Goal: Task Accomplishment & Management: Manage account settings

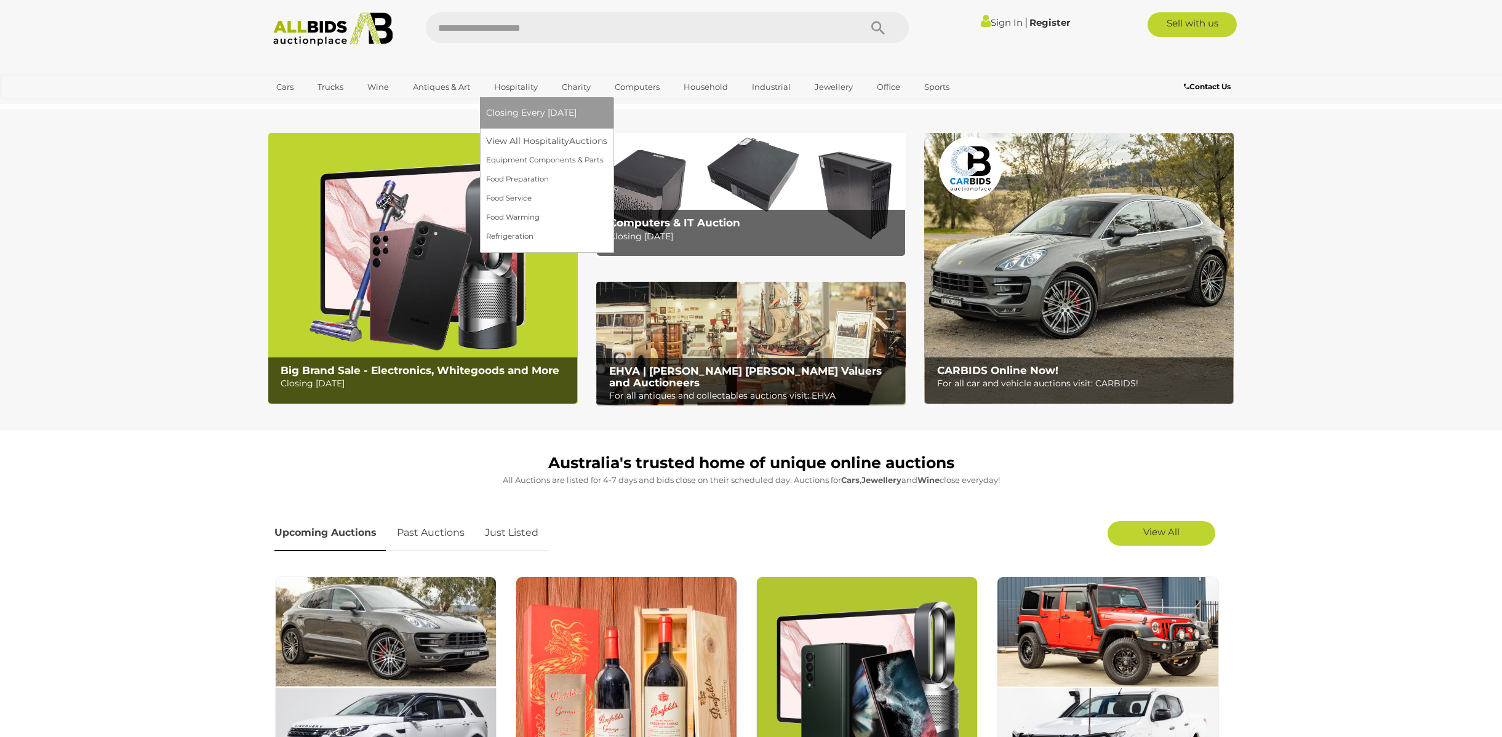
click at [504, 85] on link "Hospitality" at bounding box center [516, 87] width 60 height 20
click at [507, 139] on link "View All Hospitality Auctions" at bounding box center [549, 141] width 127 height 19
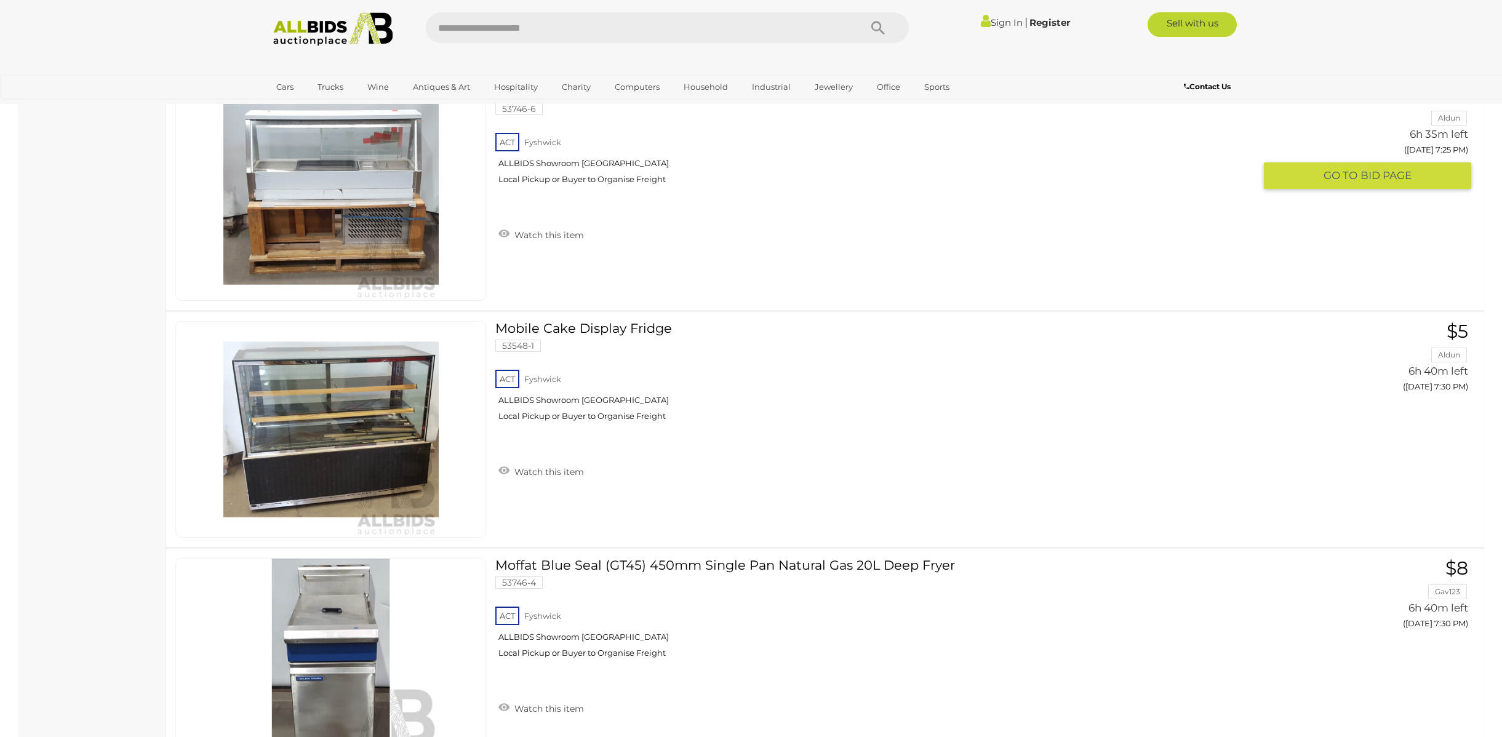
scroll to position [1513, 0]
click at [987, 25] on link "Sign In" at bounding box center [1002, 23] width 42 height 12
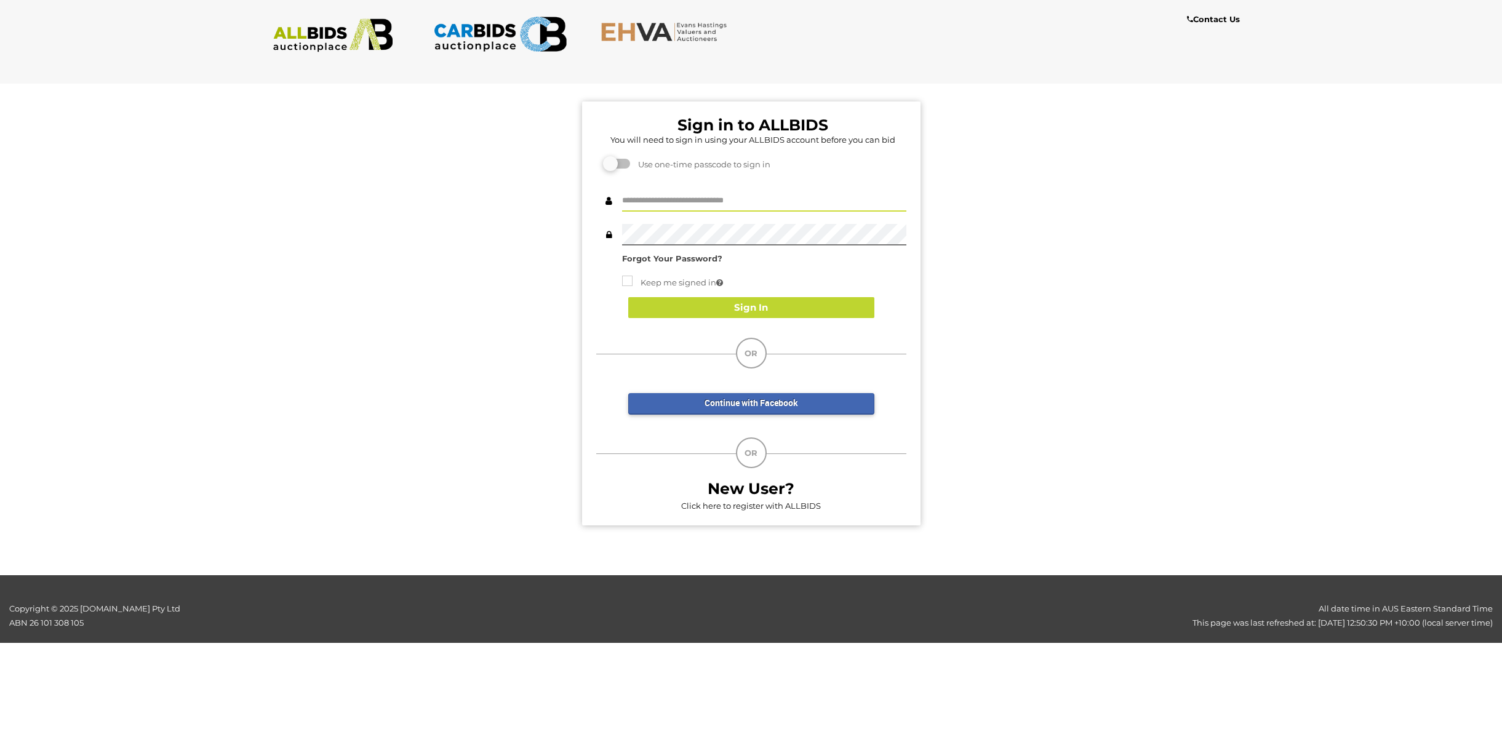
type input "**********"
click at [735, 300] on button "Sign In" at bounding box center [751, 308] width 246 height 22
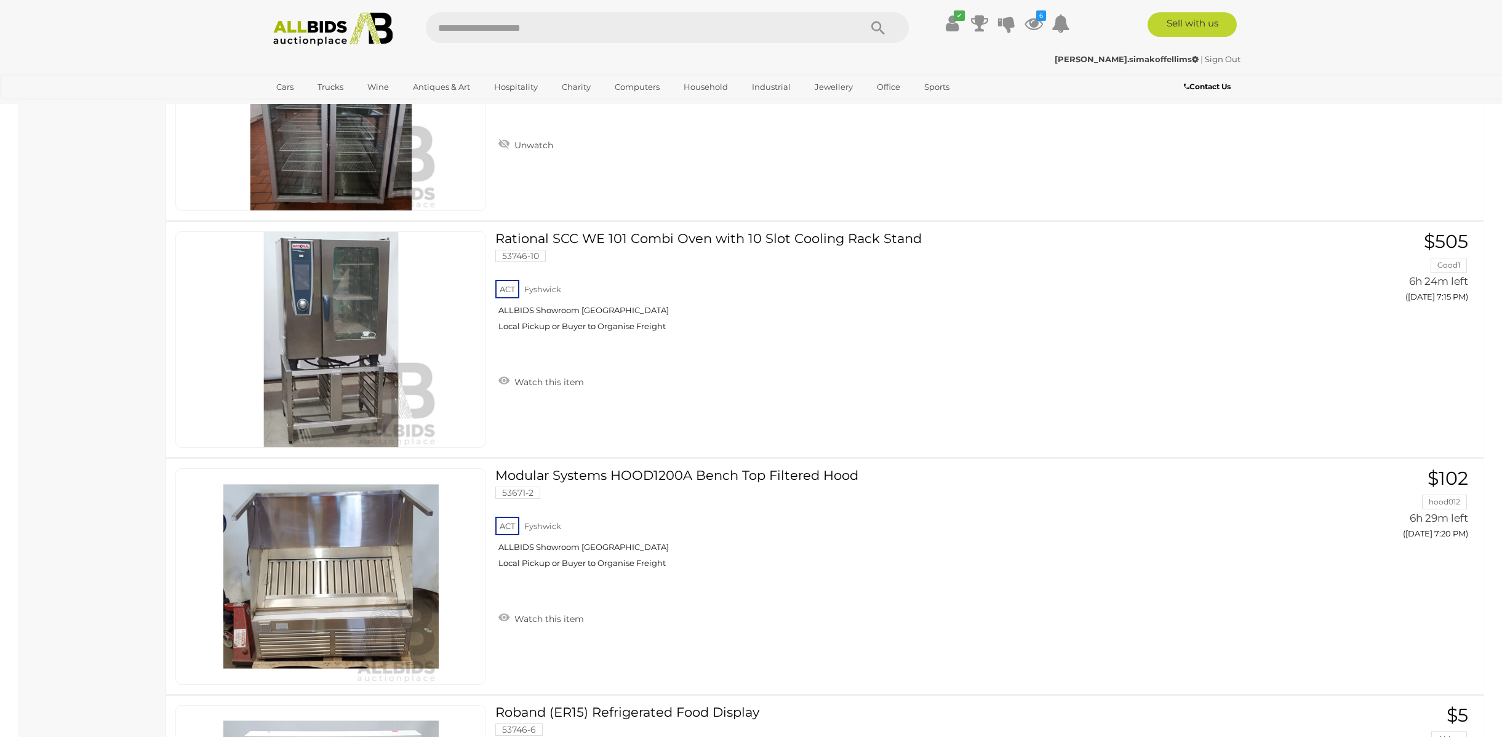
scroll to position [892, 0]
click at [634, 238] on link "Rational SCC WE 101 Combi Oven with 10 Slot Cooling Rack Stand 53746-10 ACT Fys…" at bounding box center [880, 286] width 750 height 110
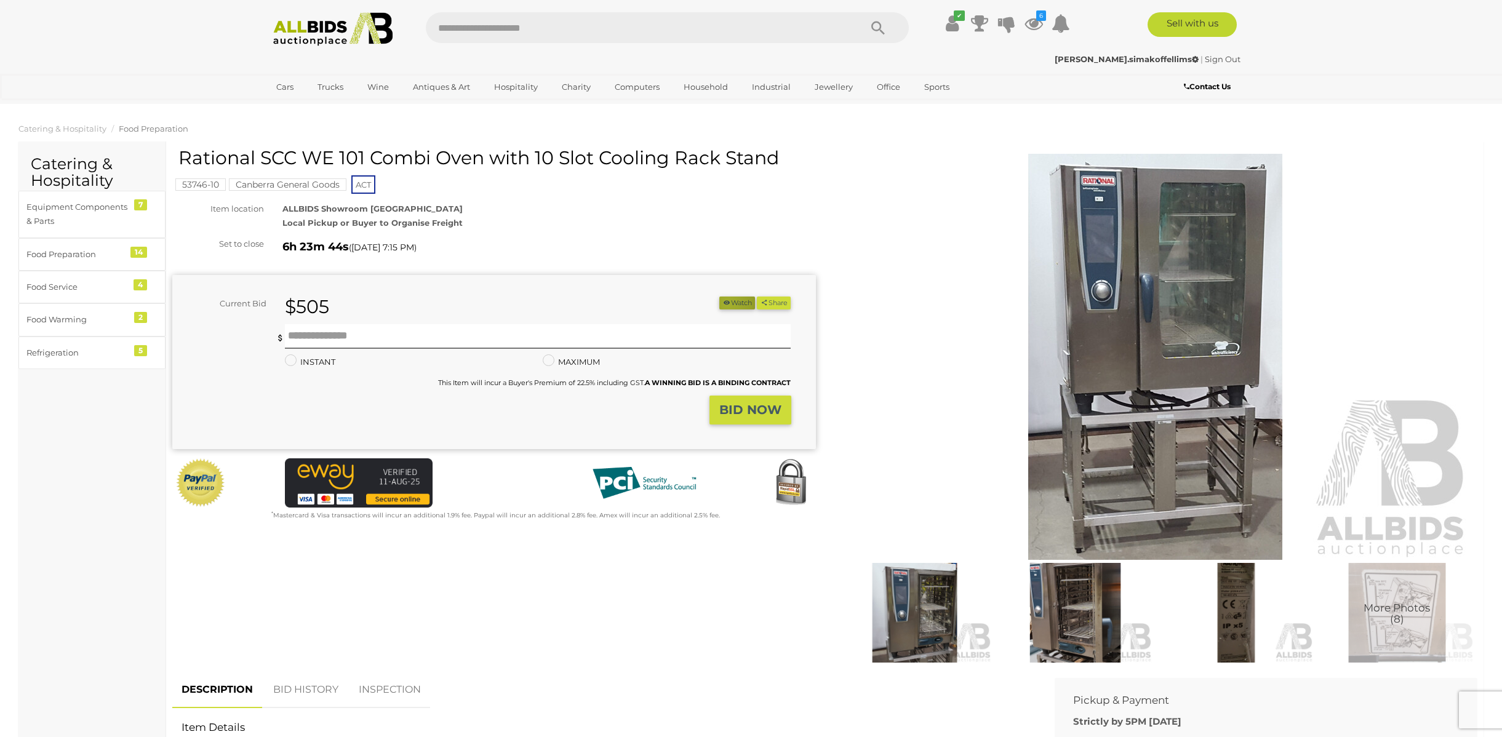
click at [723, 302] on icon "button" at bounding box center [727, 302] width 9 height 7
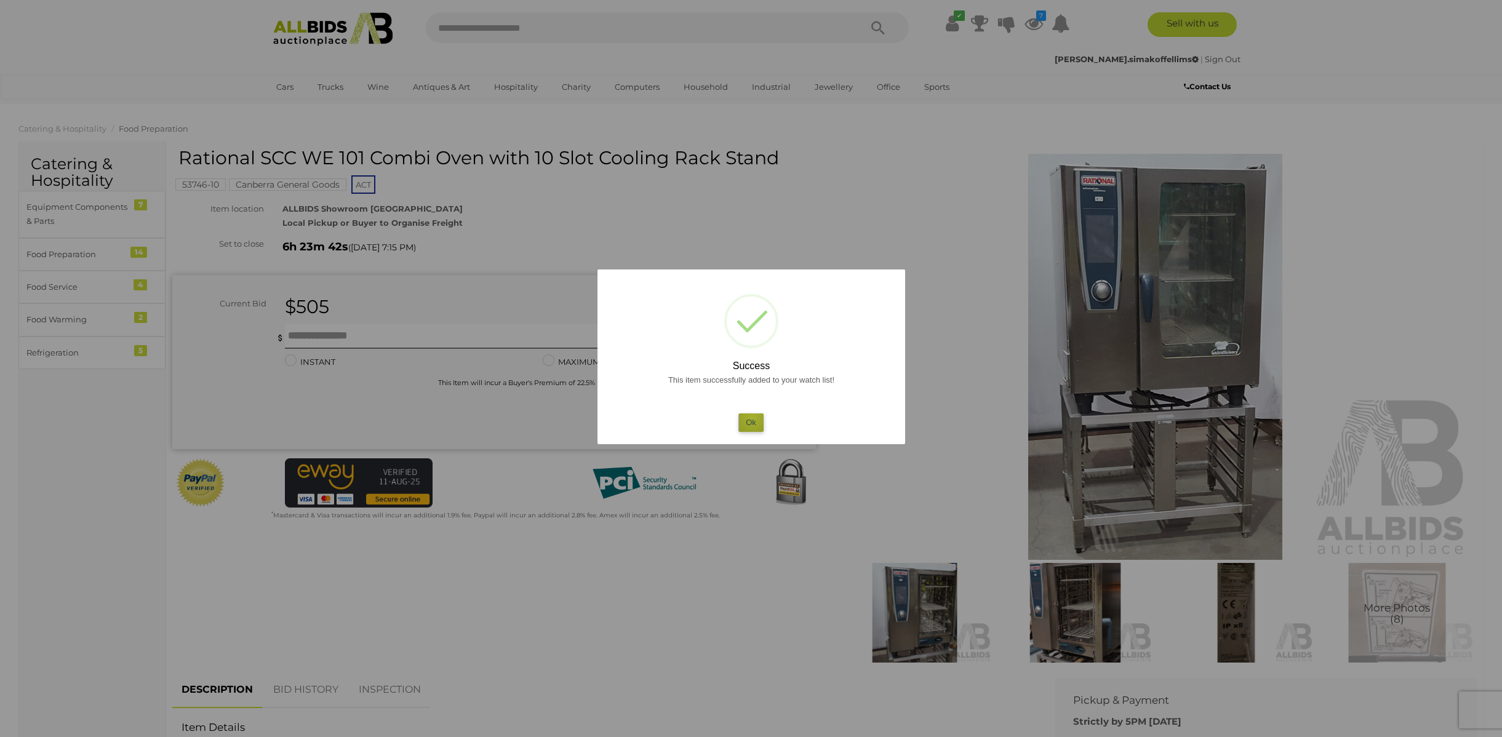
click at [753, 417] on button "Ok" at bounding box center [751, 423] width 25 height 18
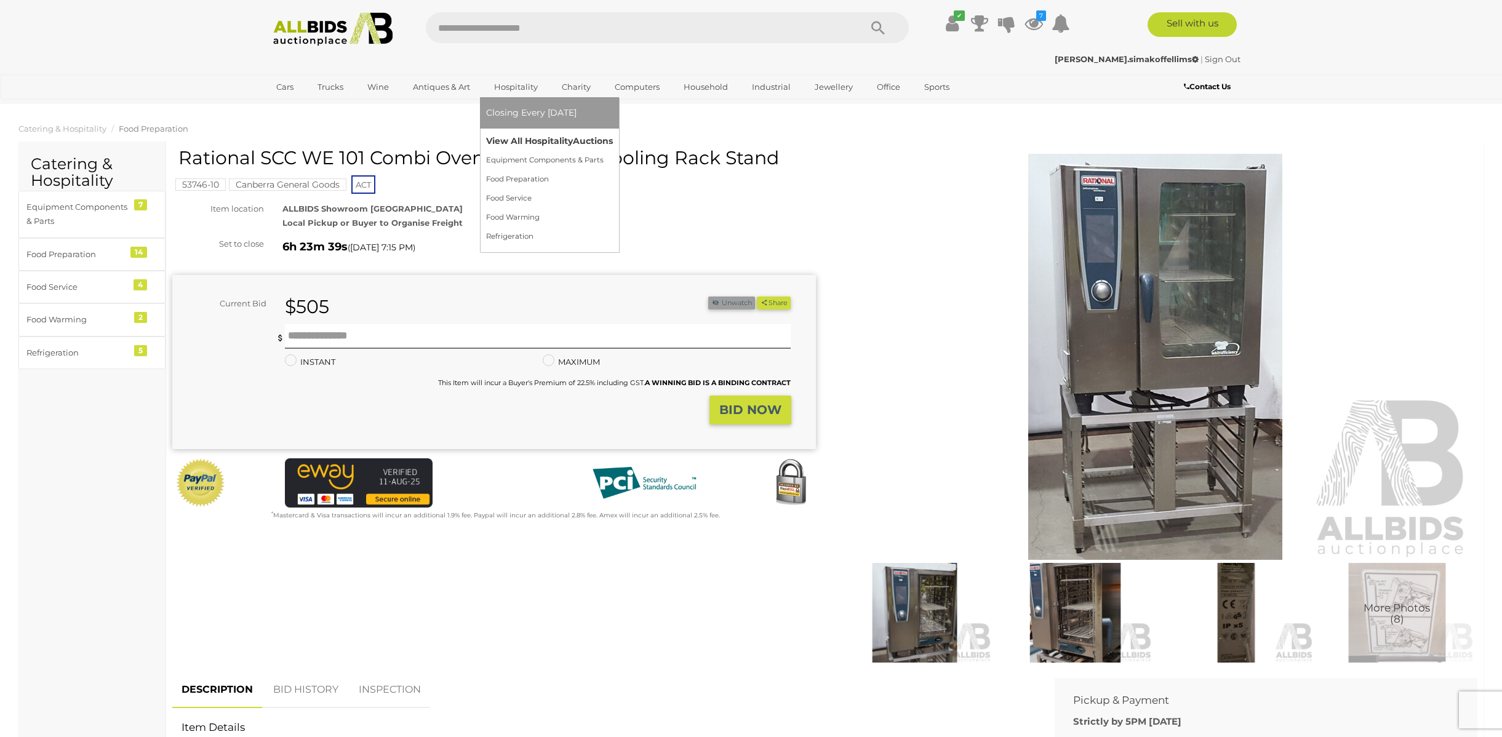
click at [507, 134] on link "View All Hospitality Auctions" at bounding box center [549, 141] width 127 height 19
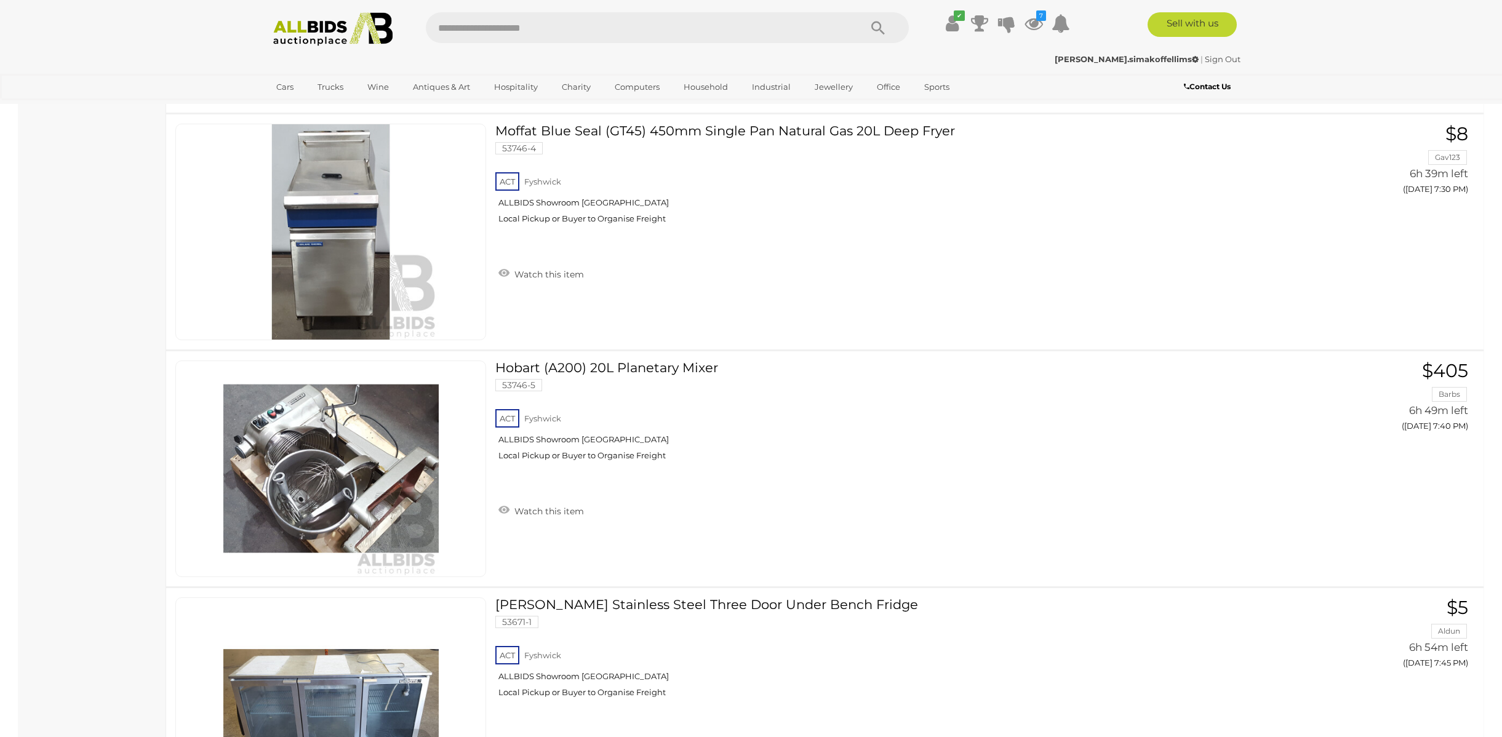
scroll to position [1953, 0]
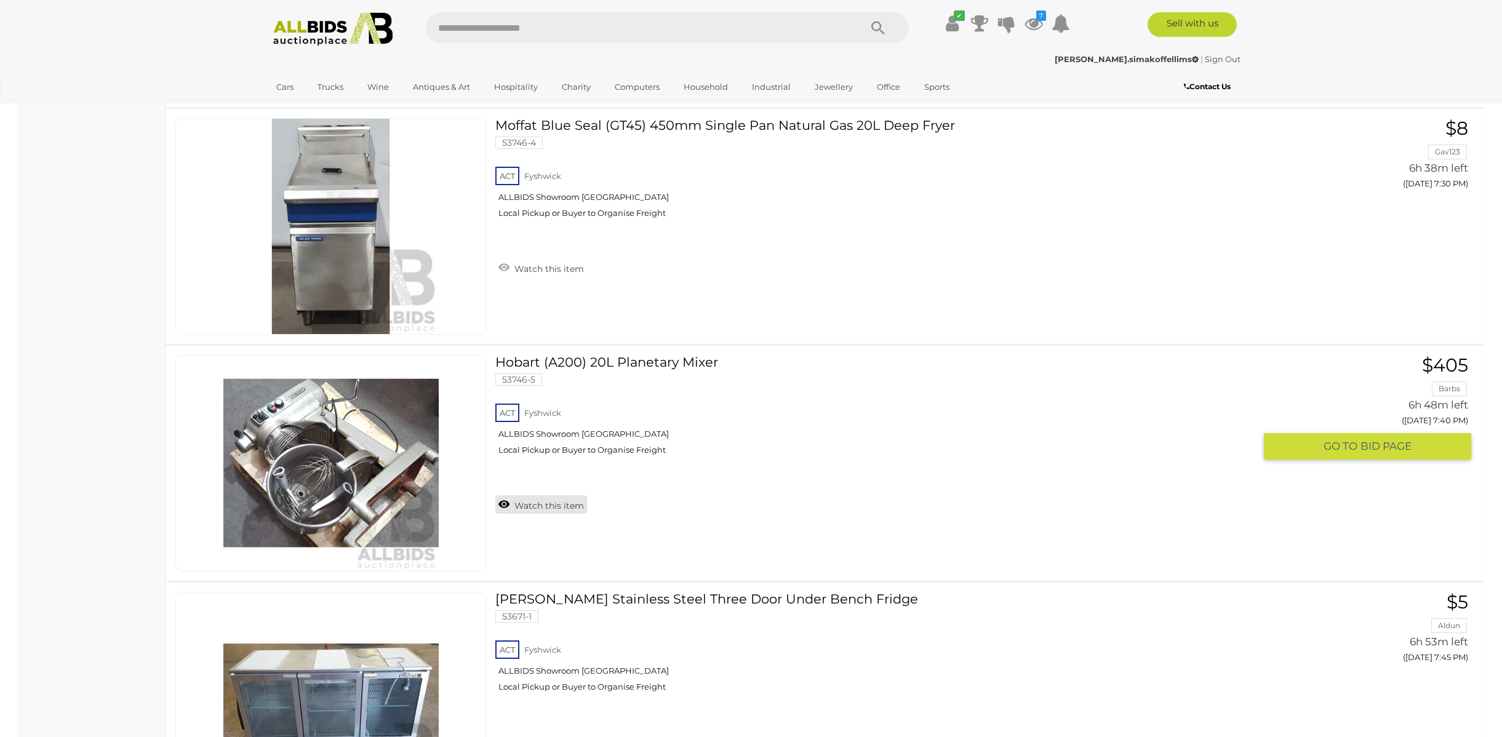
click at [528, 503] on link "Watch this item" at bounding box center [541, 504] width 92 height 18
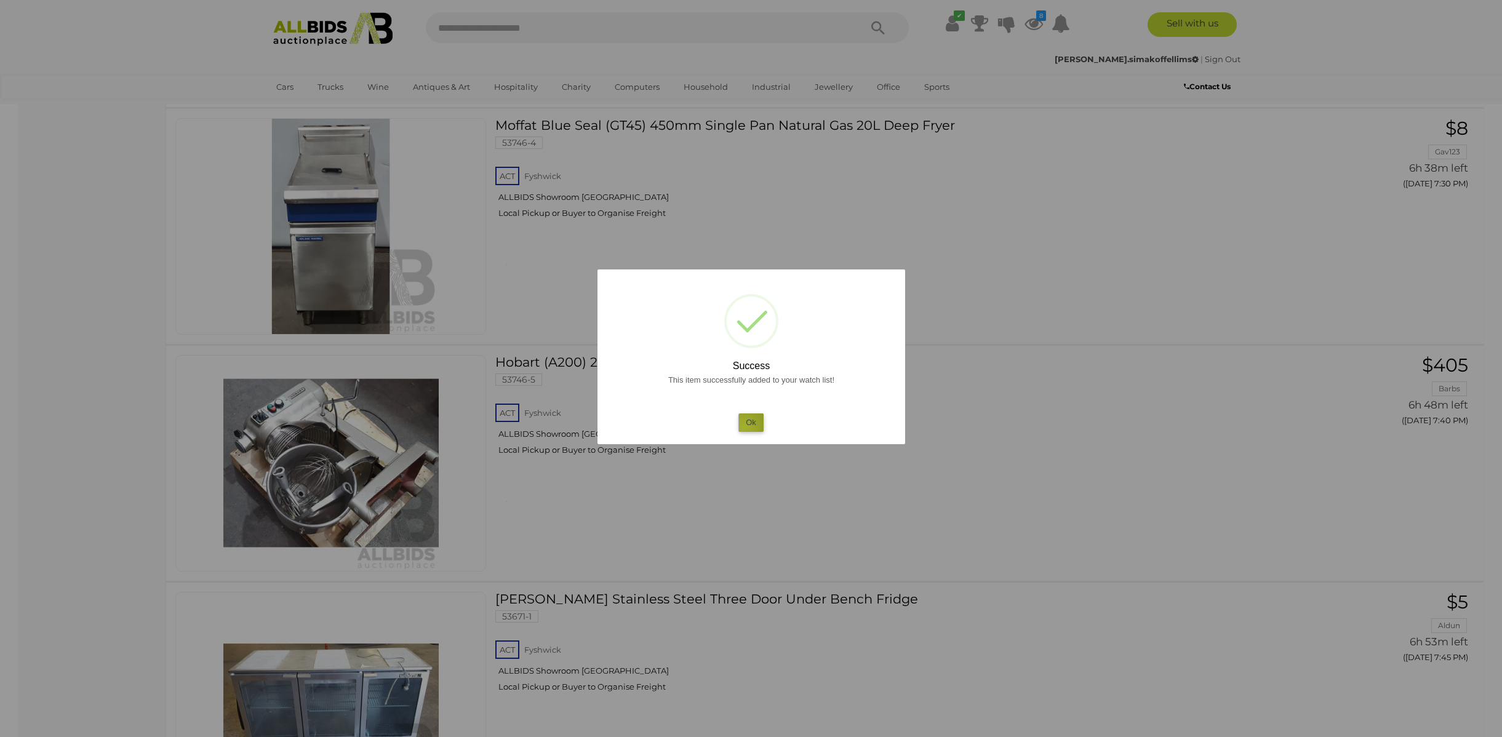
click at [745, 427] on button "Ok" at bounding box center [751, 423] width 25 height 18
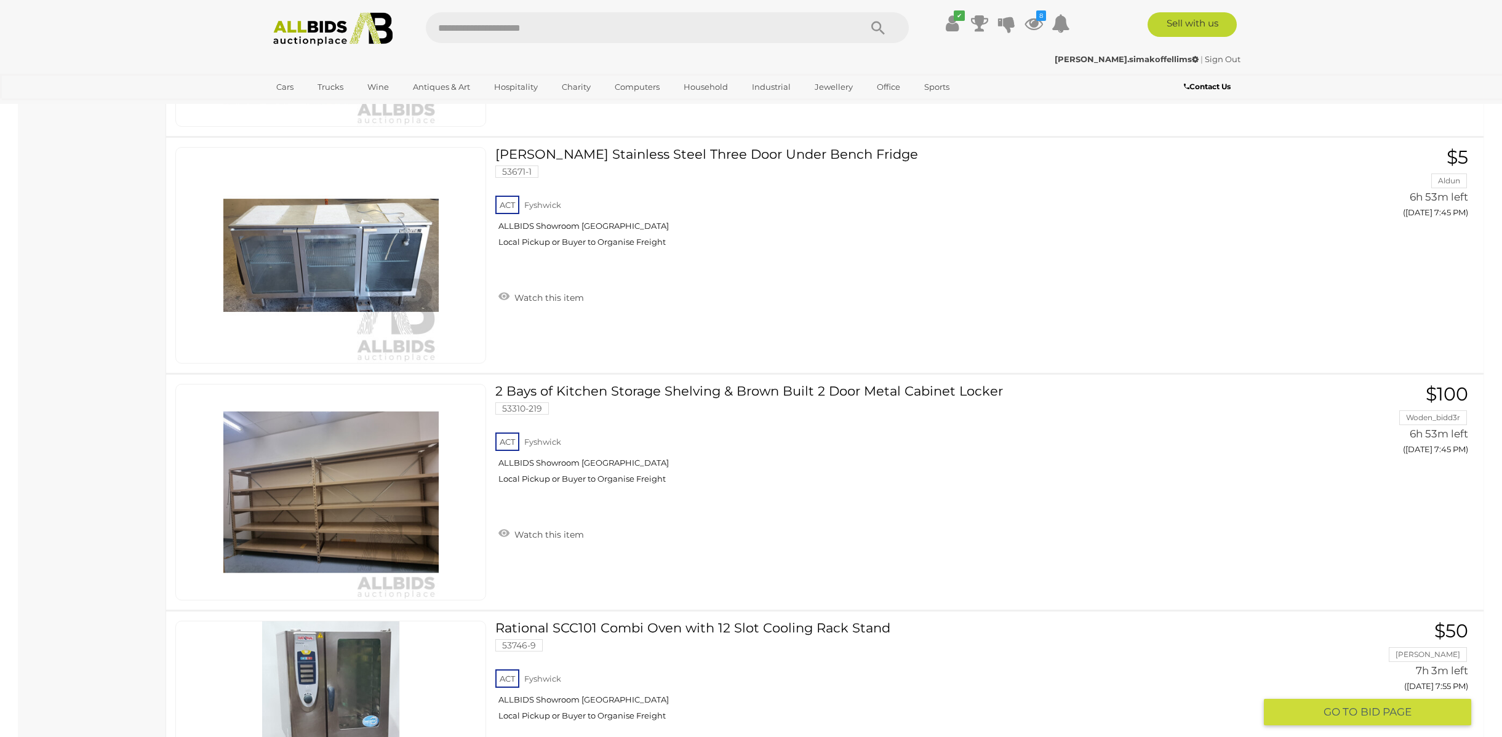
scroll to position [2379, 0]
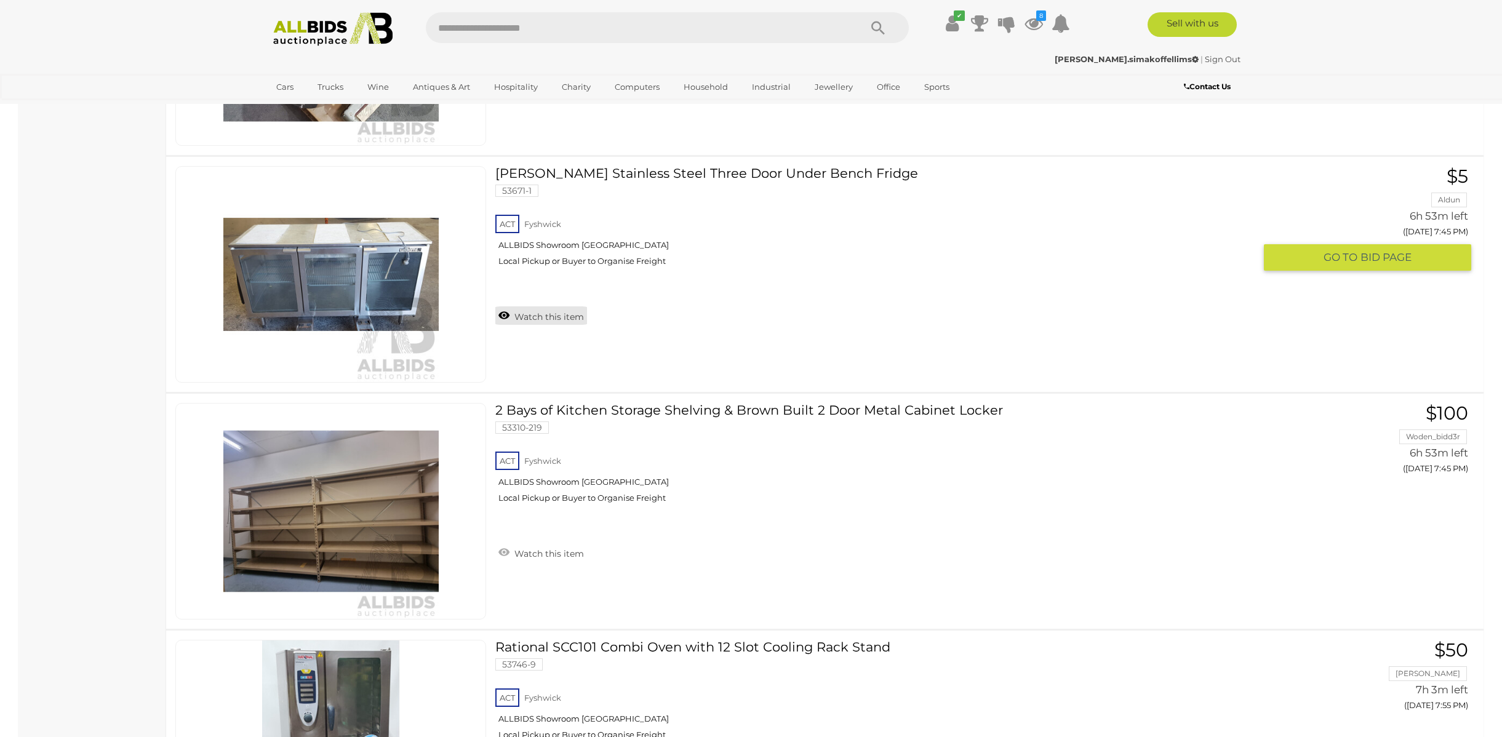
click at [518, 314] on link "Watch this item" at bounding box center [541, 316] width 92 height 18
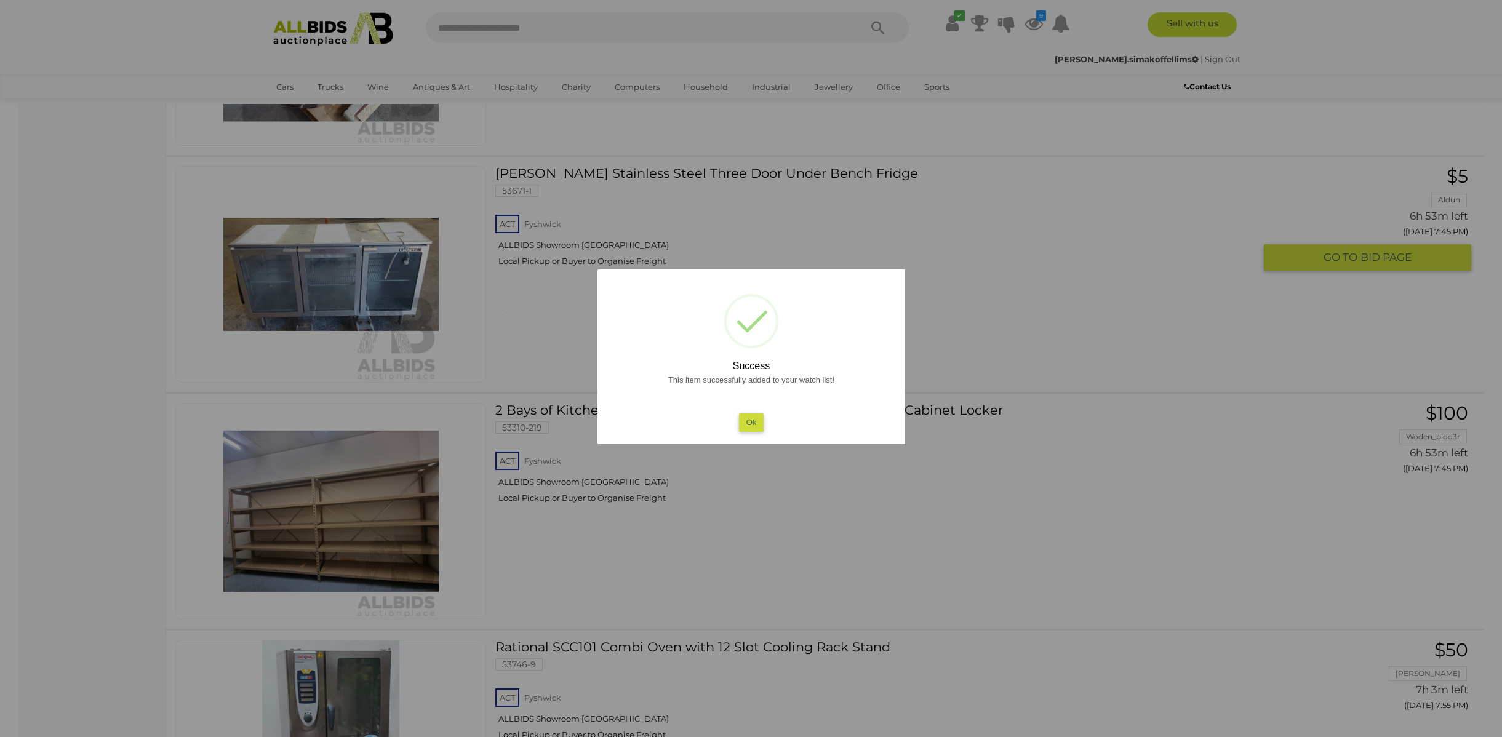
click at [747, 427] on button "Ok" at bounding box center [751, 423] width 25 height 18
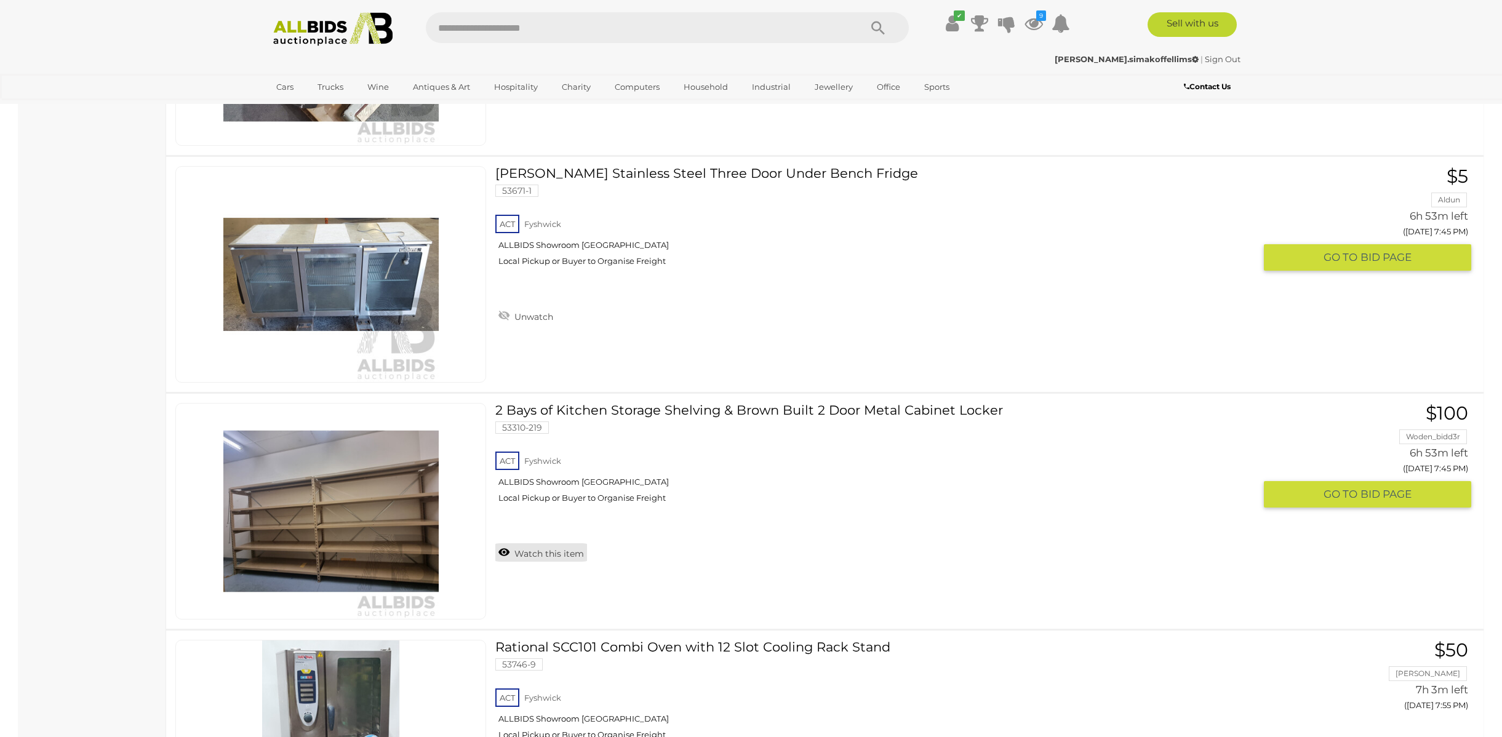
click at [532, 559] on link "Watch this item" at bounding box center [541, 552] width 92 height 18
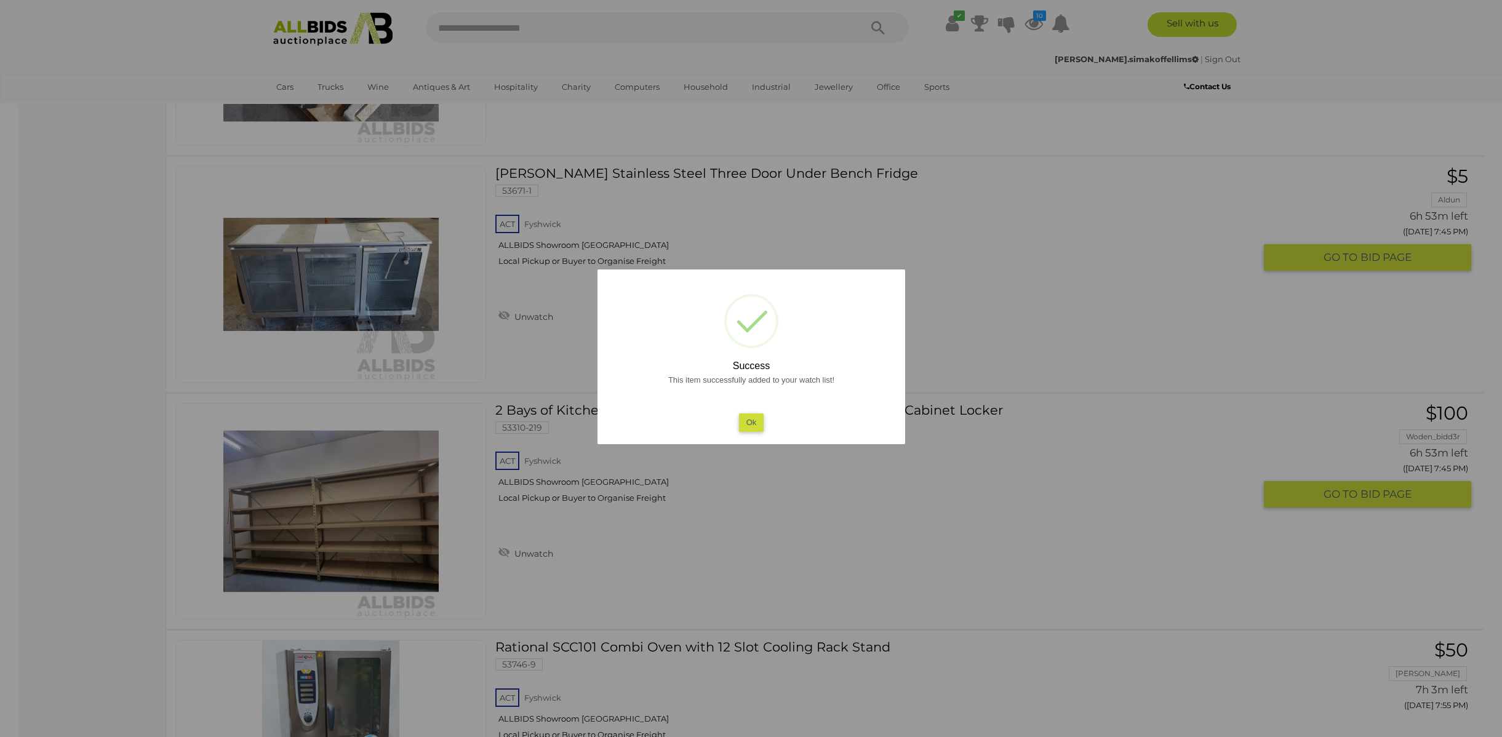
click at [752, 417] on button "Ok" at bounding box center [751, 423] width 25 height 18
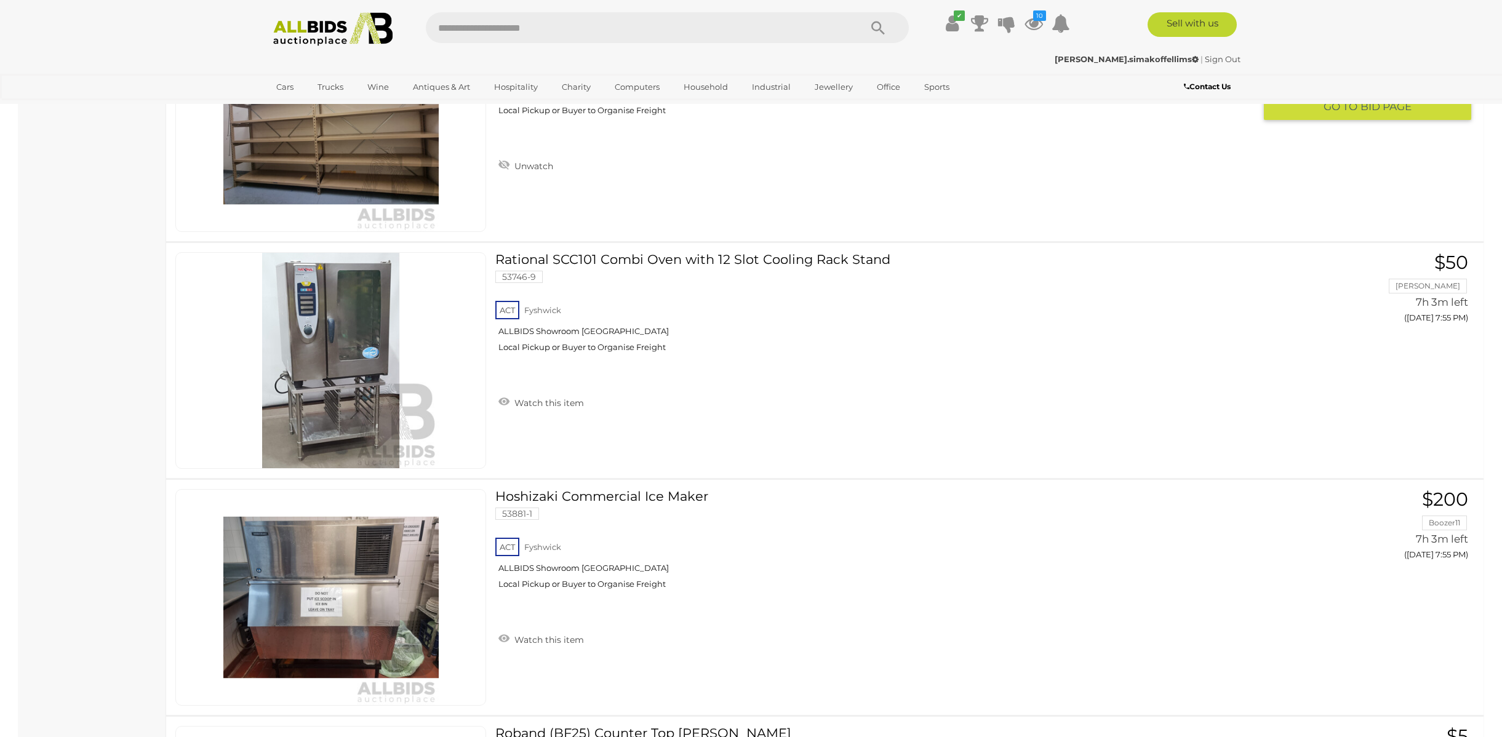
scroll to position [2774, 0]
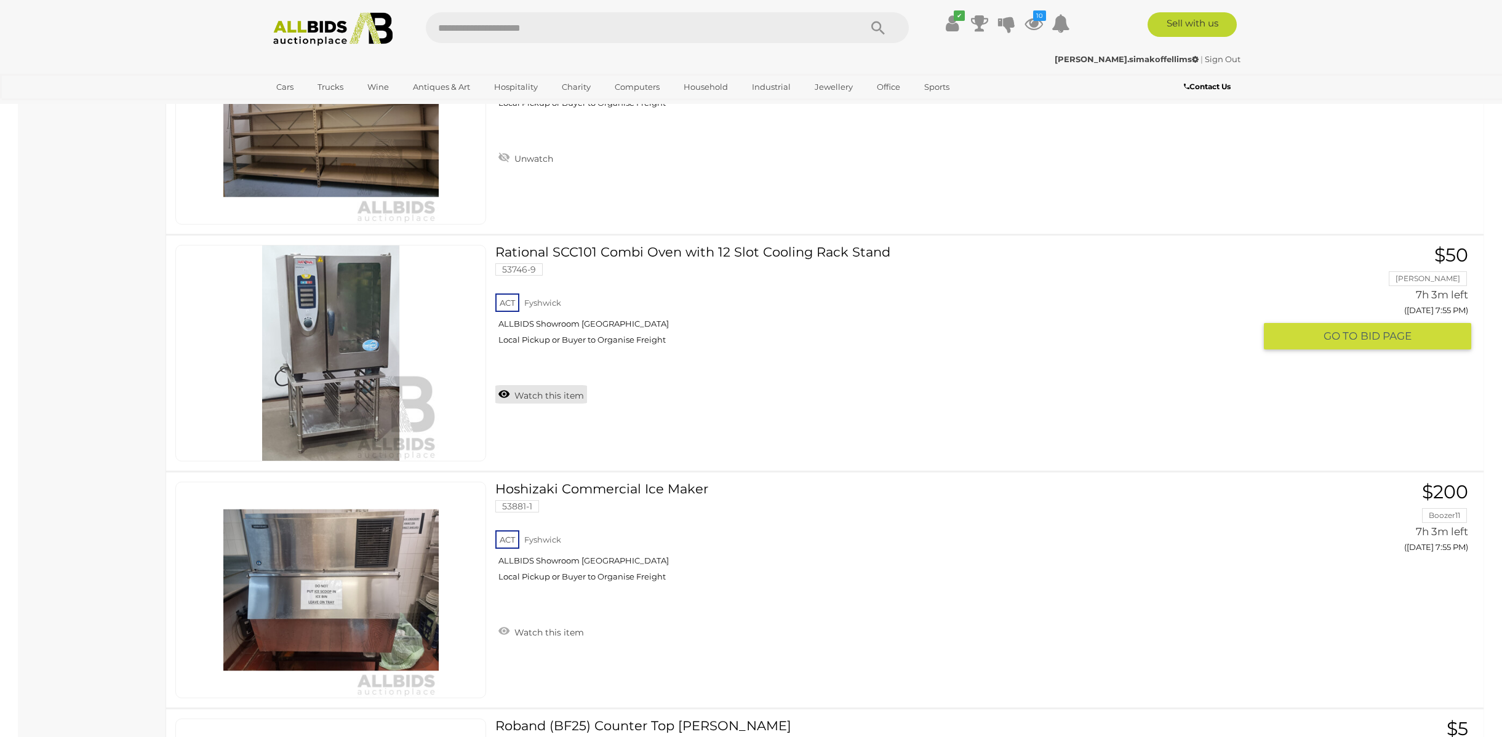
click at [524, 393] on link "Watch this item" at bounding box center [541, 394] width 92 height 18
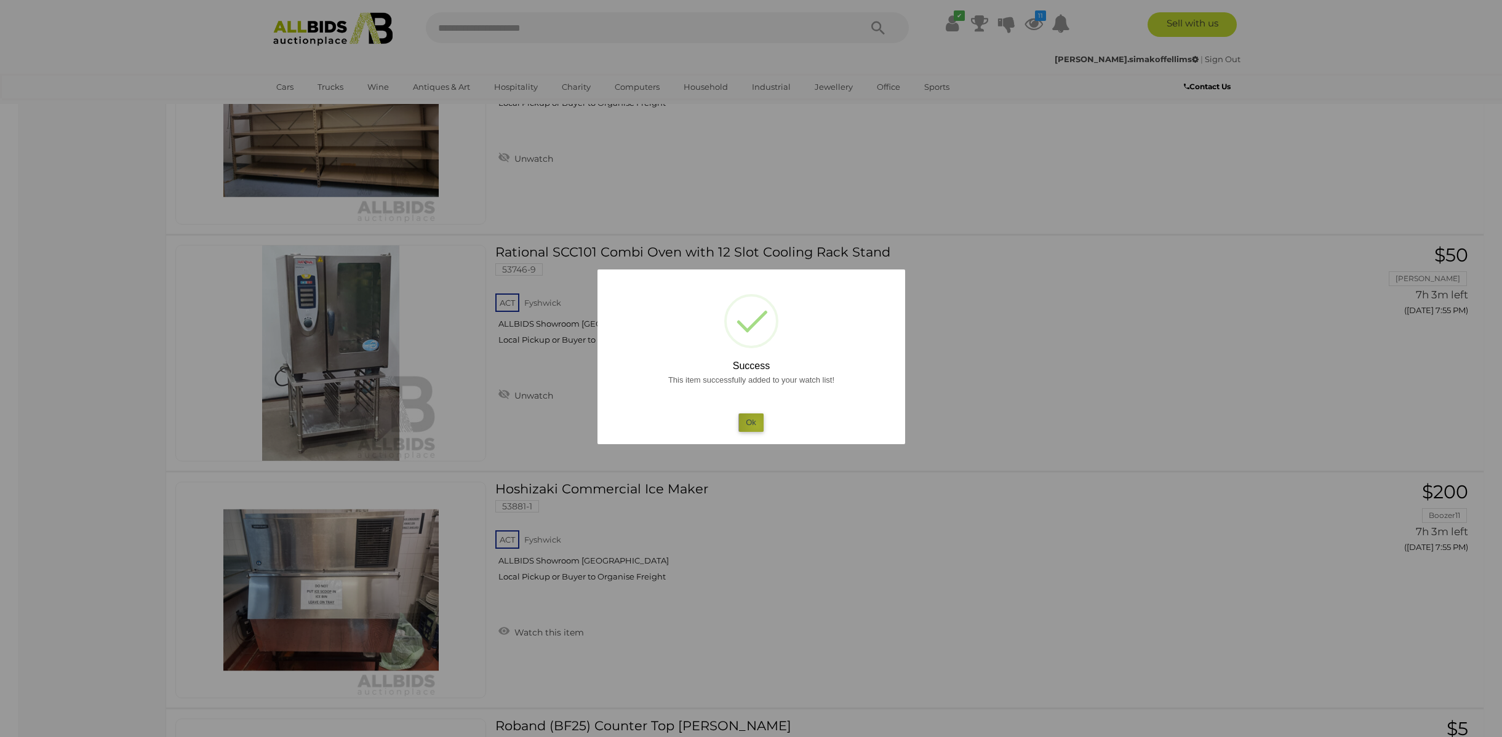
click at [756, 425] on button "Ok" at bounding box center [751, 423] width 25 height 18
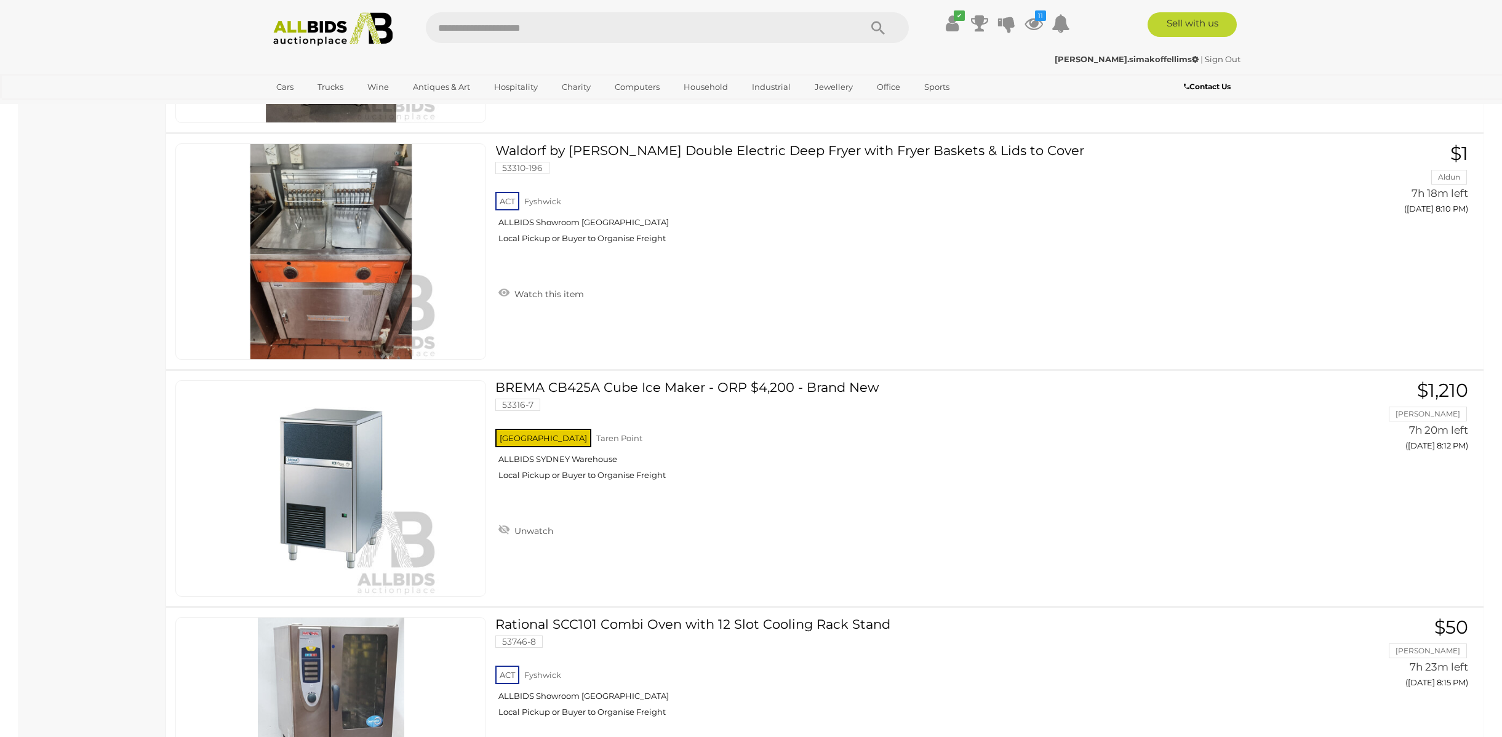
scroll to position [3825, 0]
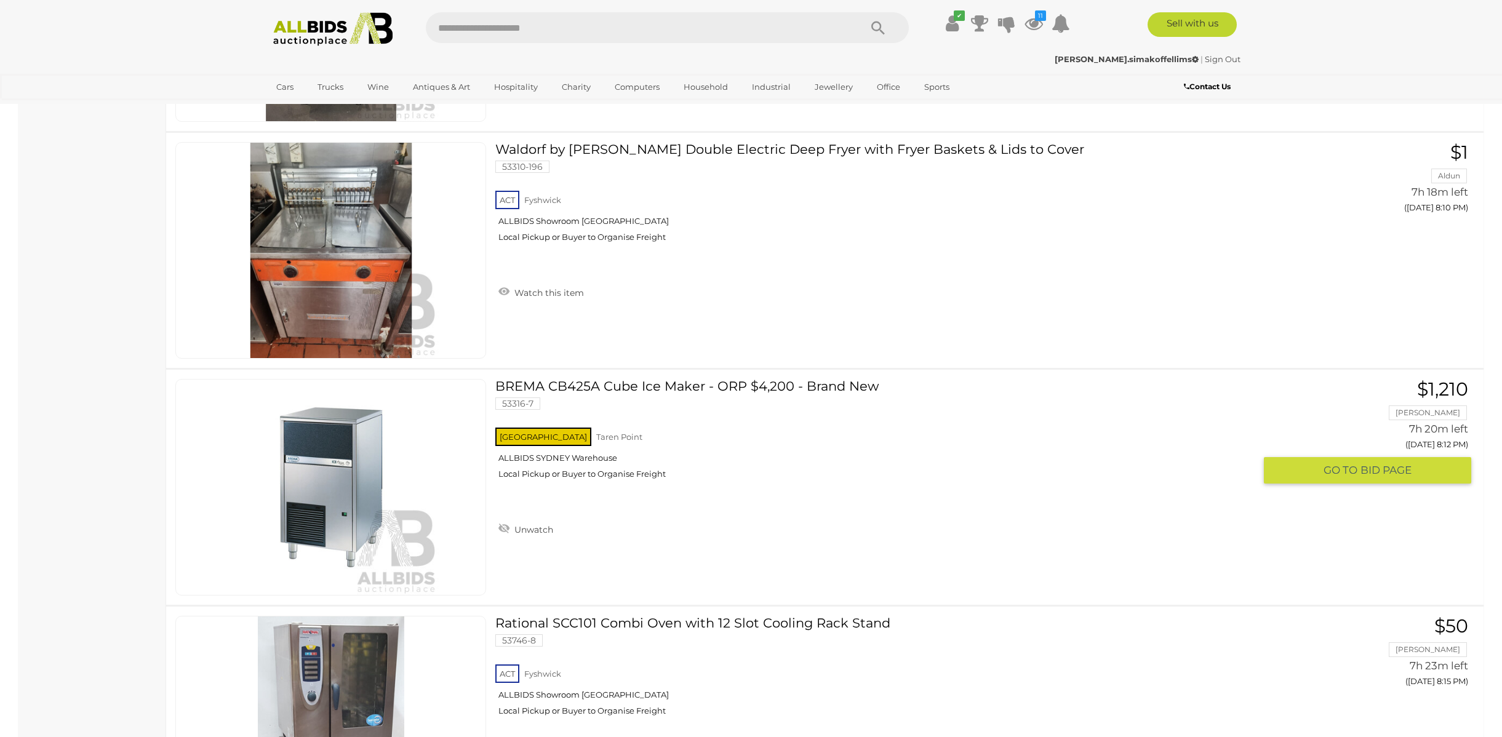
click at [802, 555] on div "BREMA CB425A Cube Ice Maker - ORP $4,200 - Brand New 53316-7 NSW Taren Point Un…" at bounding box center [825, 487] width 1336 height 235
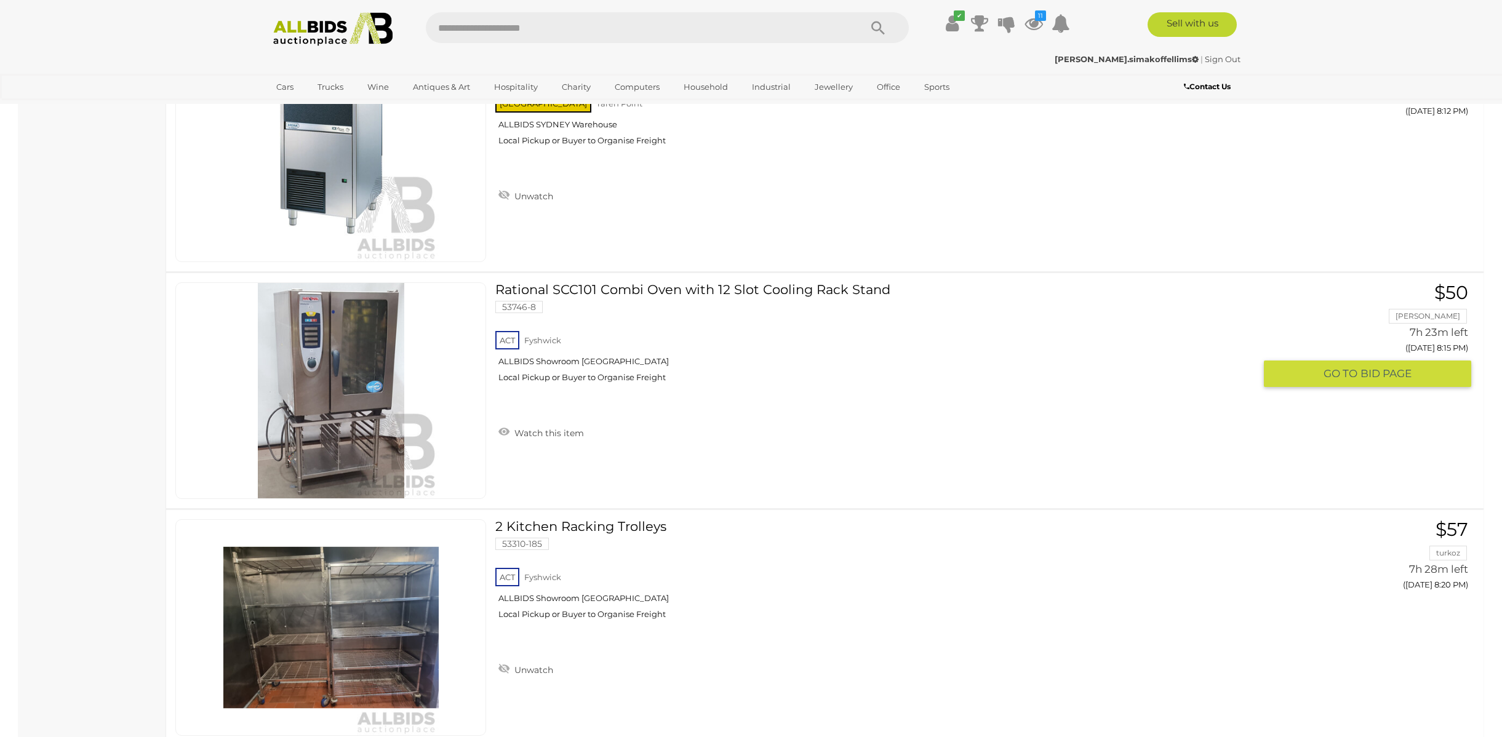
scroll to position [4166, 0]
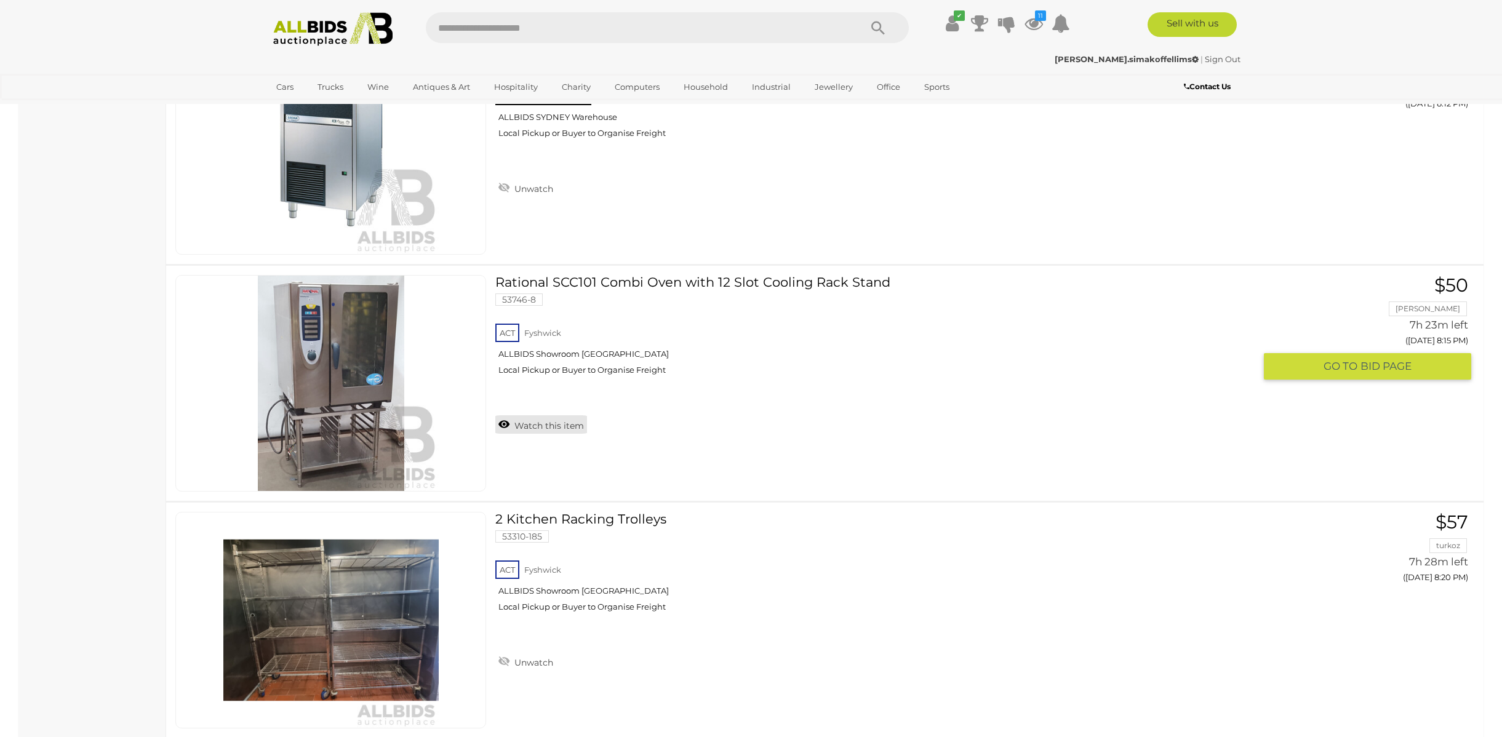
click at [527, 427] on link "Watch this item" at bounding box center [541, 424] width 92 height 18
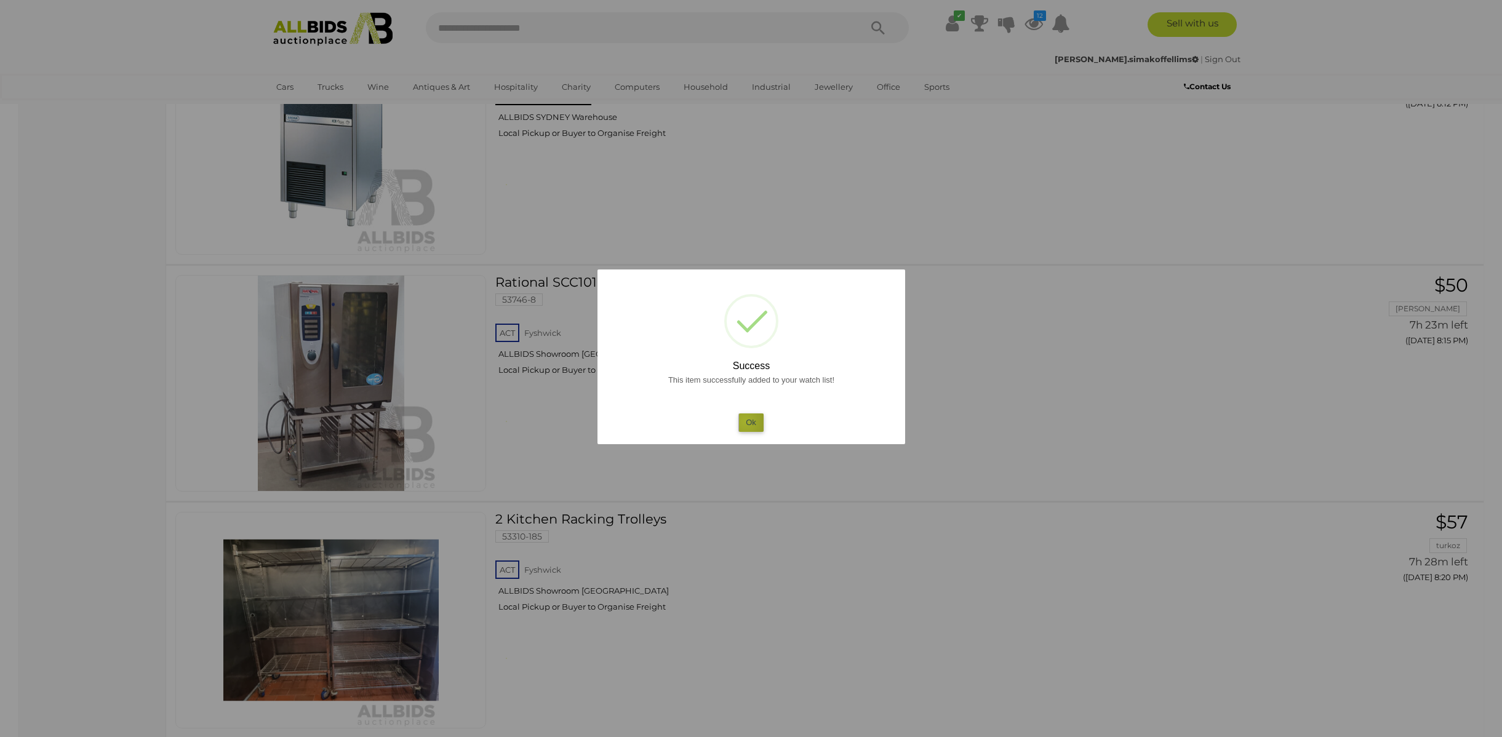
click at [745, 421] on button "Ok" at bounding box center [751, 423] width 25 height 18
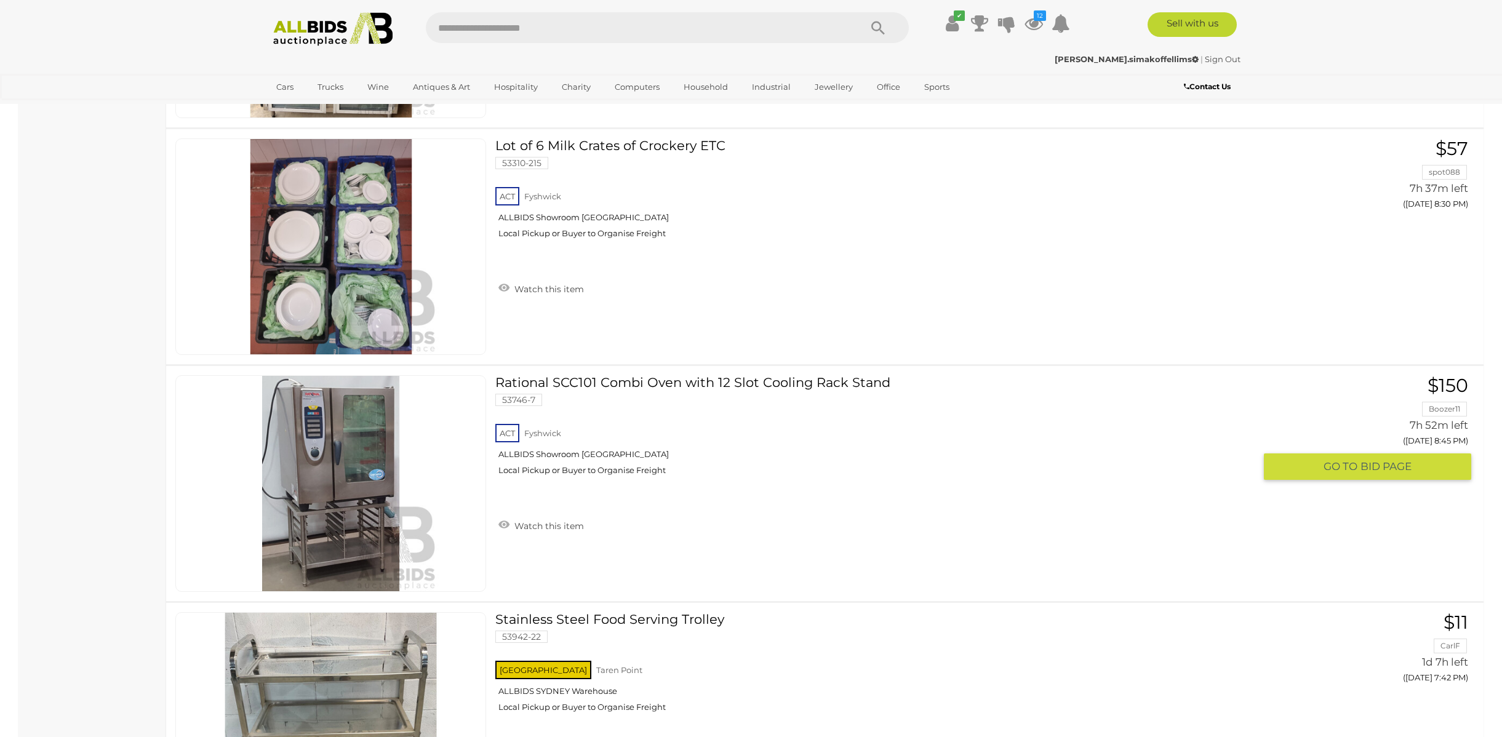
scroll to position [5013, 0]
click at [554, 523] on link "Watch this item" at bounding box center [541, 525] width 92 height 18
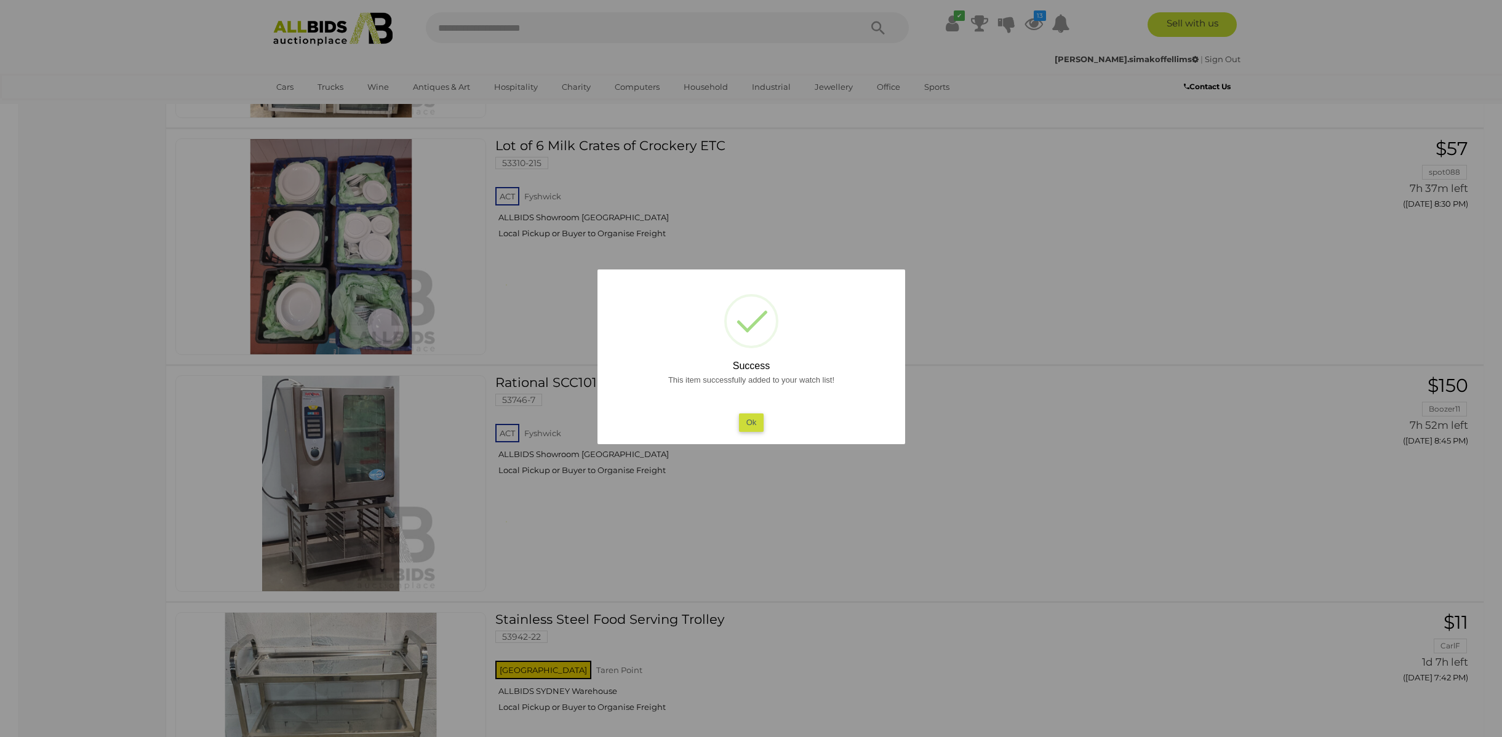
click at [742, 417] on button "Ok" at bounding box center [751, 423] width 25 height 18
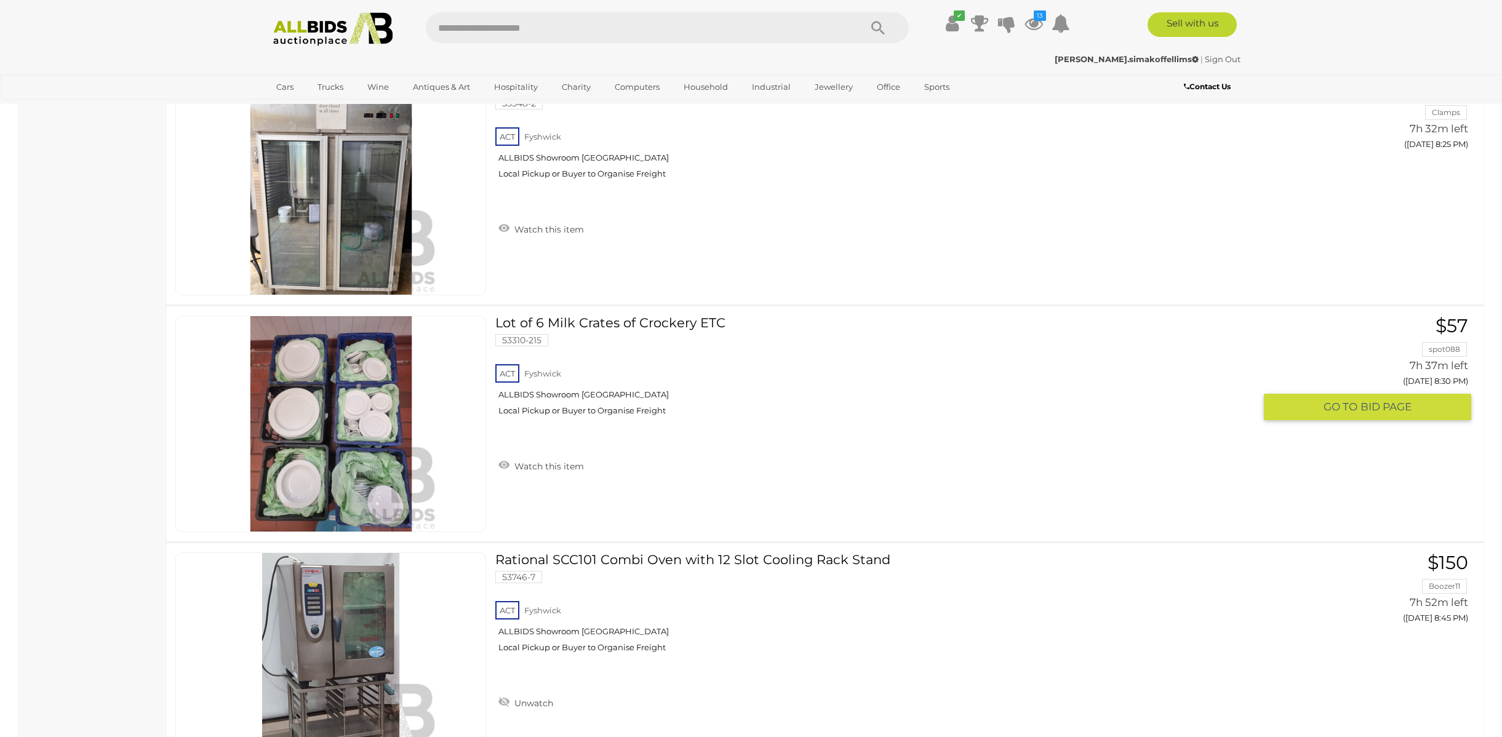
scroll to position [4859, 0]
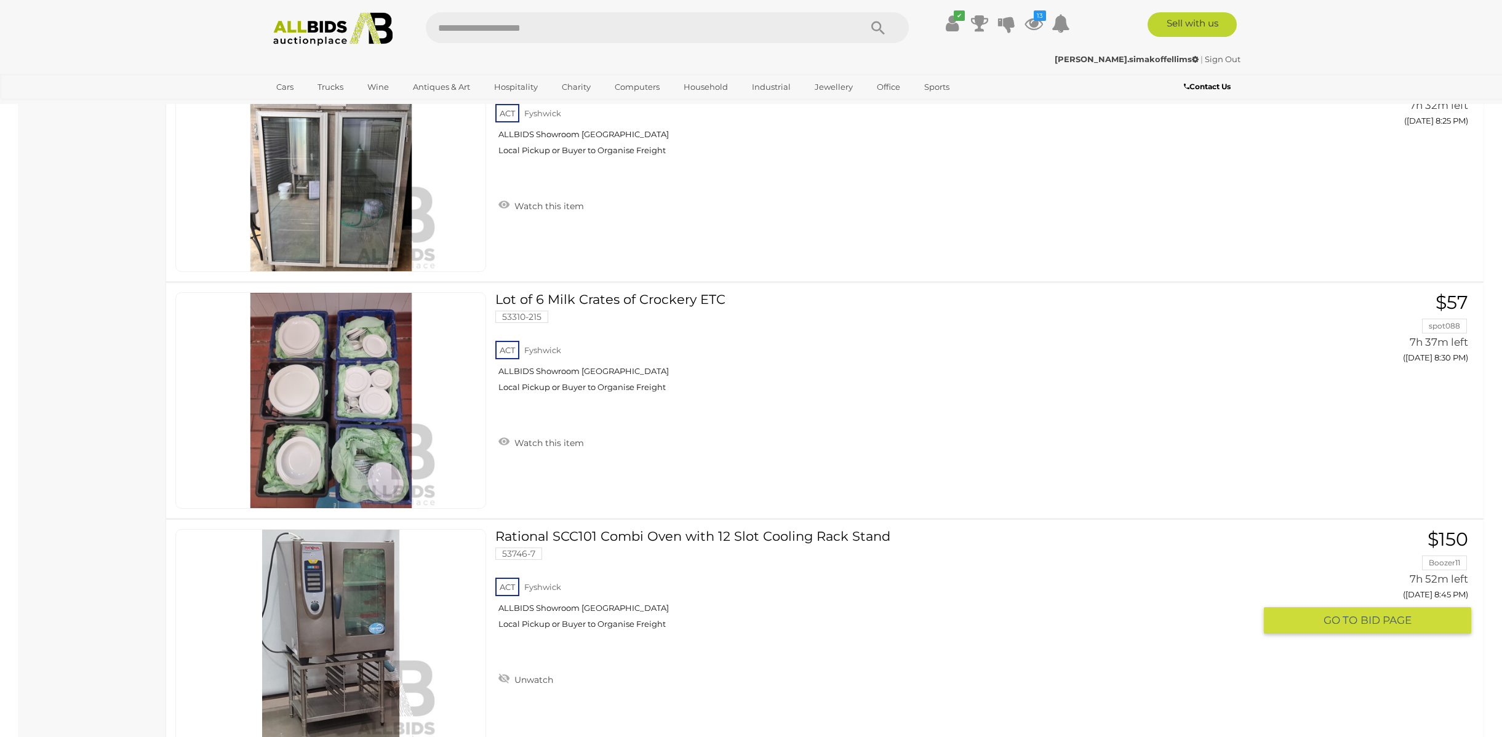
click at [599, 529] on link "Rational SCC101 Combi Oven with 12 Slot Cooling Rack Stand 53746-7 ACT Fyshwick" at bounding box center [880, 584] width 750 height 110
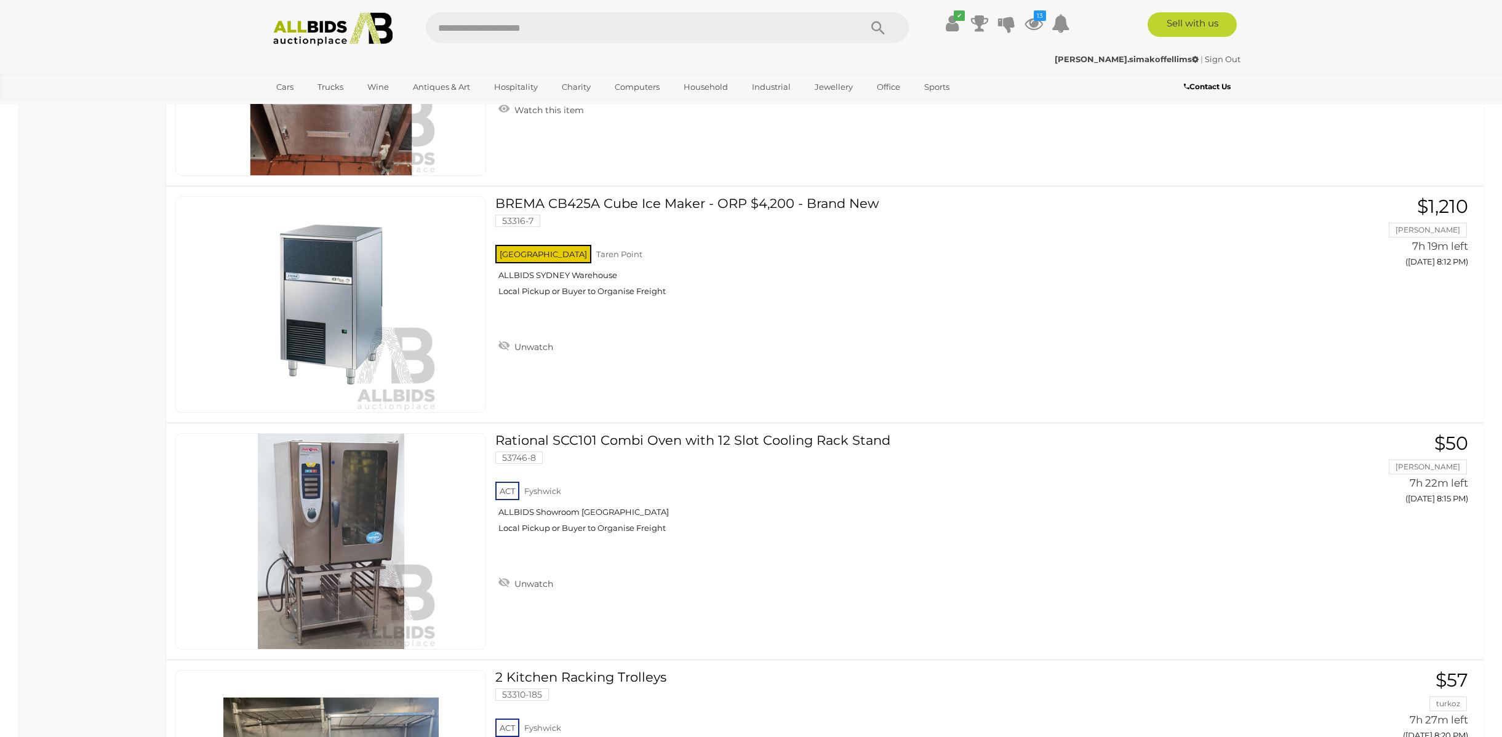
scroll to position [4002, 0]
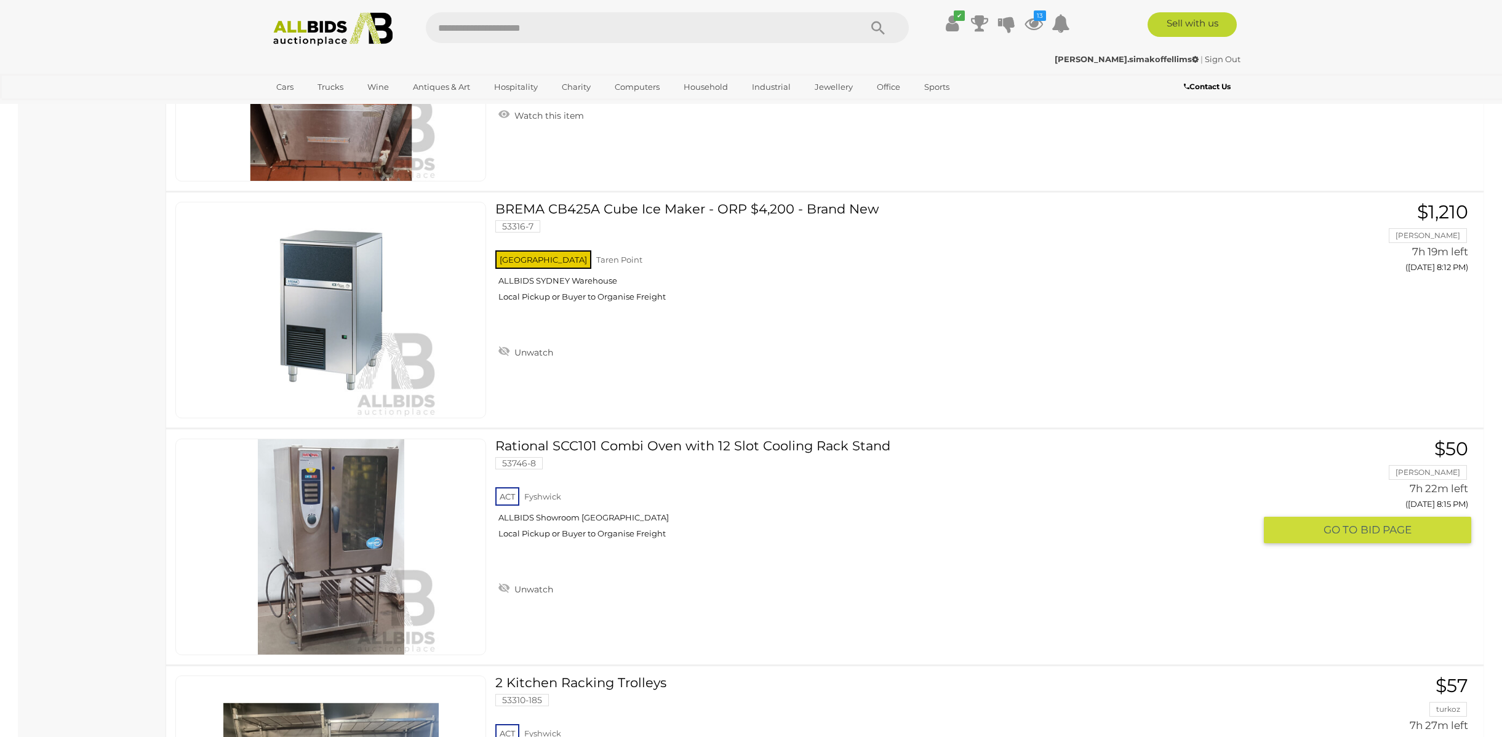
click at [641, 450] on link "Rational SCC101 Combi Oven with 12 Slot Cooling Rack Stand 53746-8 ACT Fyshwick" at bounding box center [880, 494] width 750 height 110
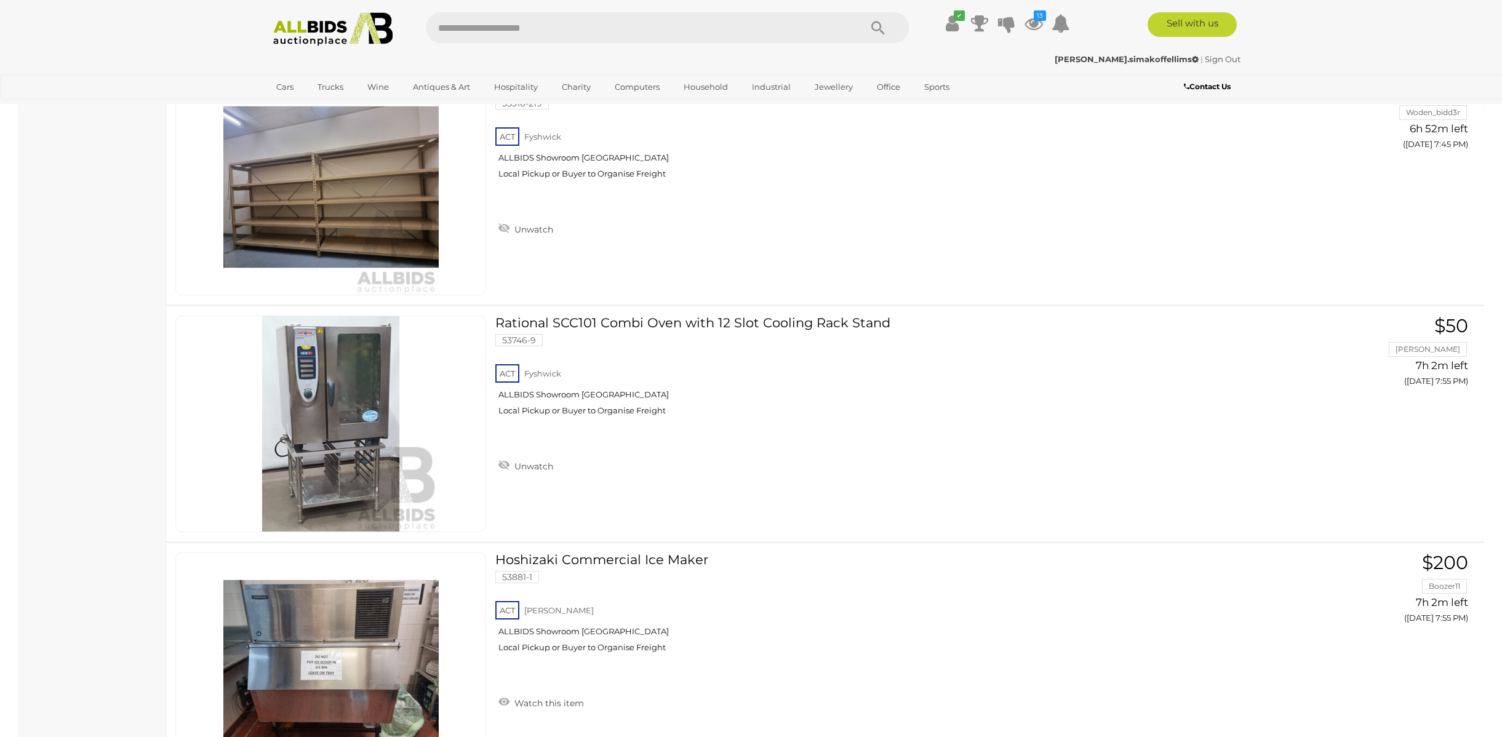
scroll to position [2702, 0]
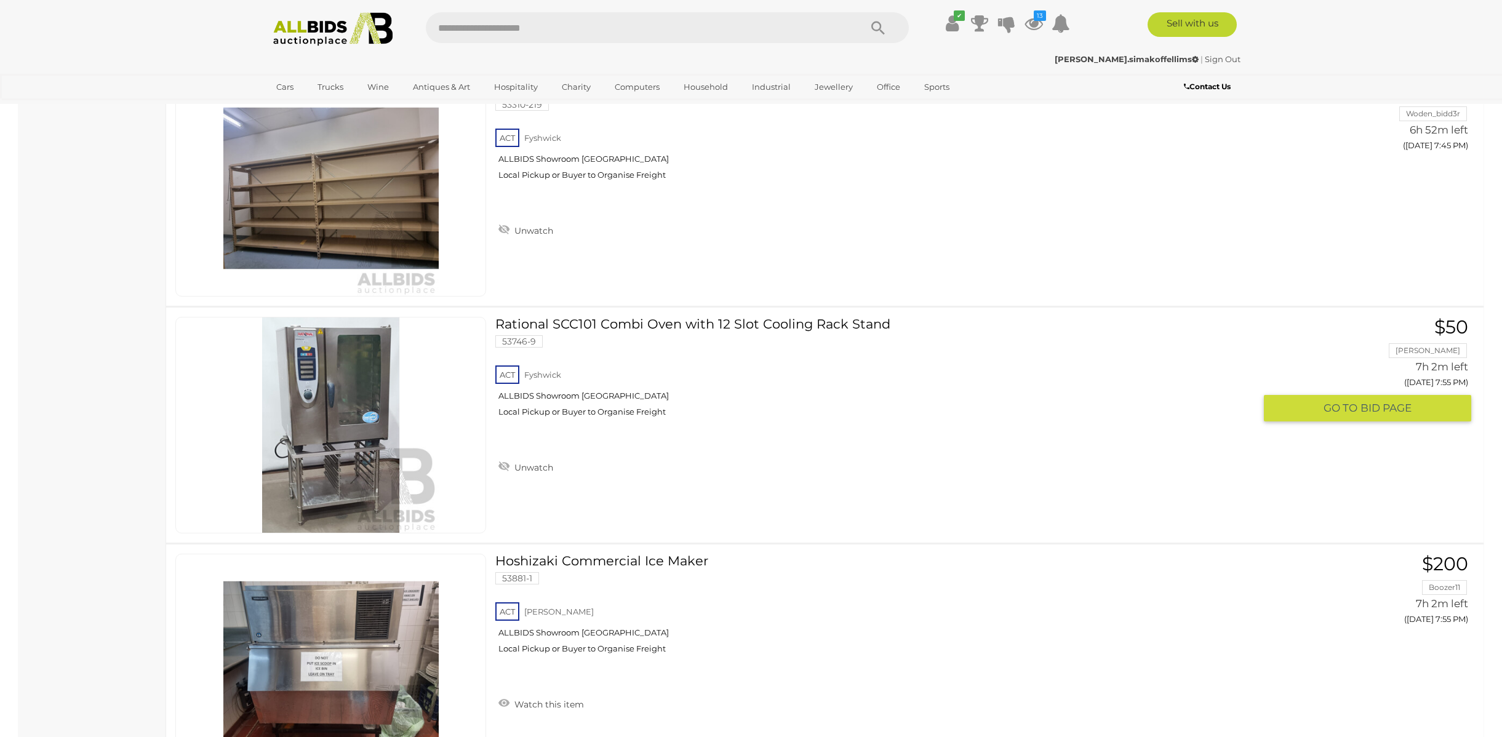
click at [625, 327] on link "Rational SCC101 Combi Oven with 12 Slot Cooling Rack Stand 53746-9 ACT Fyshwick" at bounding box center [880, 372] width 750 height 110
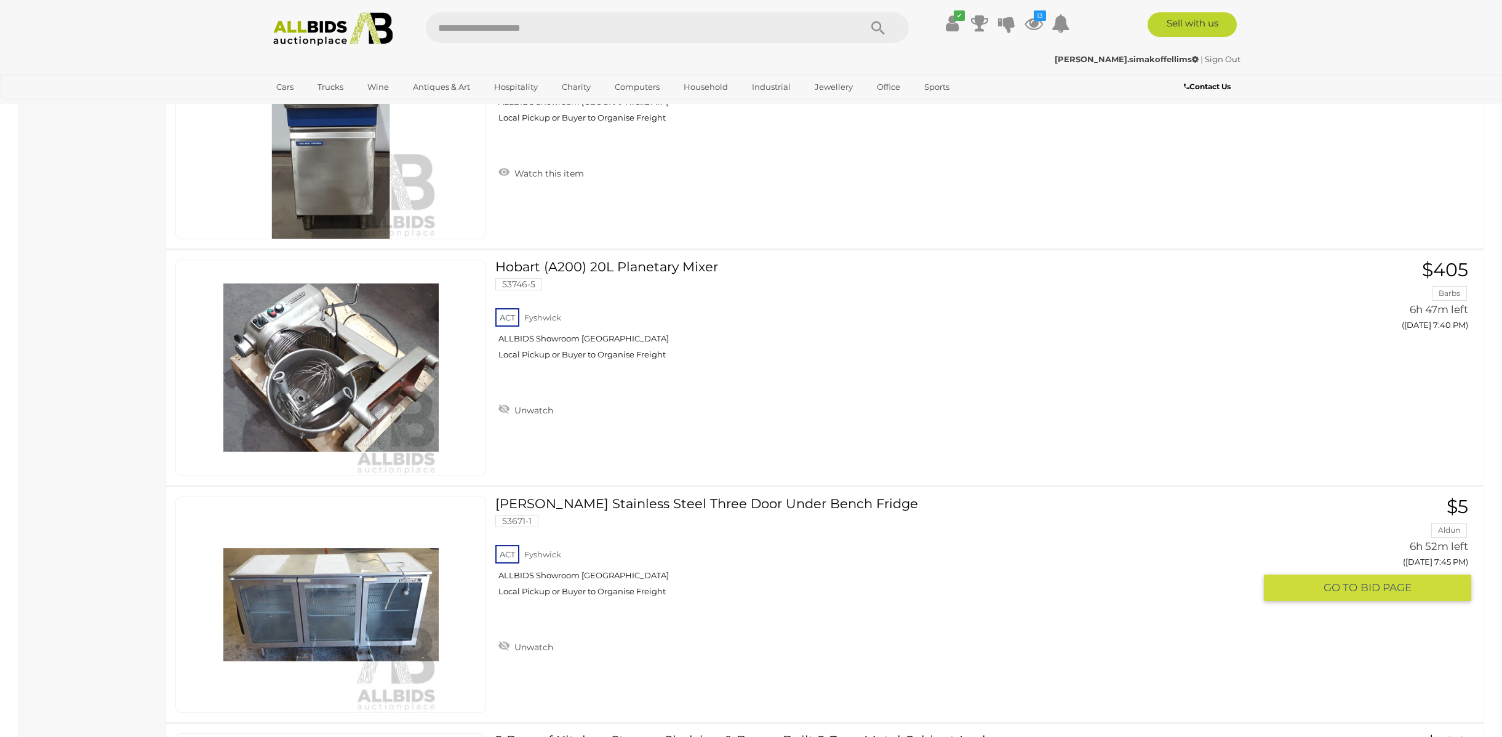
scroll to position [2032, 0]
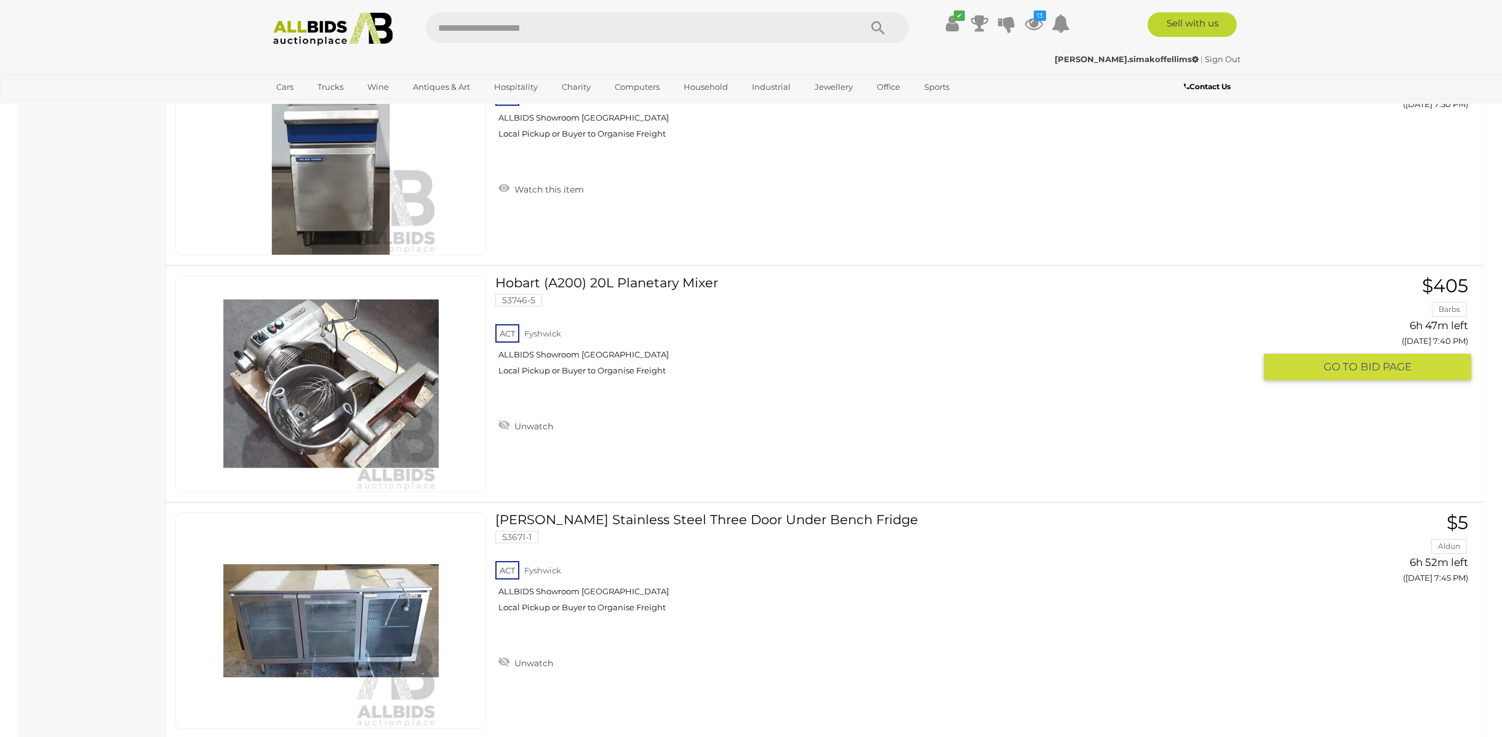
click at [668, 285] on link "Hobart (A200) 20L Planetary Mixer 53746-5 ACT Fyshwick ALLBIDS Showroom Fyshwick" at bounding box center [880, 331] width 750 height 110
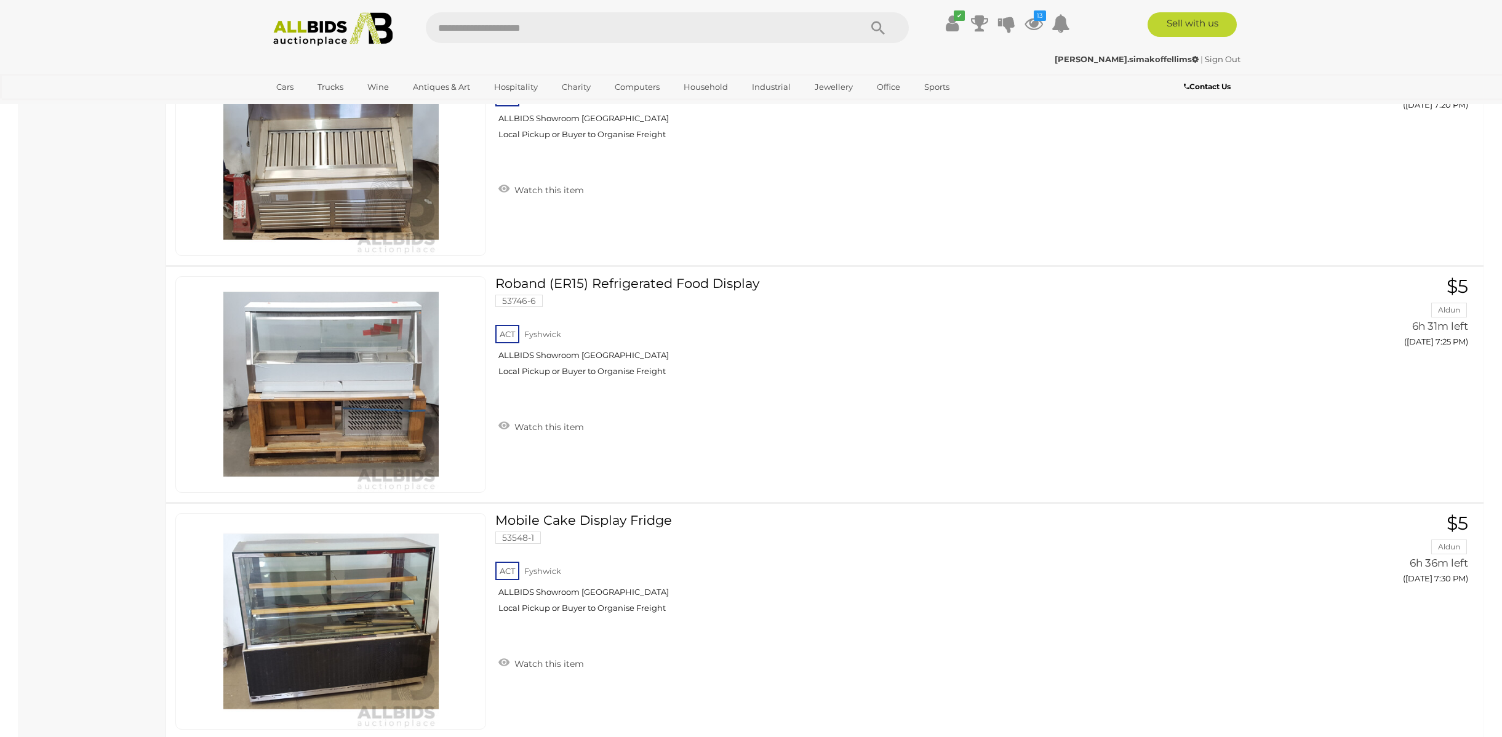
scroll to position [1304, 0]
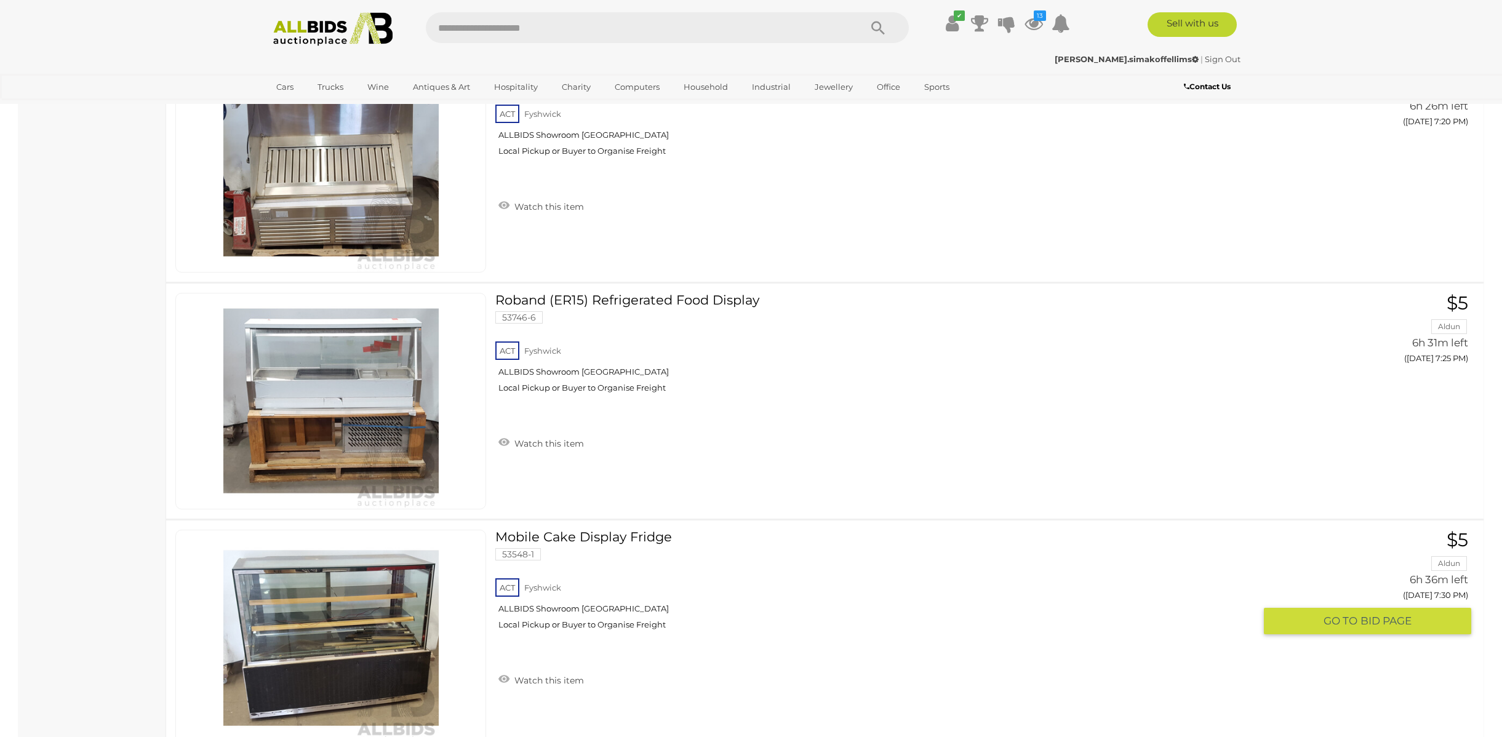
click at [585, 533] on link "Mobile Cake Display Fridge 53548-1 ACT Fyshwick ALLBIDS Showroom Fyshwick" at bounding box center [880, 585] width 750 height 110
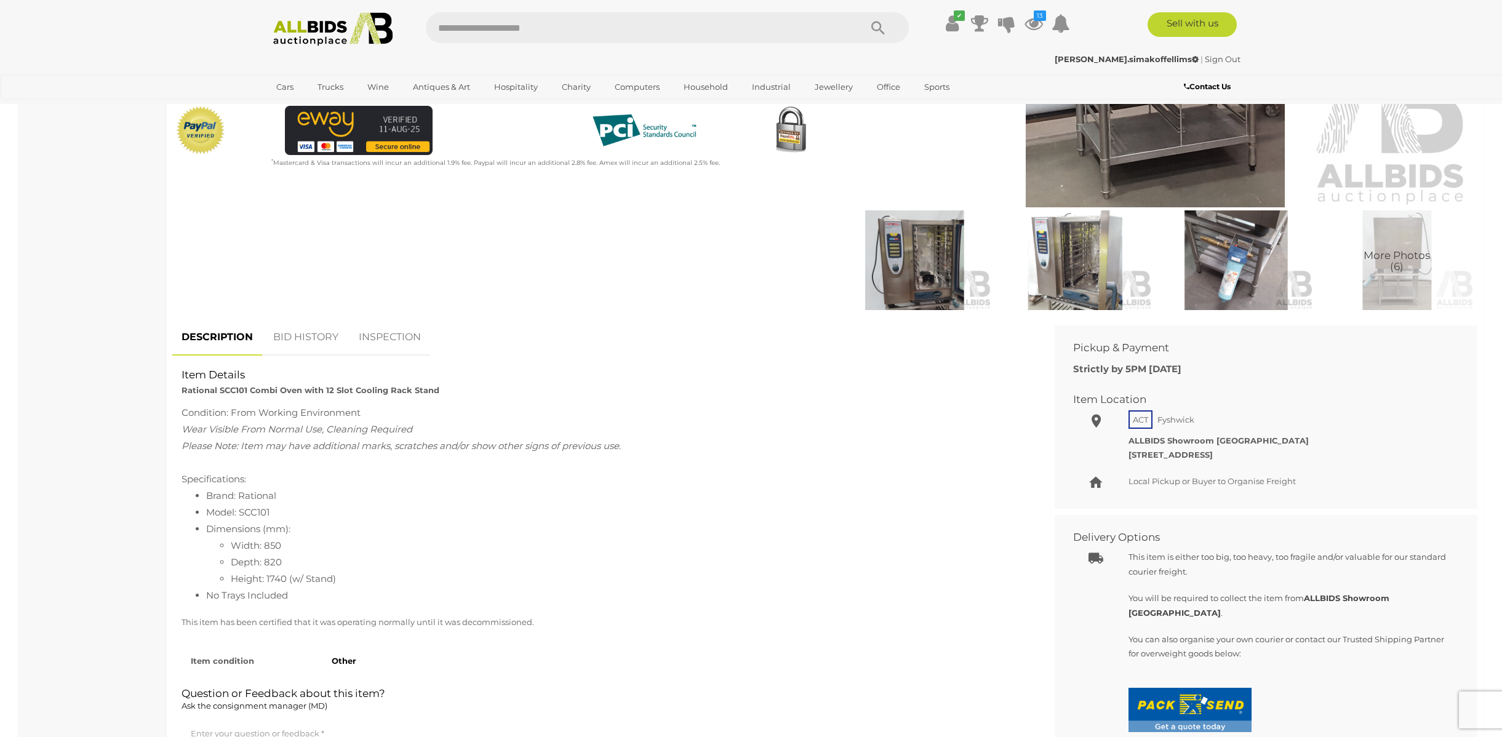
scroll to position [353, 0]
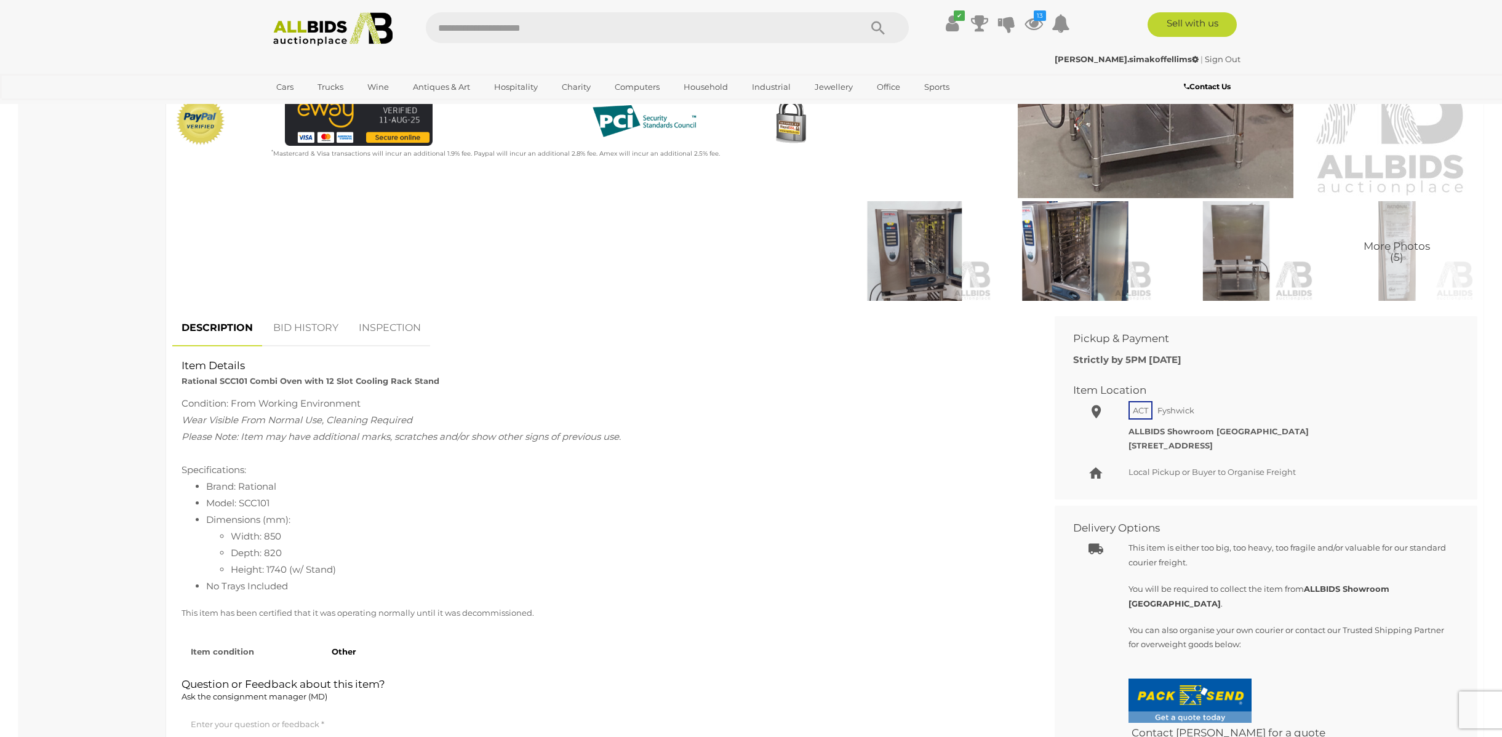
scroll to position [369, 0]
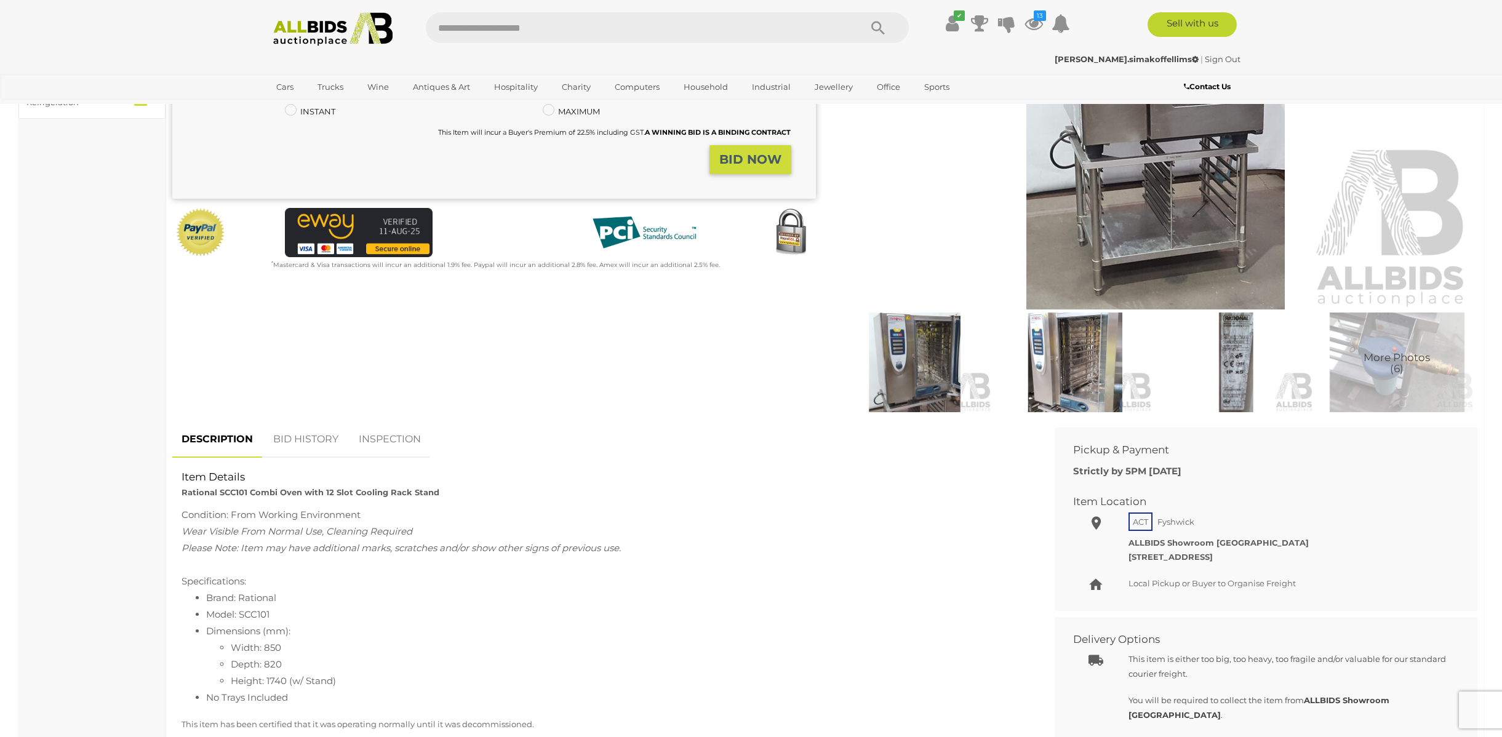
scroll to position [250, 0]
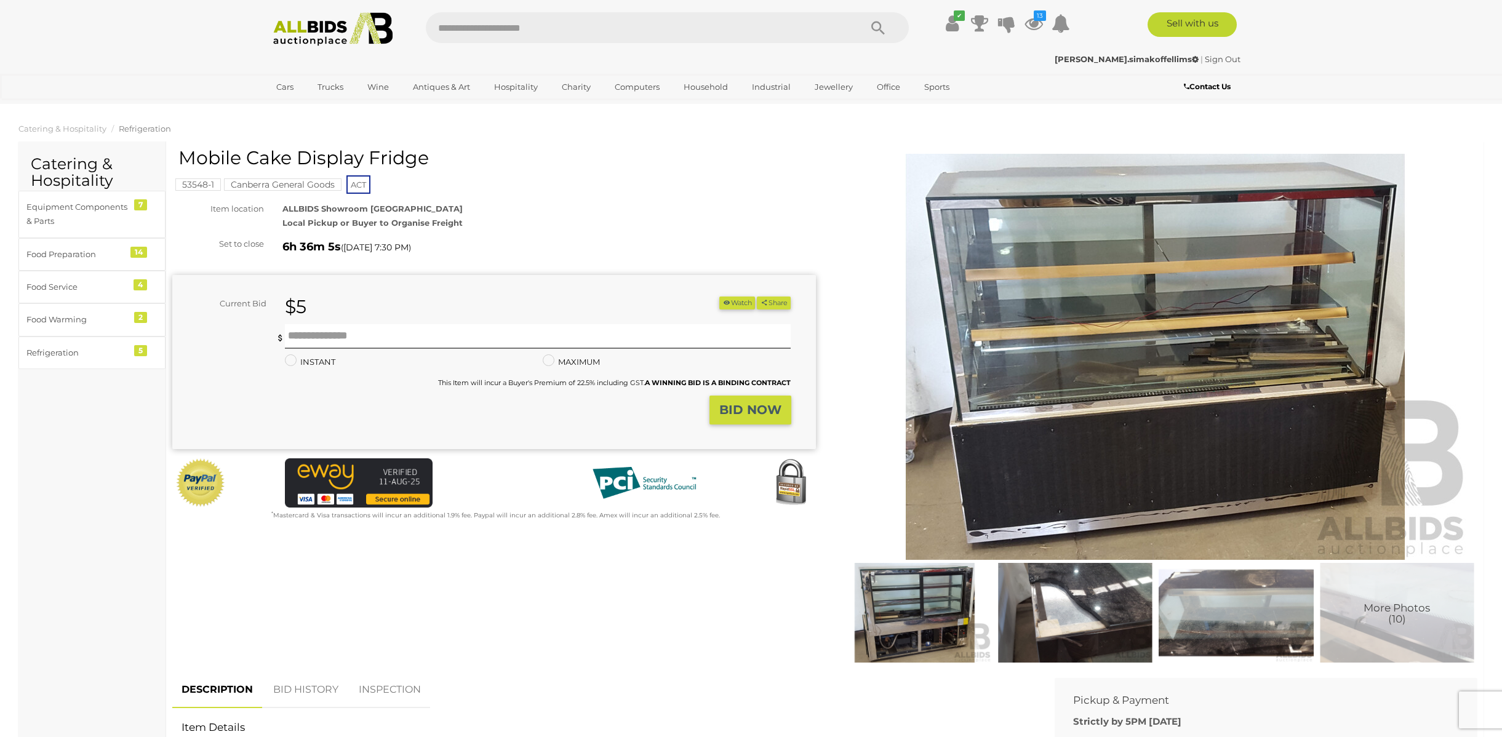
click at [1068, 625] on img at bounding box center [1075, 613] width 154 height 100
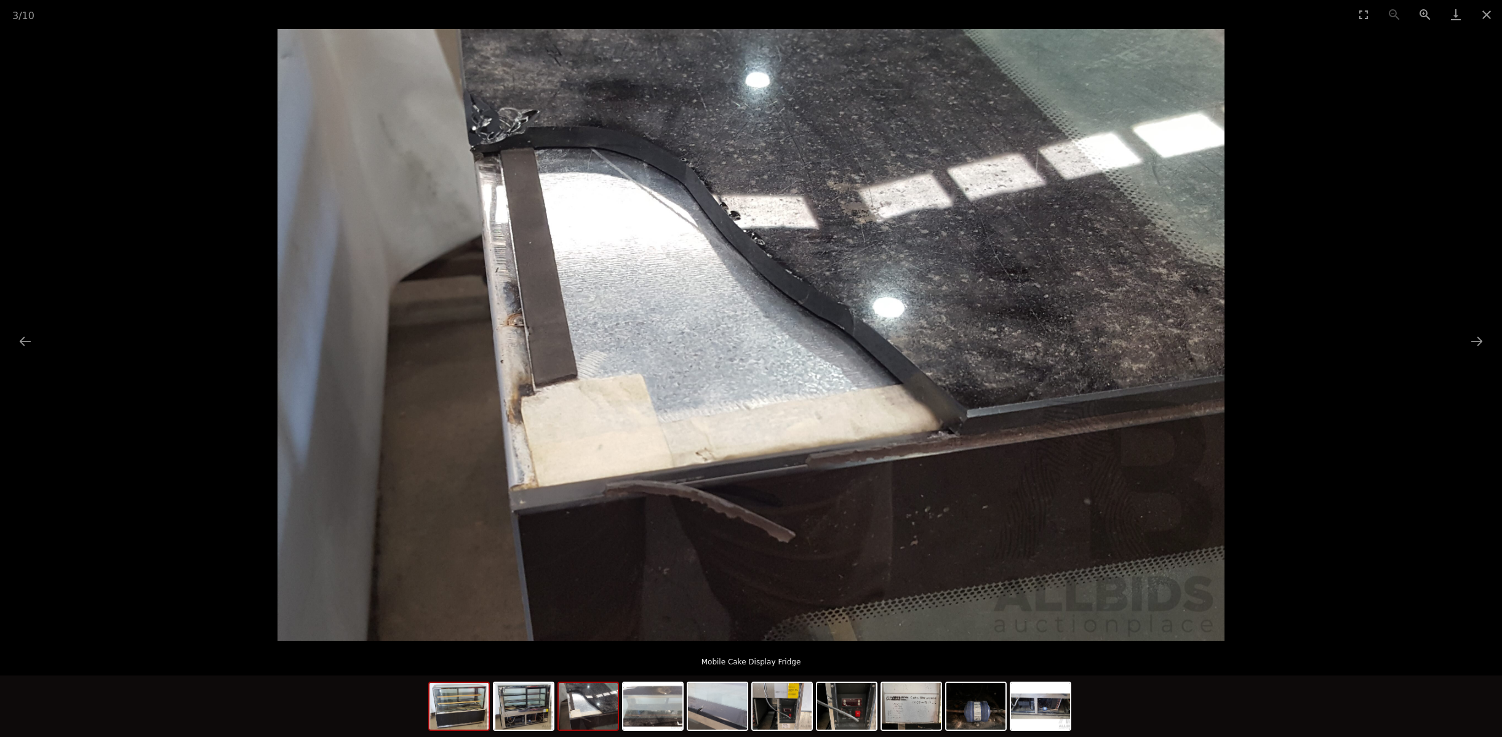
click at [464, 713] on img at bounding box center [459, 706] width 59 height 47
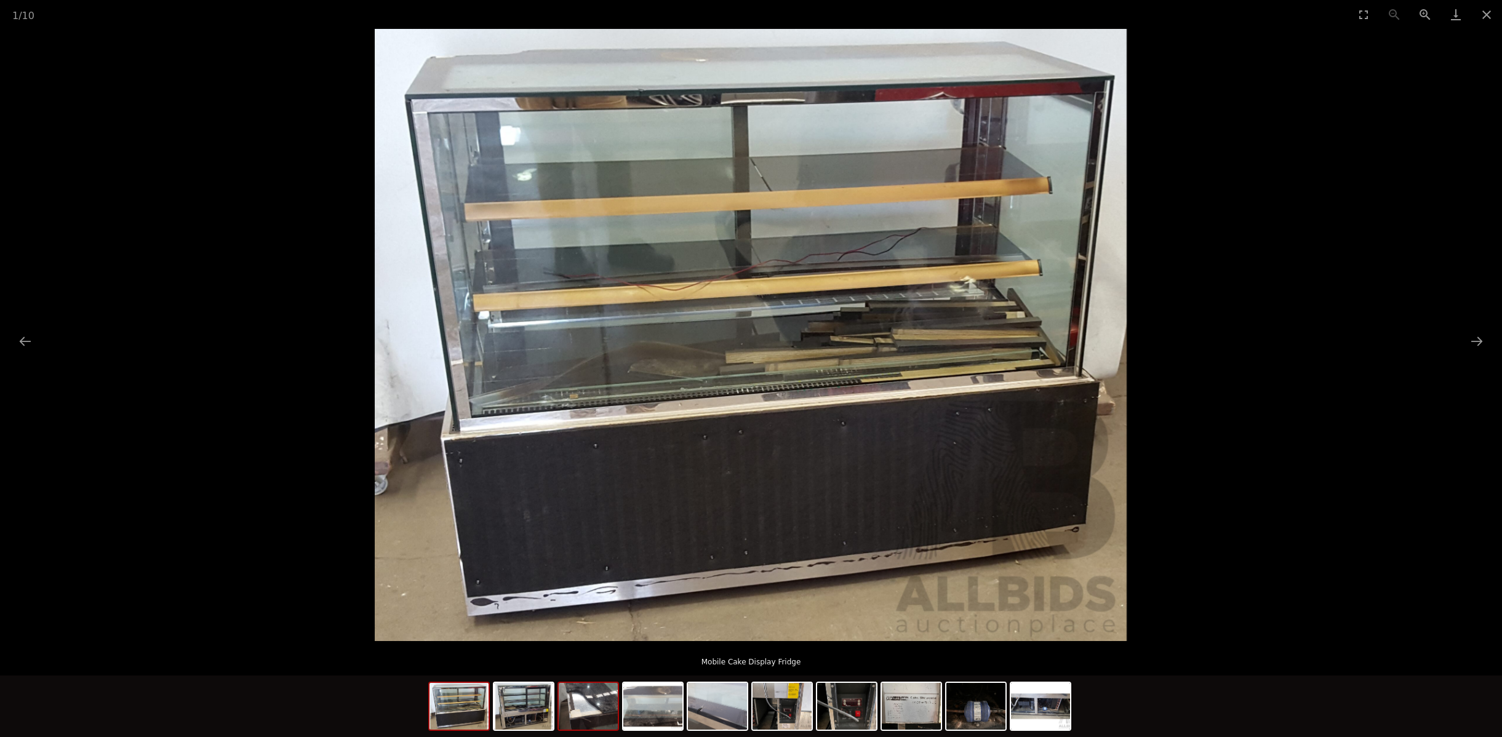
click at [604, 730] on div at bounding box center [589, 706] width 62 height 49
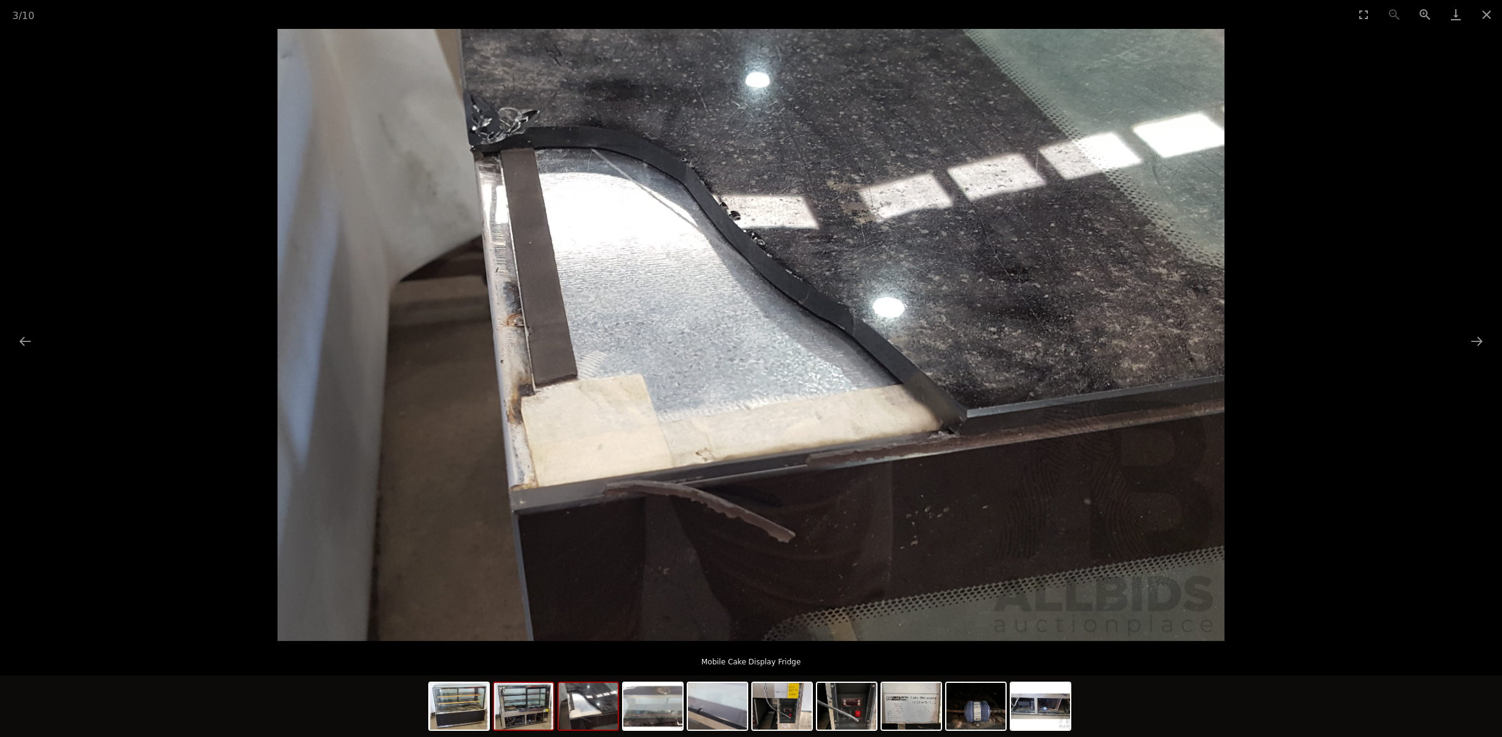
click at [502, 708] on img at bounding box center [523, 706] width 59 height 47
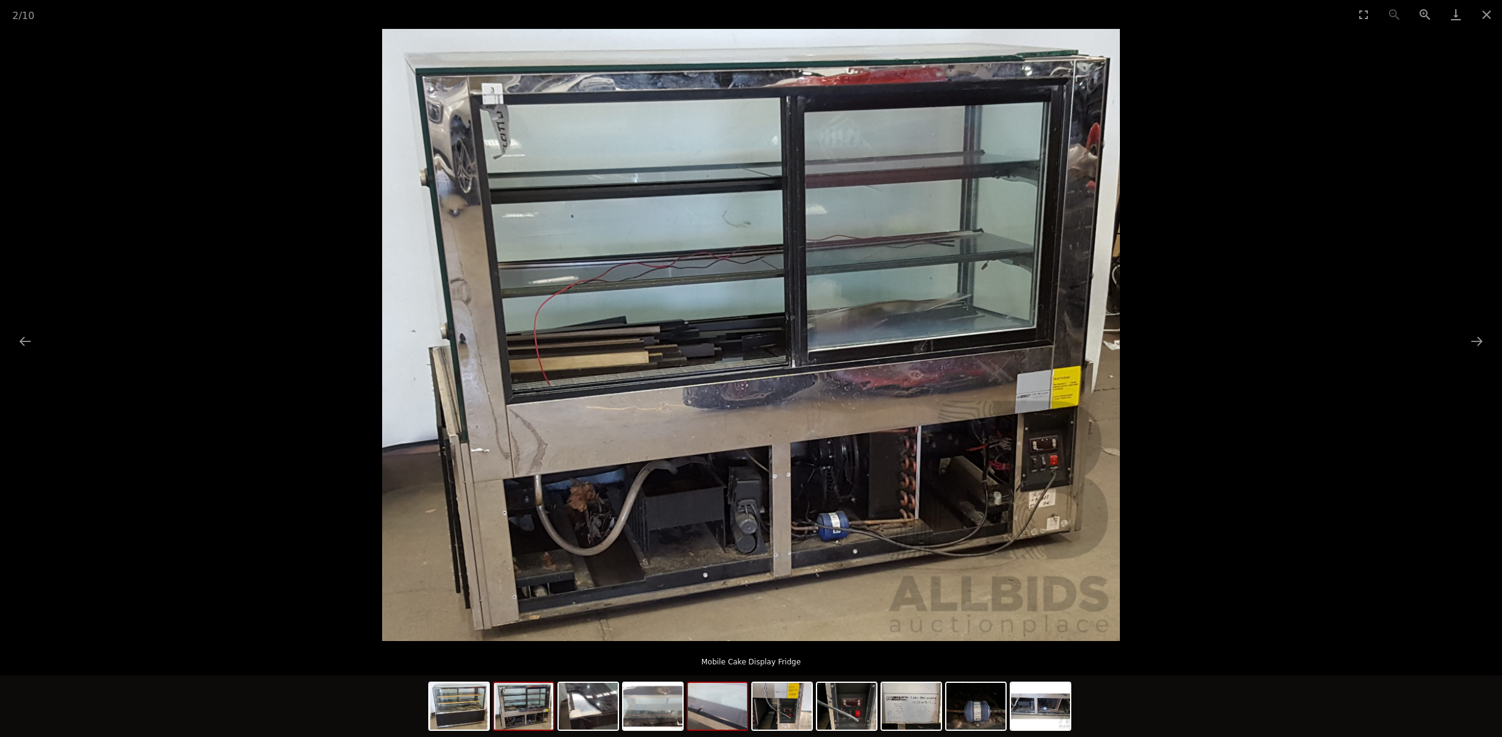
click at [740, 708] on img at bounding box center [717, 706] width 59 height 47
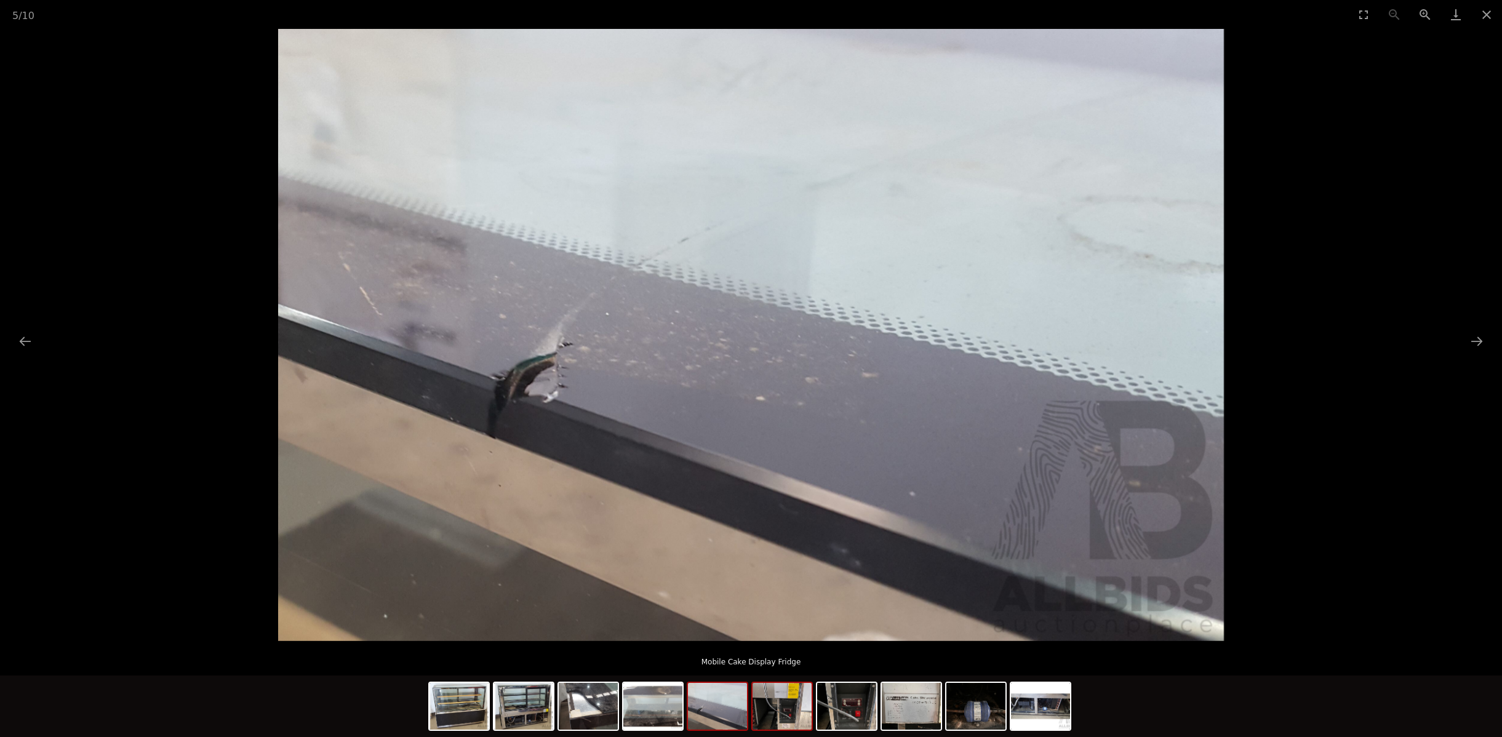
click at [788, 711] on img at bounding box center [782, 706] width 59 height 47
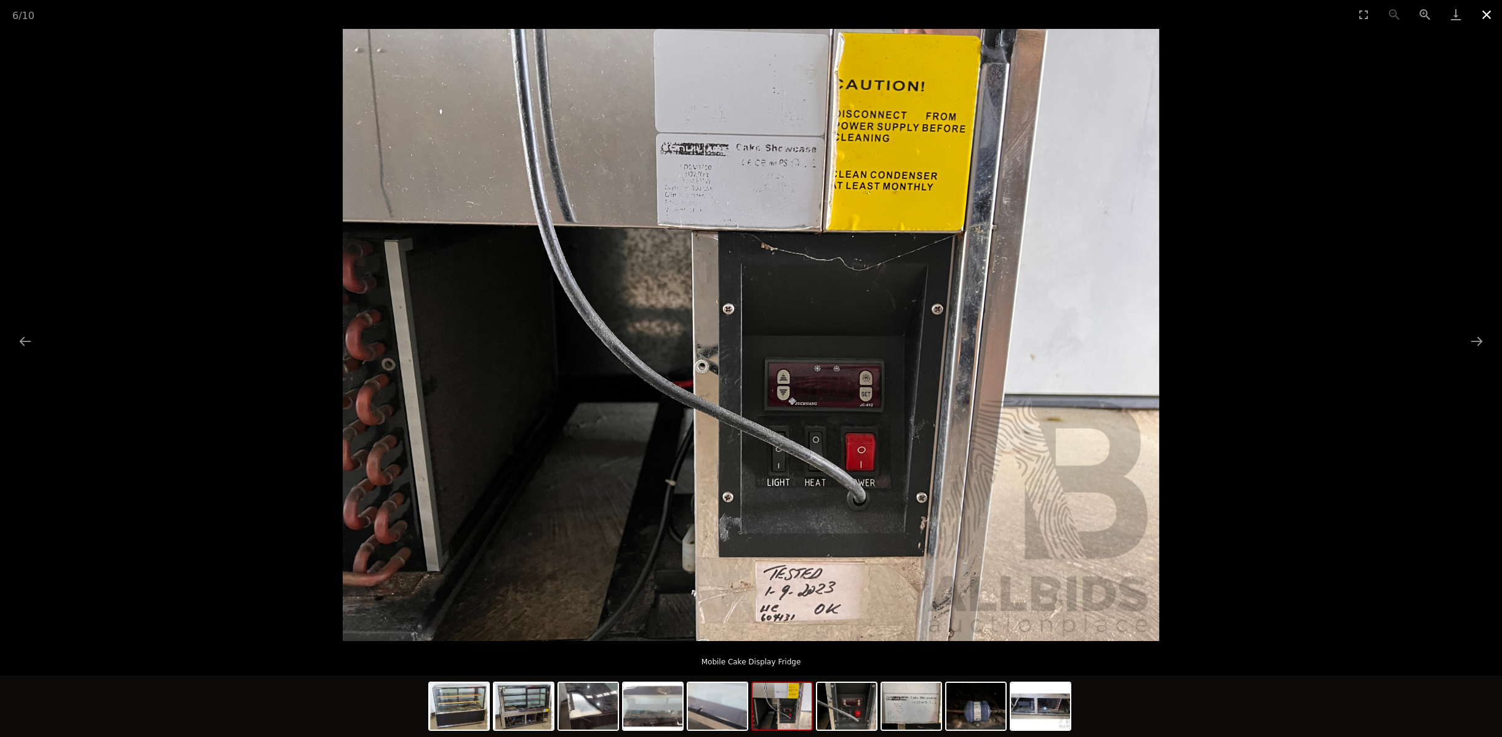
click at [1483, 17] on button "Close gallery" at bounding box center [1487, 14] width 31 height 29
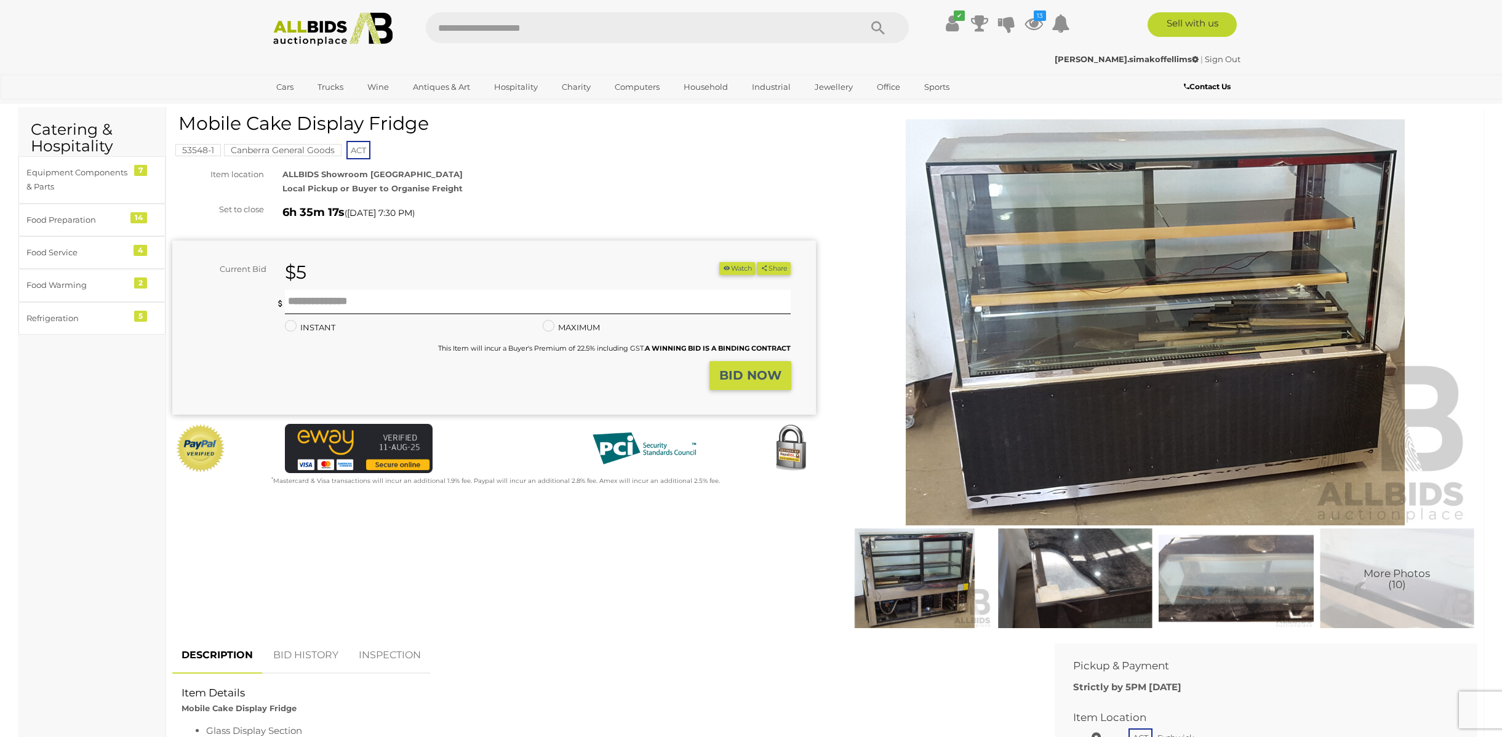
scroll to position [33, 0]
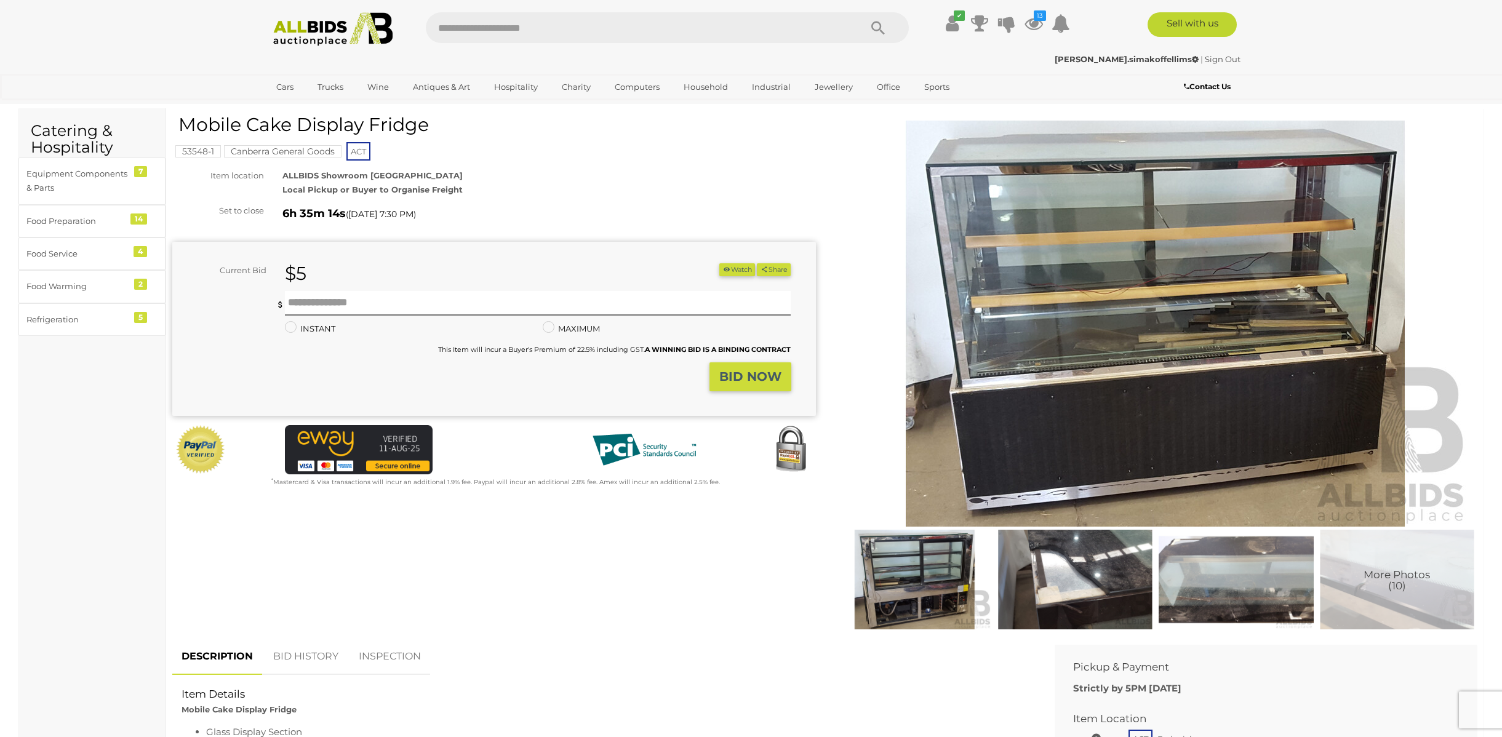
click at [723, 270] on icon "button" at bounding box center [727, 269] width 9 height 7
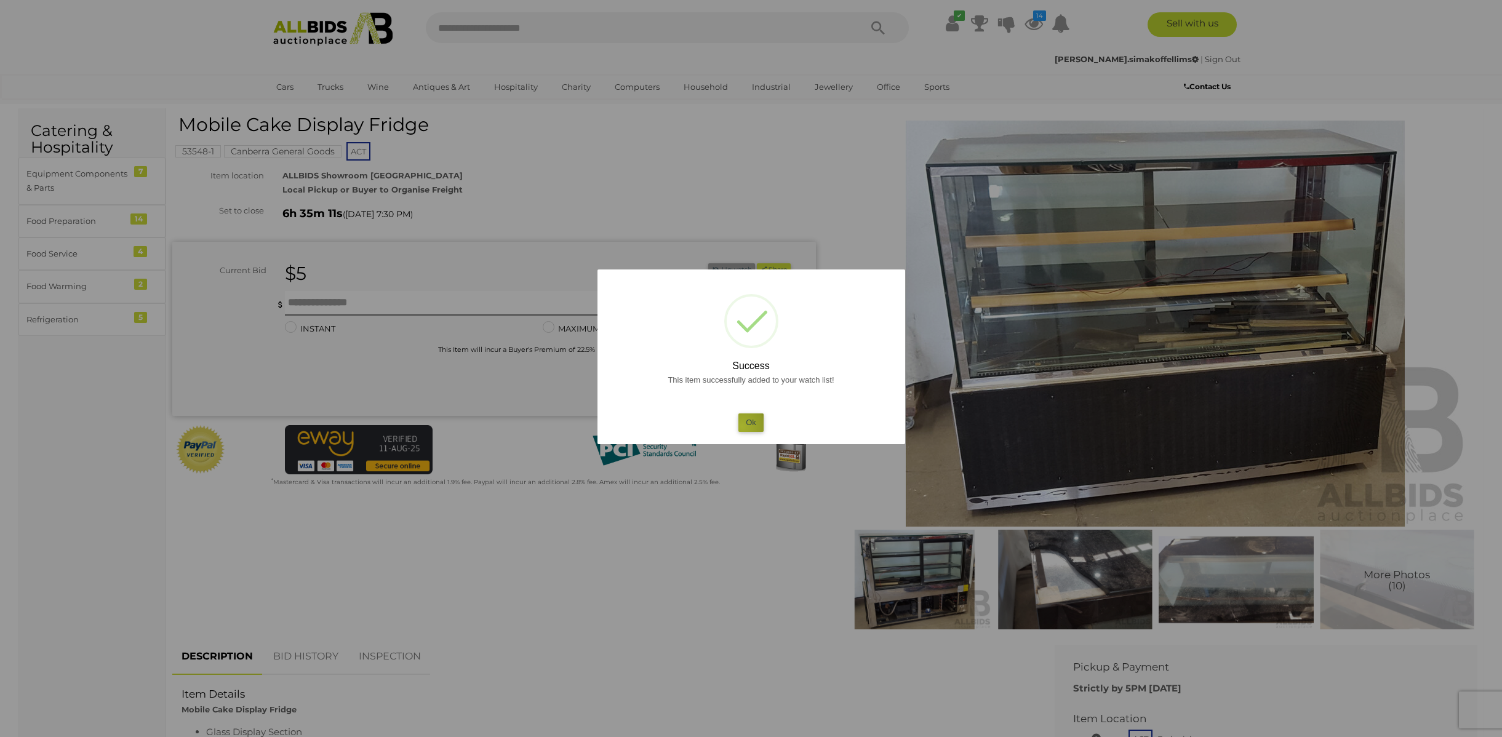
click at [742, 426] on button "Ok" at bounding box center [751, 423] width 25 height 18
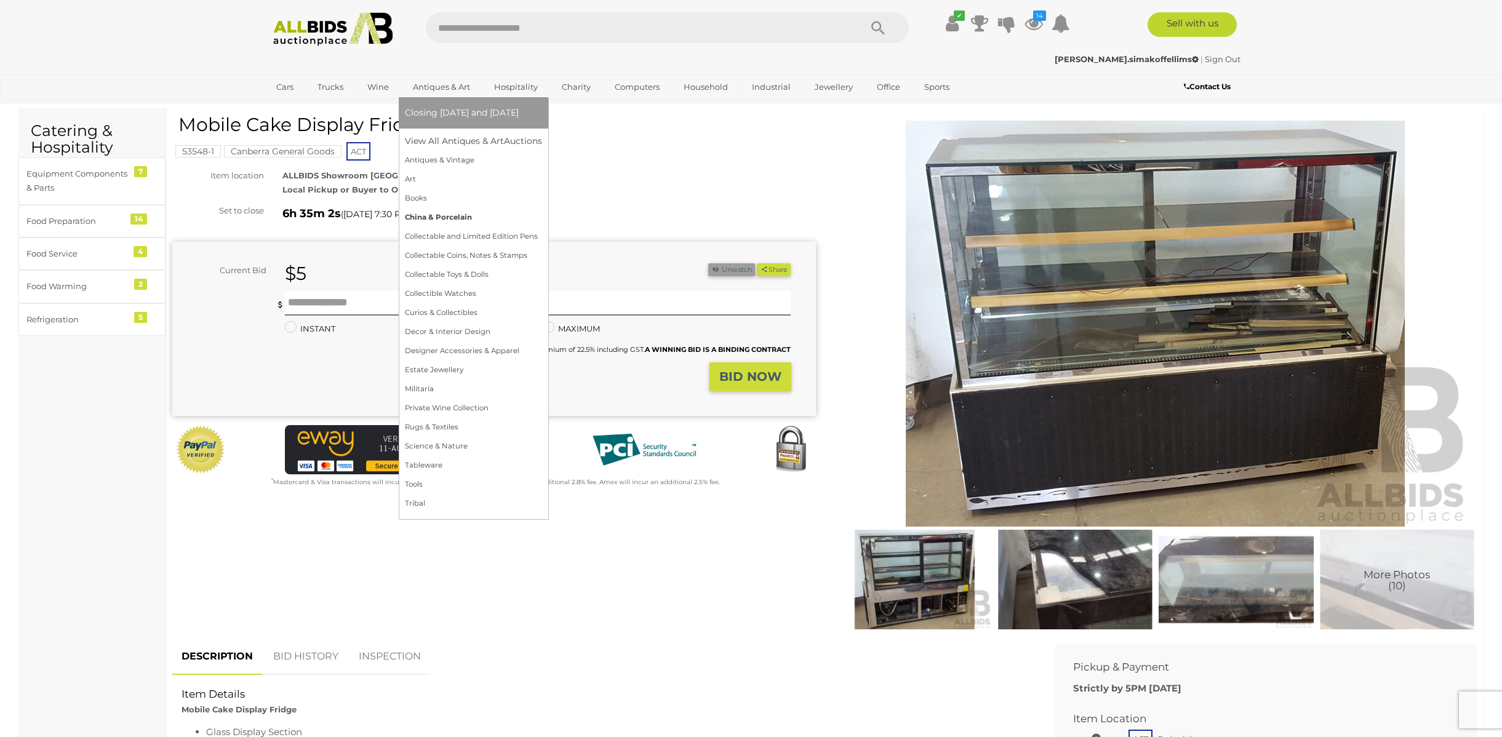
click at [437, 223] on link "China & Porcelain" at bounding box center [473, 217] width 137 height 19
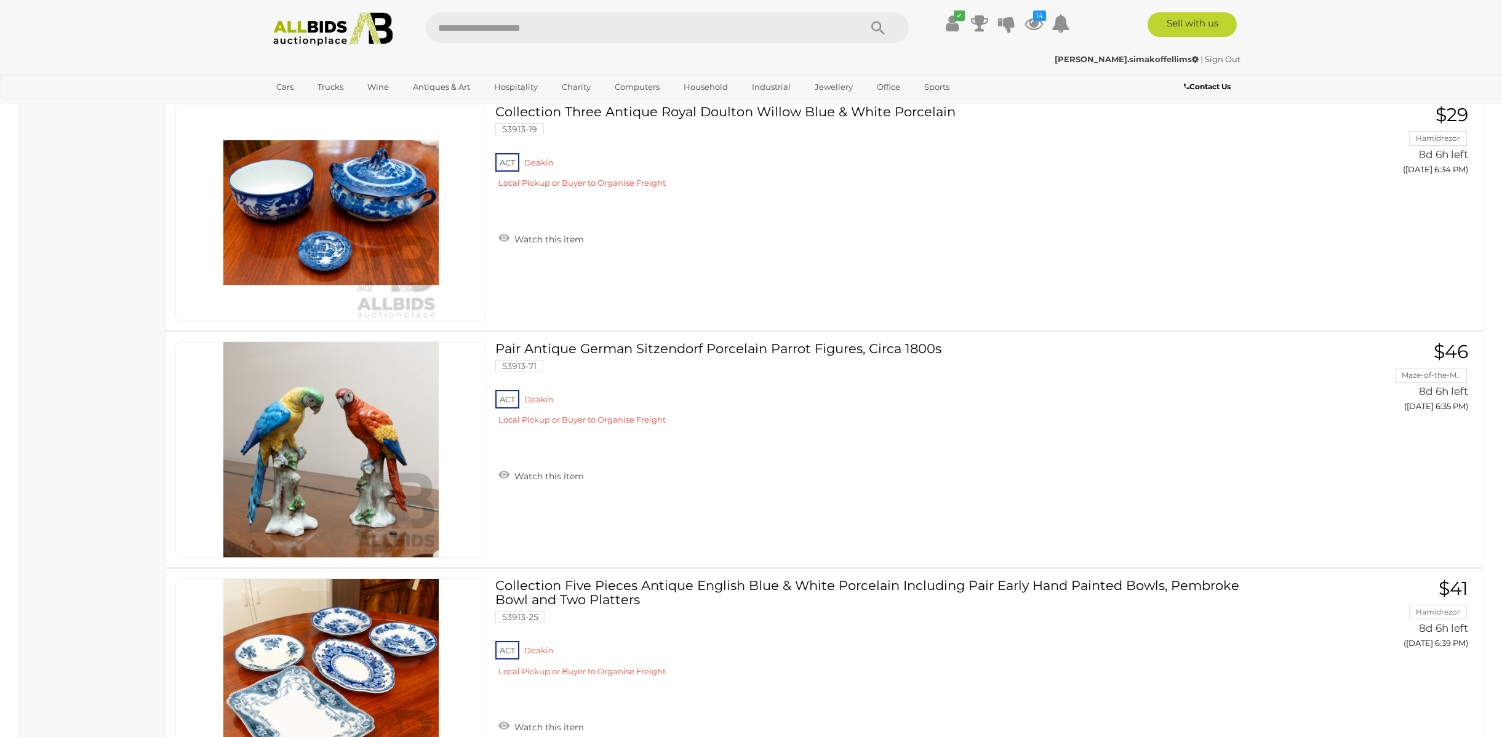
scroll to position [6962, 0]
click at [538, 158] on div "ACT Deakin Local Pickup or Buyer to Organise Freight" at bounding box center [874, 173] width 759 height 47
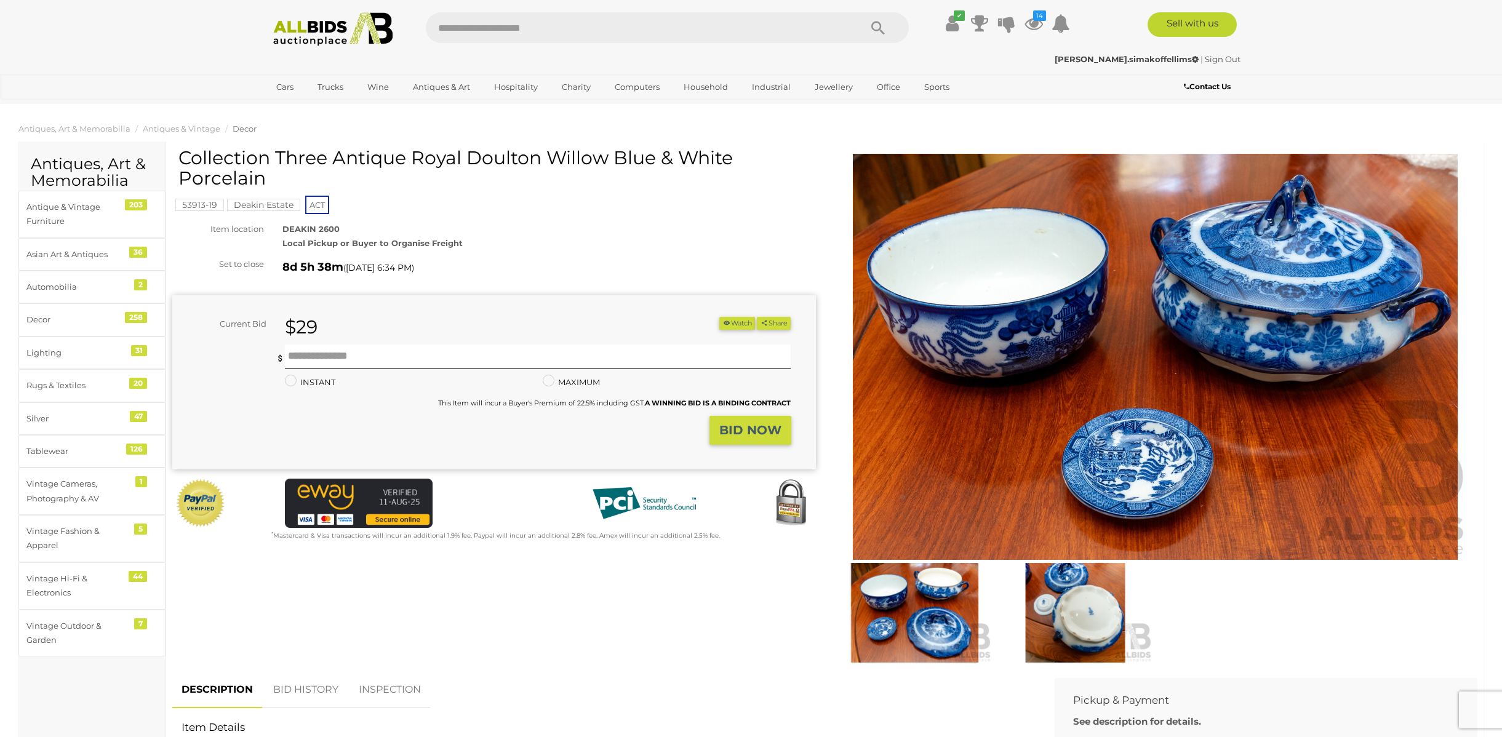
click at [257, 207] on mark "Deakin Estate" at bounding box center [263, 205] width 73 height 12
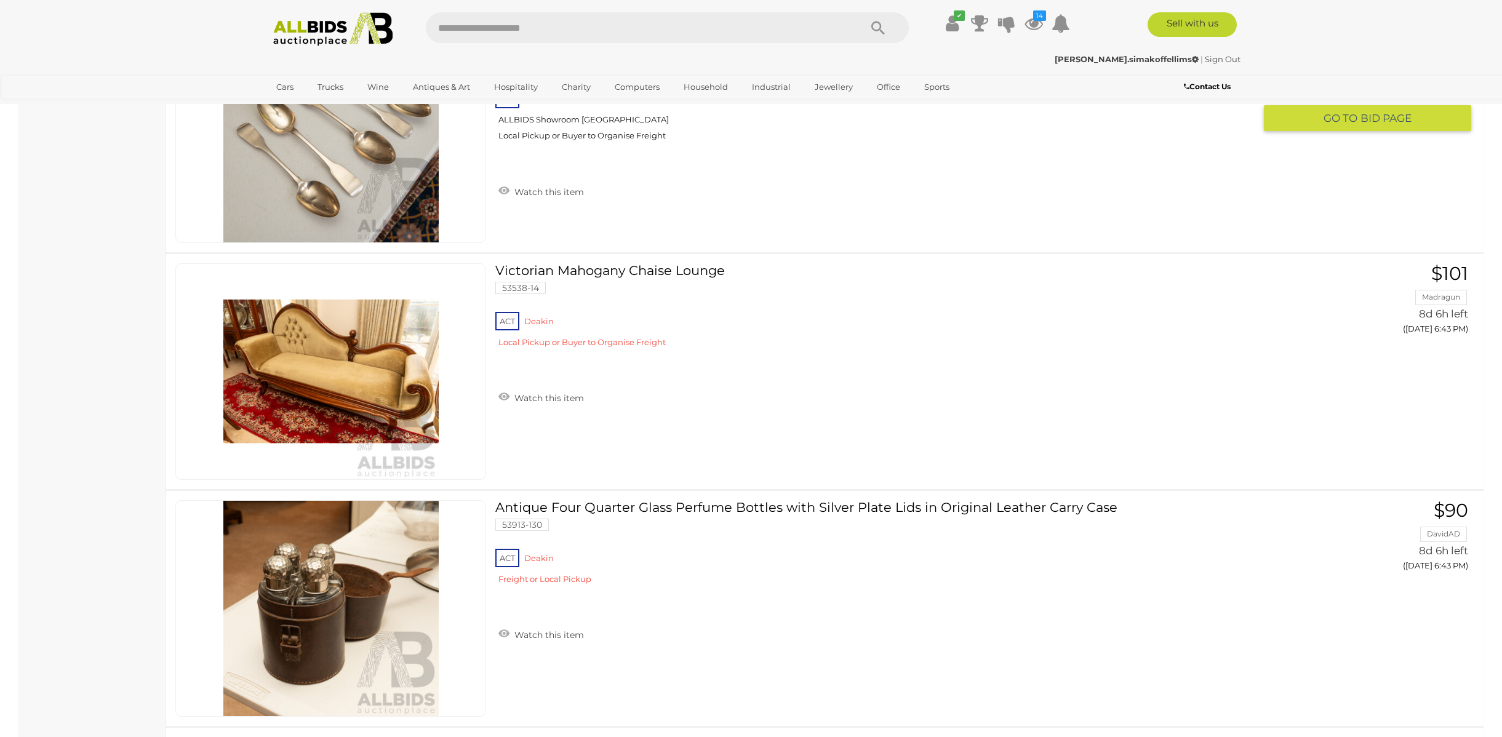
scroll to position [7993, 0]
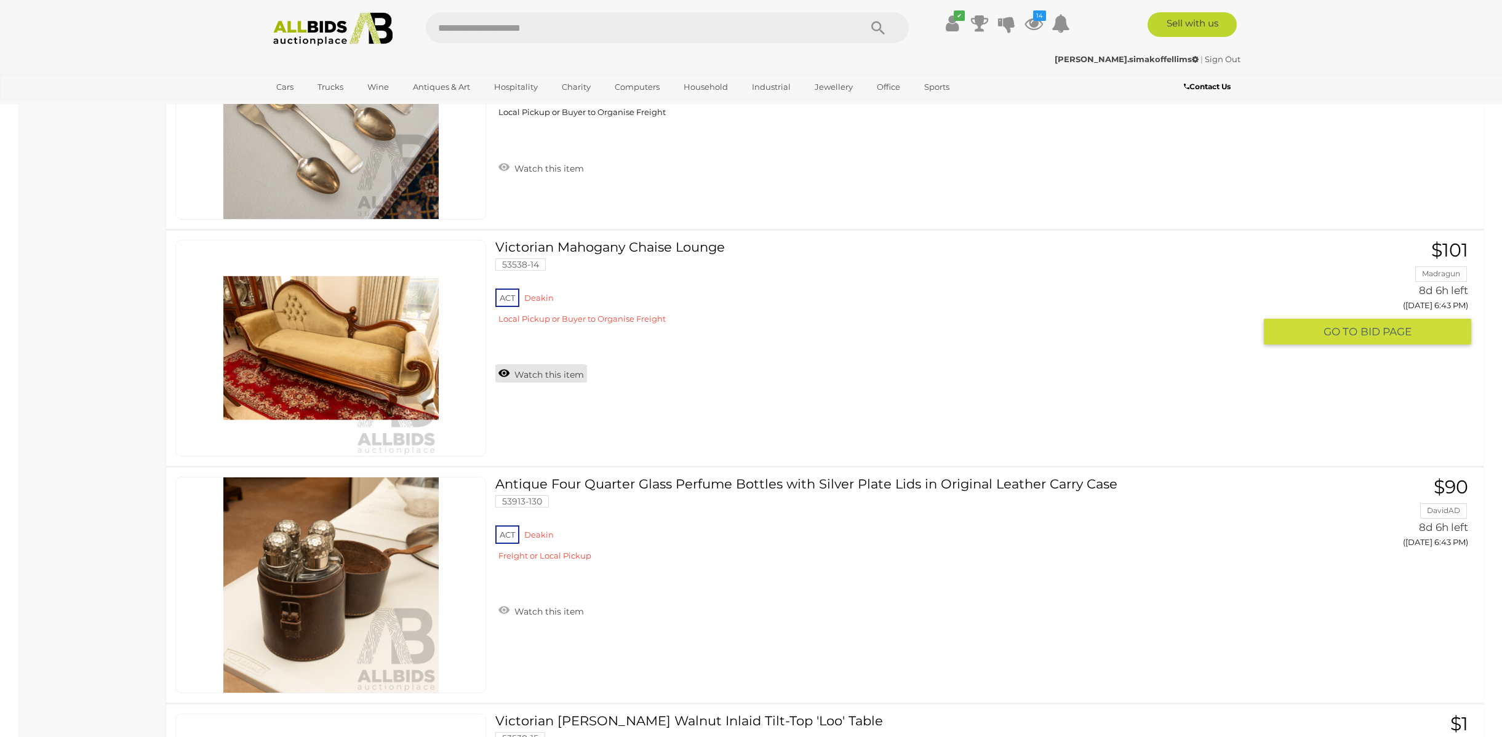
click at [558, 366] on link "Watch this item" at bounding box center [541, 373] width 92 height 18
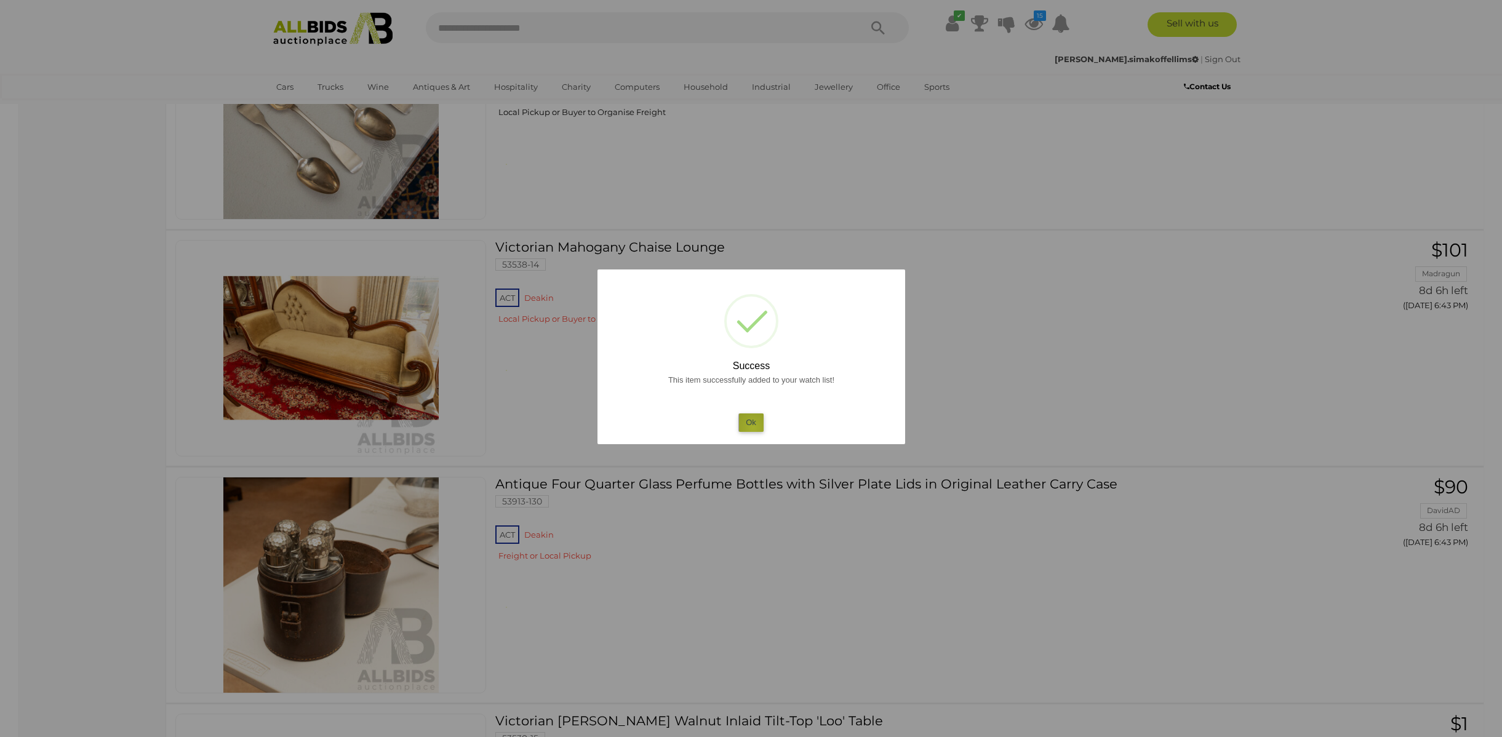
click at [753, 428] on button "Ok" at bounding box center [751, 423] width 25 height 18
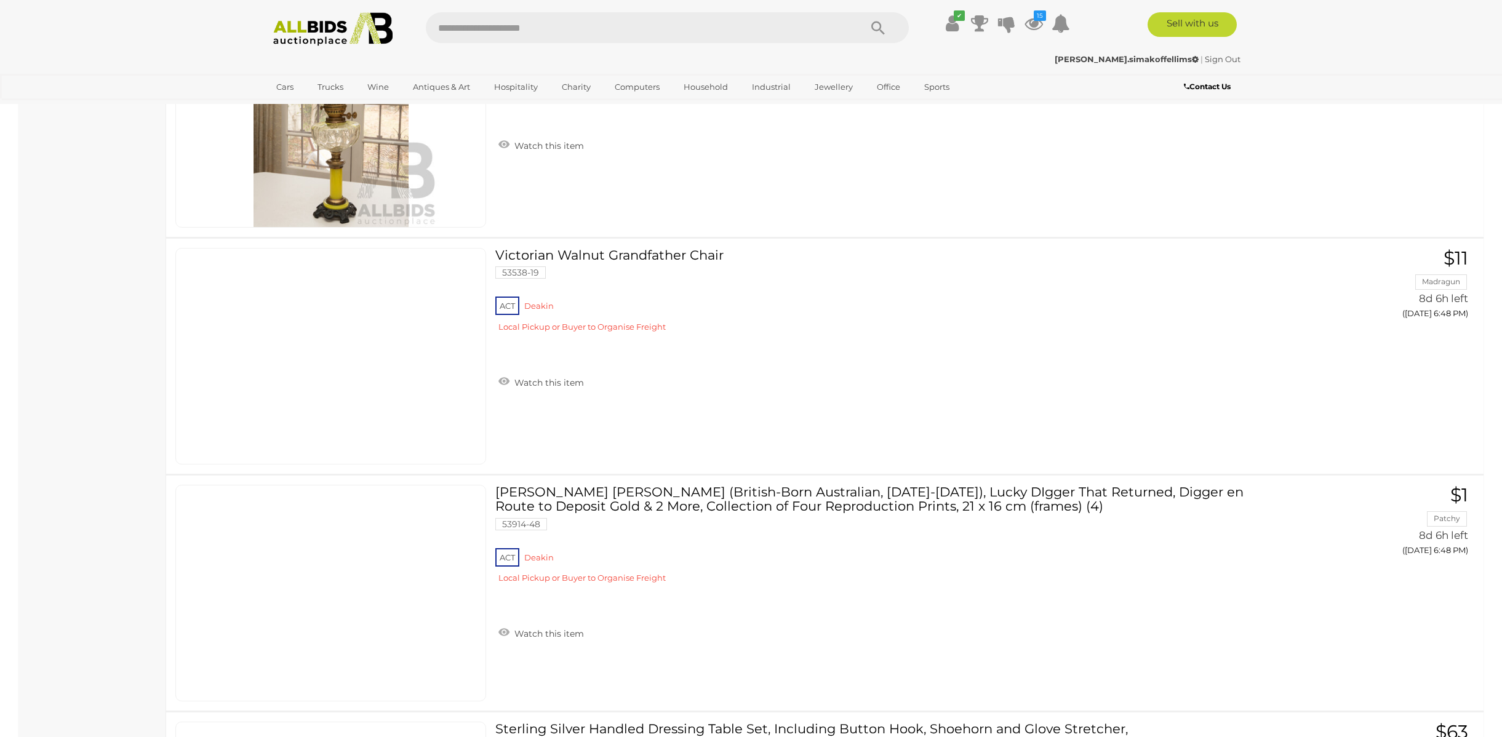
scroll to position [10839, 0]
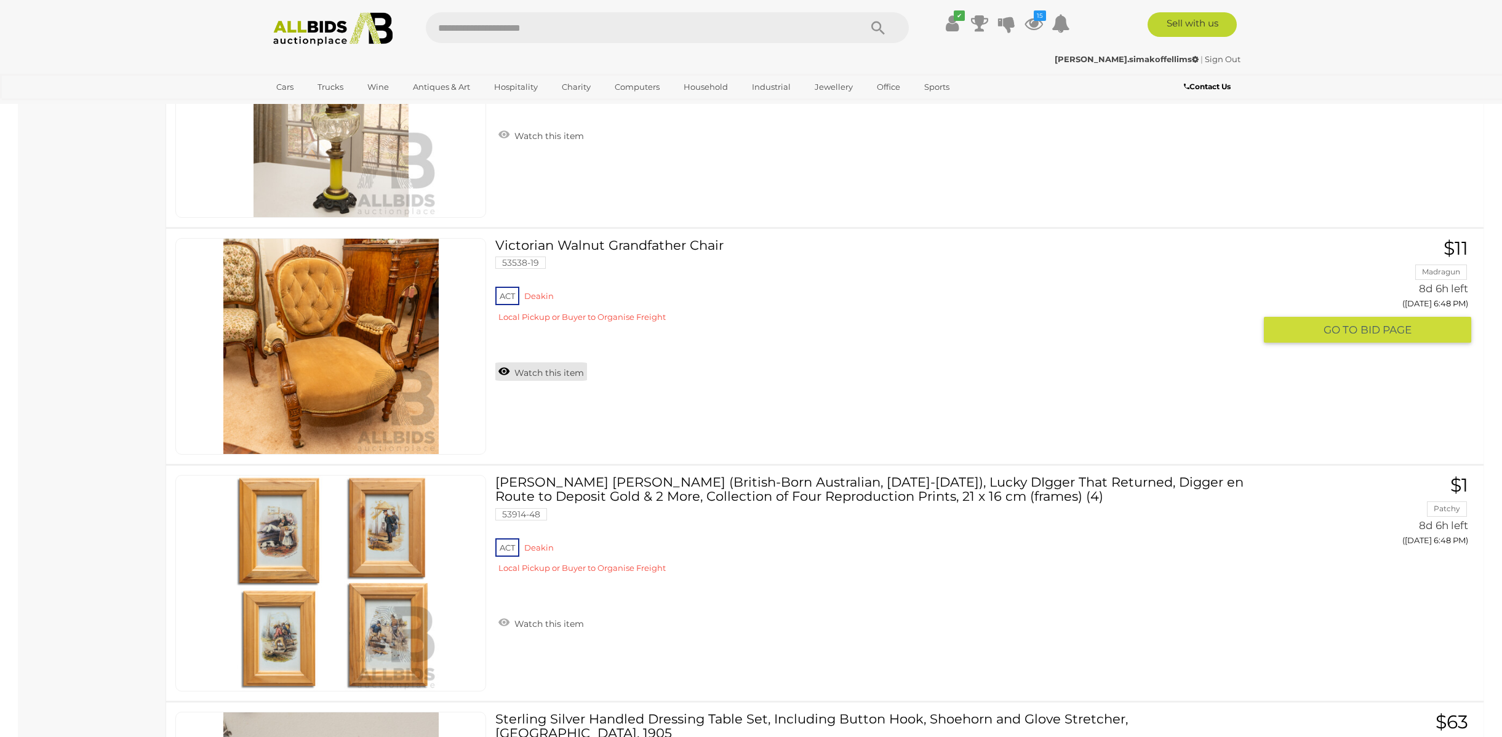
click at [534, 379] on link "Watch this item" at bounding box center [541, 372] width 92 height 18
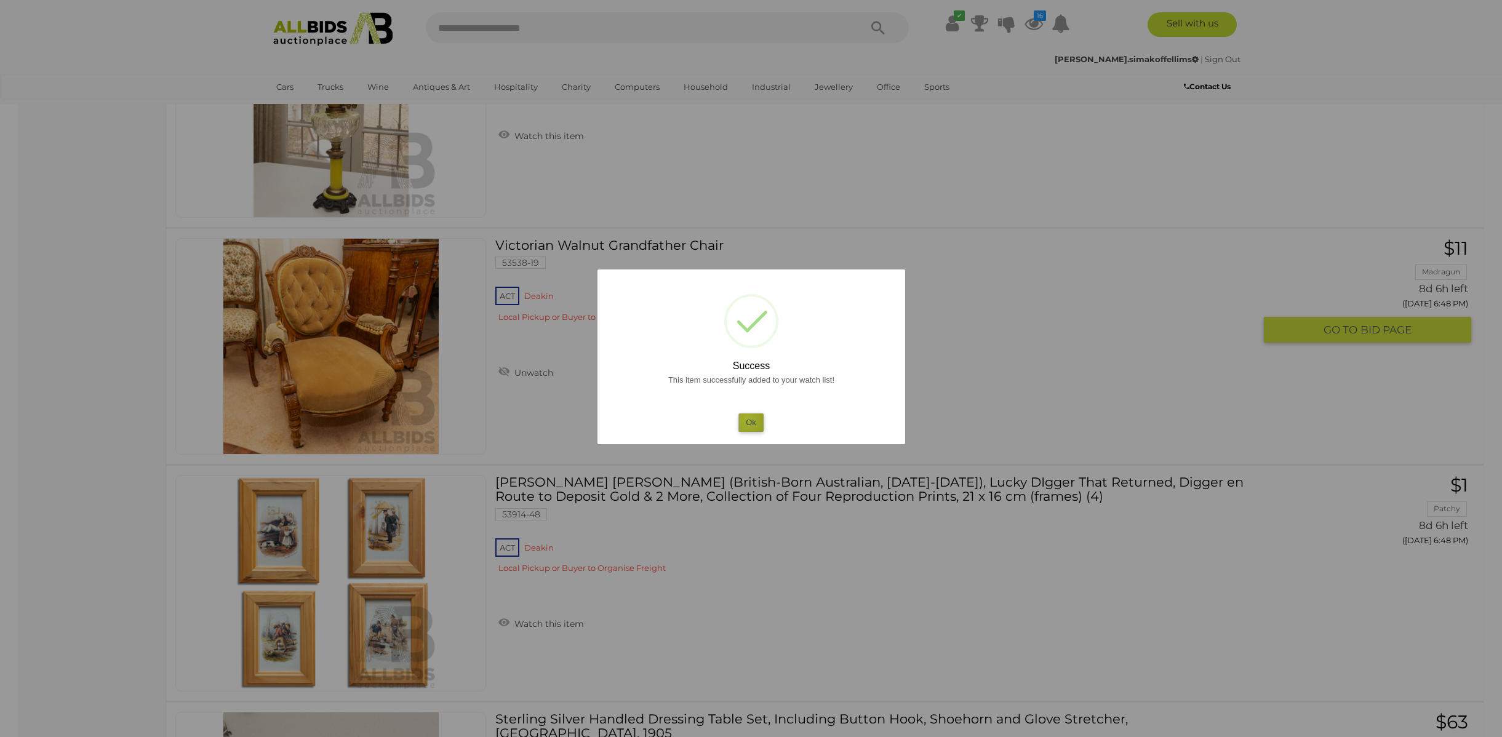
click at [748, 419] on button "Ok" at bounding box center [751, 423] width 25 height 18
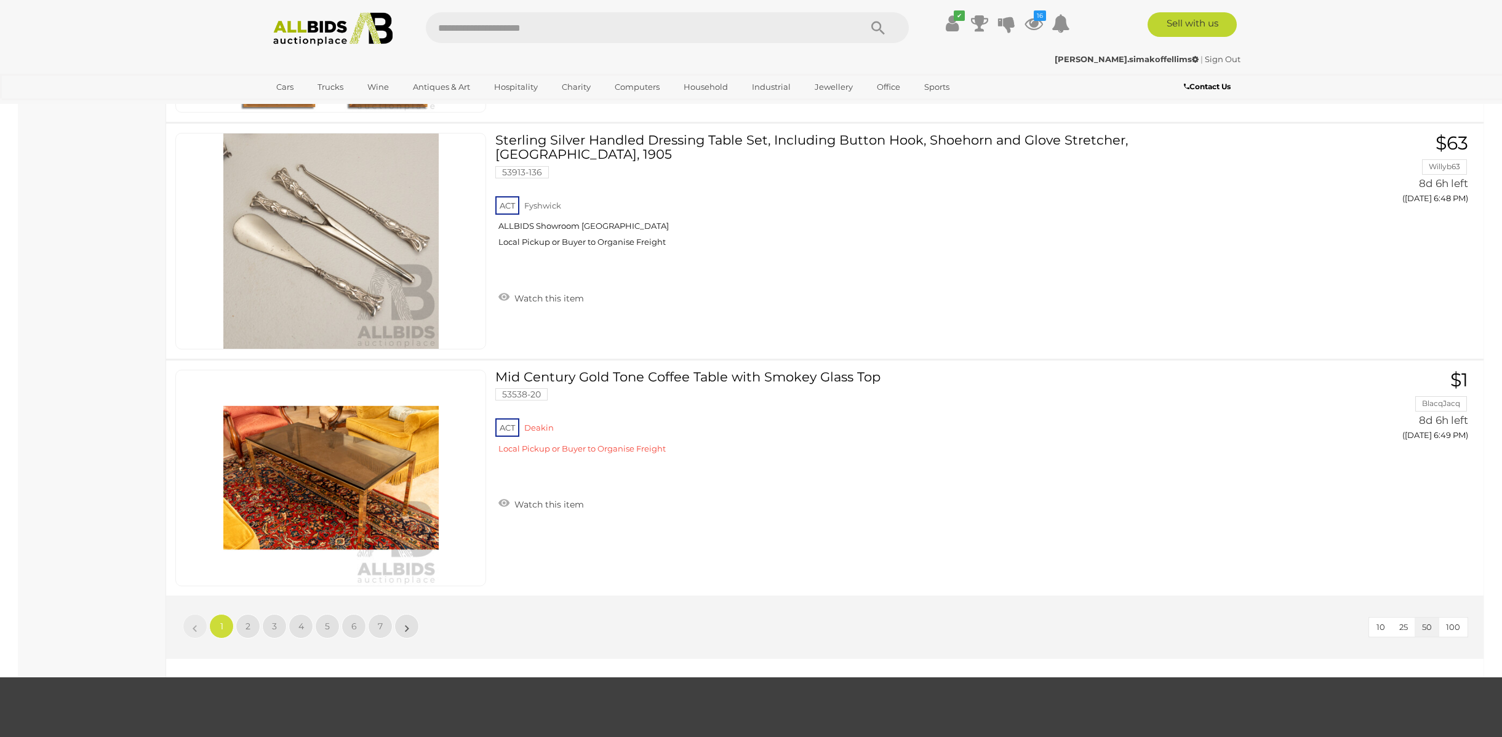
scroll to position [11418, 0]
click at [239, 620] on link "2" at bounding box center [248, 626] width 25 height 25
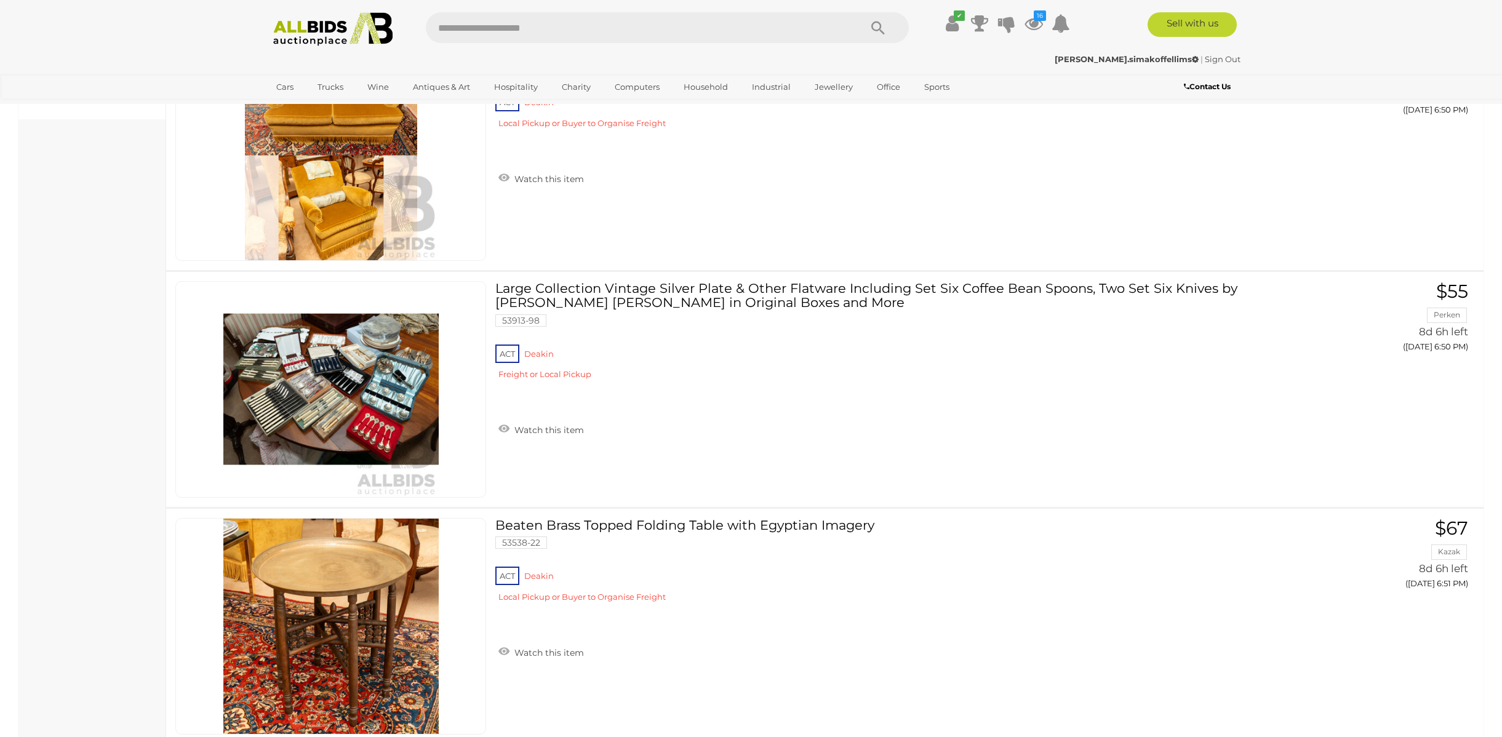
scroll to position [559, 0]
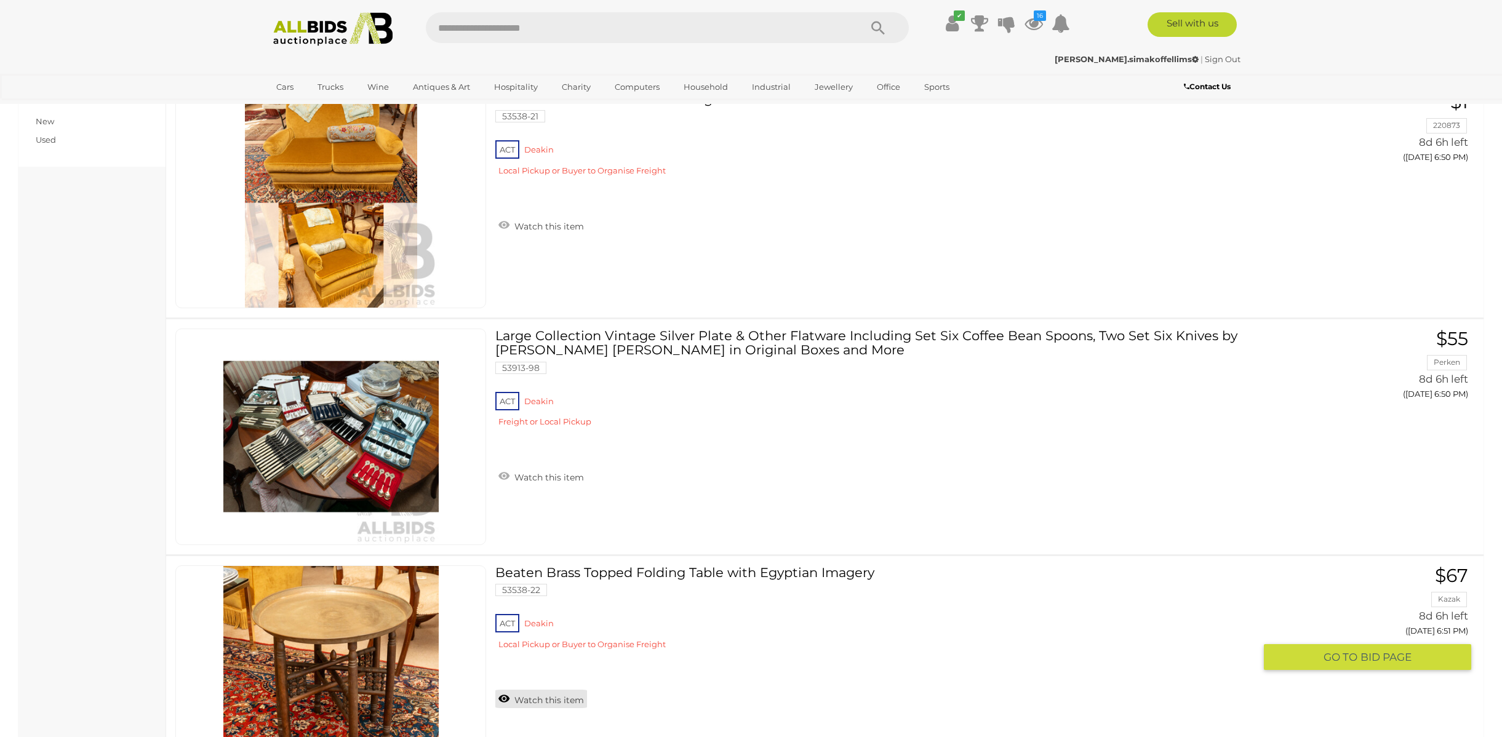
click at [523, 697] on link "Watch this item" at bounding box center [541, 699] width 92 height 18
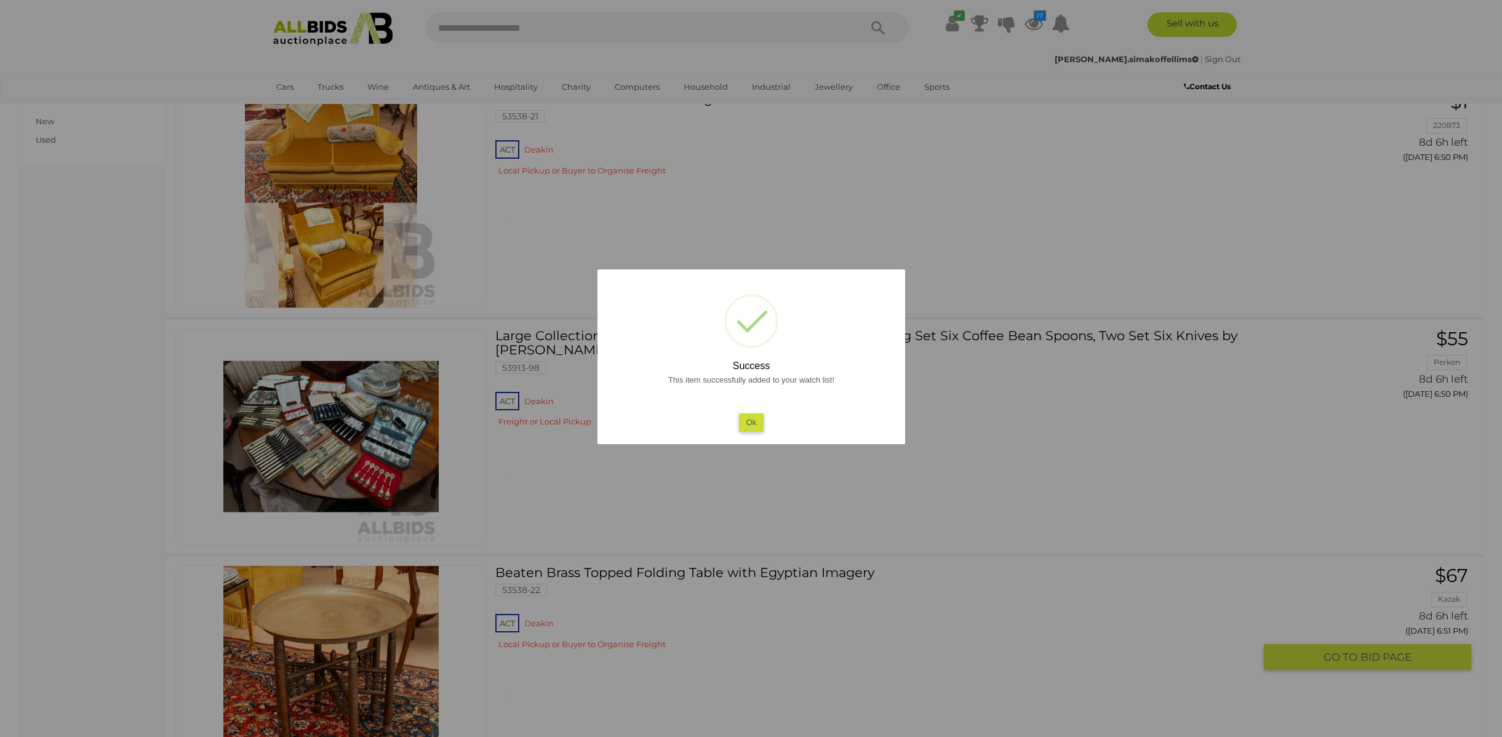
click at [758, 420] on button "Ok" at bounding box center [751, 423] width 25 height 18
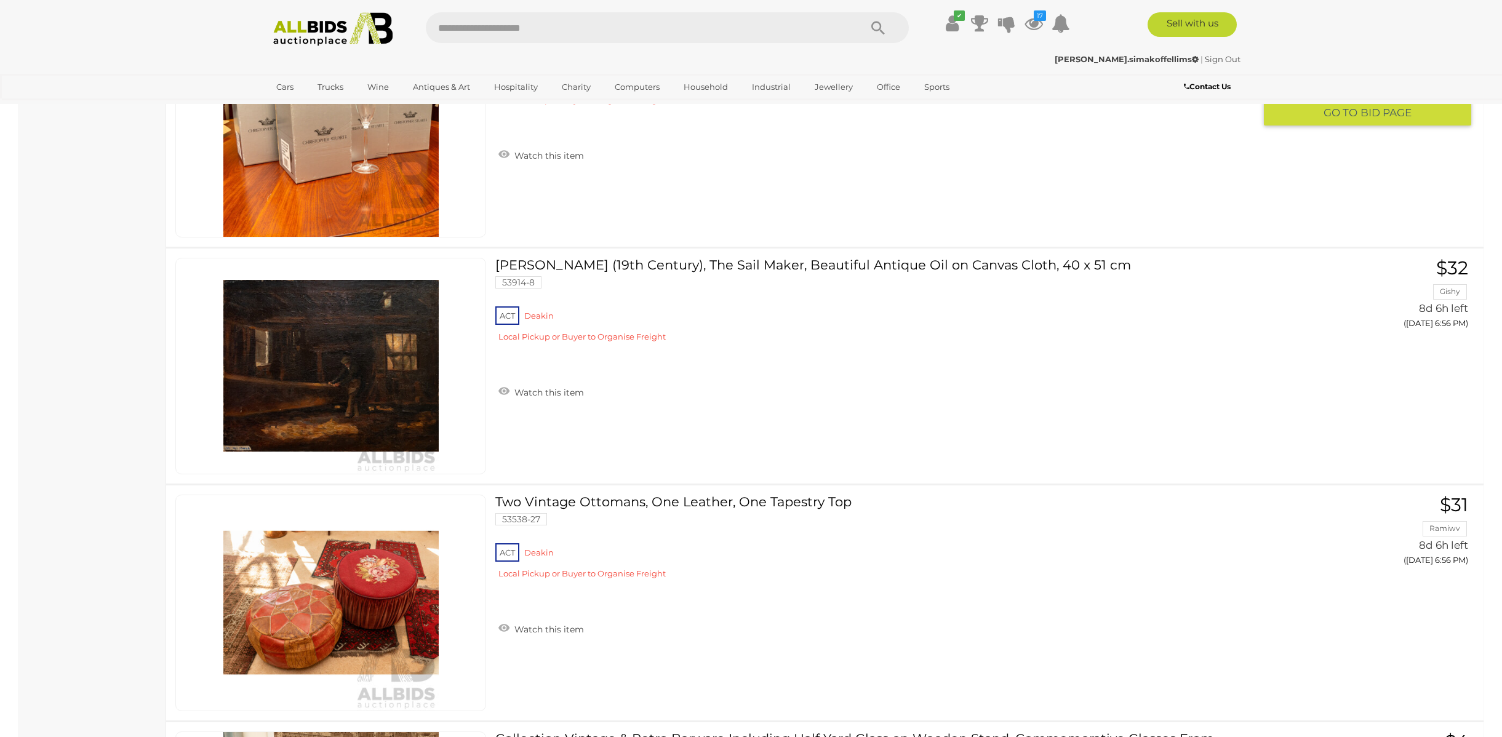
scroll to position [3948, 0]
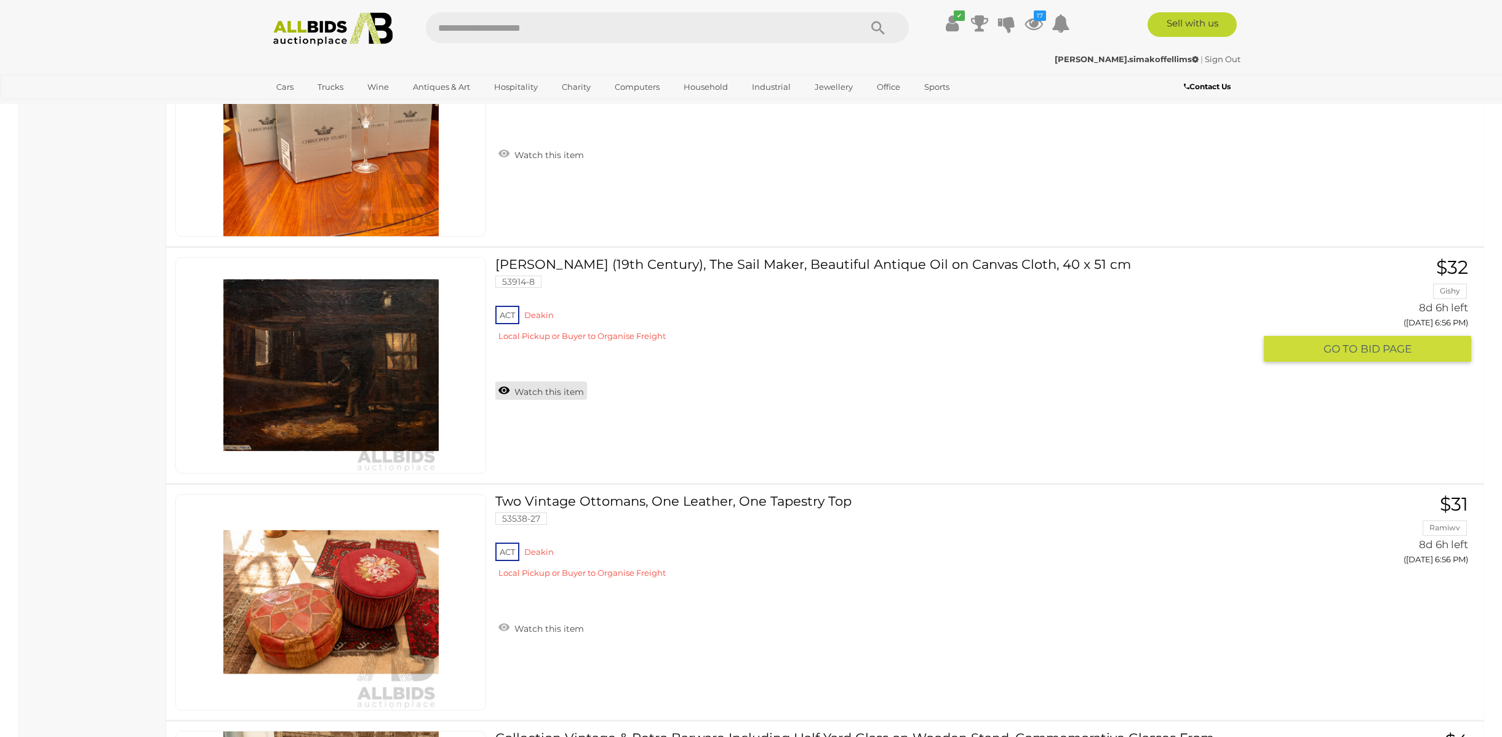
click at [541, 389] on link "Watch this item" at bounding box center [541, 391] width 92 height 18
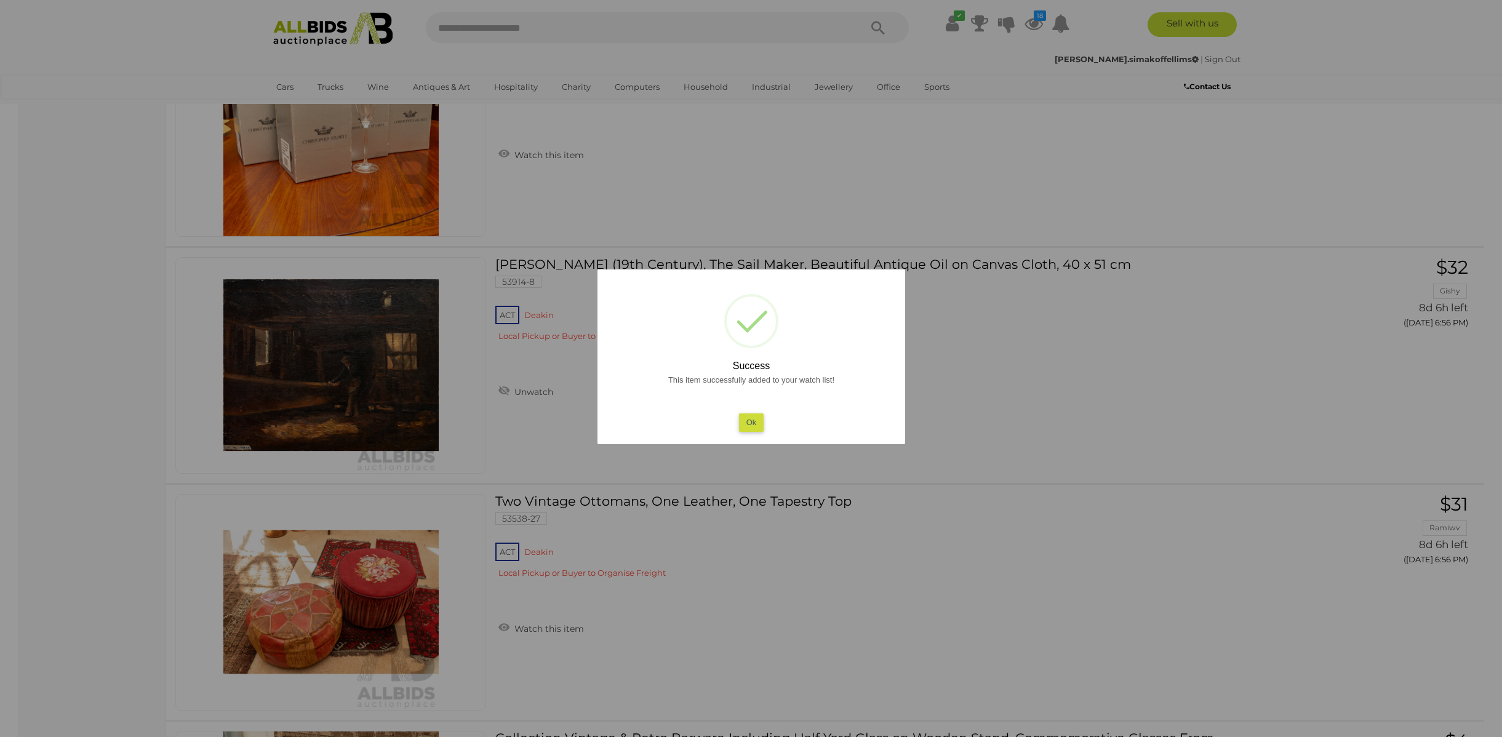
click at [753, 418] on button "Ok" at bounding box center [751, 423] width 25 height 18
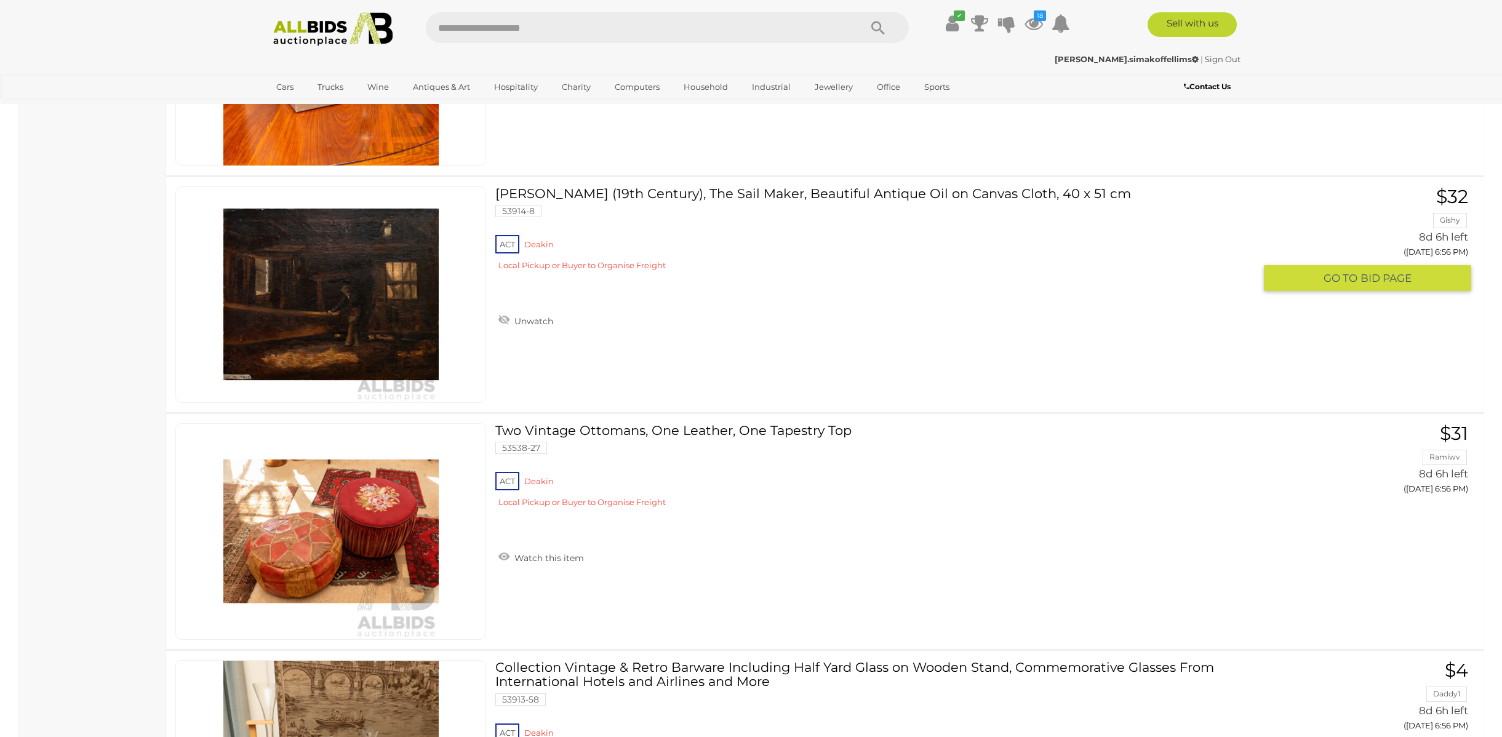
scroll to position [4065, 0]
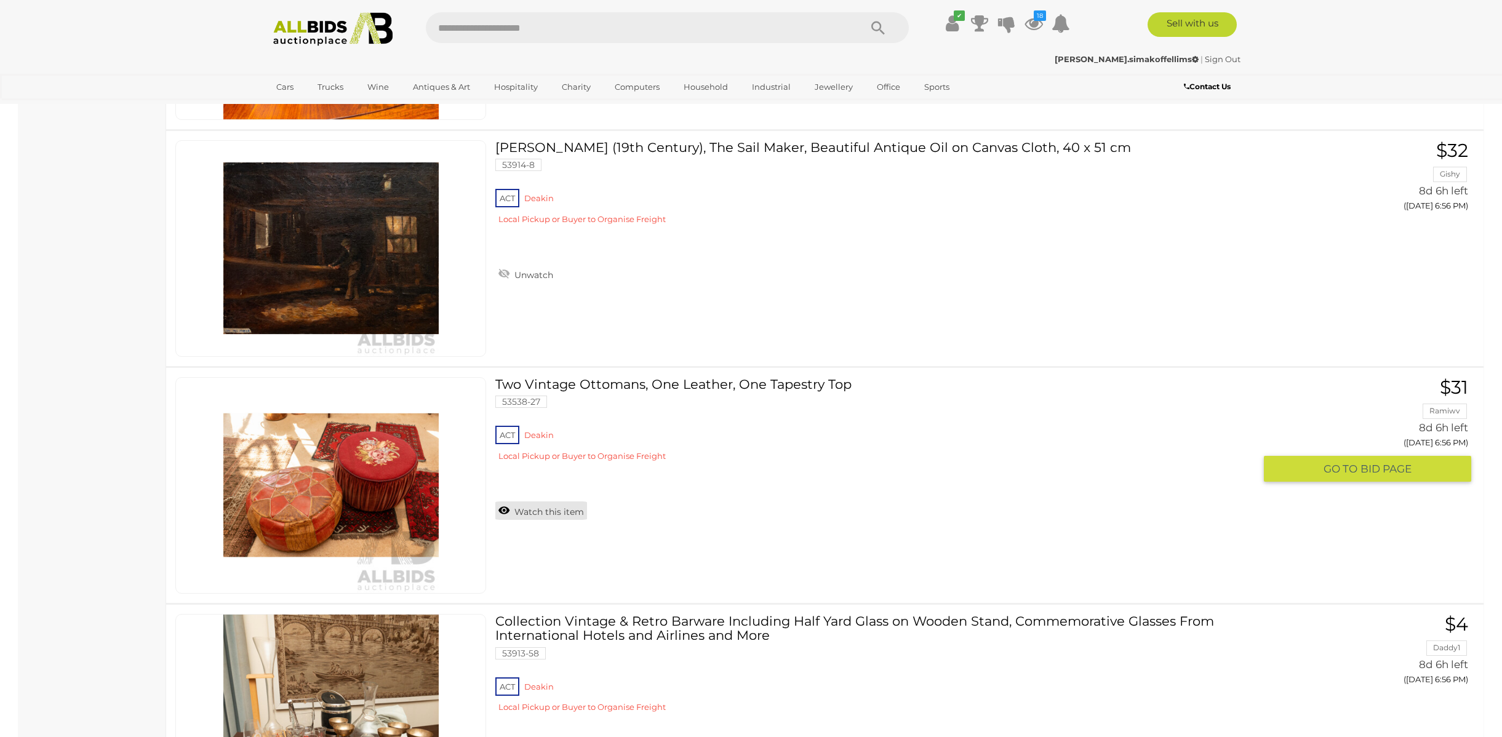
click at [518, 508] on link "Watch this item" at bounding box center [541, 511] width 92 height 18
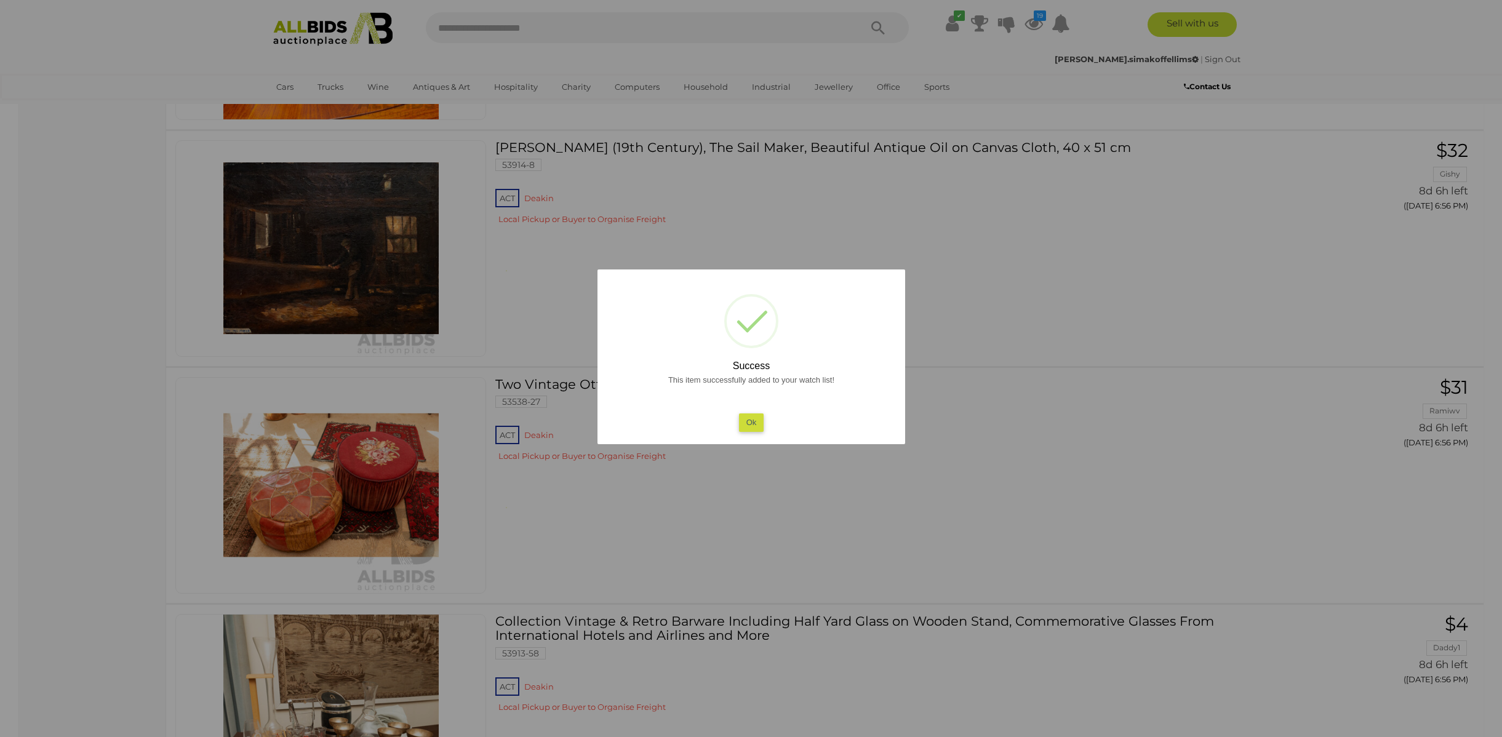
click at [751, 423] on button "Ok" at bounding box center [751, 423] width 25 height 18
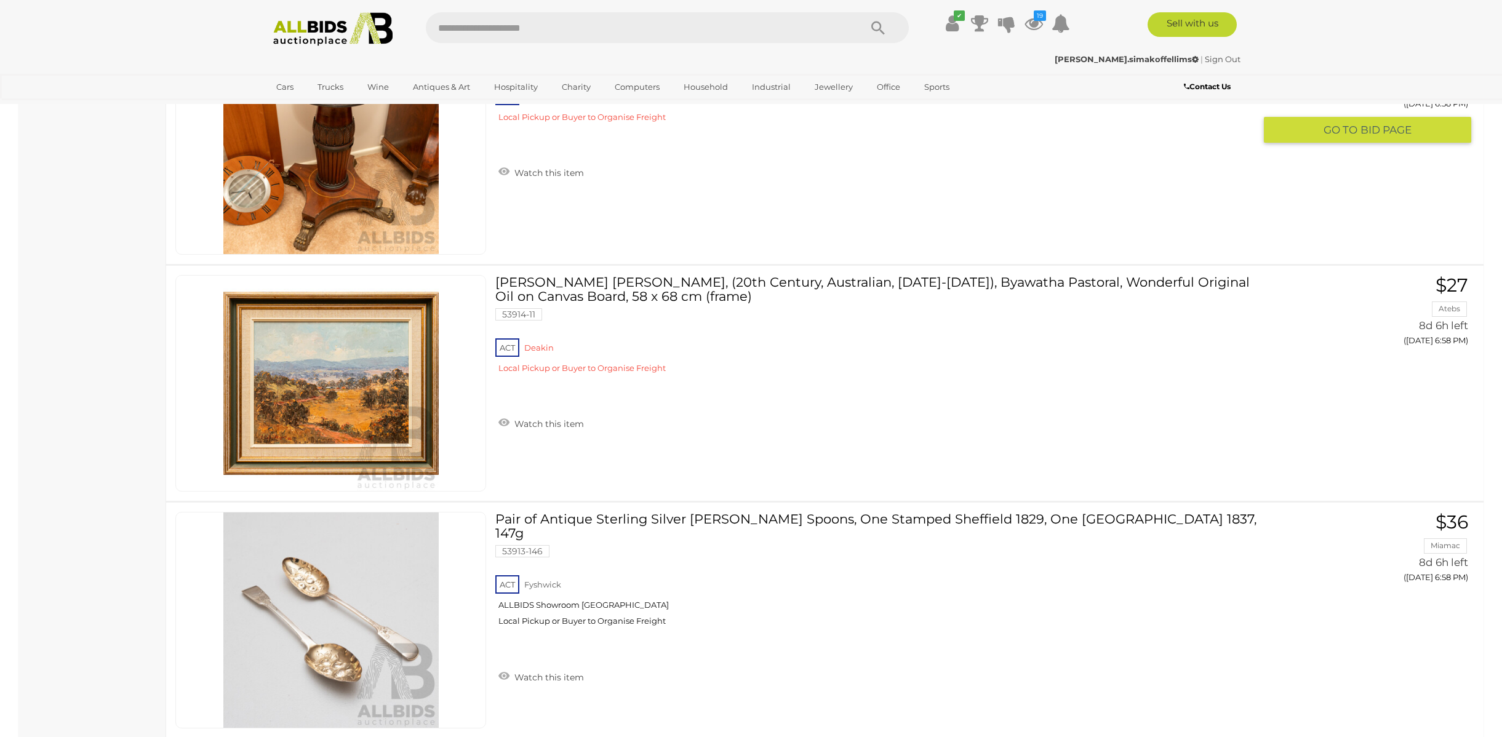
scroll to position [5361, 0]
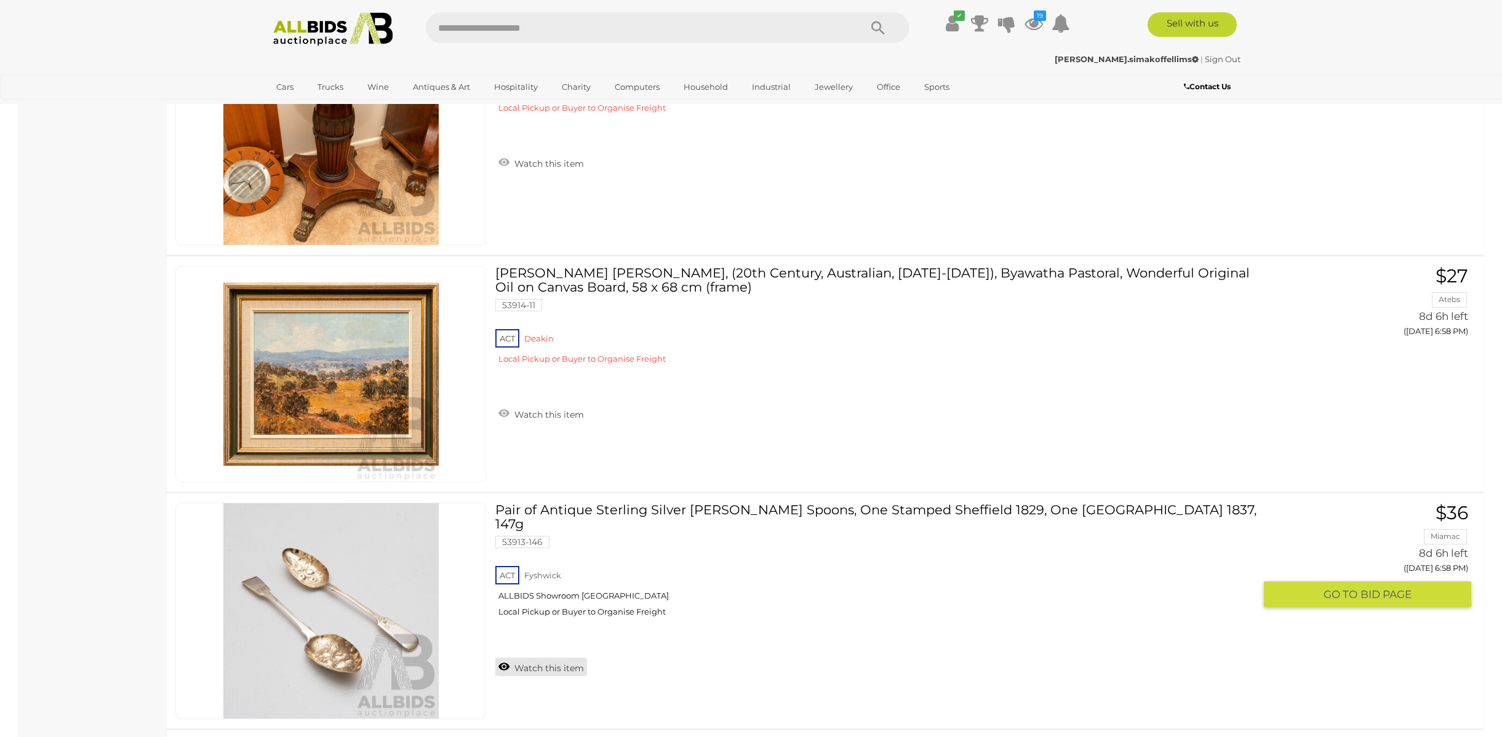
click at [558, 658] on link "Watch this item" at bounding box center [541, 667] width 92 height 18
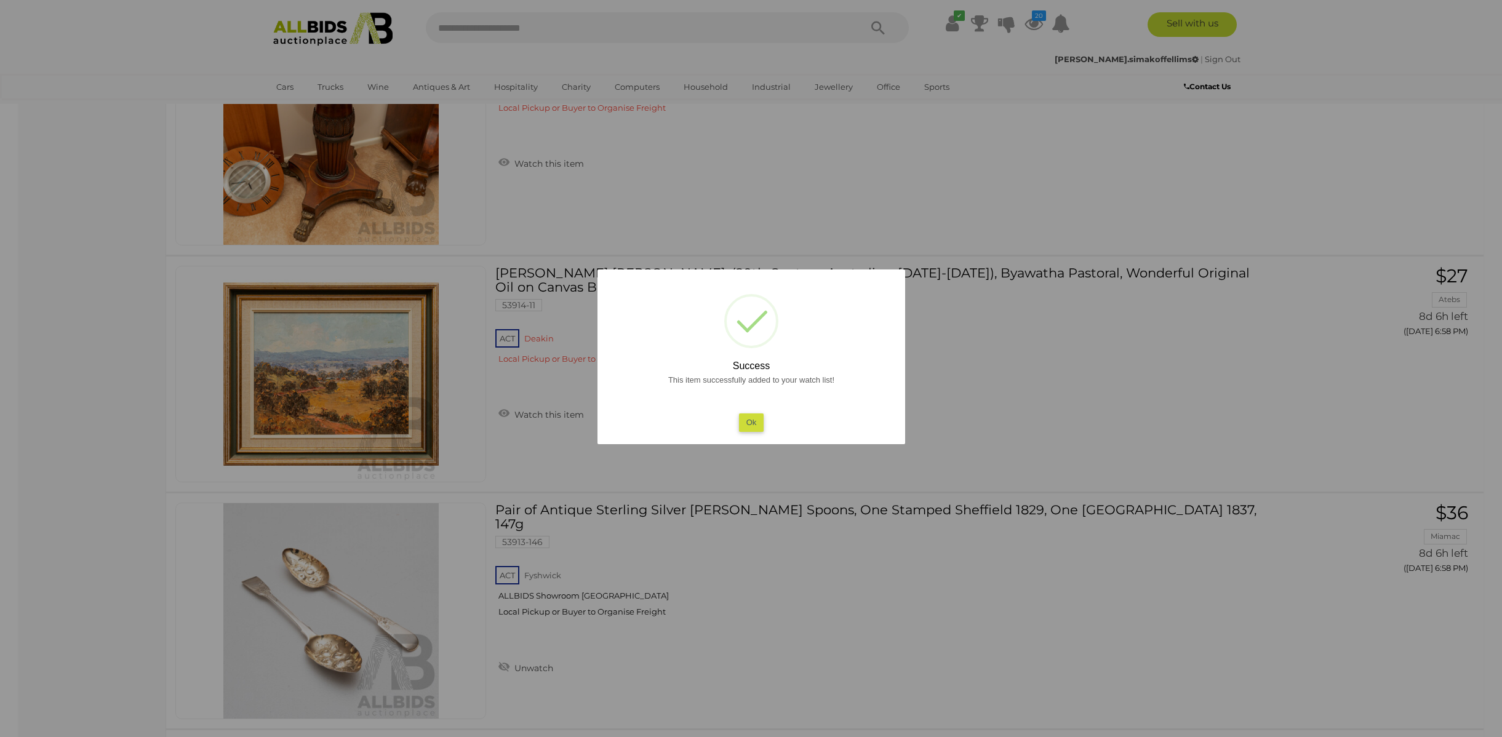
click at [755, 422] on button "Ok" at bounding box center [751, 423] width 25 height 18
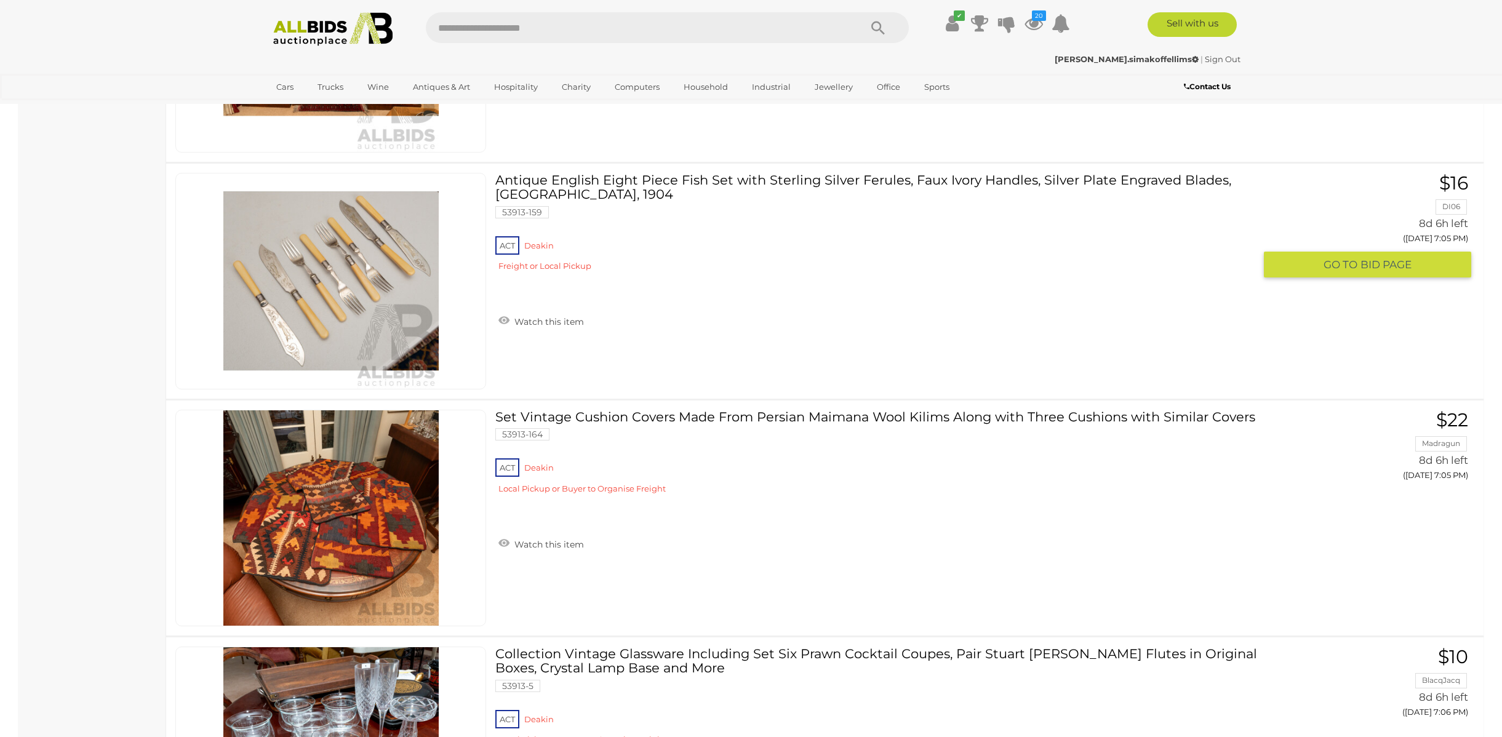
scroll to position [9721, 0]
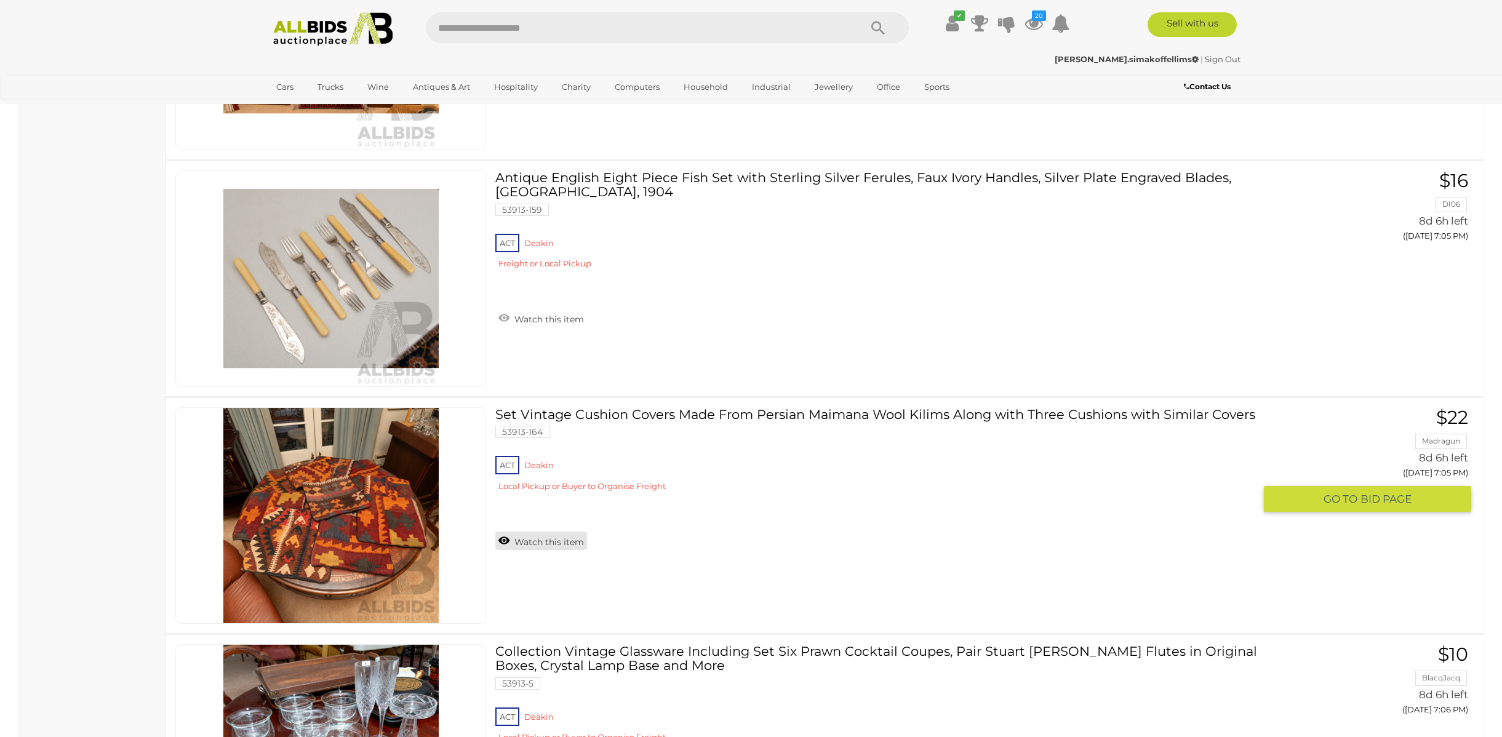
click at [515, 545] on link "Watch this item" at bounding box center [541, 541] width 92 height 18
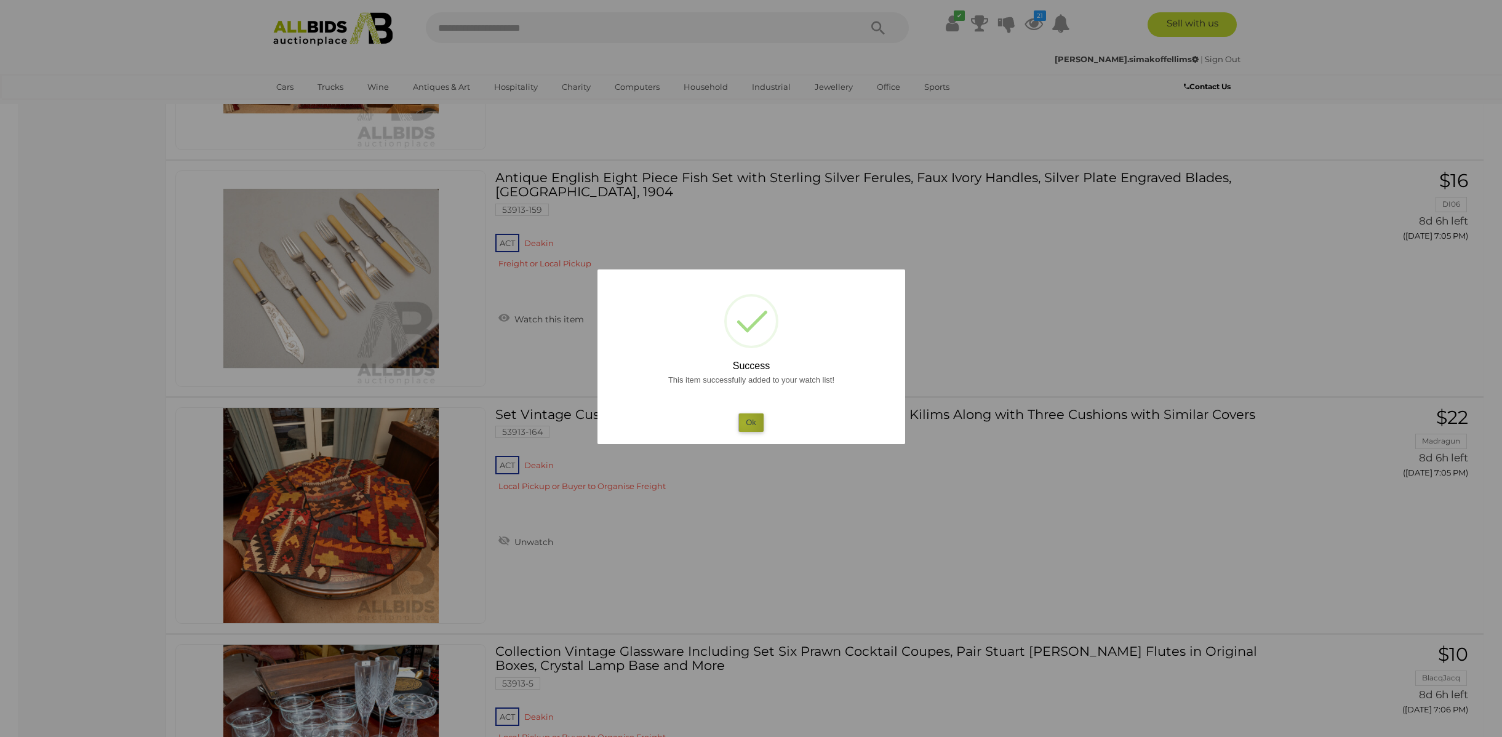
click at [744, 422] on button "Ok" at bounding box center [751, 423] width 25 height 18
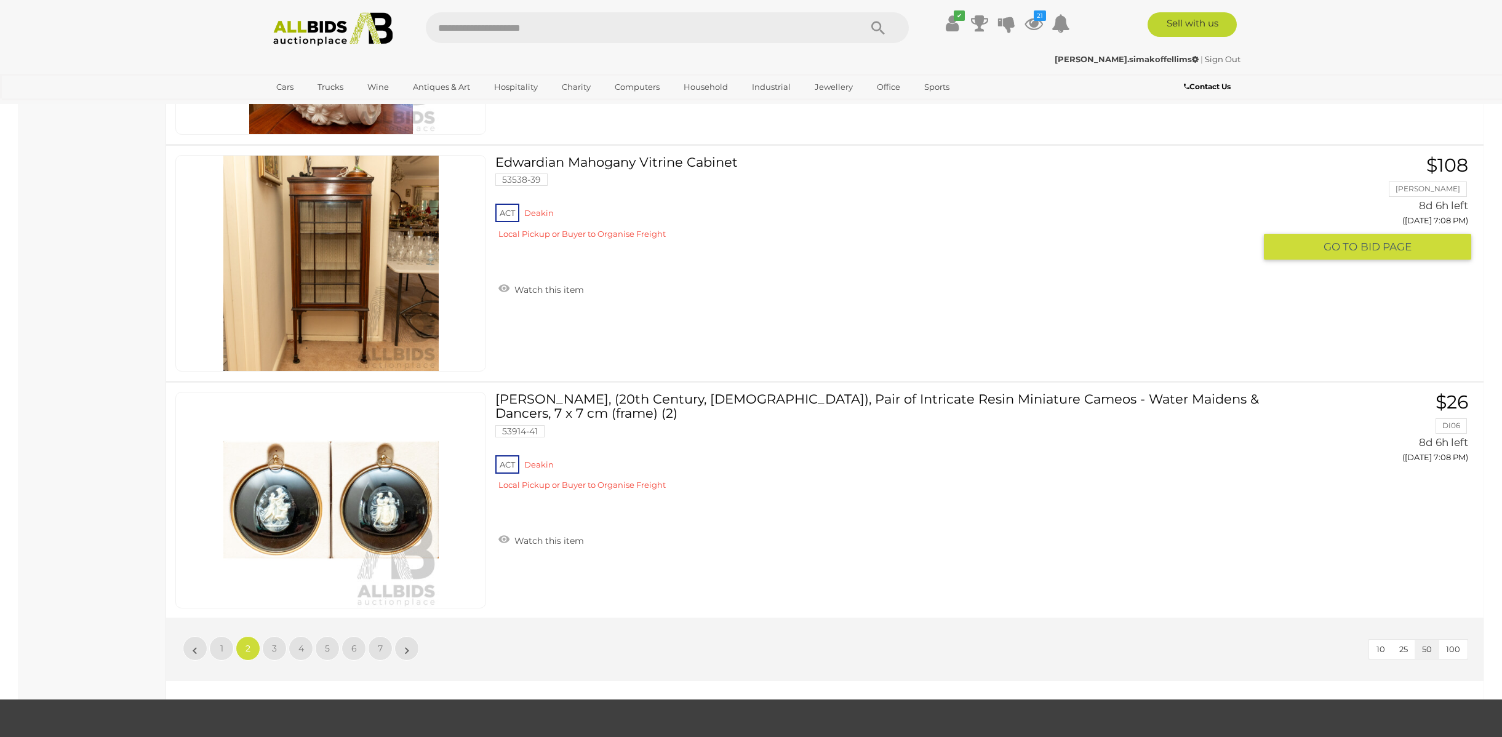
scroll to position [11403, 0]
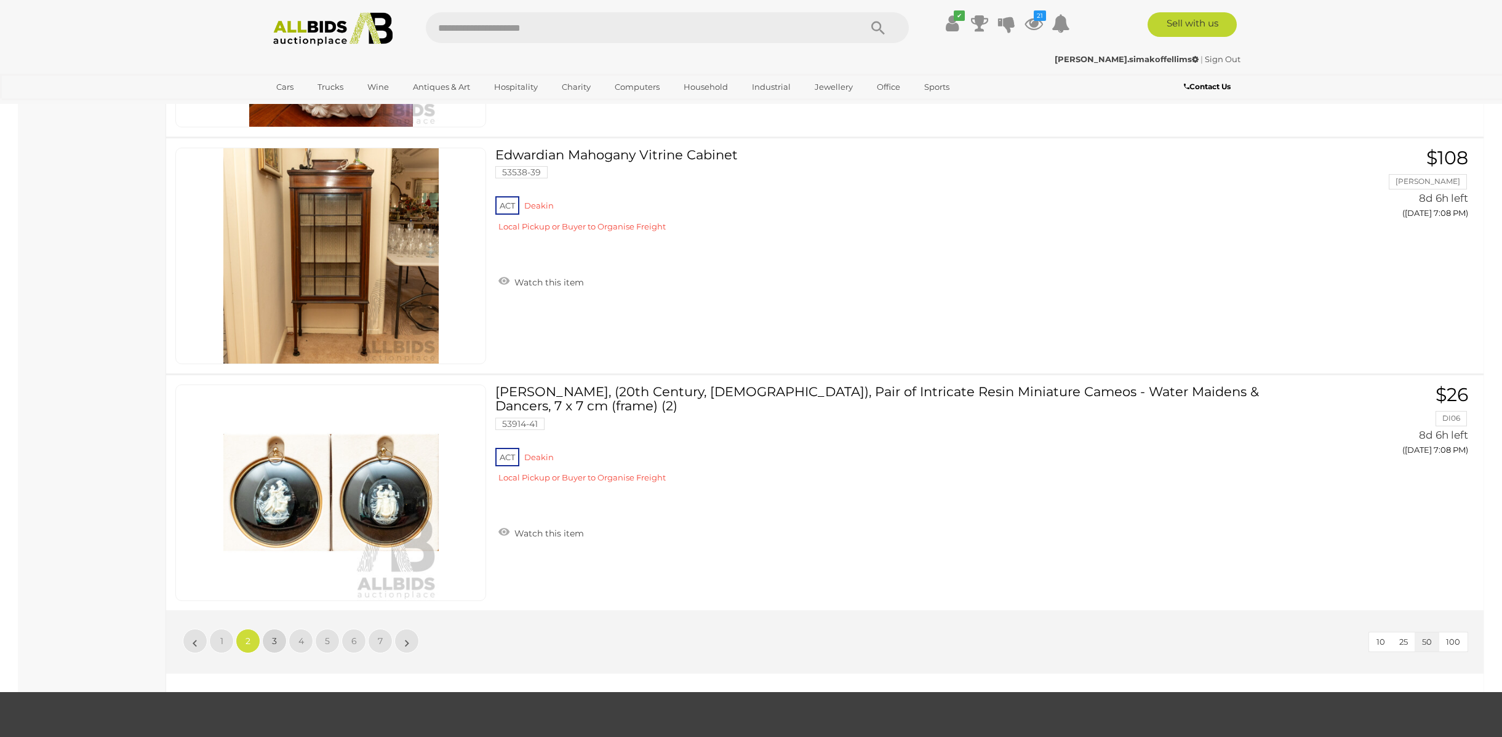
click at [279, 635] on link "3" at bounding box center [274, 641] width 25 height 25
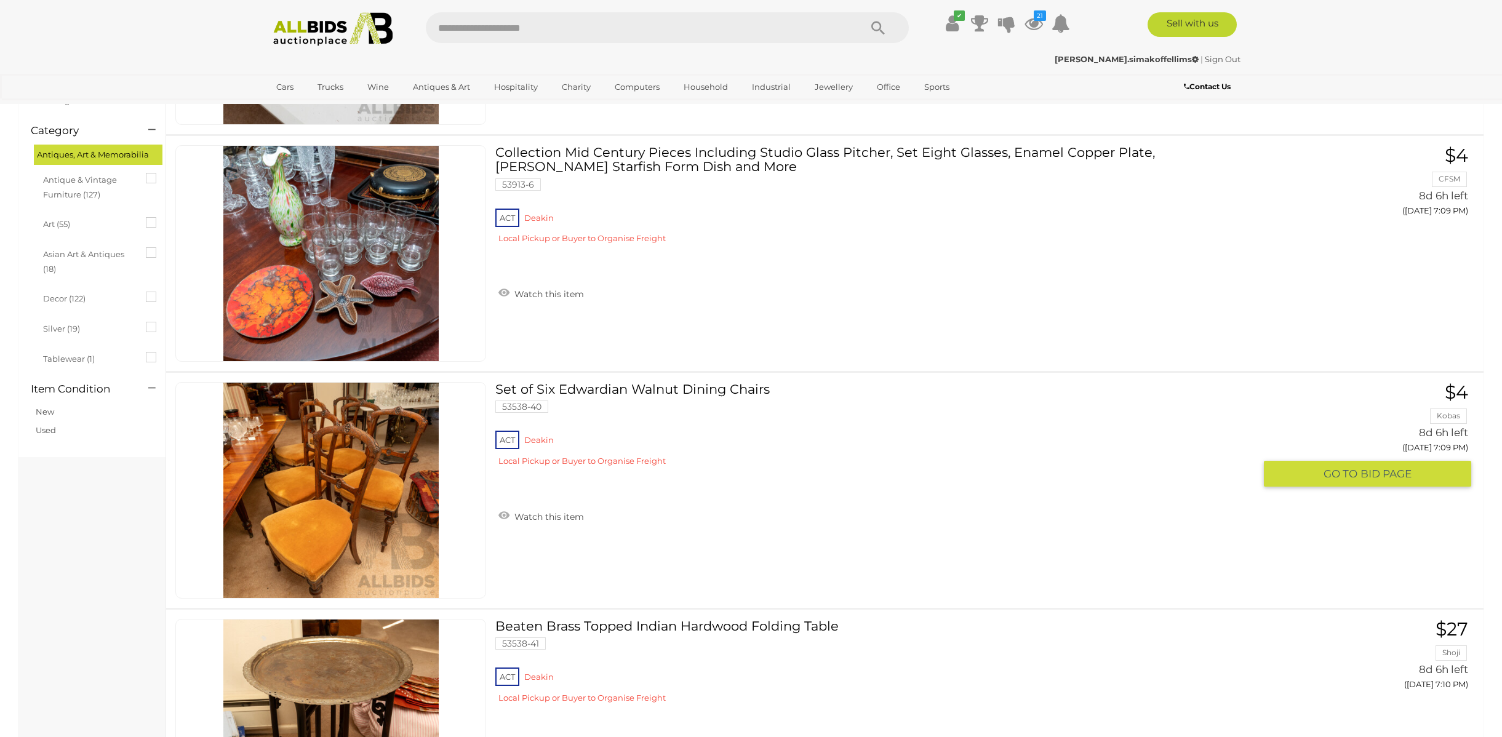
scroll to position [276, 0]
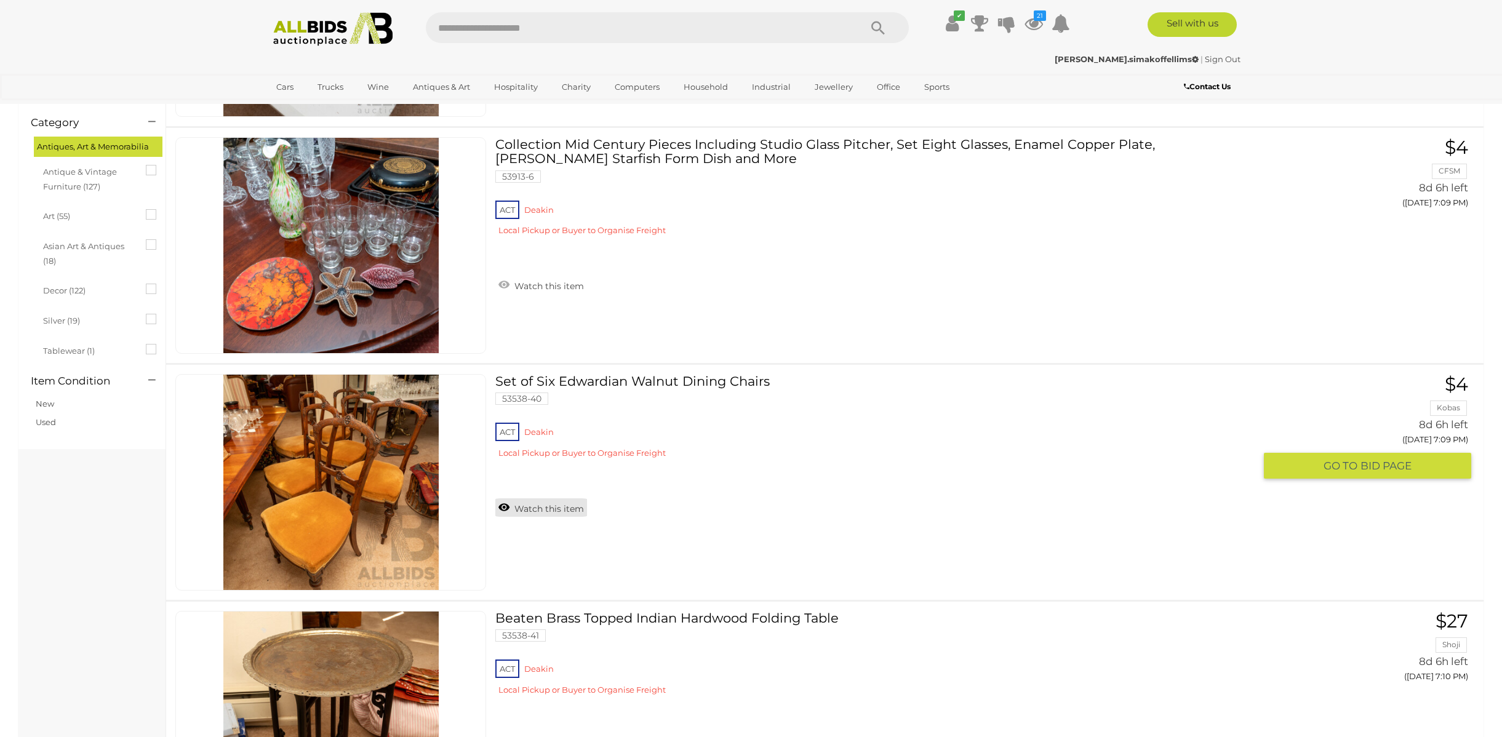
click at [543, 515] on link "Watch this item" at bounding box center [541, 508] width 92 height 18
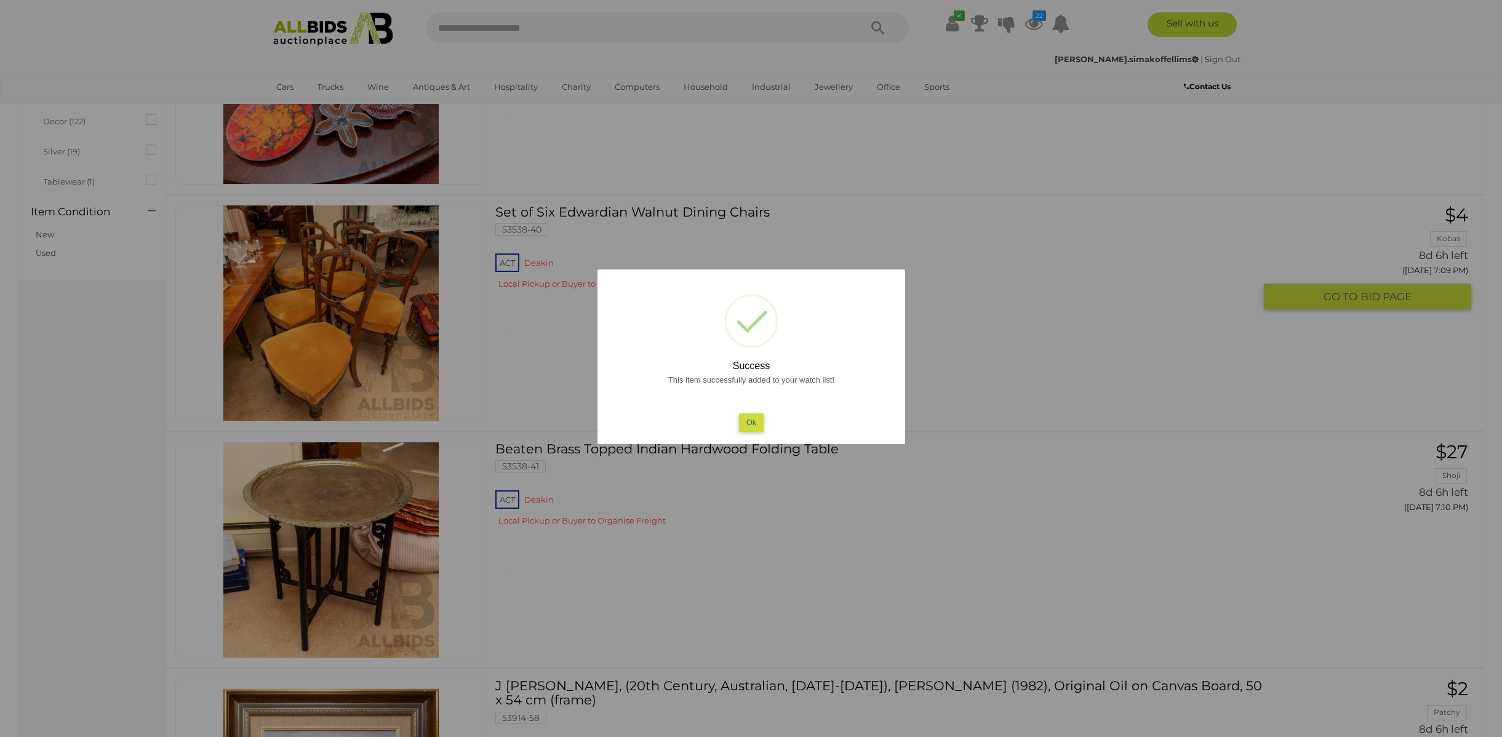
scroll to position [446, 0]
click at [751, 418] on button "Ok" at bounding box center [751, 423] width 25 height 18
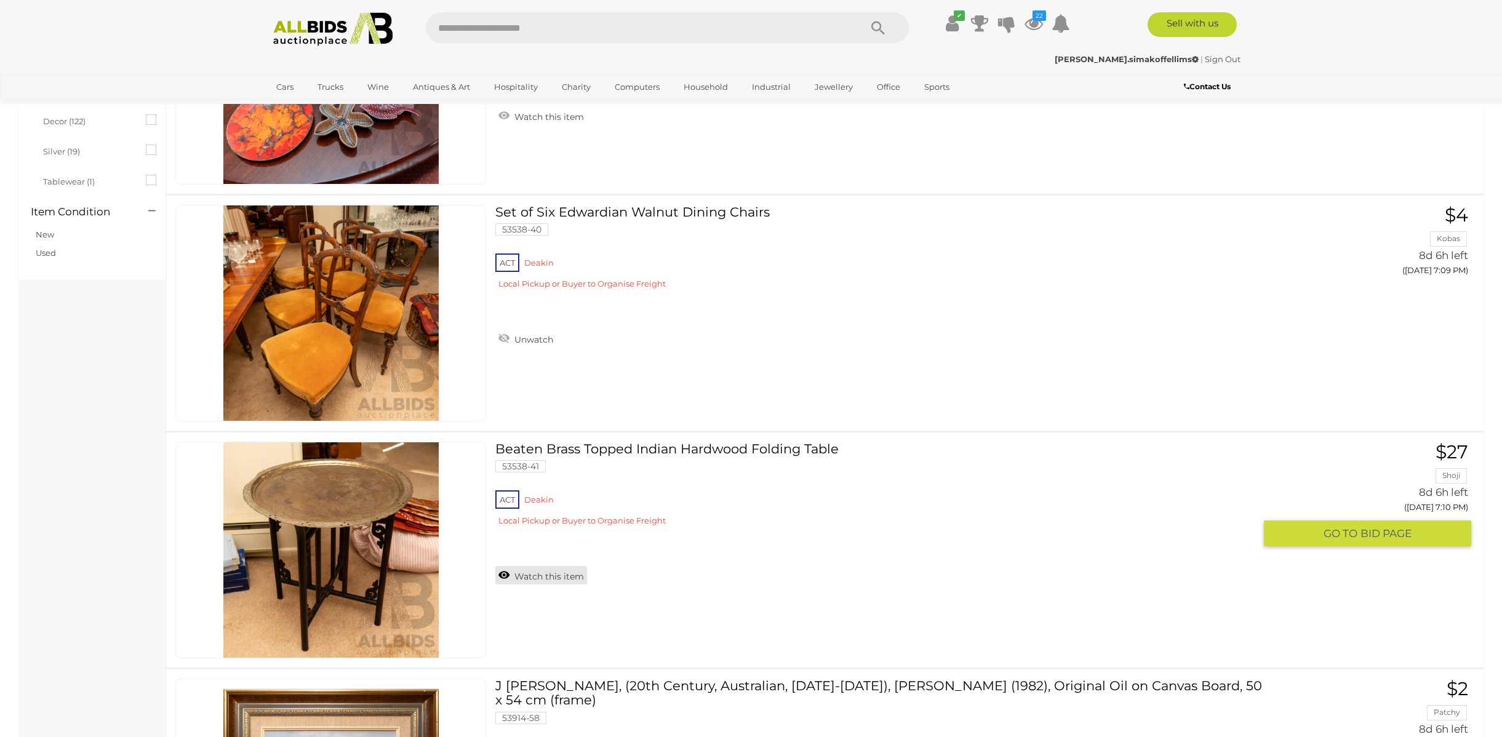
click at [563, 575] on link "Watch this item" at bounding box center [541, 575] width 92 height 18
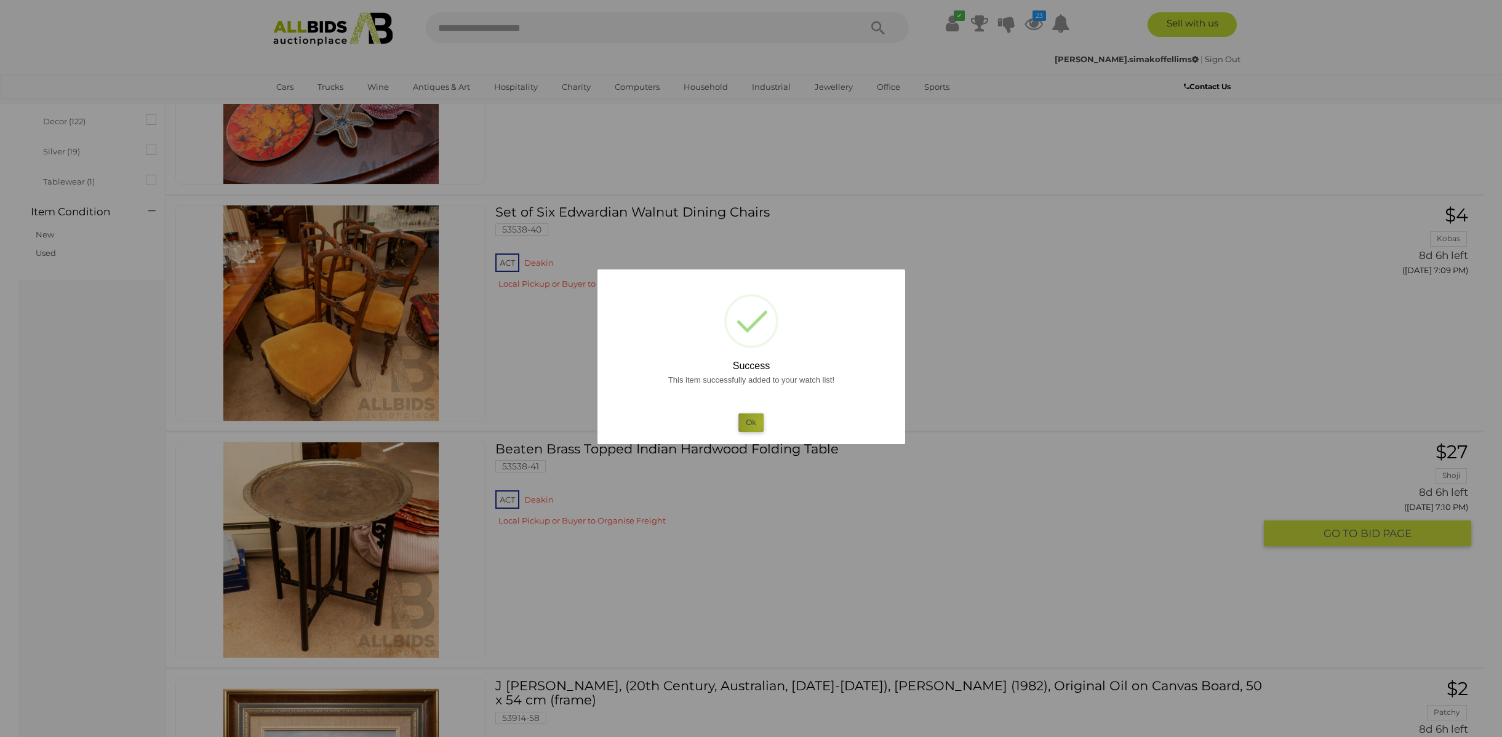
click at [761, 422] on button "Ok" at bounding box center [751, 423] width 25 height 18
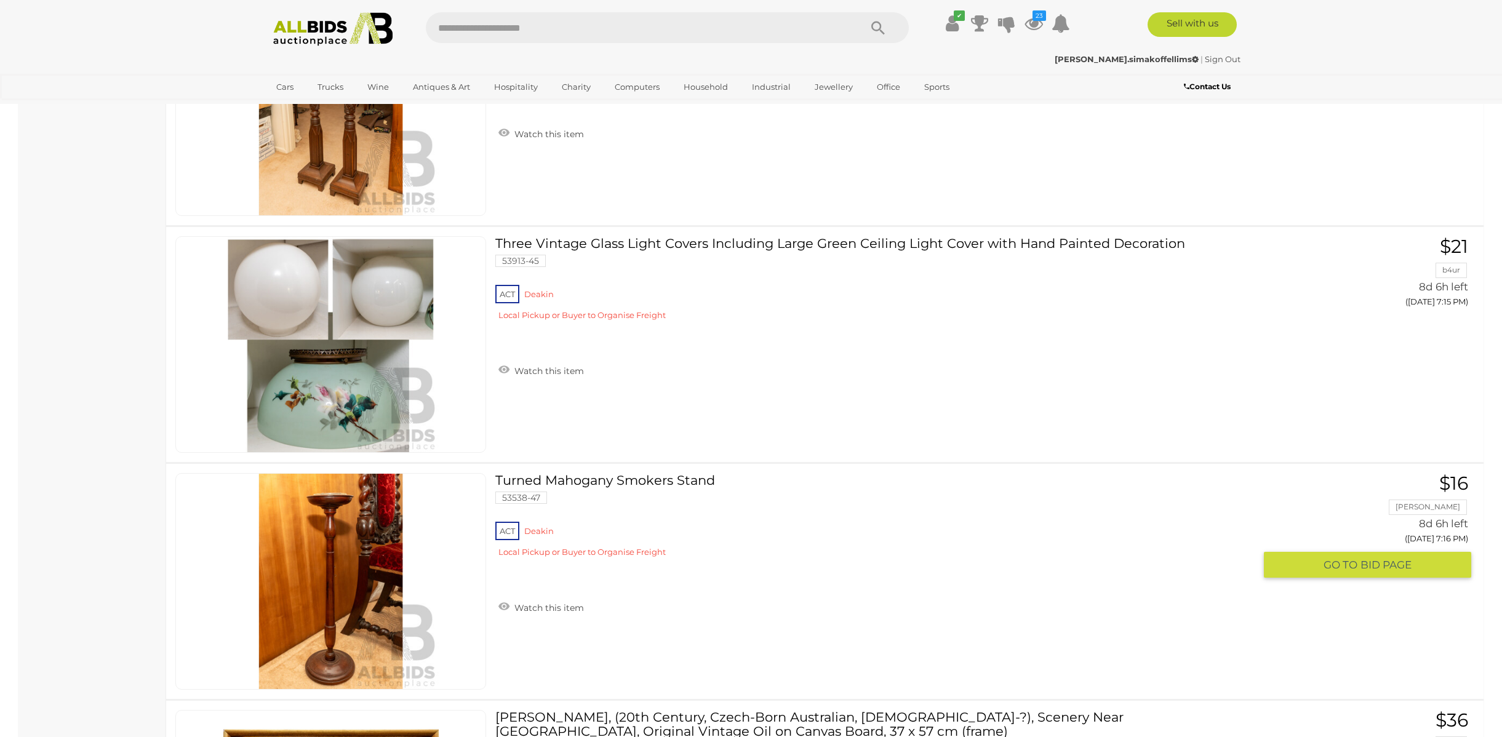
scroll to position [3733, 0]
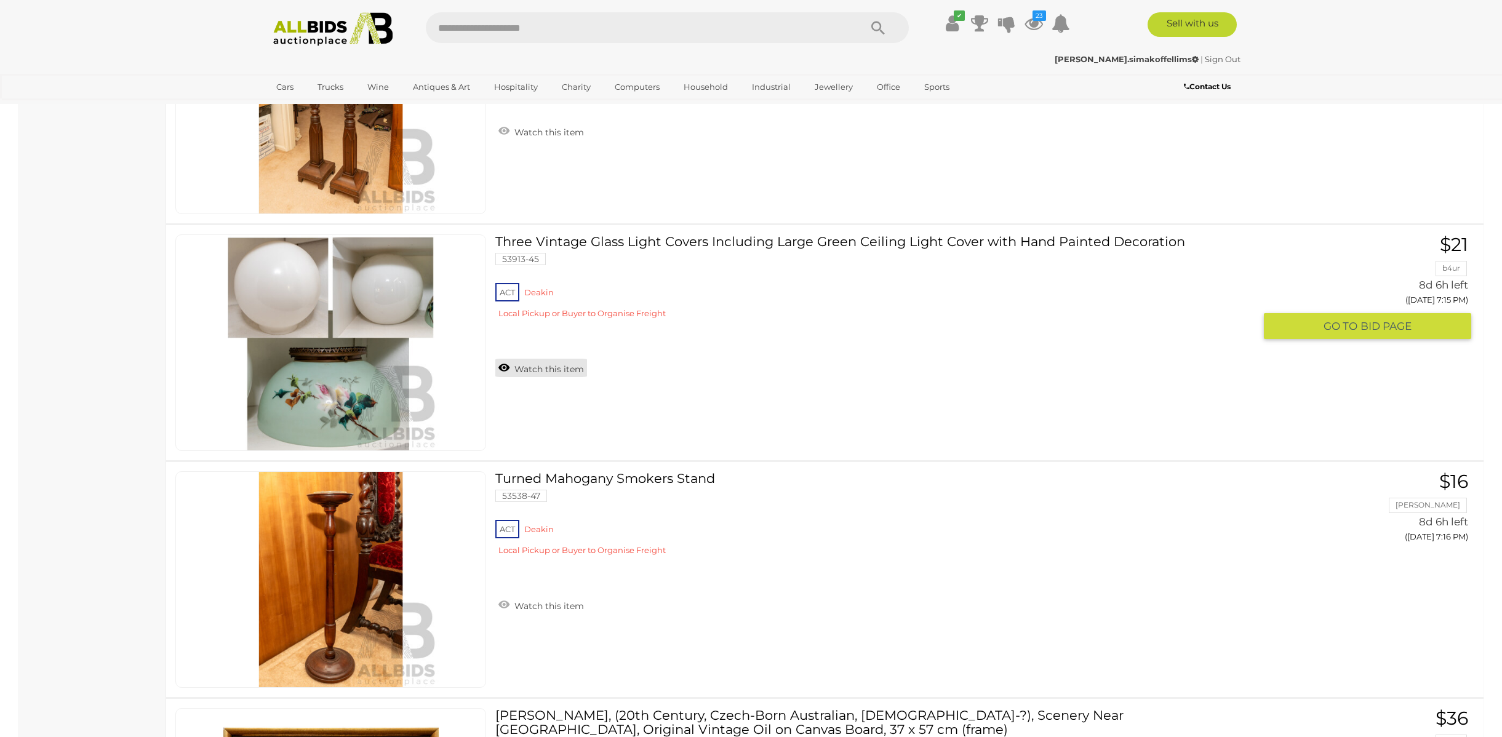
click at [537, 363] on link "Watch this item" at bounding box center [541, 368] width 92 height 18
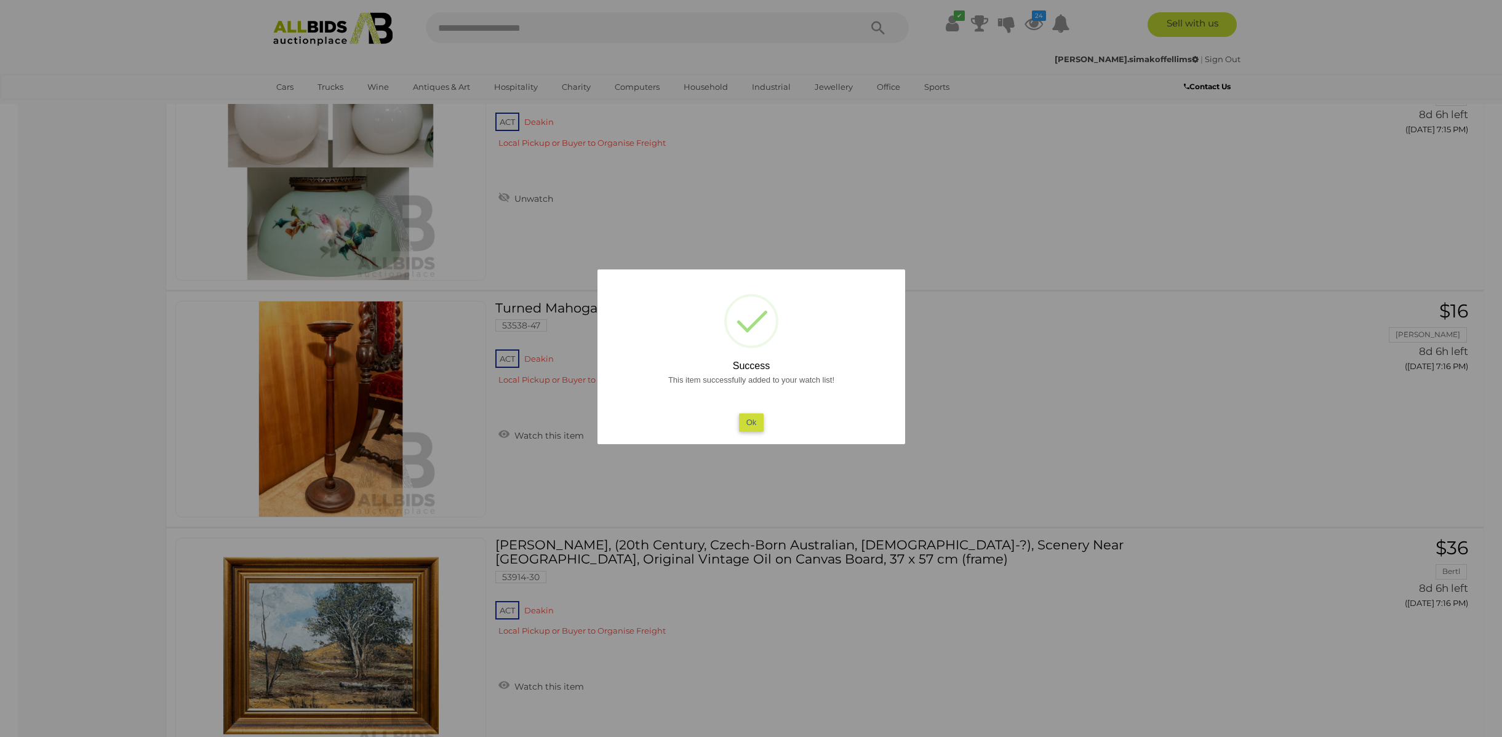
scroll to position [3904, 0]
click at [754, 424] on button "Ok" at bounding box center [751, 423] width 25 height 18
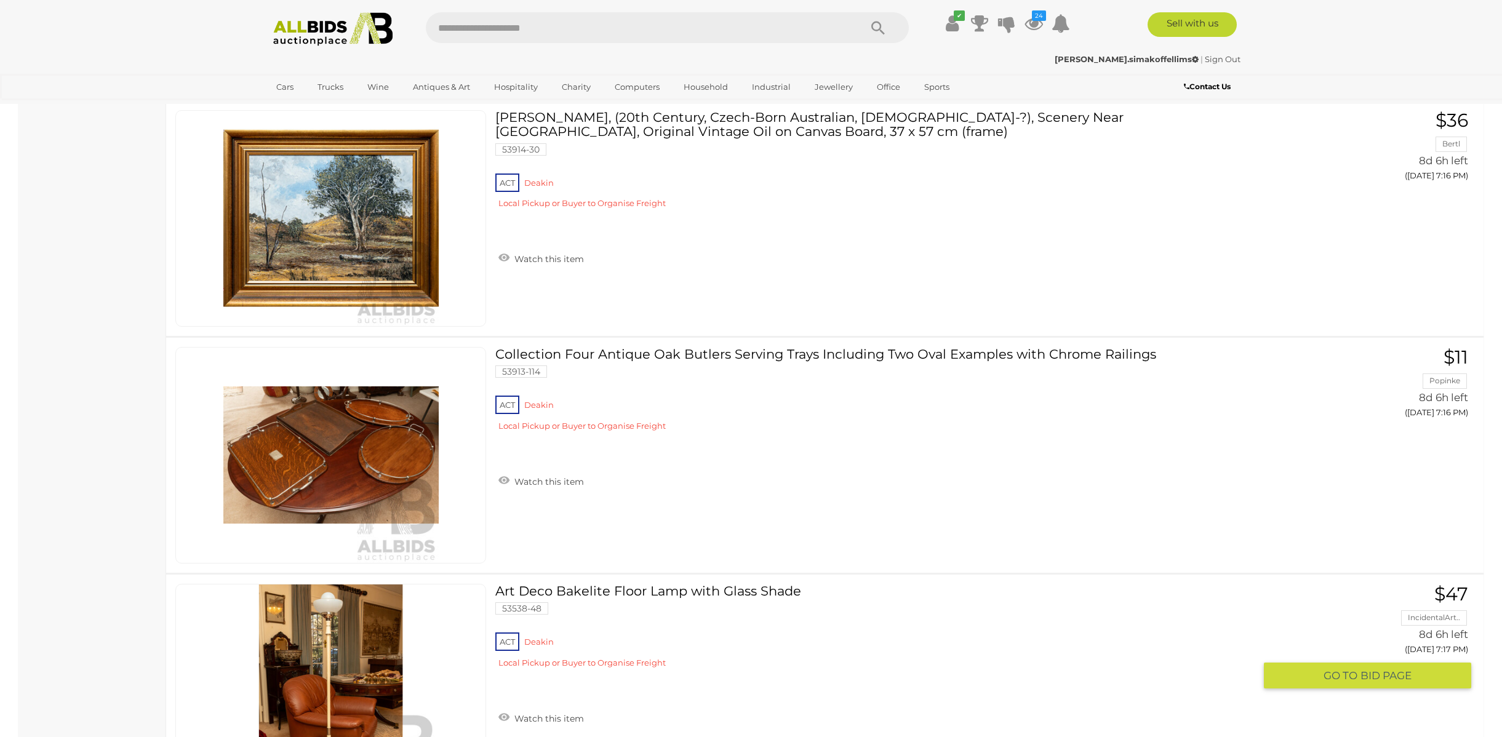
scroll to position [4332, 0]
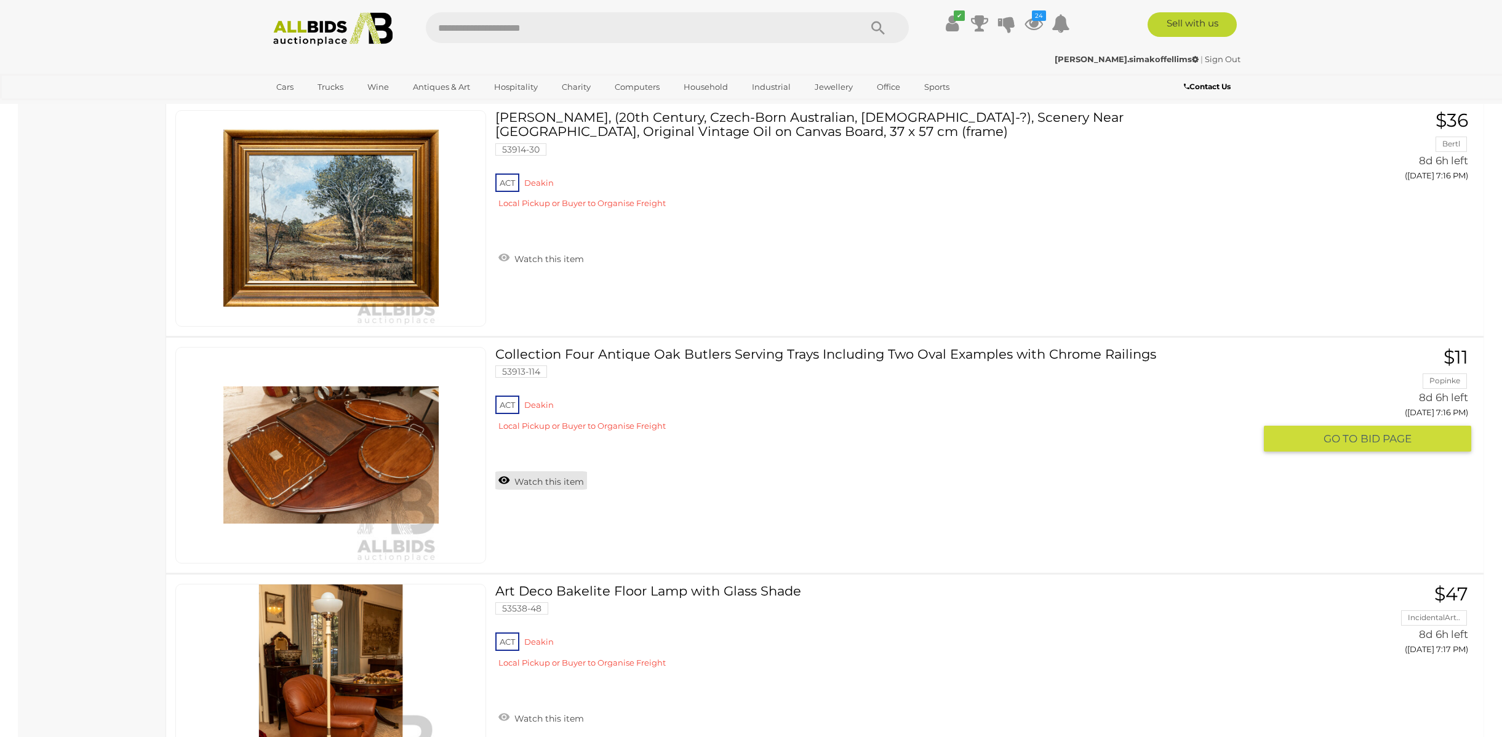
click at [555, 483] on link "Watch this item" at bounding box center [541, 480] width 92 height 18
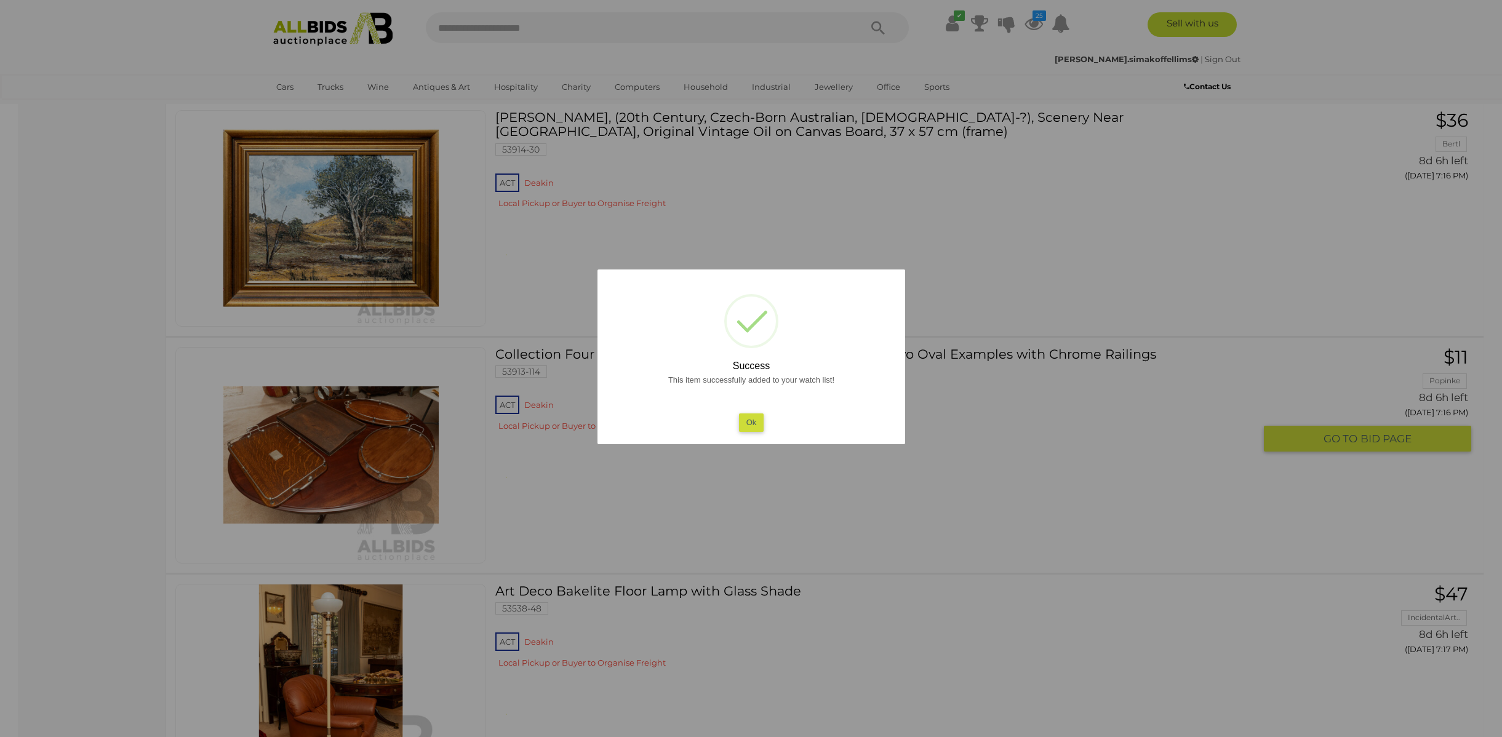
click at [755, 418] on button "Ok" at bounding box center [751, 423] width 25 height 18
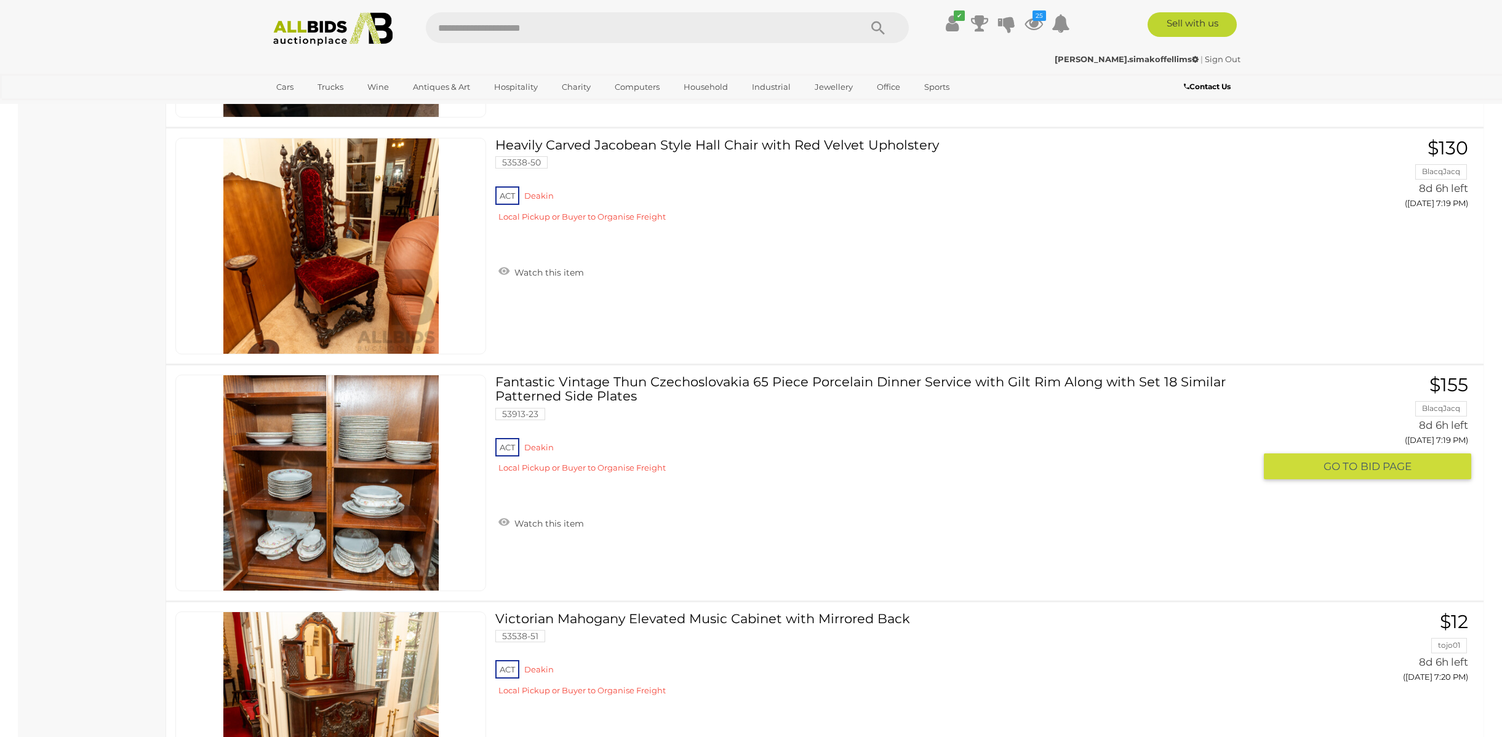
scroll to position [5726, 0]
click at [539, 523] on link "Watch this item" at bounding box center [541, 522] width 92 height 18
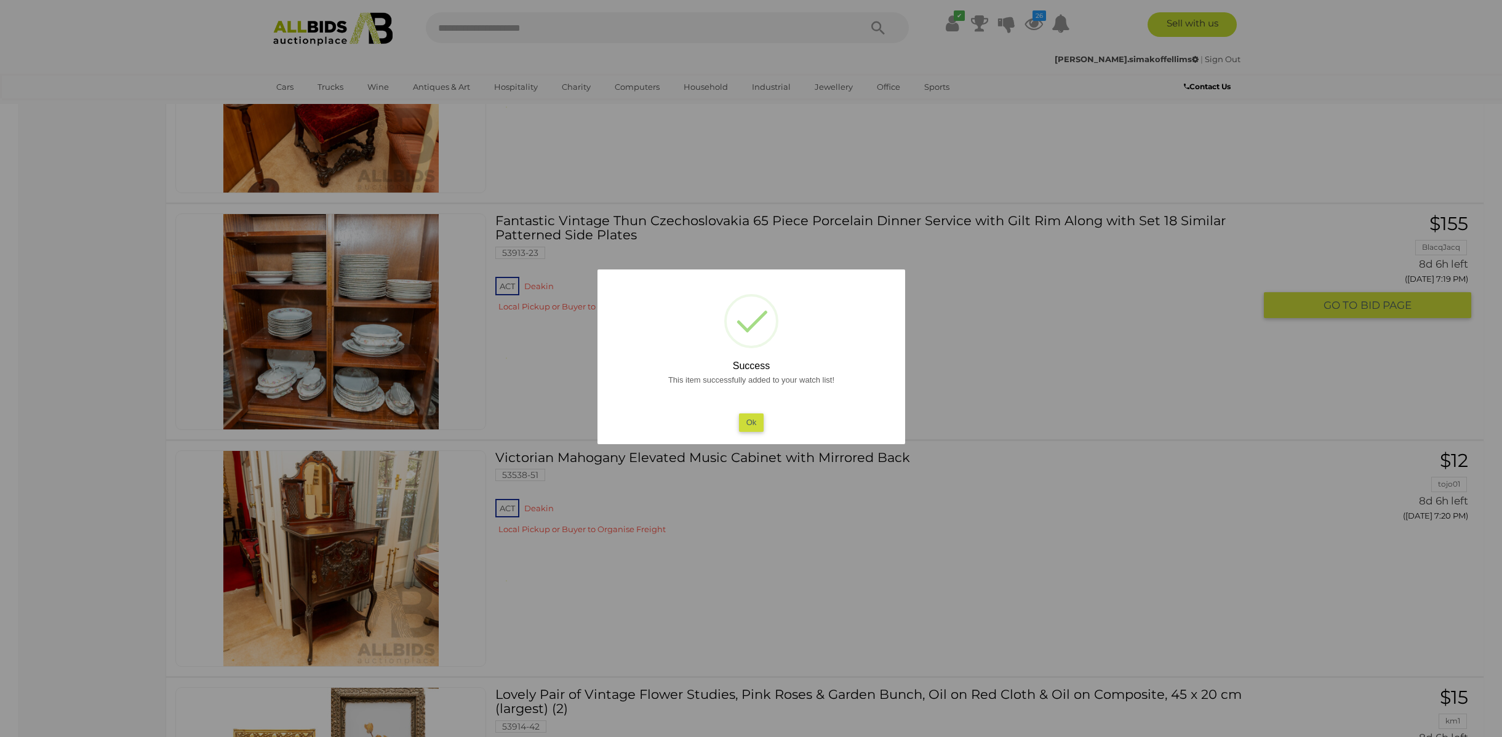
scroll to position [5932, 0]
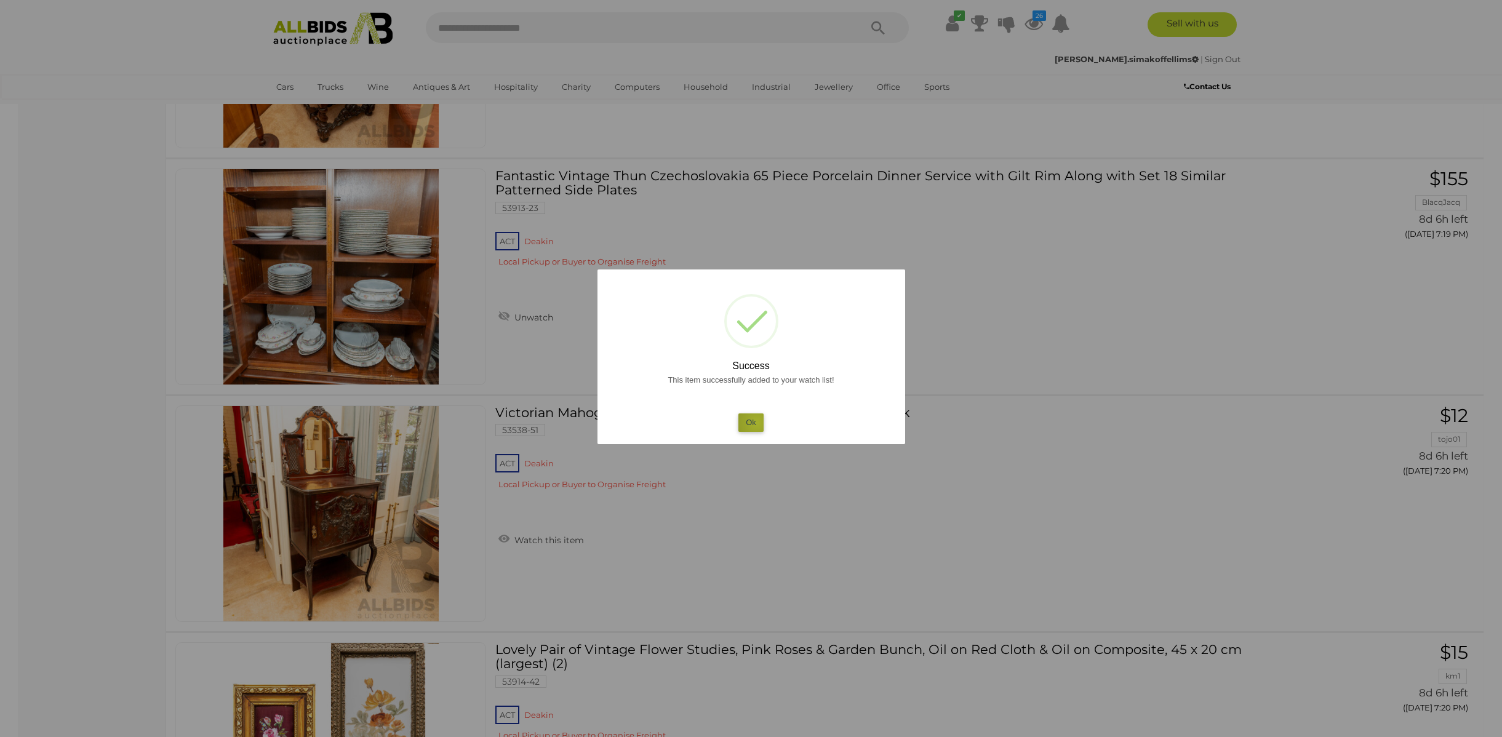
click at [757, 422] on button "Ok" at bounding box center [751, 423] width 25 height 18
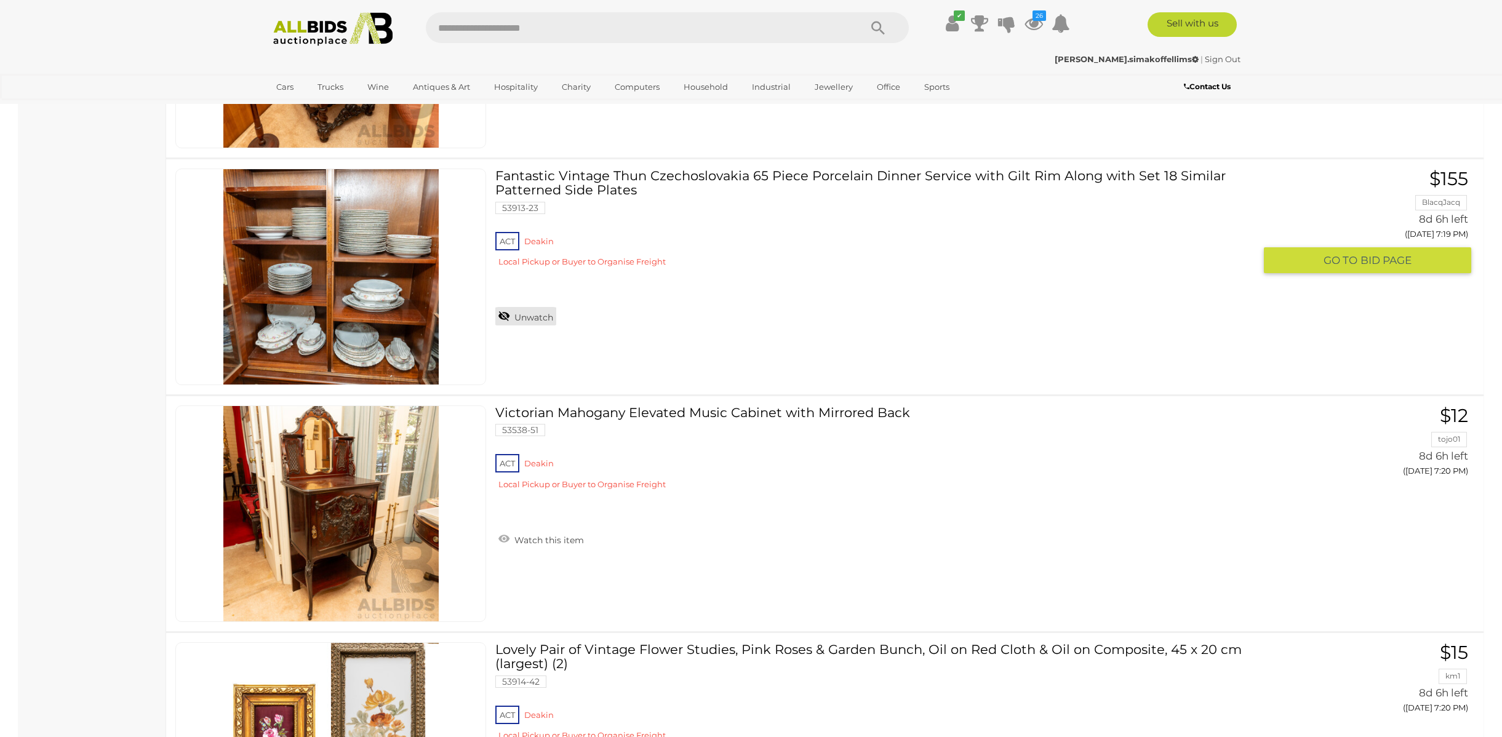
click at [525, 317] on link "Unwatch" at bounding box center [525, 316] width 61 height 18
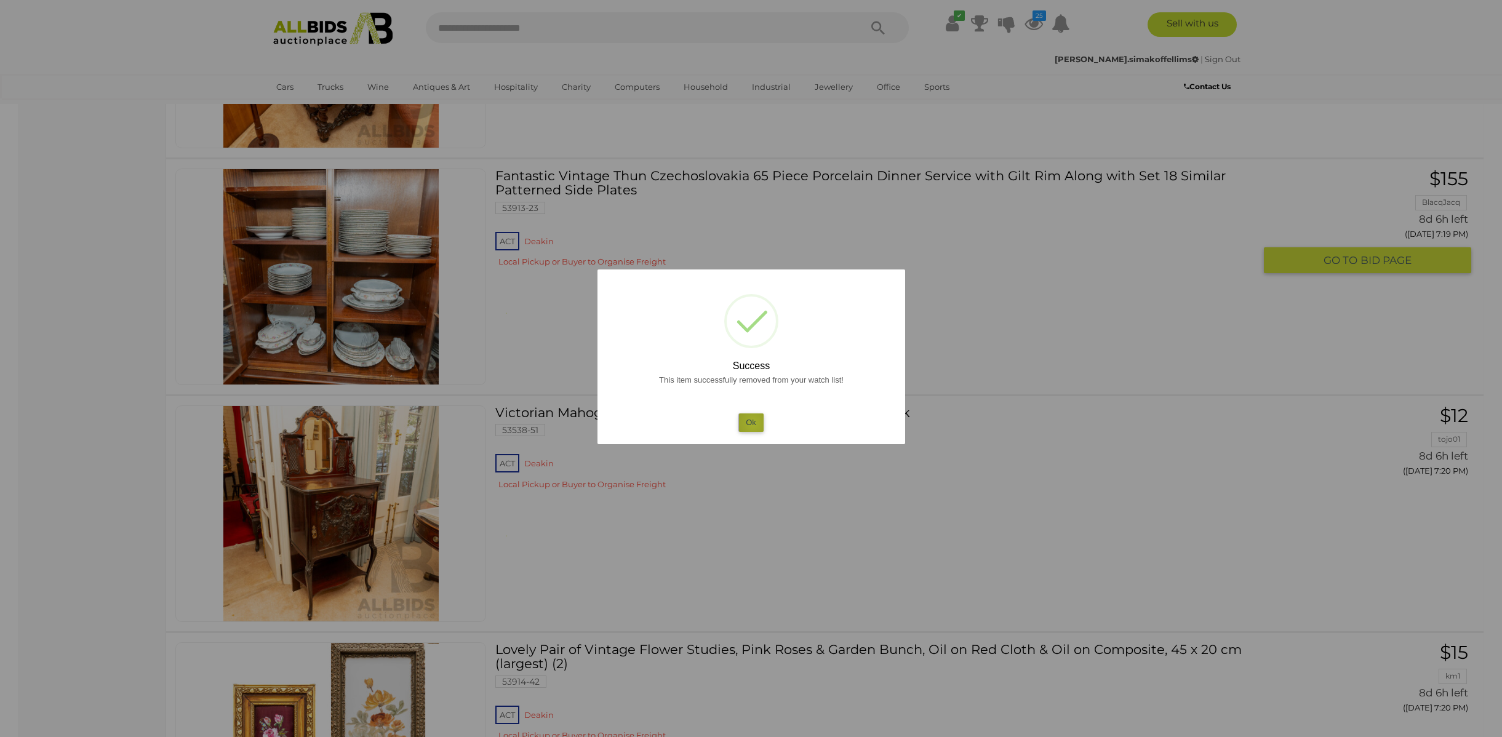
click at [753, 423] on button "Ok" at bounding box center [751, 423] width 25 height 18
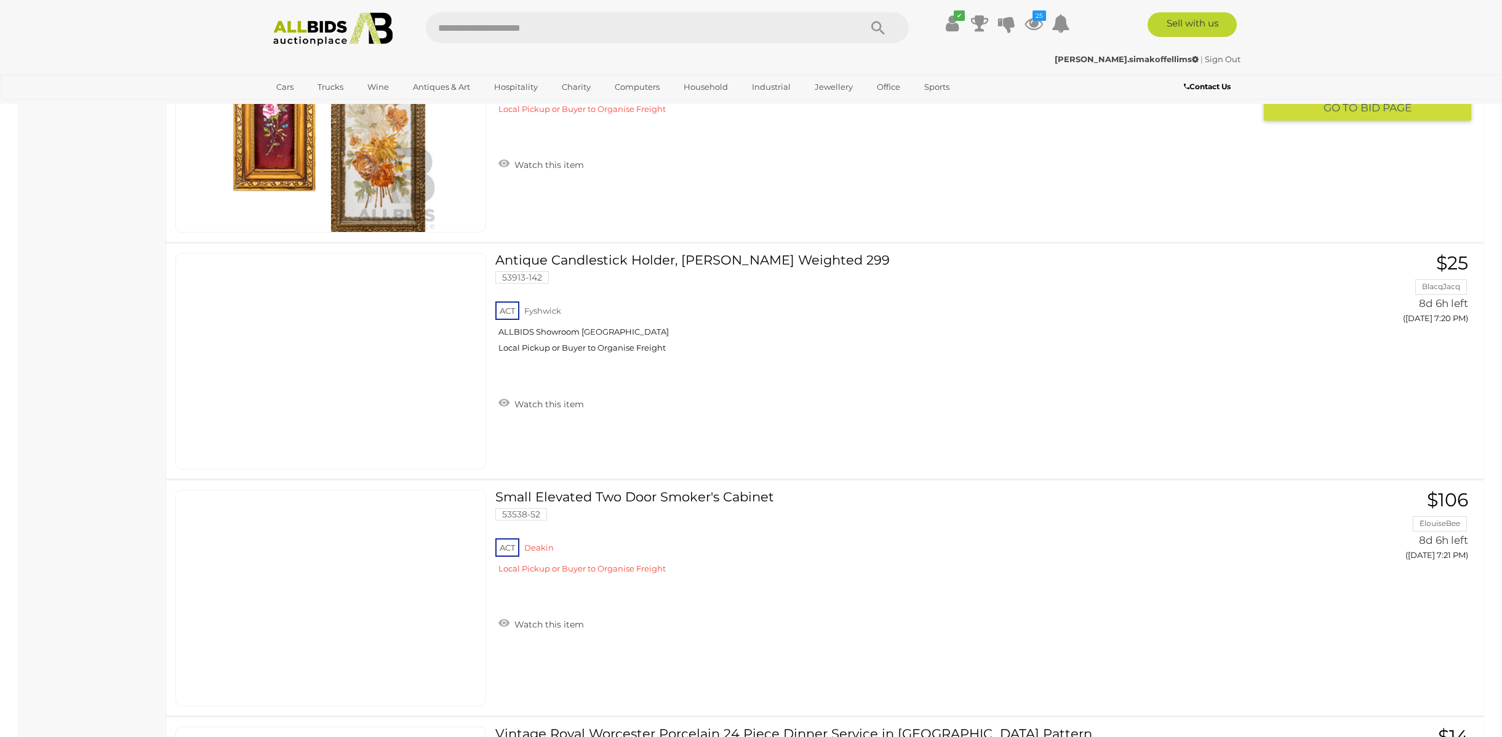
scroll to position [6562, 0]
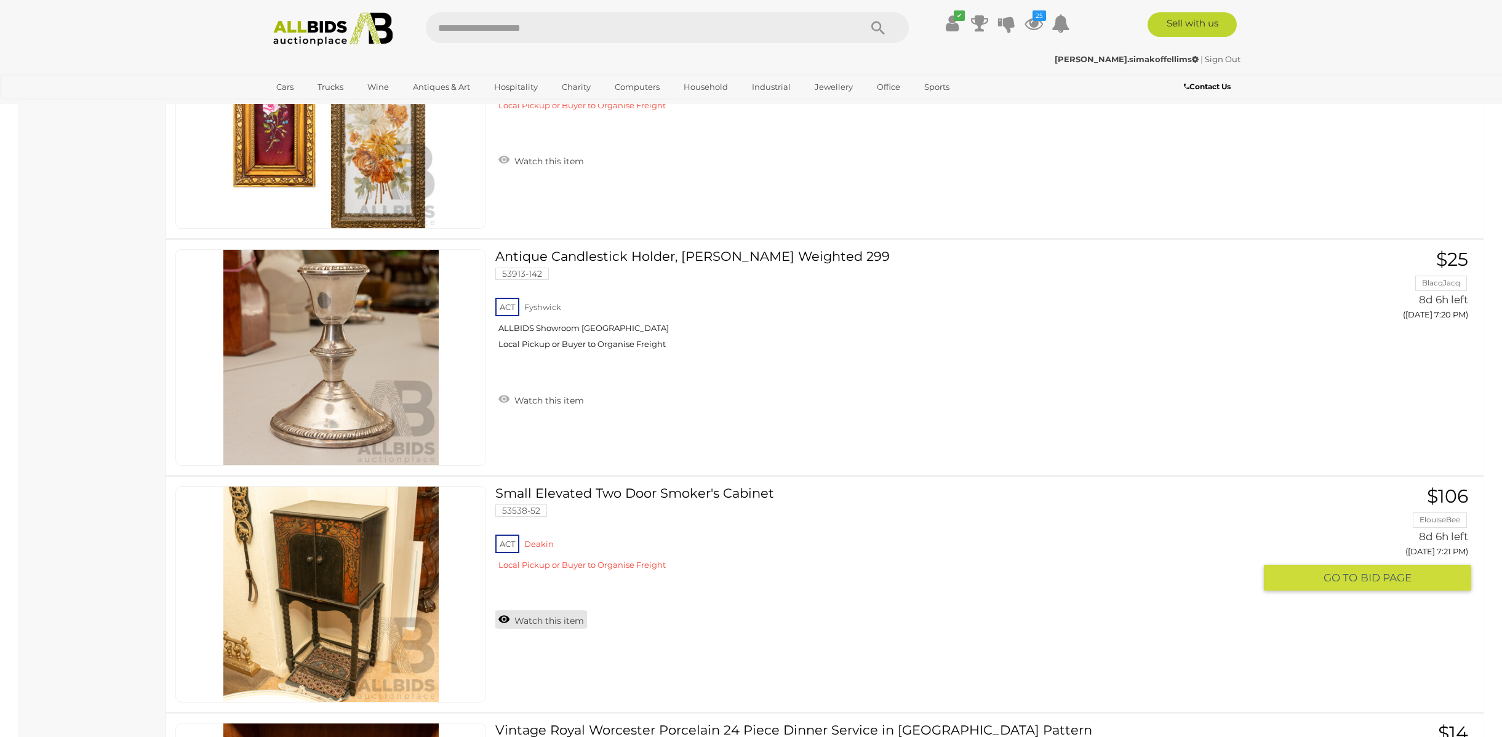
click at [531, 624] on link "Watch this item" at bounding box center [541, 620] width 92 height 18
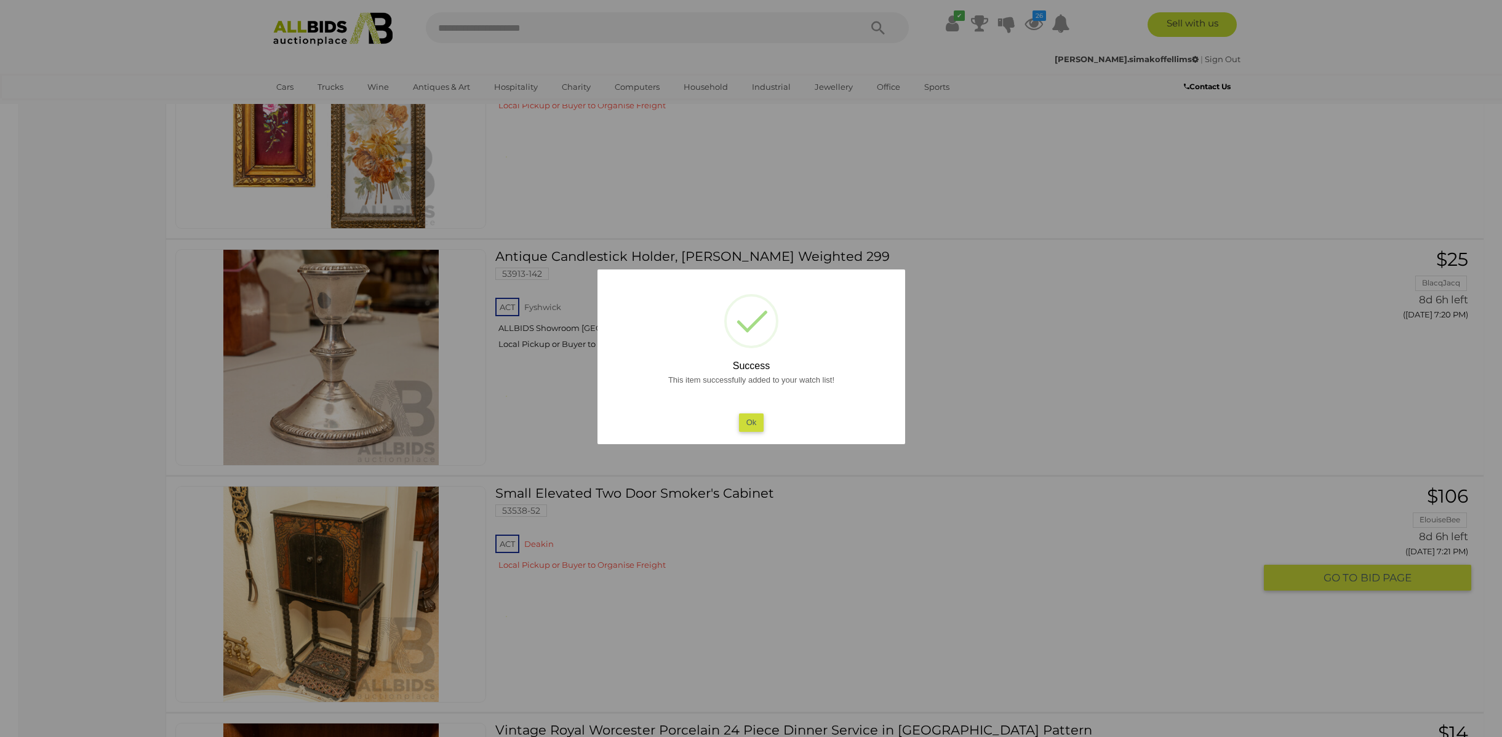
click at [757, 421] on button "Ok" at bounding box center [751, 423] width 25 height 18
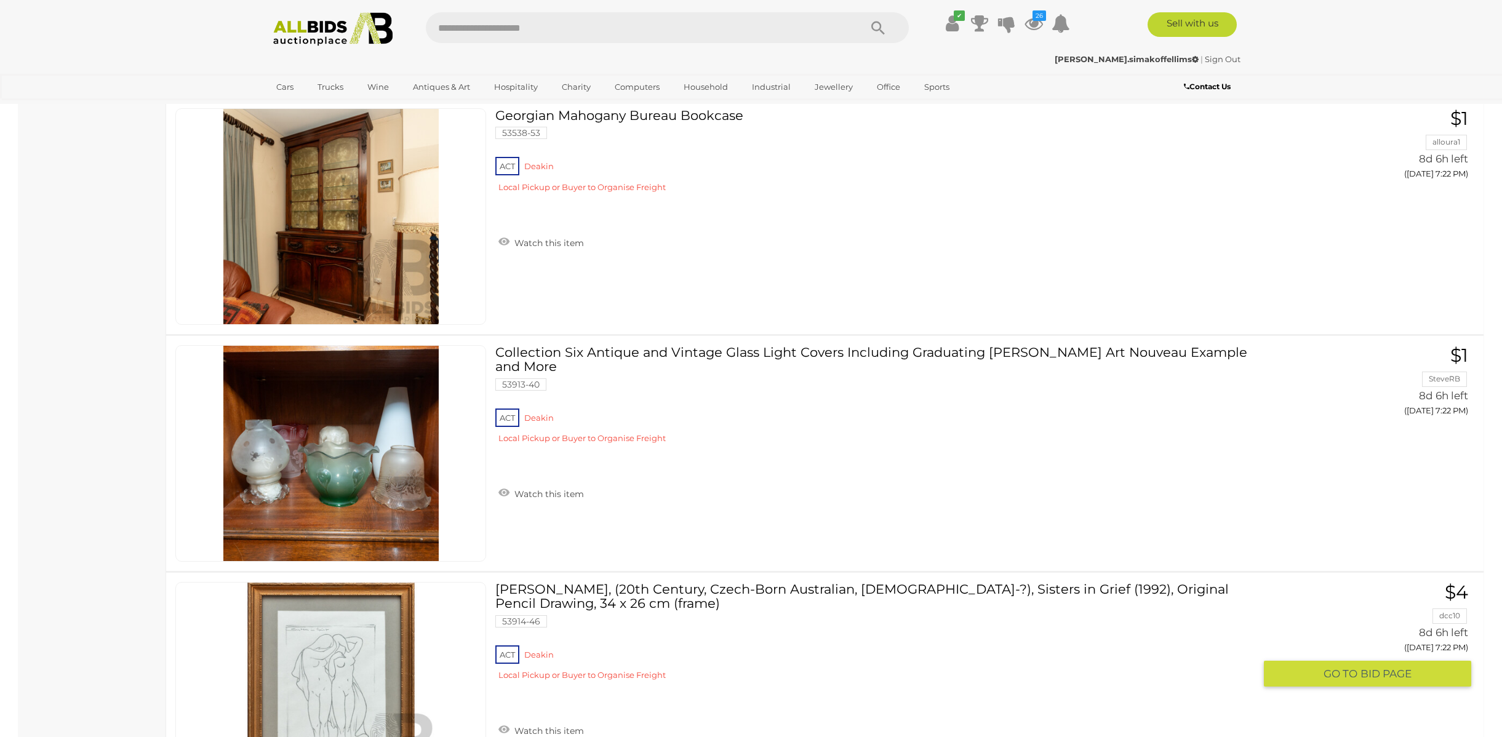
scroll to position [7423, 0]
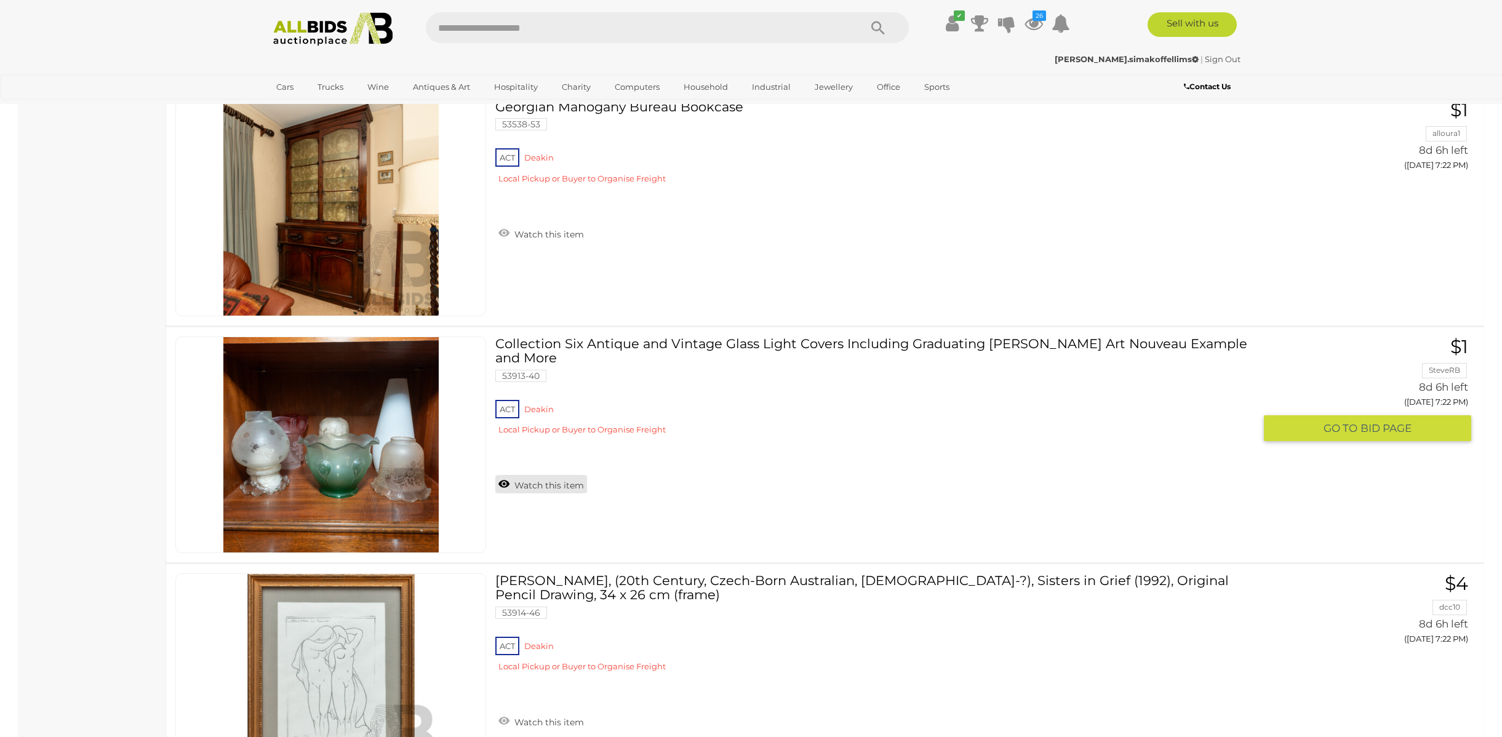
click at [524, 477] on link "Watch this item" at bounding box center [541, 484] width 92 height 18
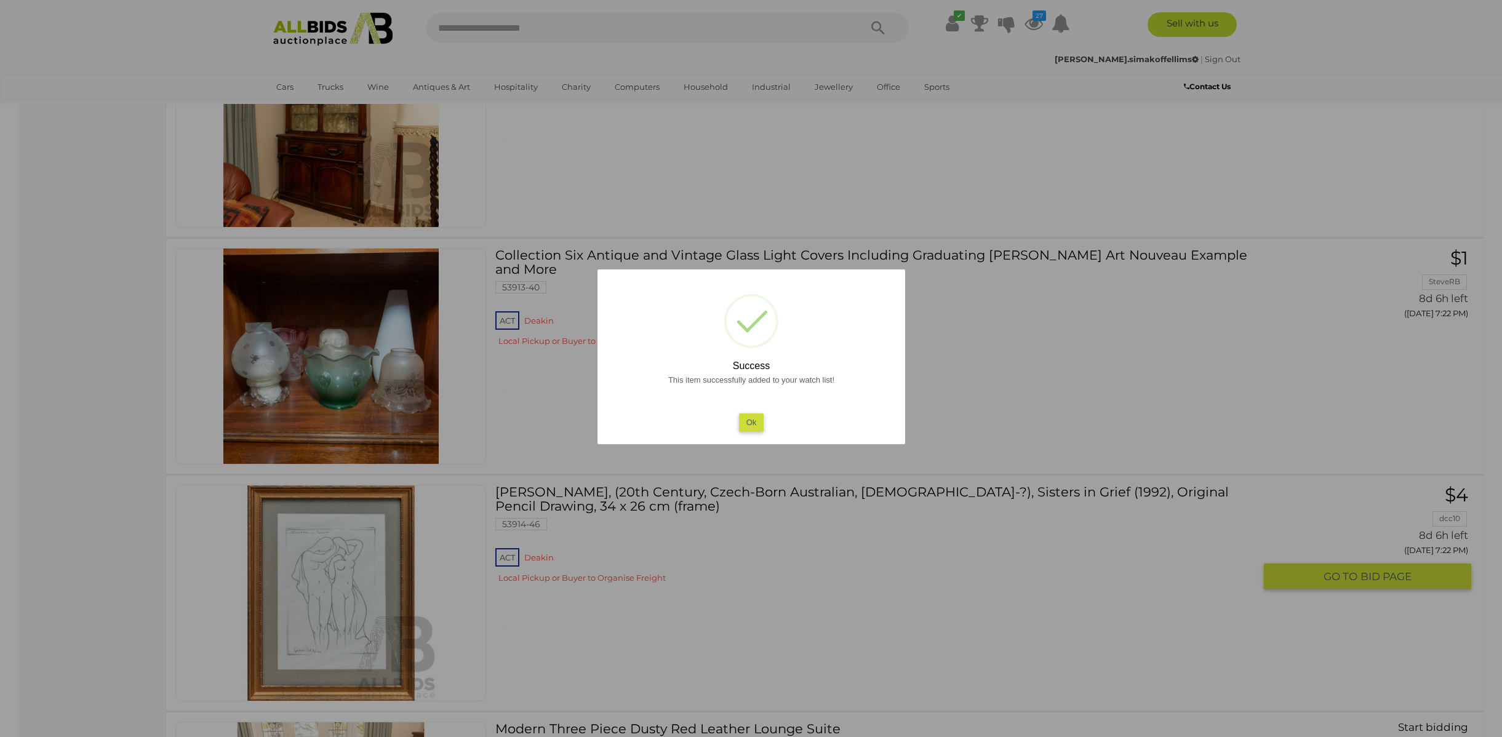
scroll to position [7589, 0]
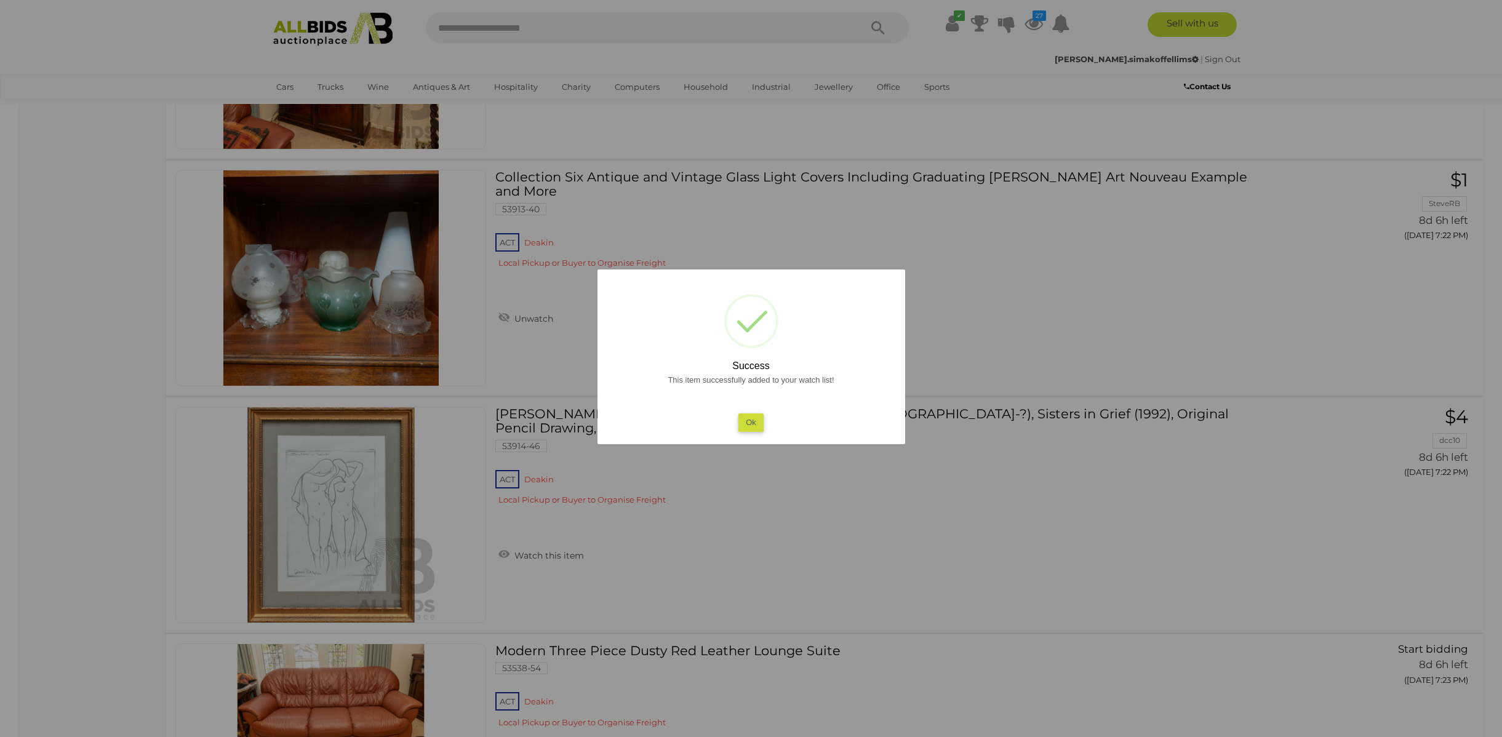
click at [753, 406] on div "This item successfully added to your watch list! Ok" at bounding box center [751, 402] width 283 height 59
click at [753, 421] on button "Ok" at bounding box center [751, 423] width 25 height 18
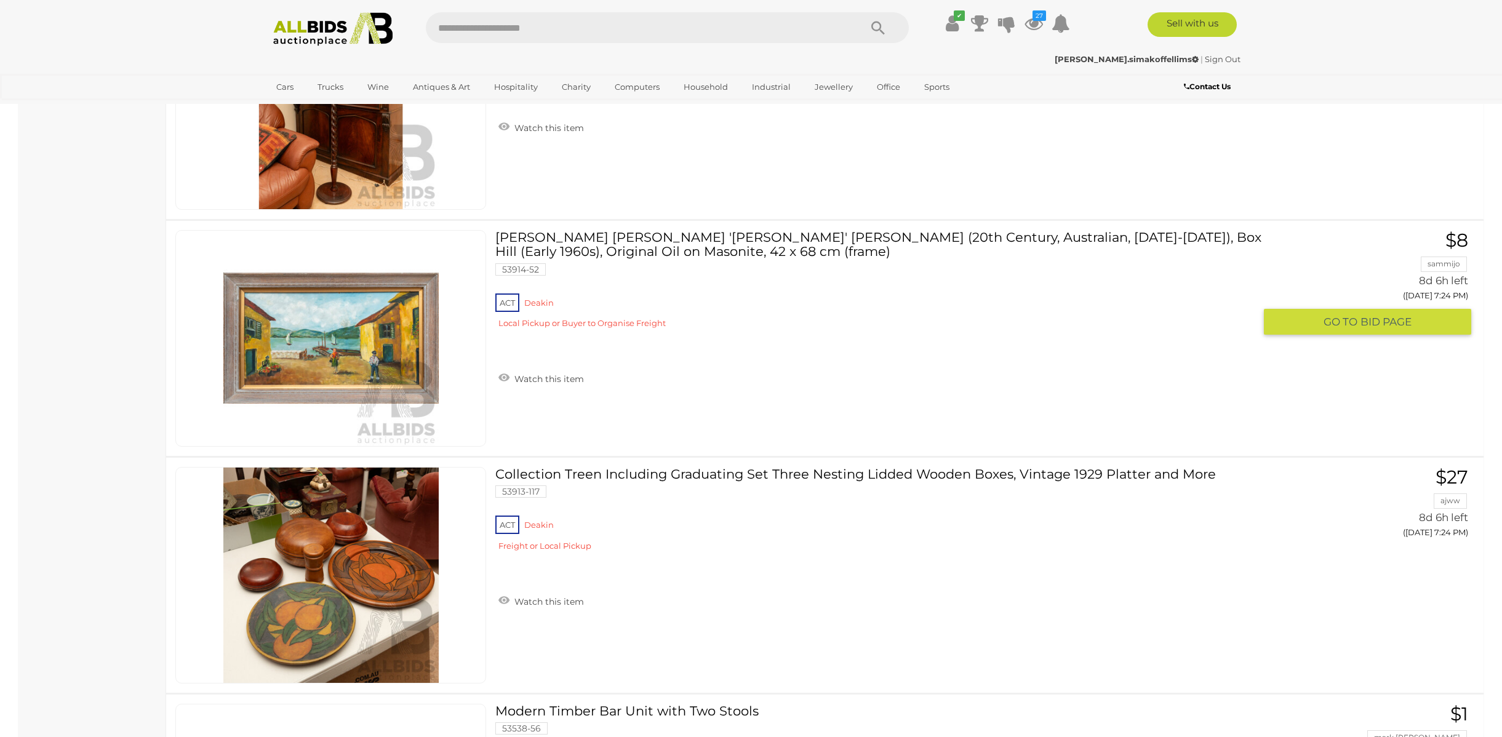
scroll to position [8718, 0]
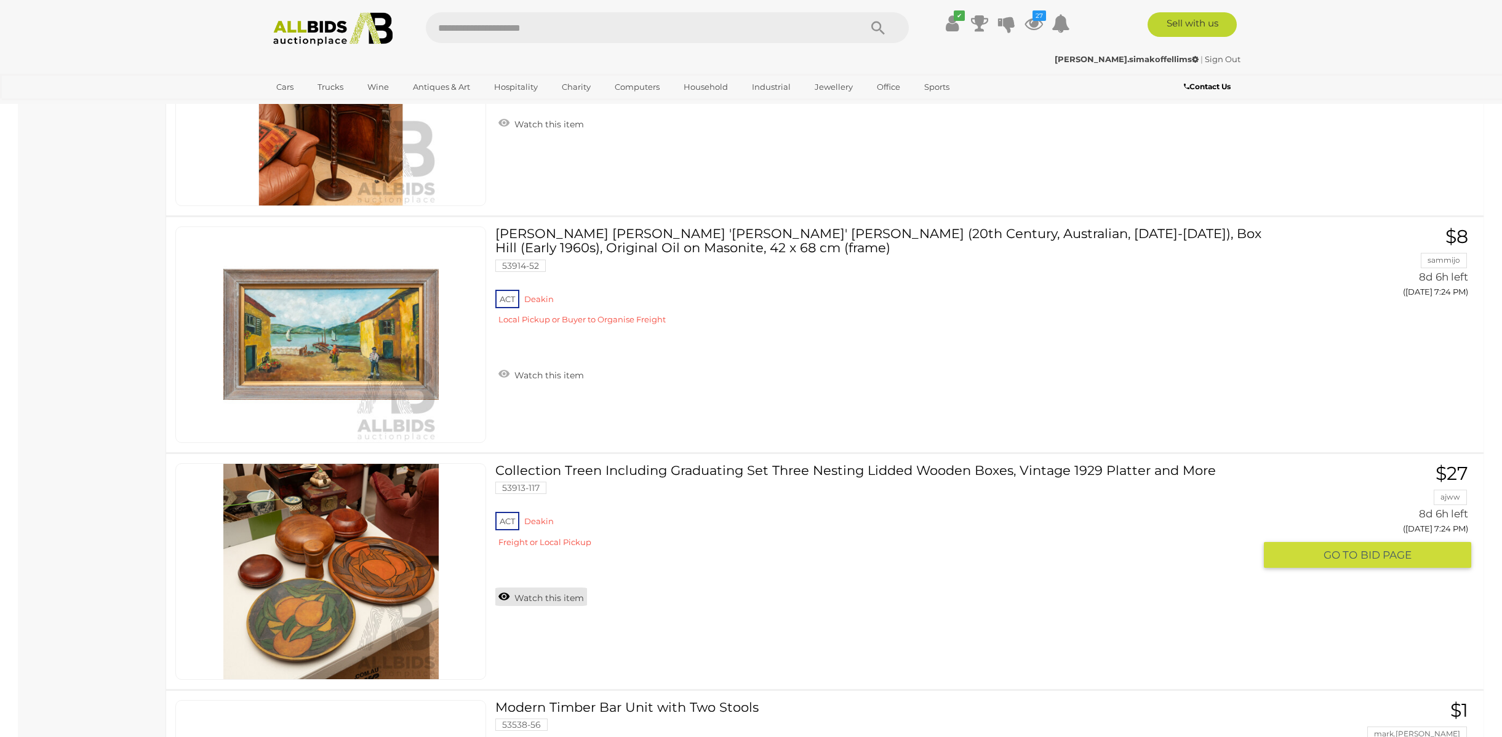
click at [550, 604] on link "Watch this item" at bounding box center [541, 597] width 92 height 18
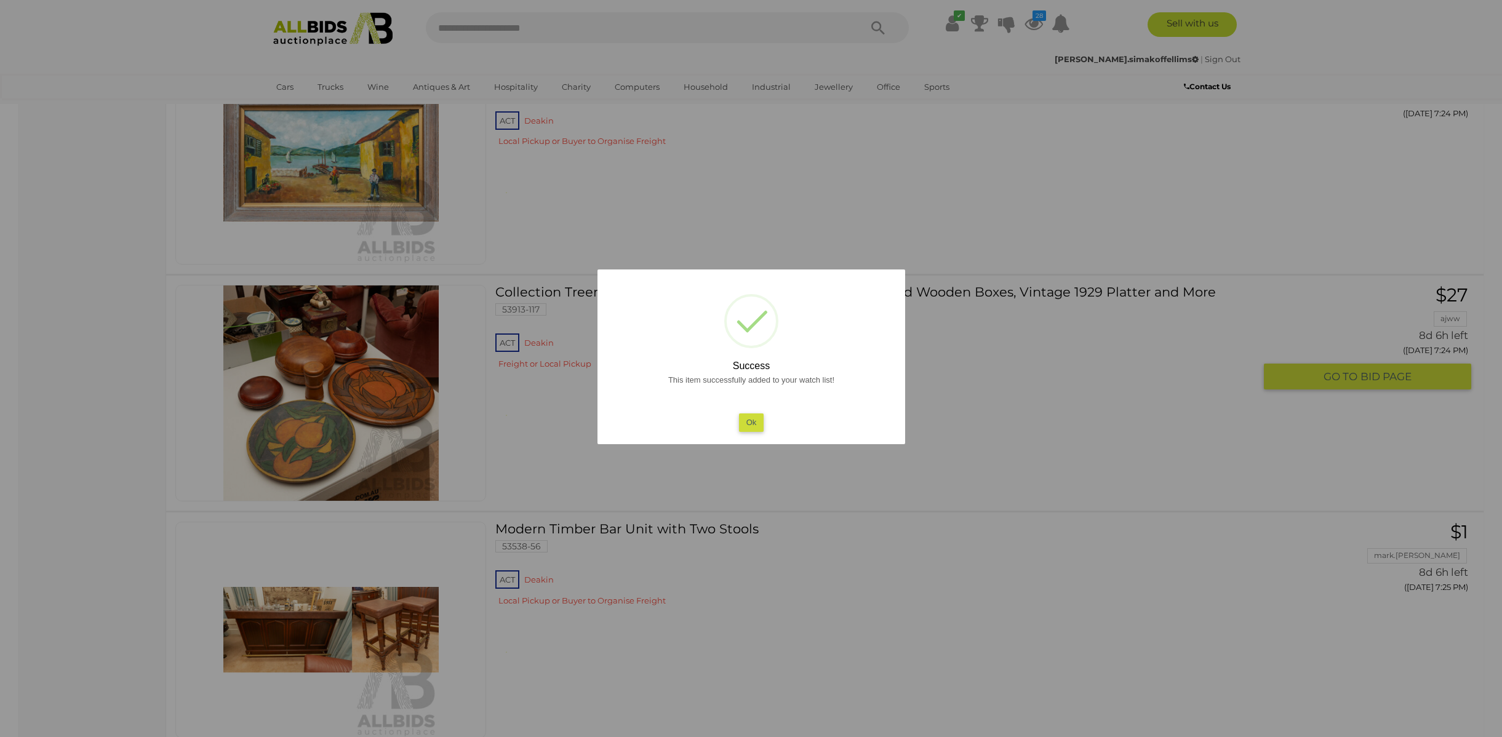
scroll to position [8900, 0]
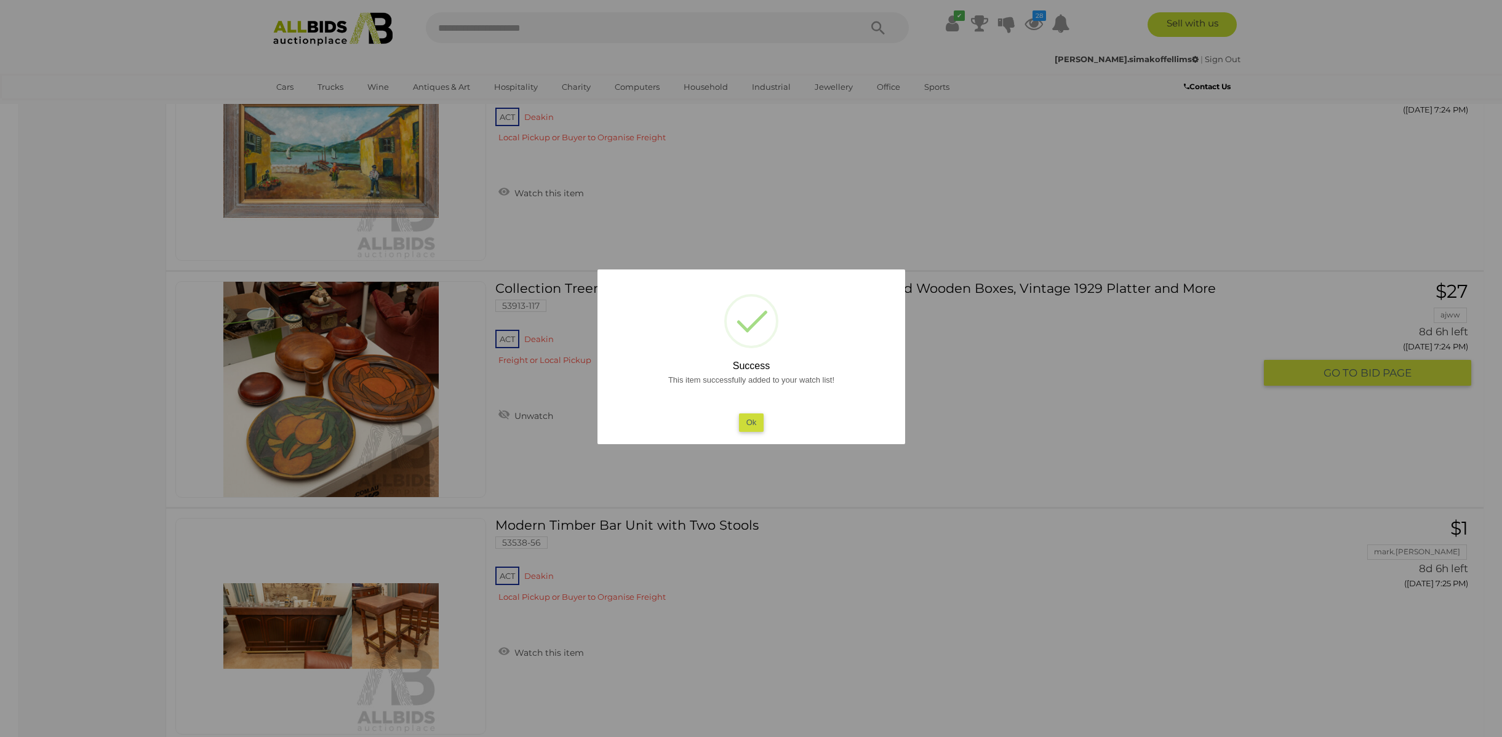
click at [759, 423] on button "Ok" at bounding box center [751, 423] width 25 height 18
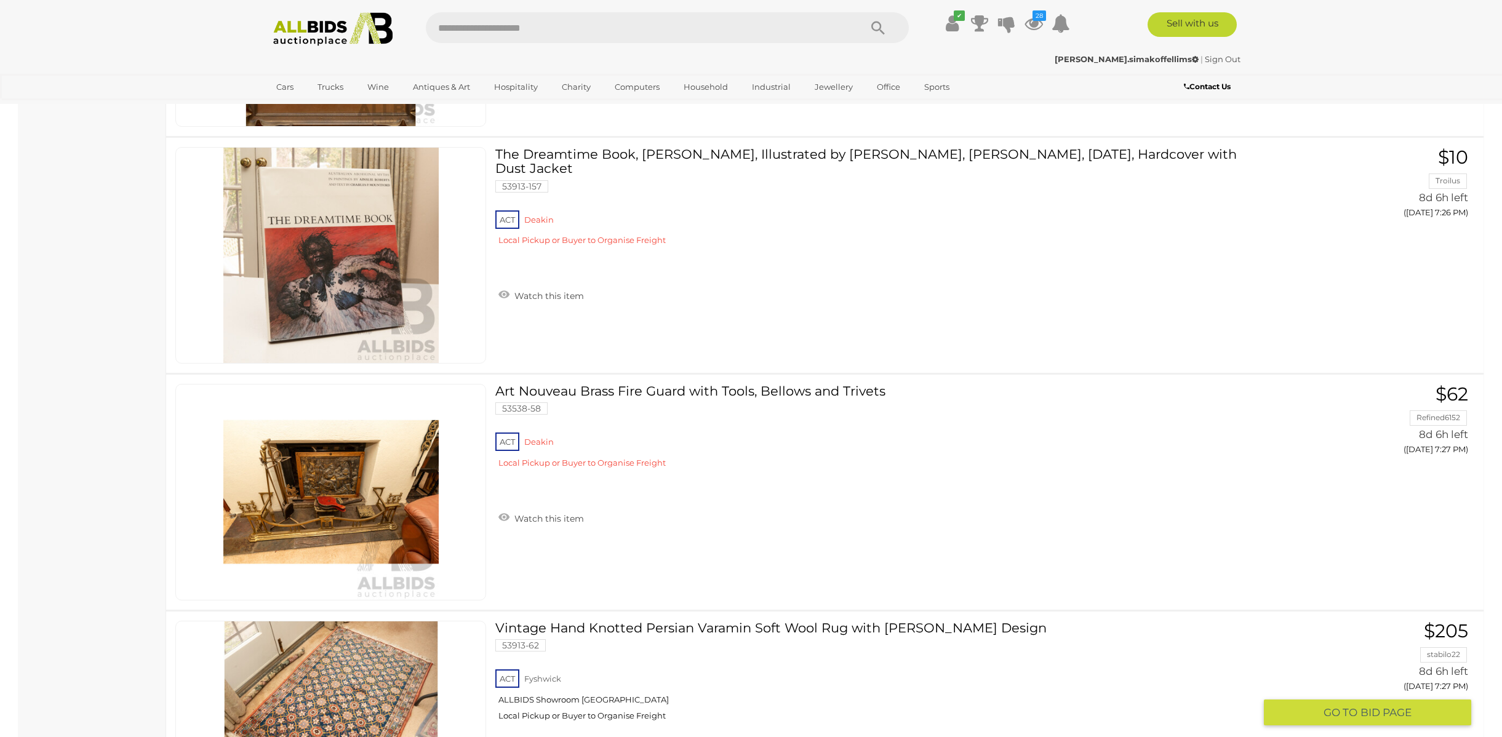
scroll to position [10217, 0]
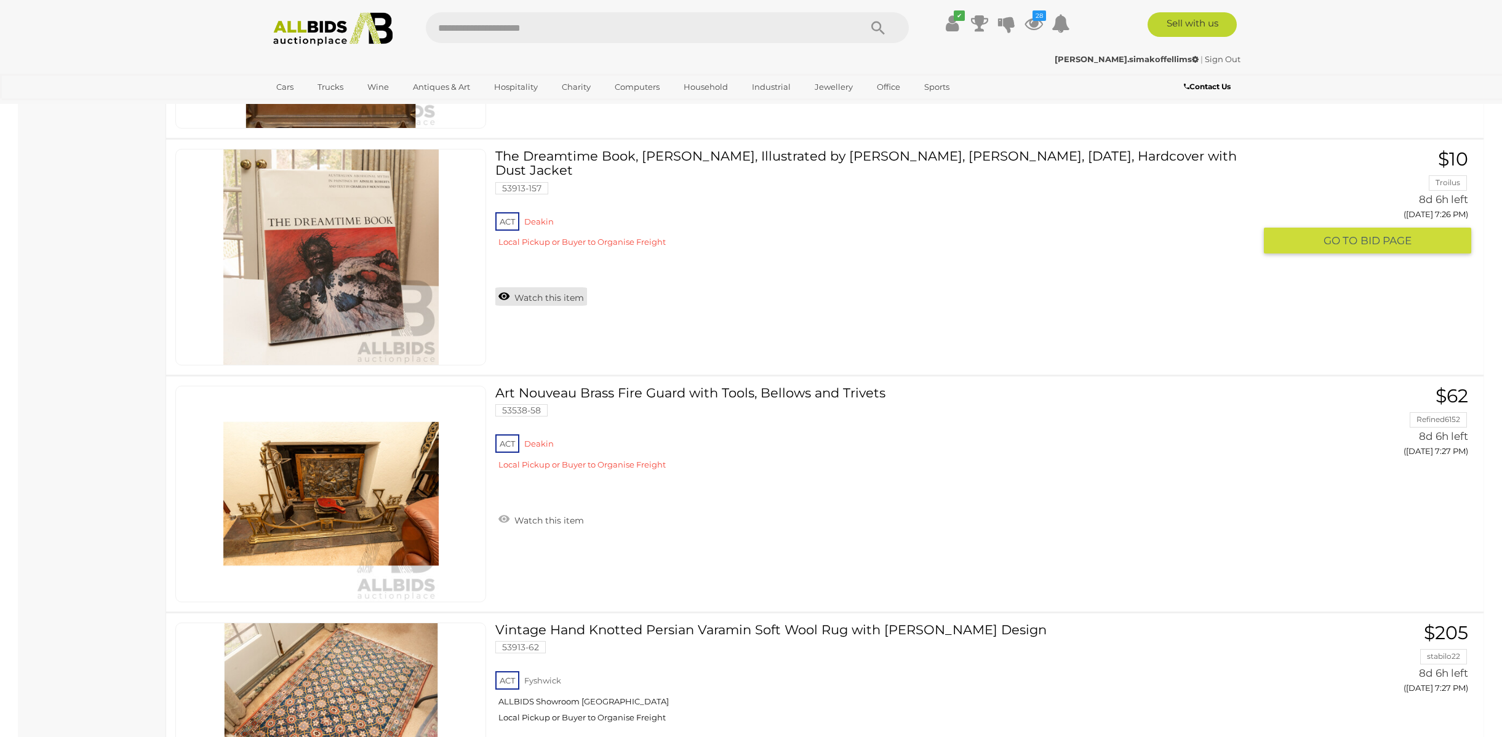
click at [542, 287] on link "Watch this item" at bounding box center [541, 296] width 92 height 18
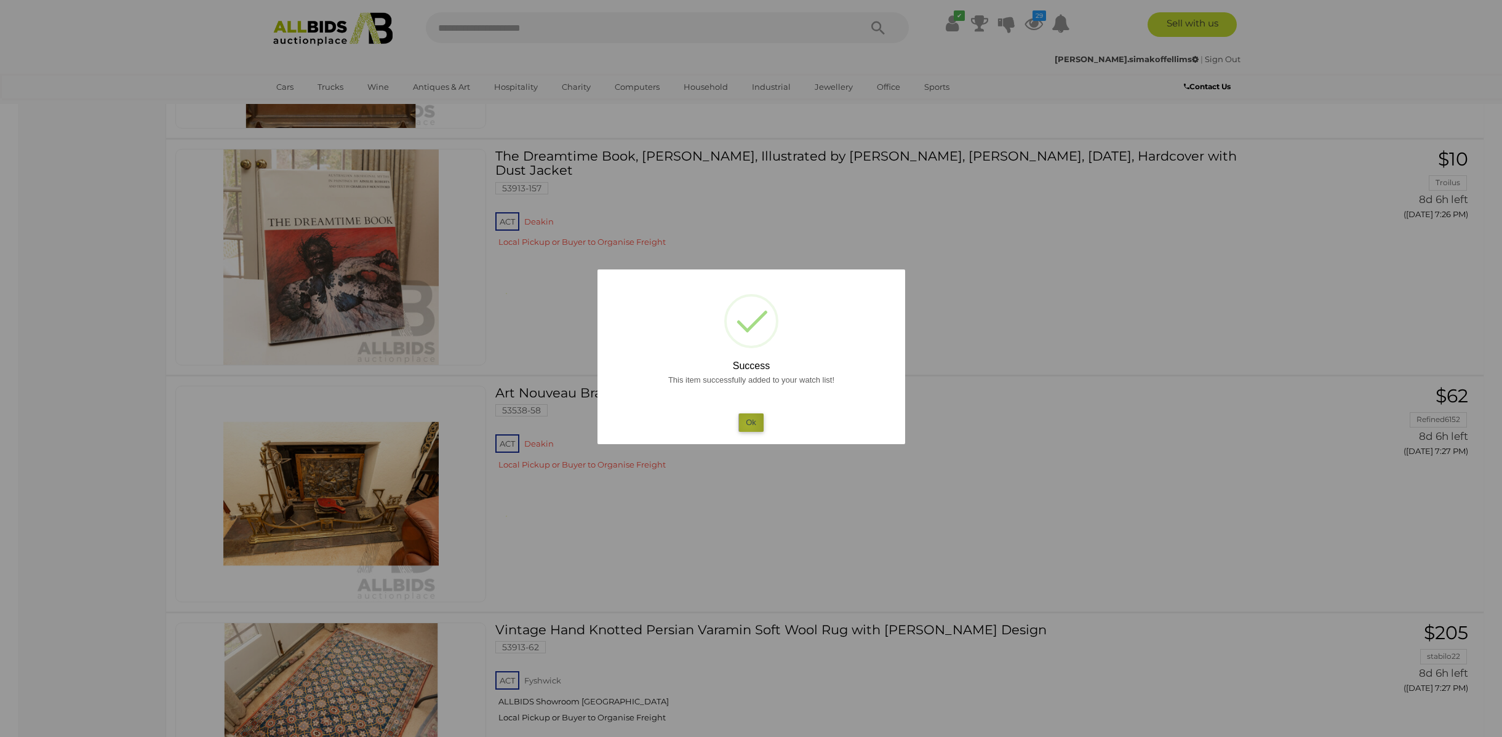
click at [748, 424] on button "Ok" at bounding box center [751, 423] width 25 height 18
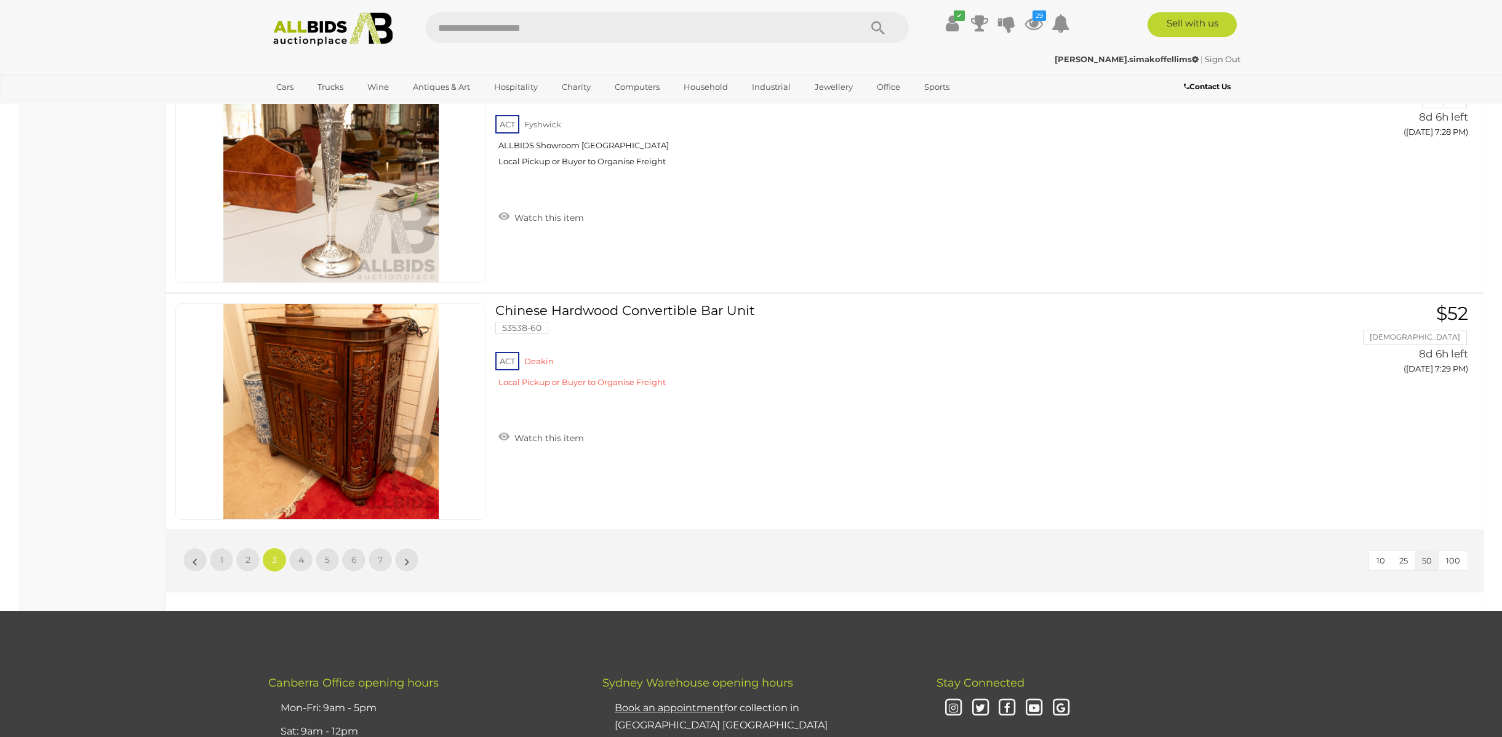
scroll to position [11484, 0]
click at [569, 434] on link "Watch this item" at bounding box center [541, 437] width 92 height 18
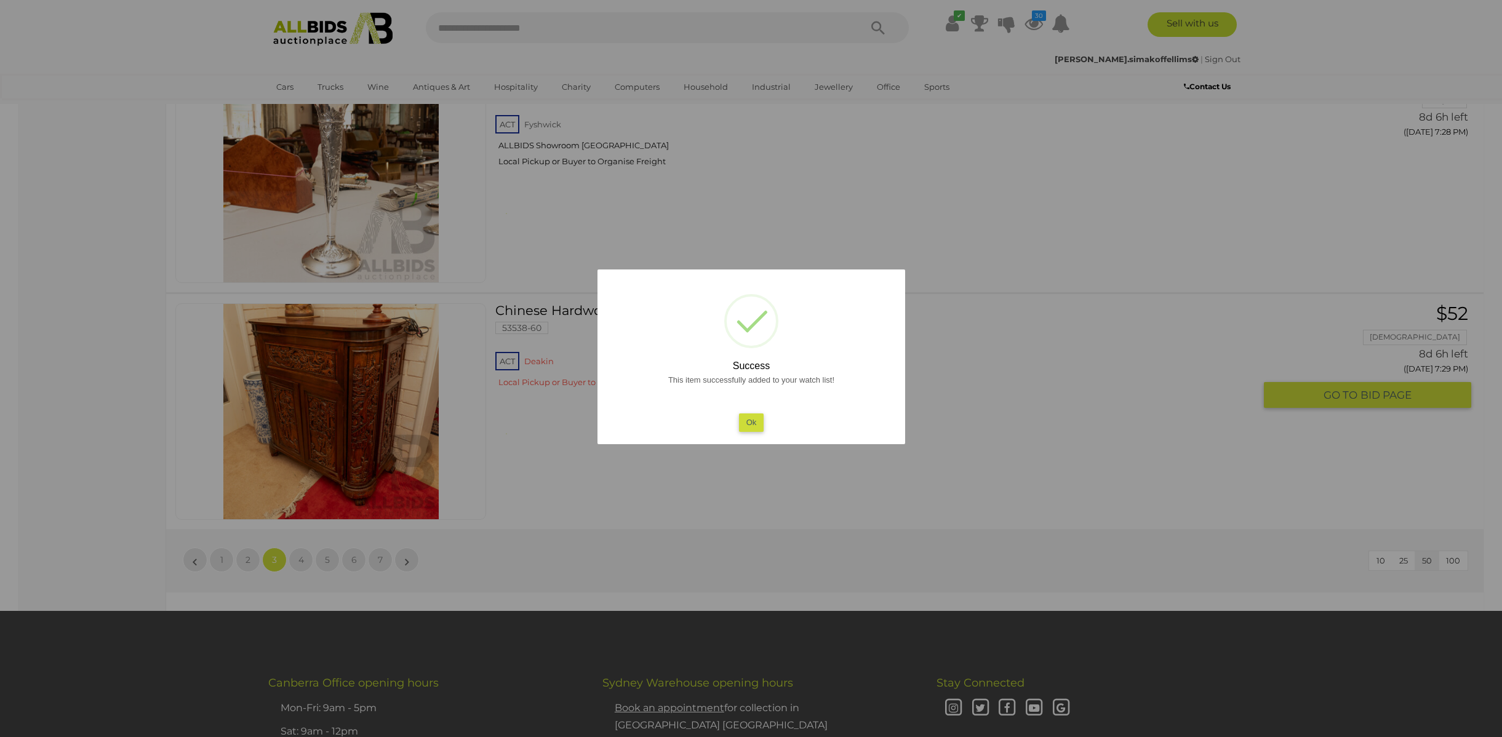
click at [750, 427] on button "Ok" at bounding box center [751, 423] width 25 height 18
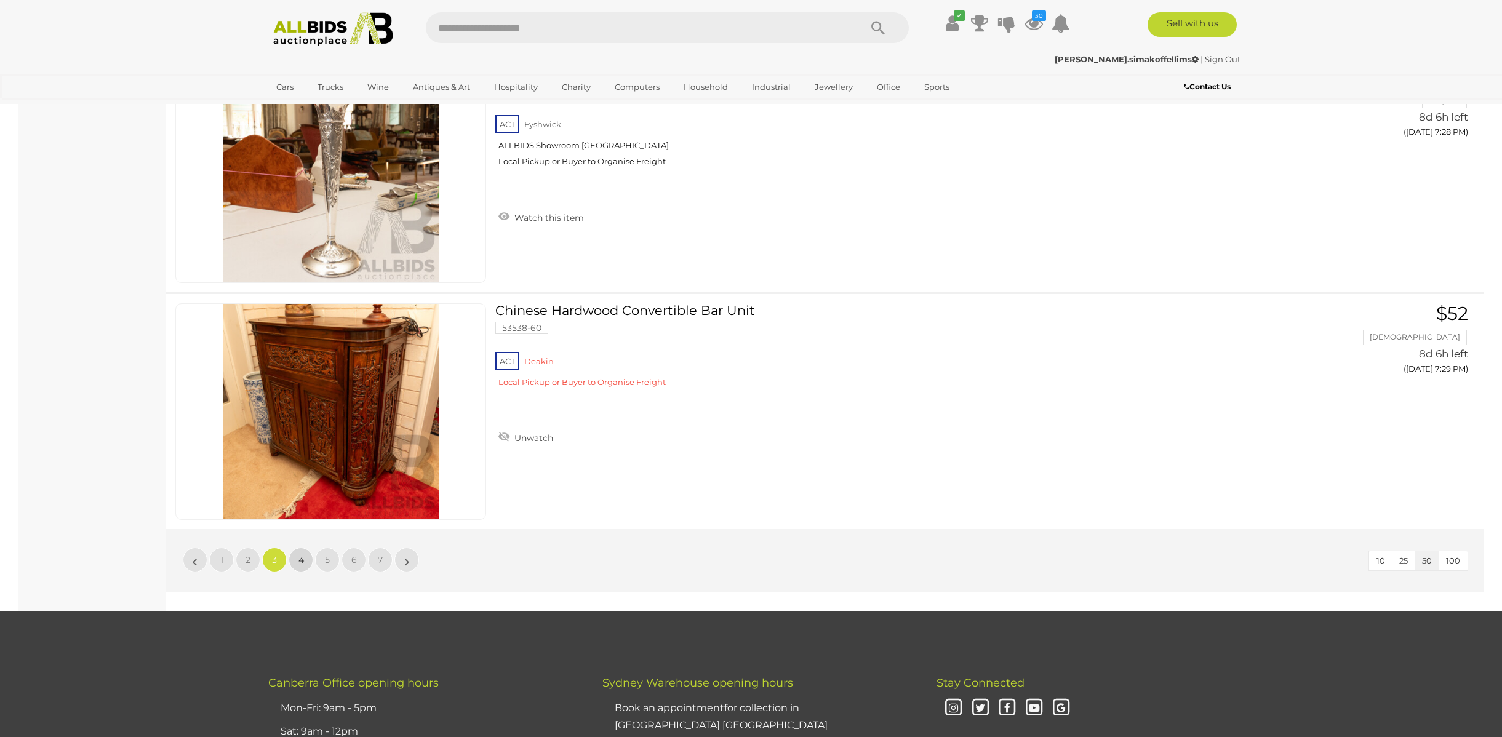
click at [302, 557] on span "4" at bounding box center [302, 560] width 6 height 11
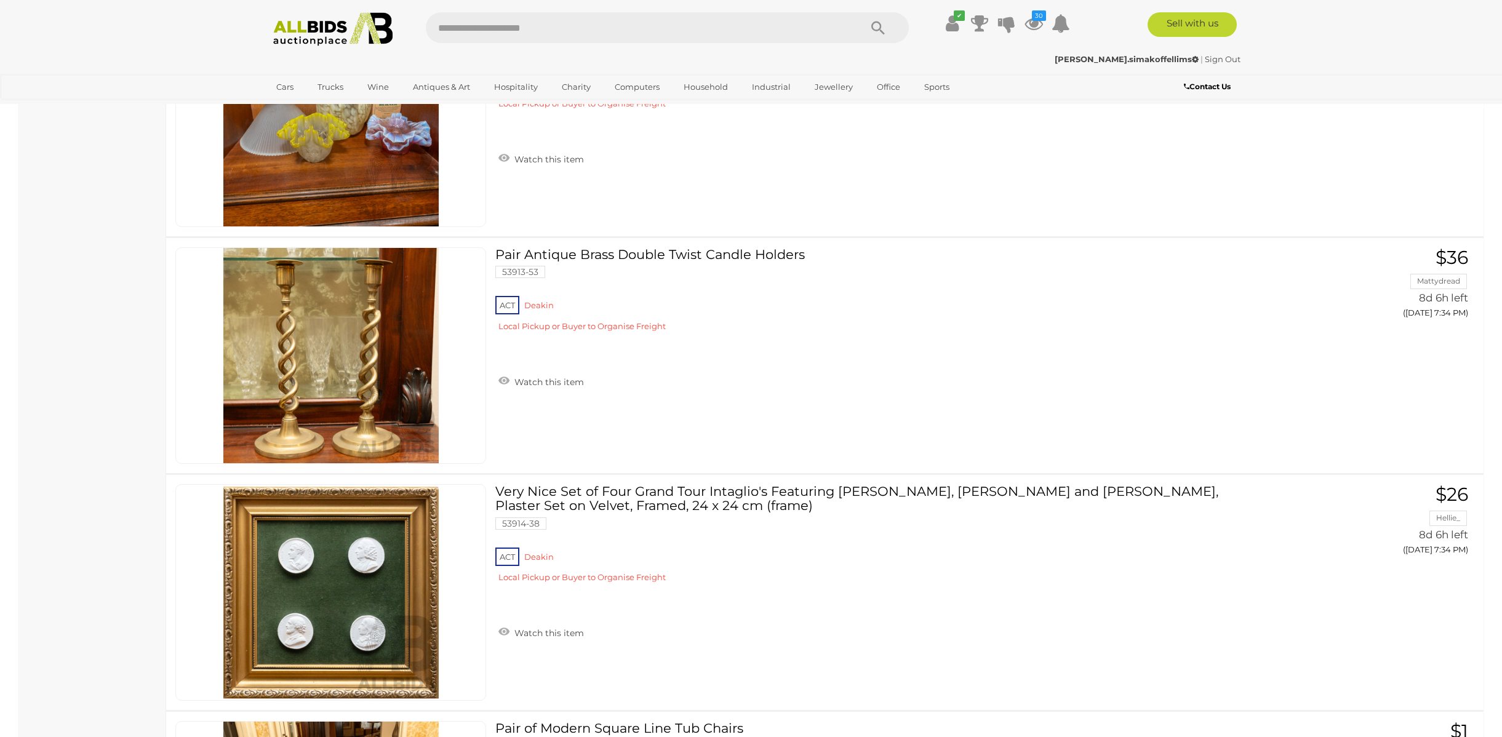
scroll to position [3247, 0]
click at [561, 371] on link "Watch this item" at bounding box center [541, 380] width 92 height 18
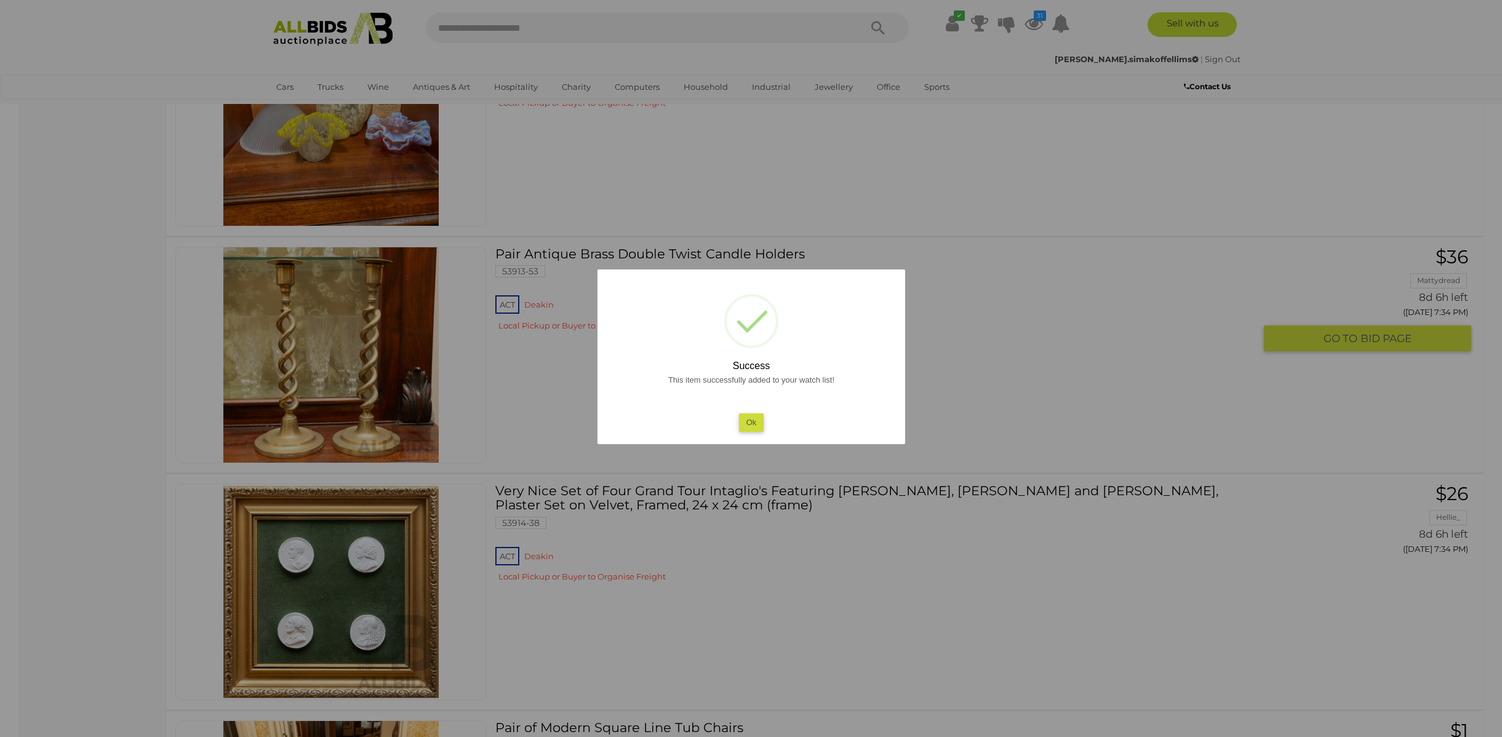
click at [745, 427] on button "Ok" at bounding box center [751, 423] width 25 height 18
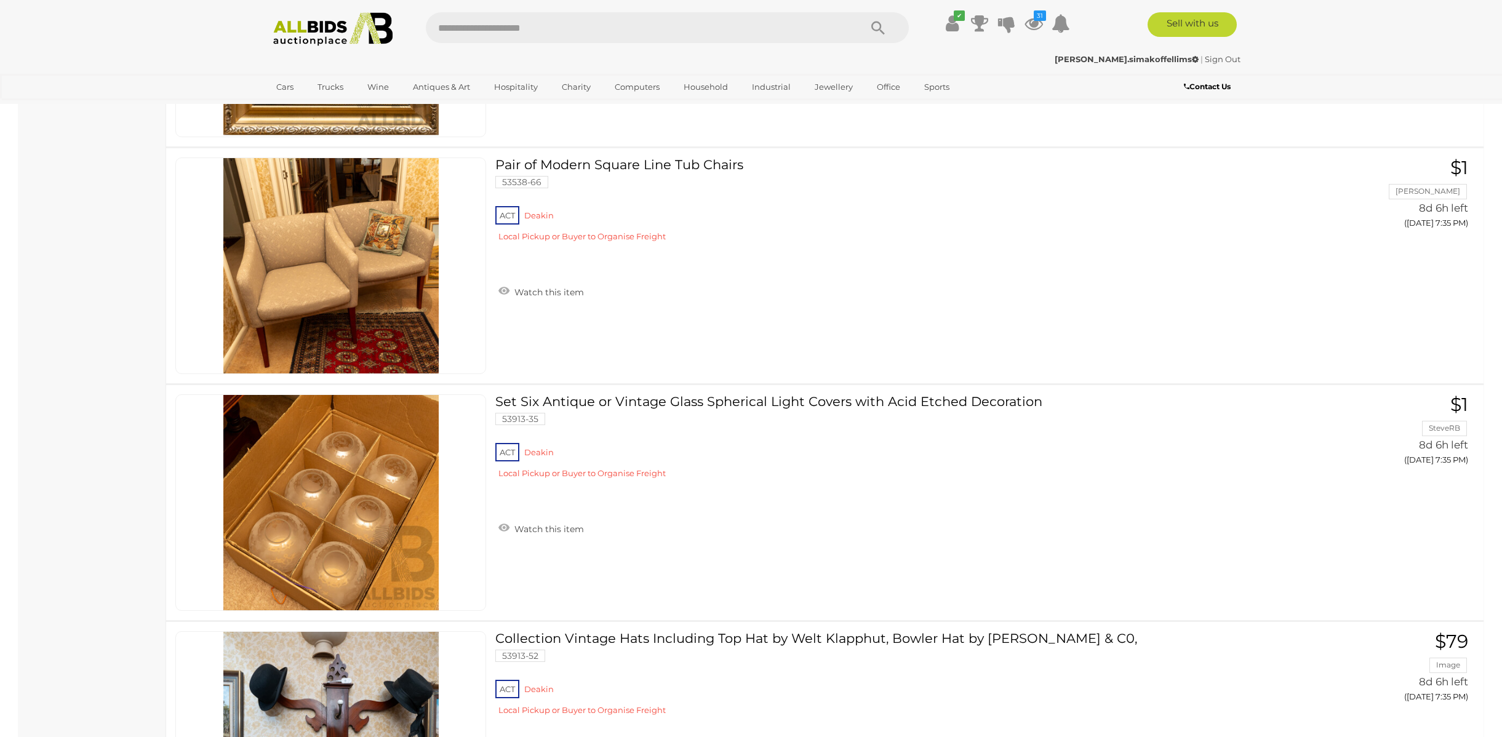
scroll to position [3822, 0]
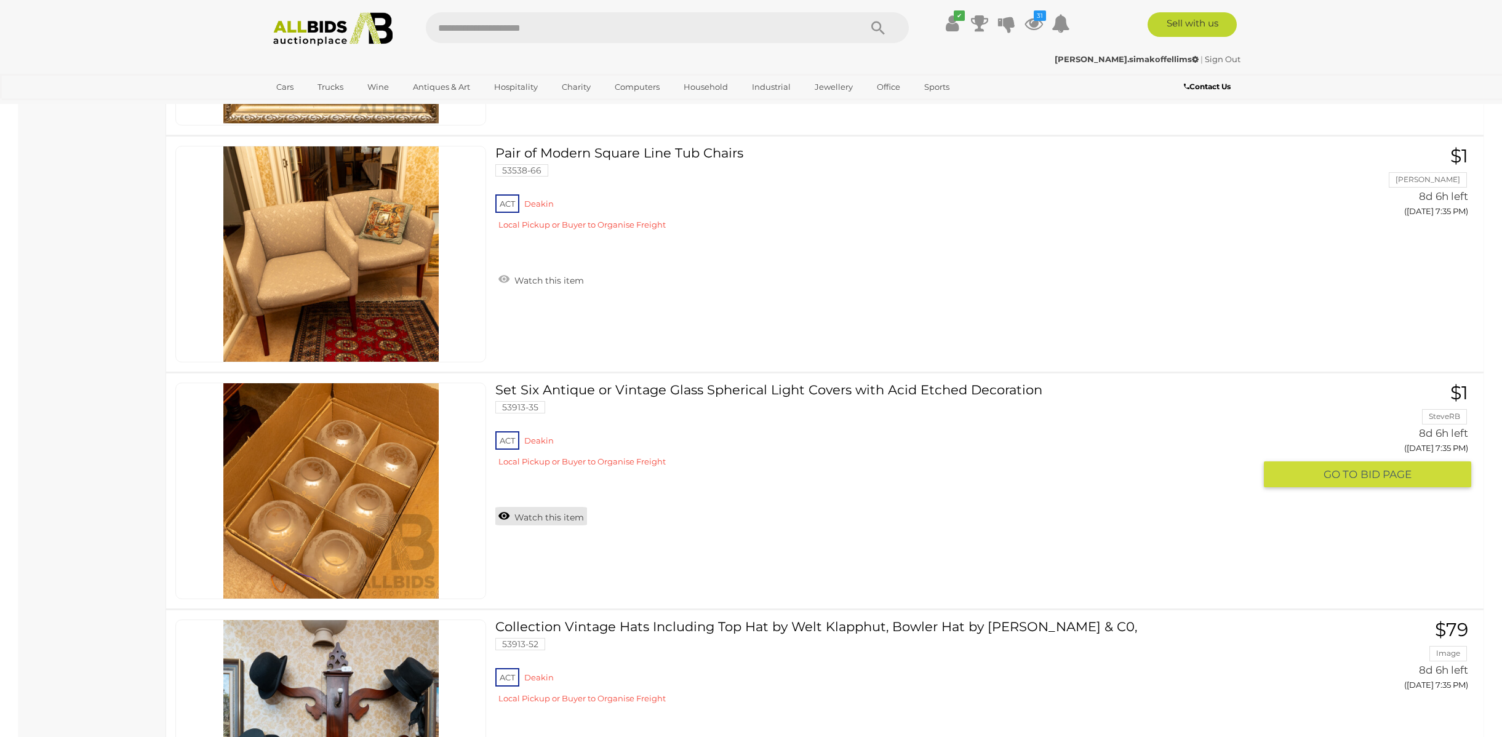
click at [548, 517] on link "Watch this item" at bounding box center [541, 516] width 92 height 18
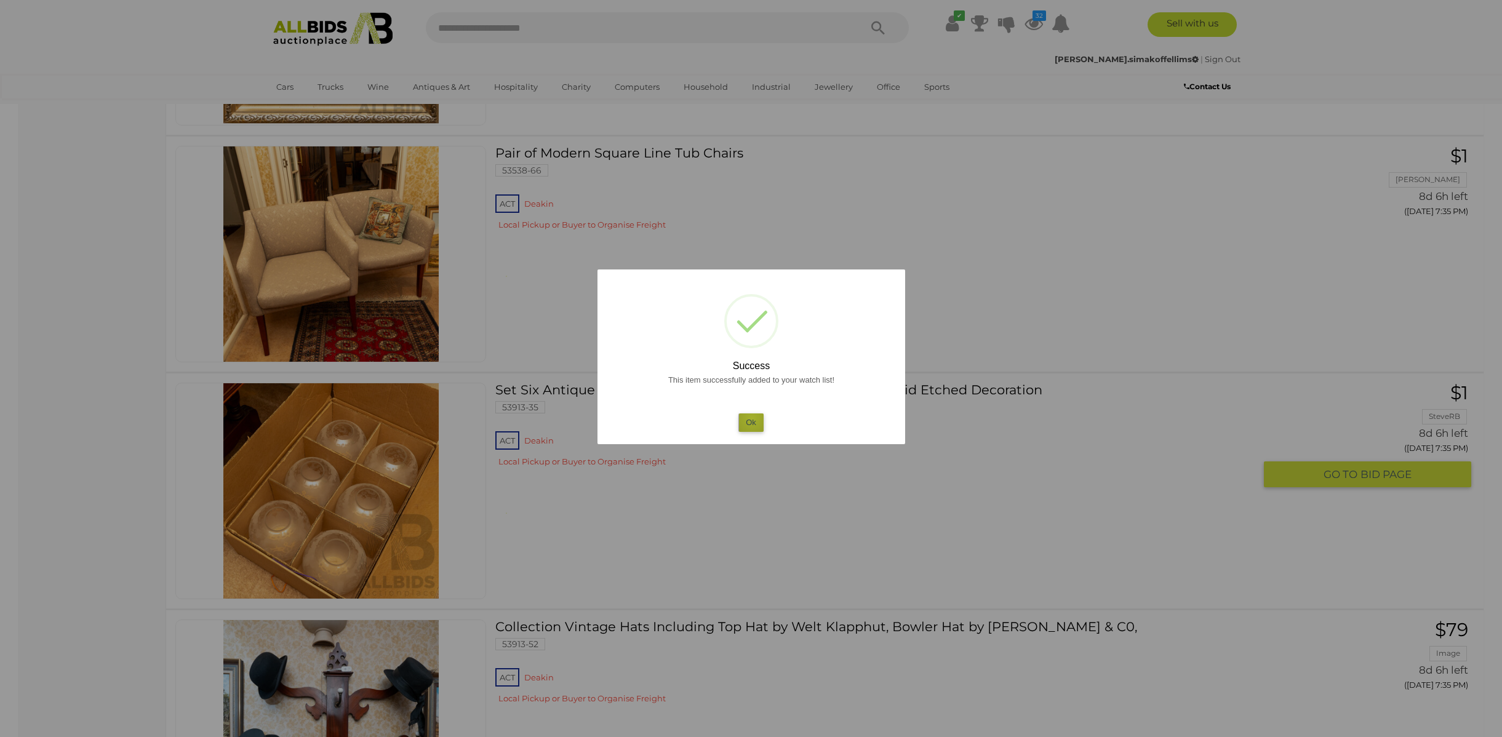
click at [752, 418] on button "Ok" at bounding box center [751, 423] width 25 height 18
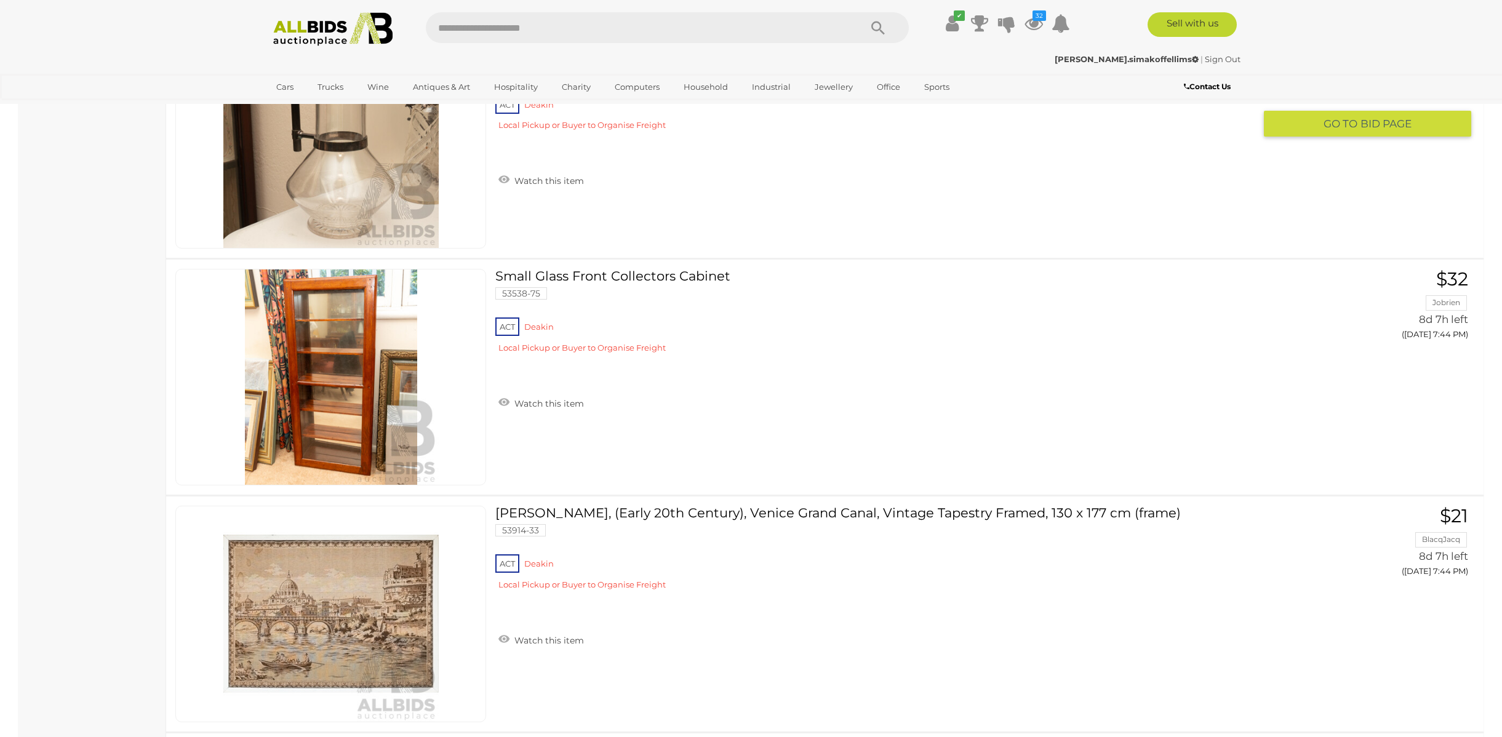
scroll to position [11046, 0]
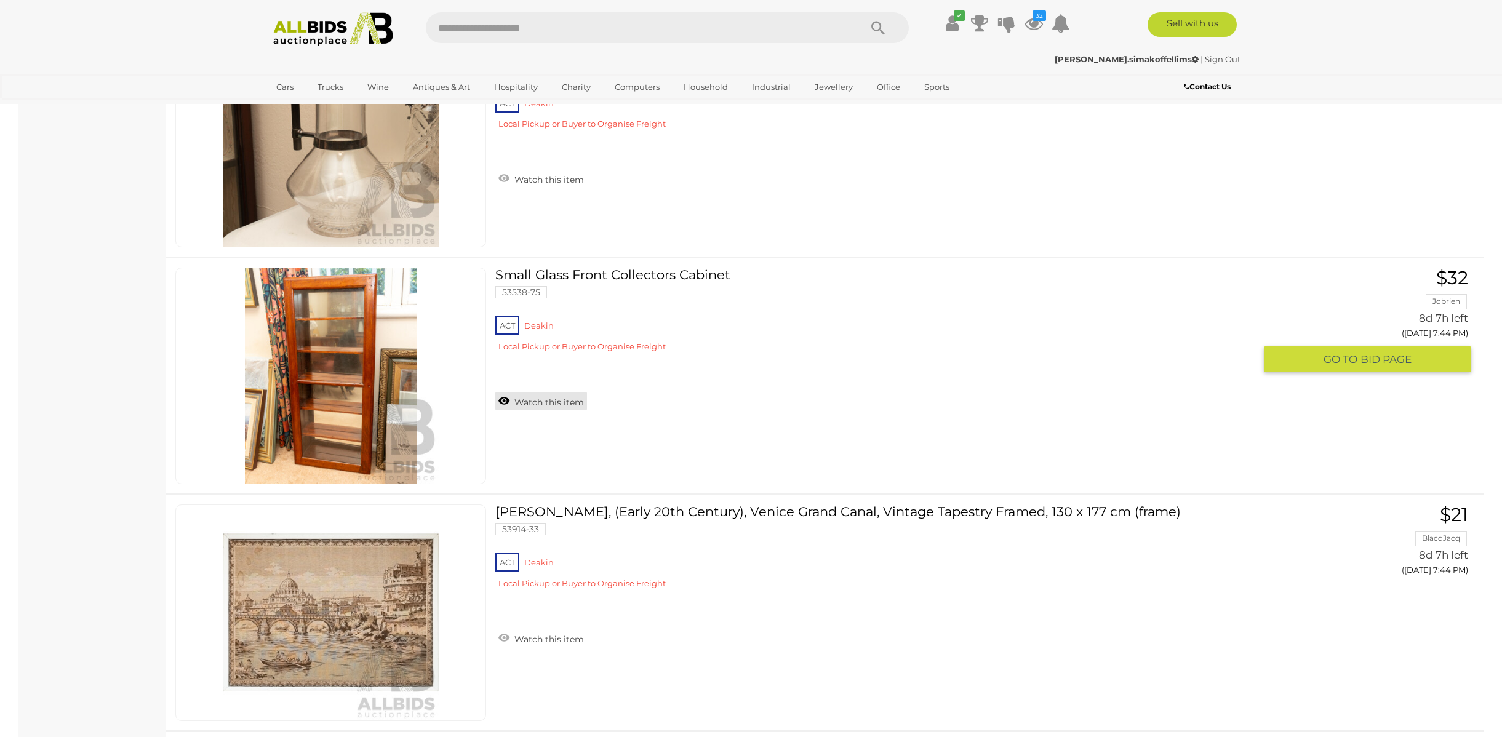
click at [537, 395] on link "Watch this item" at bounding box center [541, 401] width 92 height 18
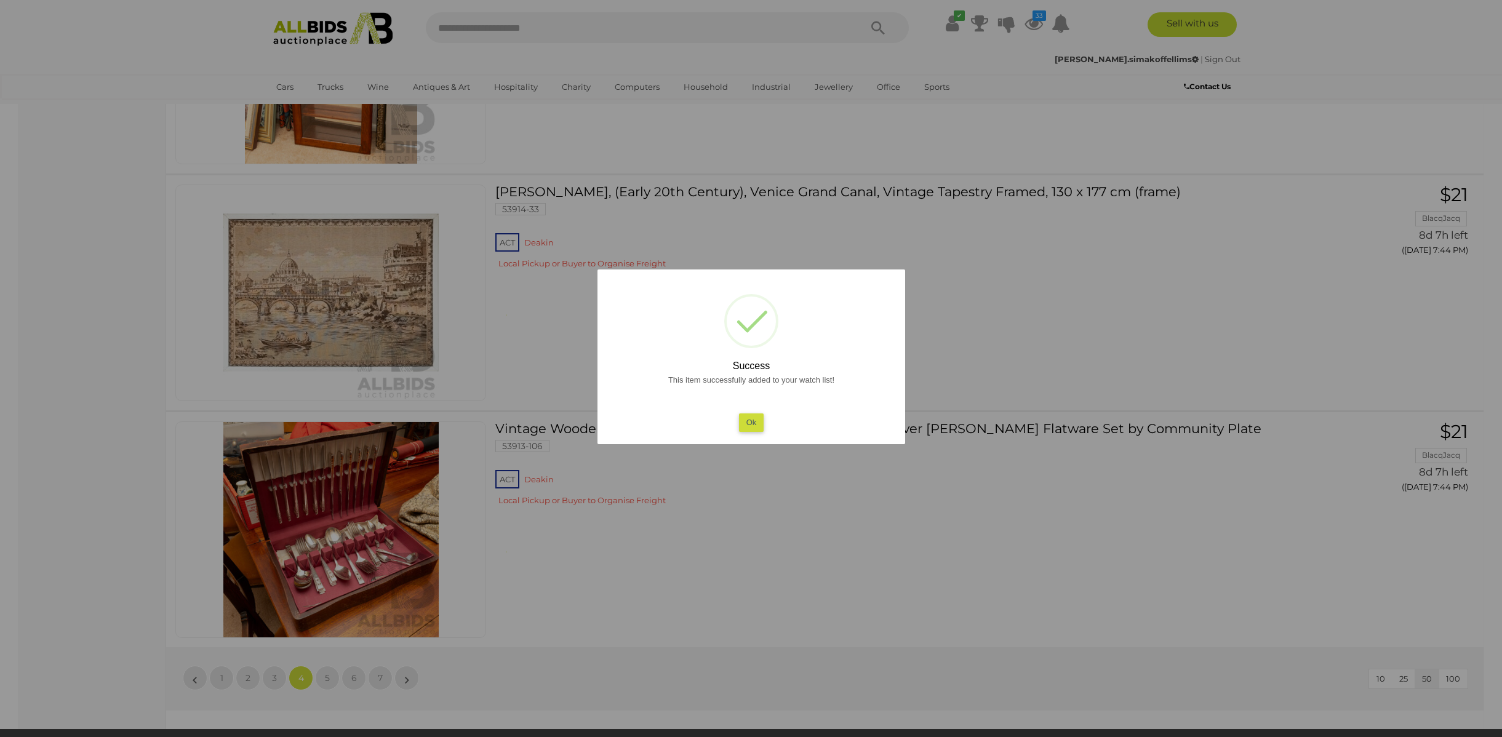
scroll to position [11369, 0]
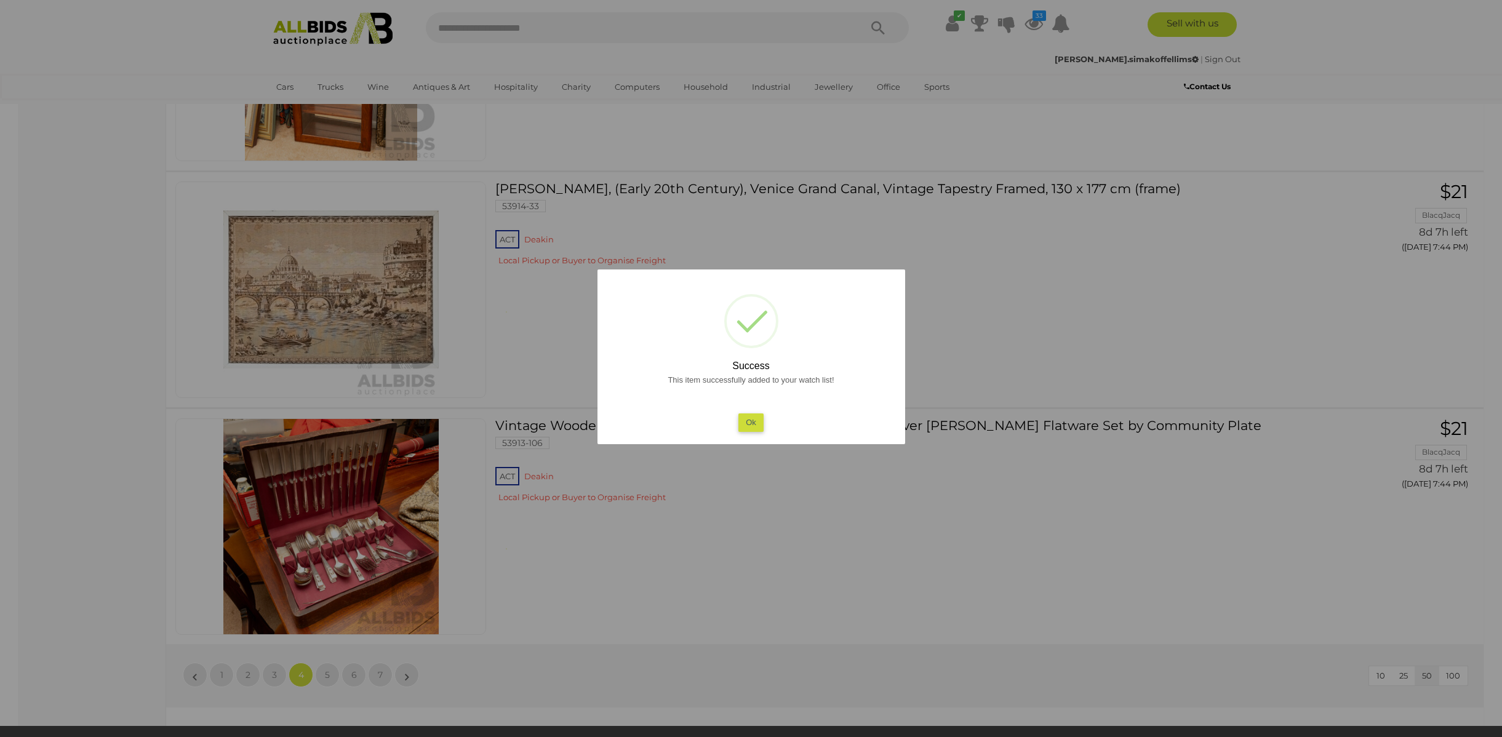
click at [744, 424] on button "Ok" at bounding box center [751, 423] width 25 height 18
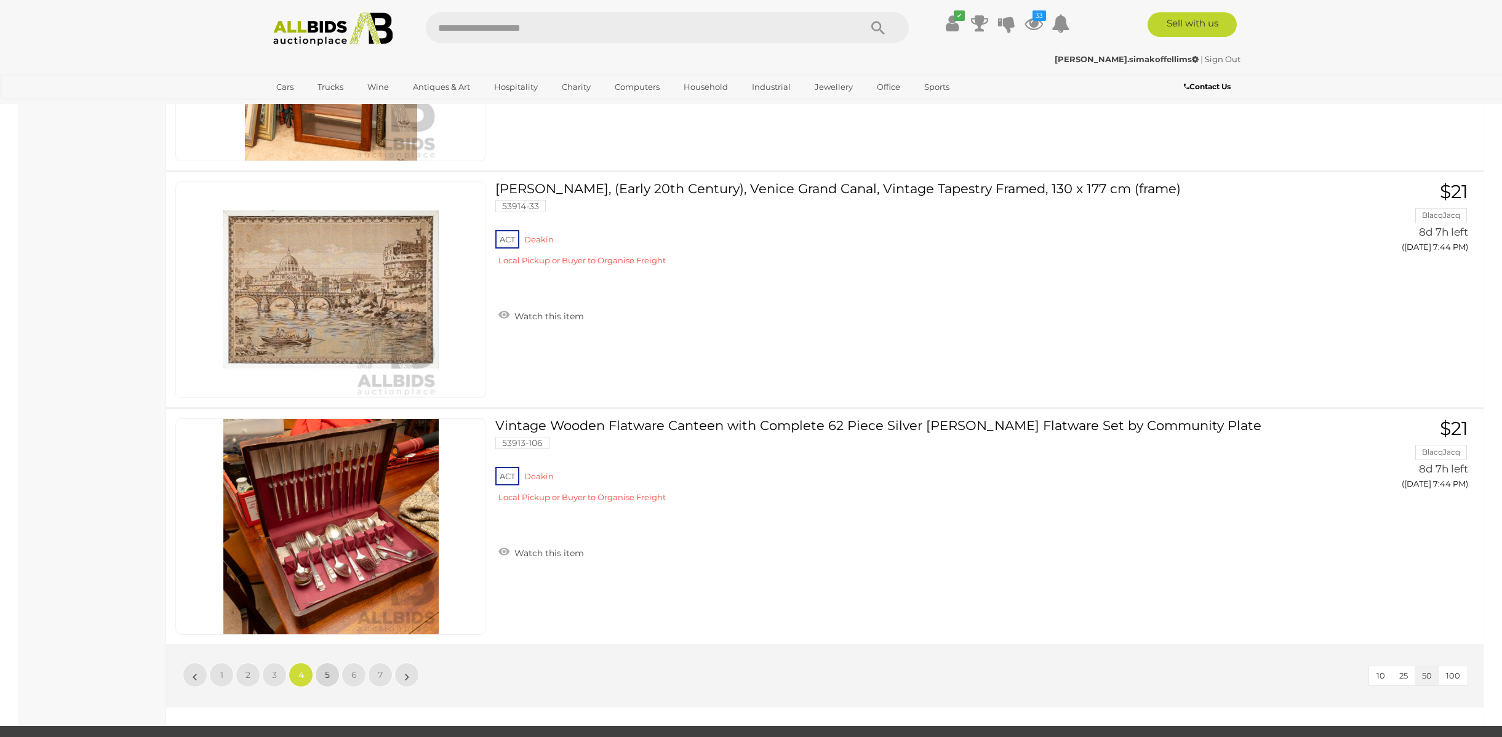
click at [324, 666] on link "5" at bounding box center [327, 675] width 25 height 25
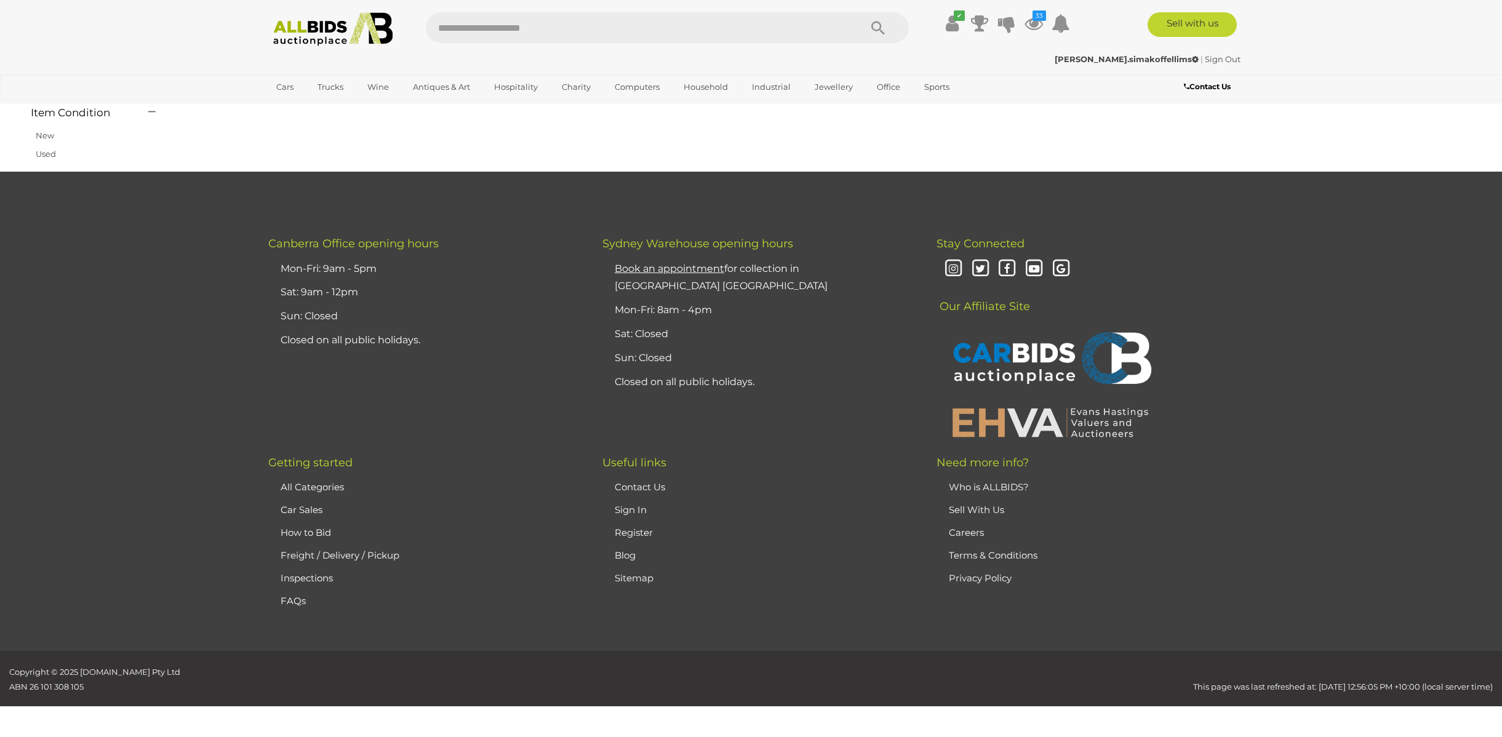
scroll to position [42, 0]
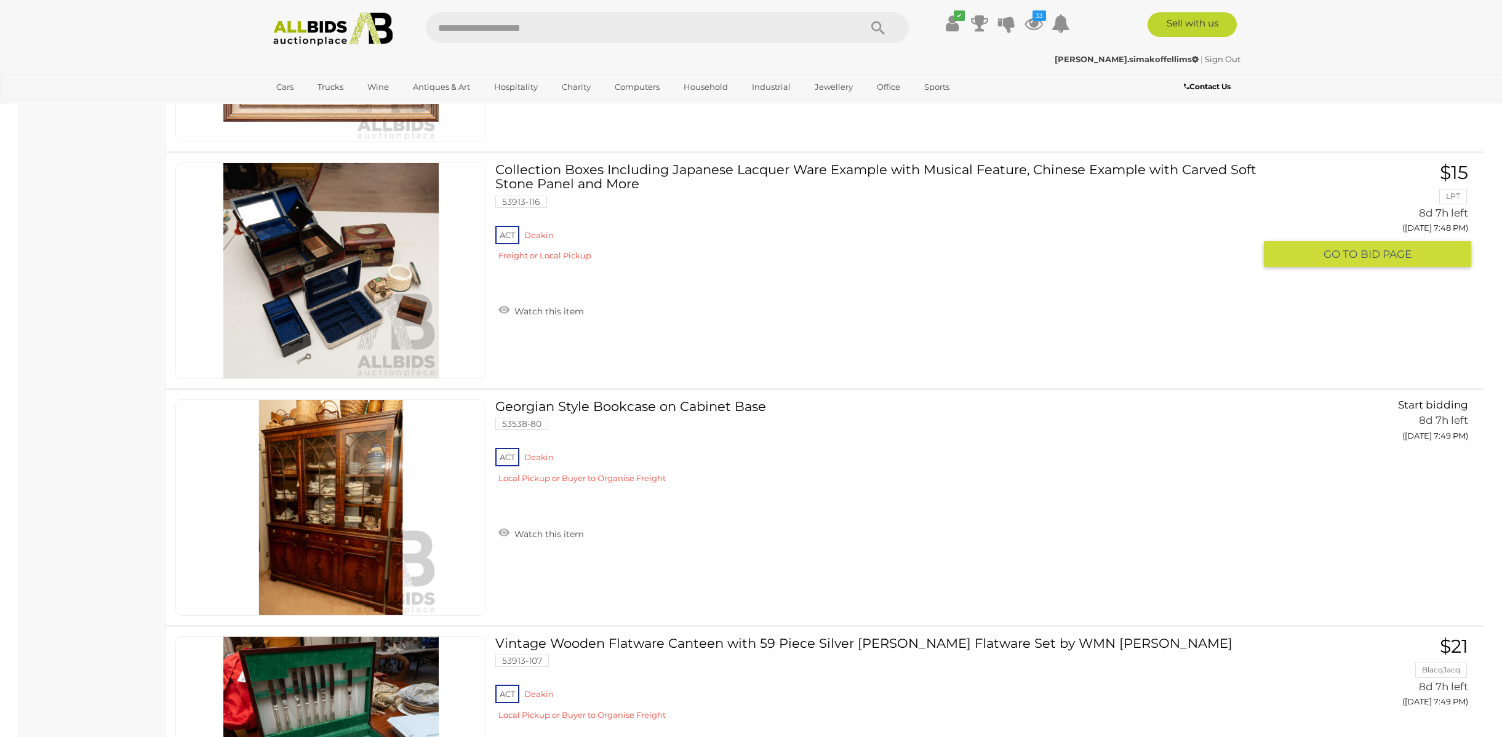
scroll to position [3335, 0]
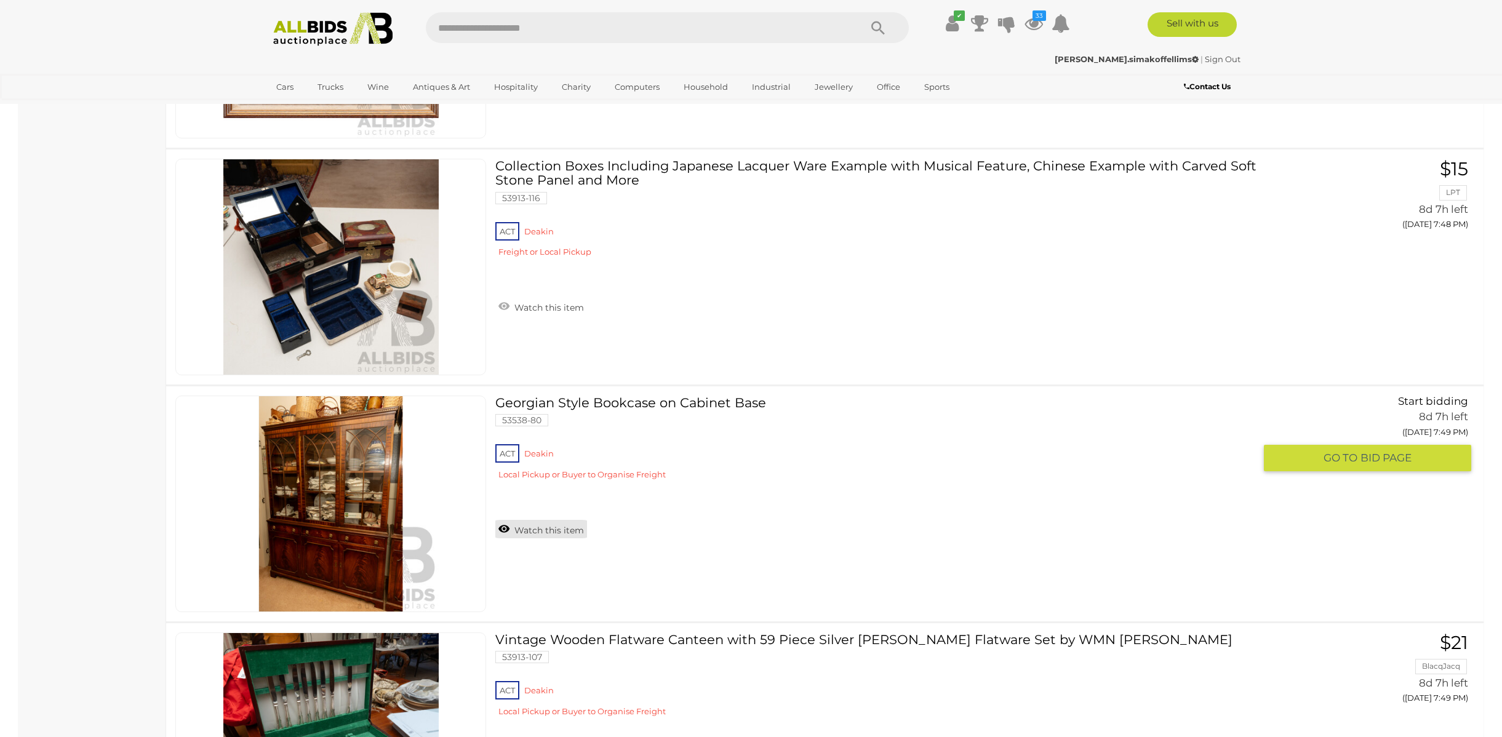
click at [534, 535] on link "Watch this item" at bounding box center [541, 529] width 92 height 18
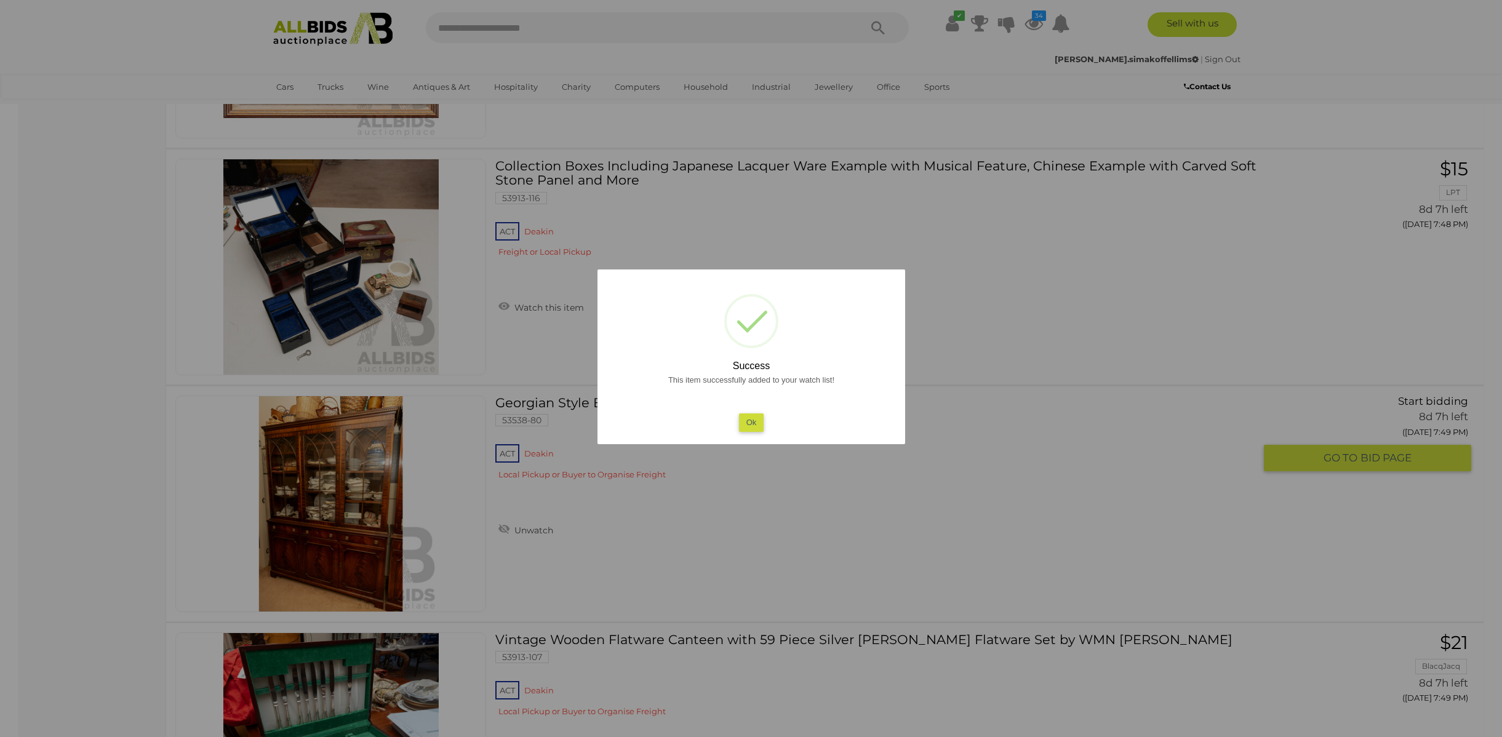
click at [735, 426] on div "This item successfully added to your watch list! Ok" at bounding box center [751, 402] width 283 height 59
click at [751, 426] on button "Ok" at bounding box center [751, 423] width 25 height 18
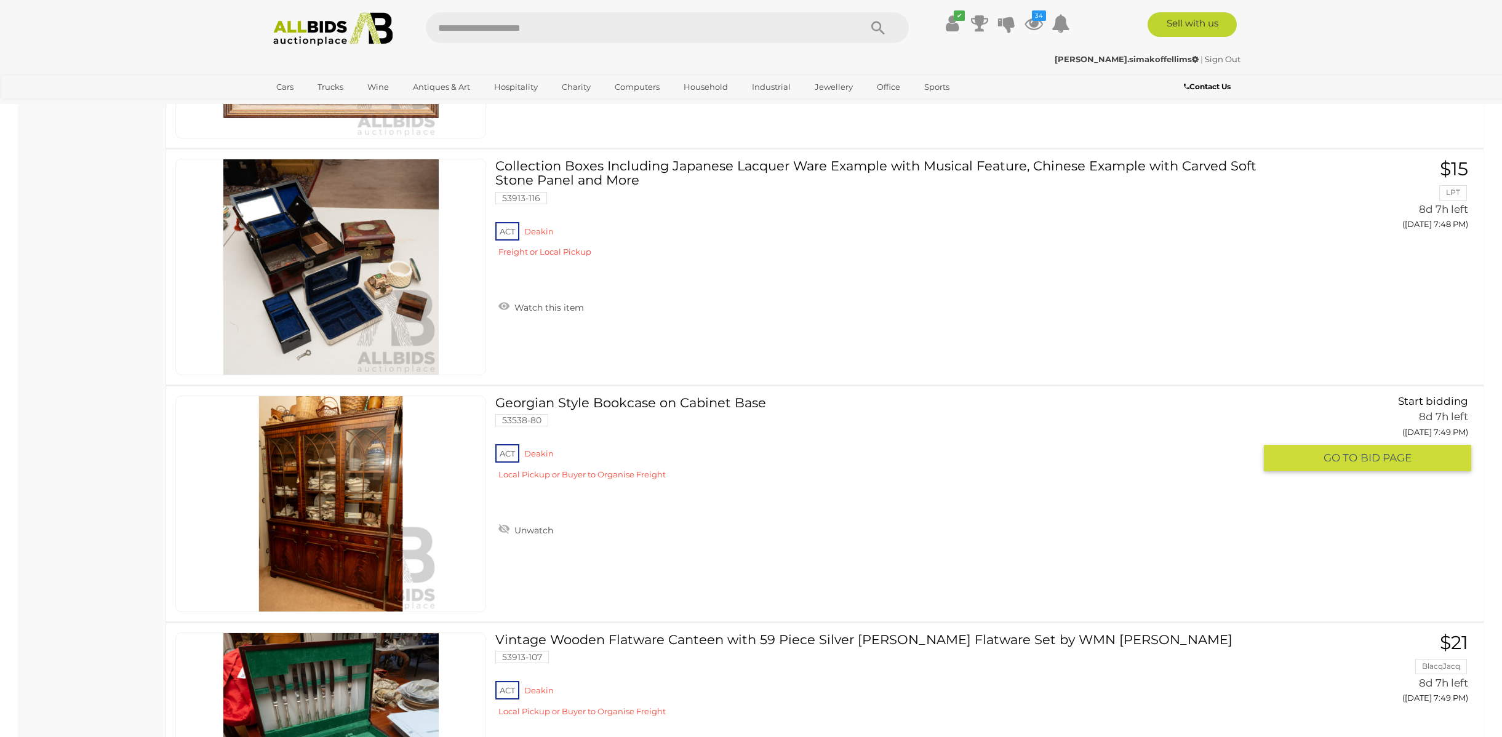
click at [262, 480] on link at bounding box center [330, 504] width 311 height 217
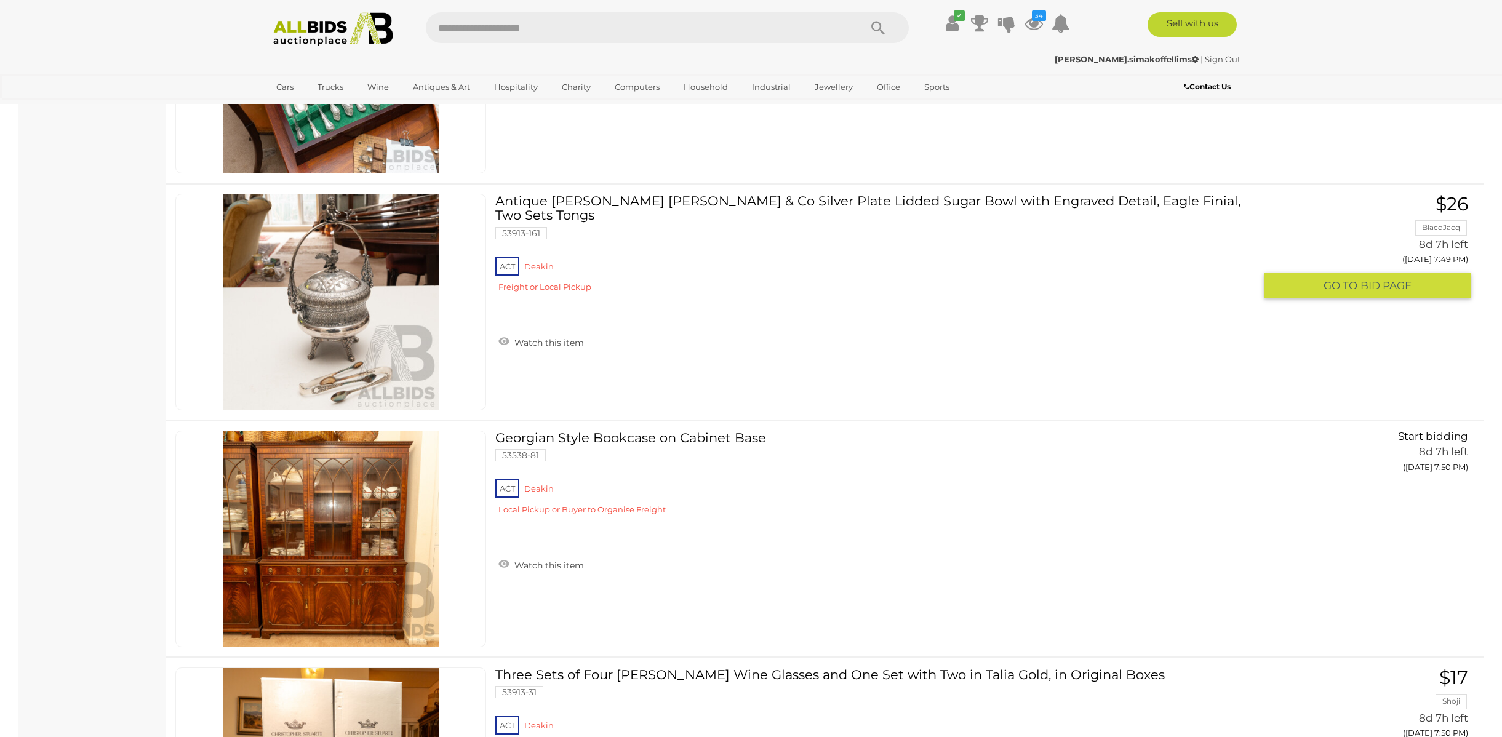
scroll to position [4014, 0]
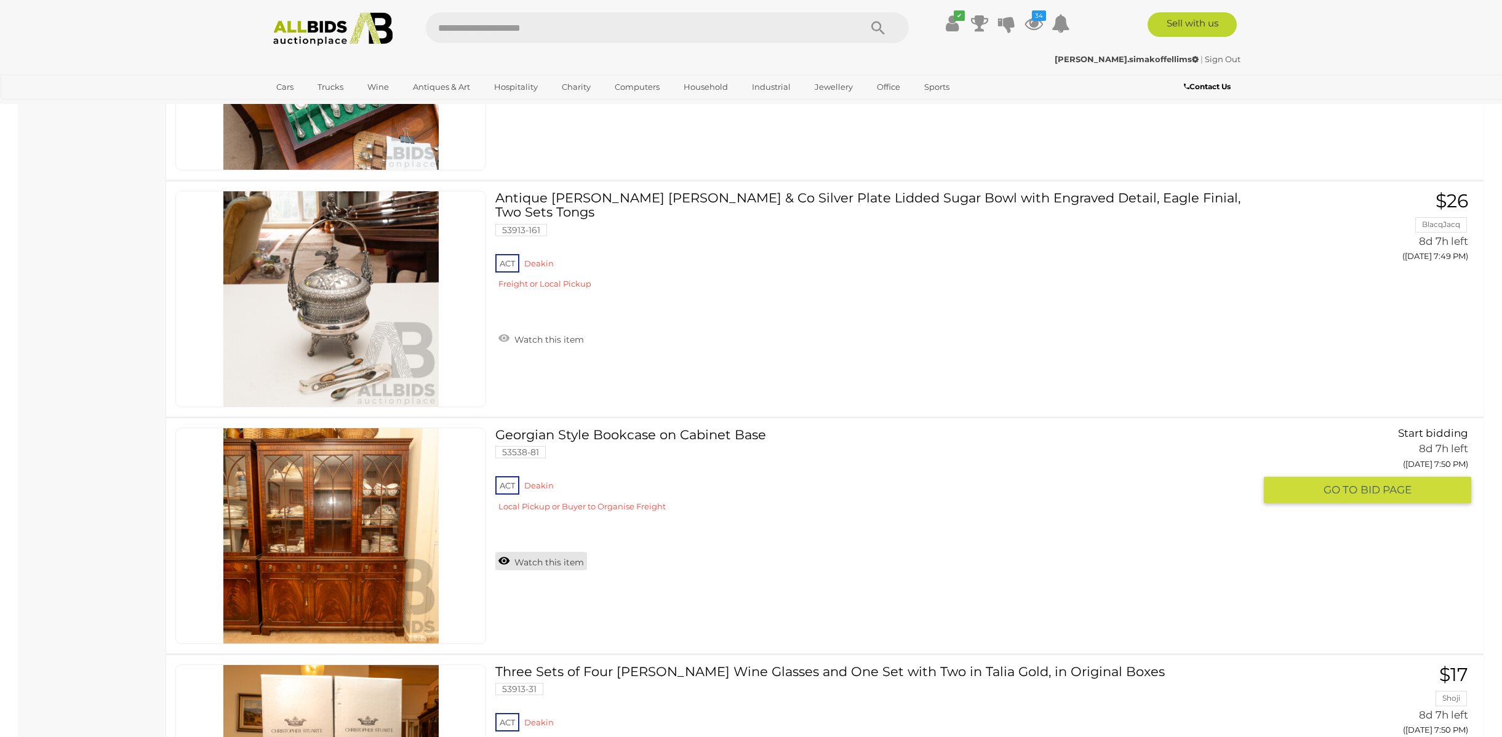
click at [535, 561] on link "Watch this item" at bounding box center [541, 561] width 92 height 18
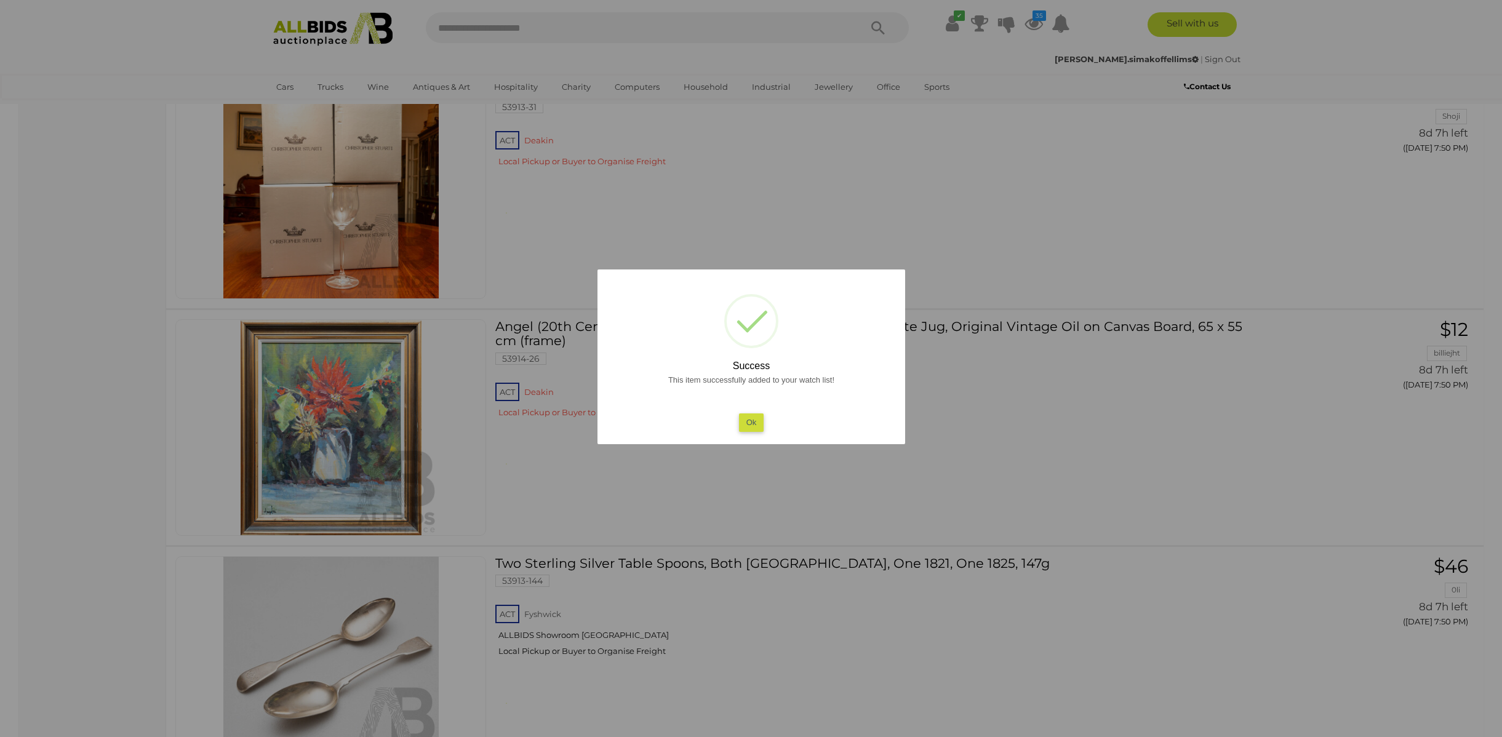
scroll to position [4597, 0]
click at [756, 421] on button "Ok" at bounding box center [751, 423] width 25 height 18
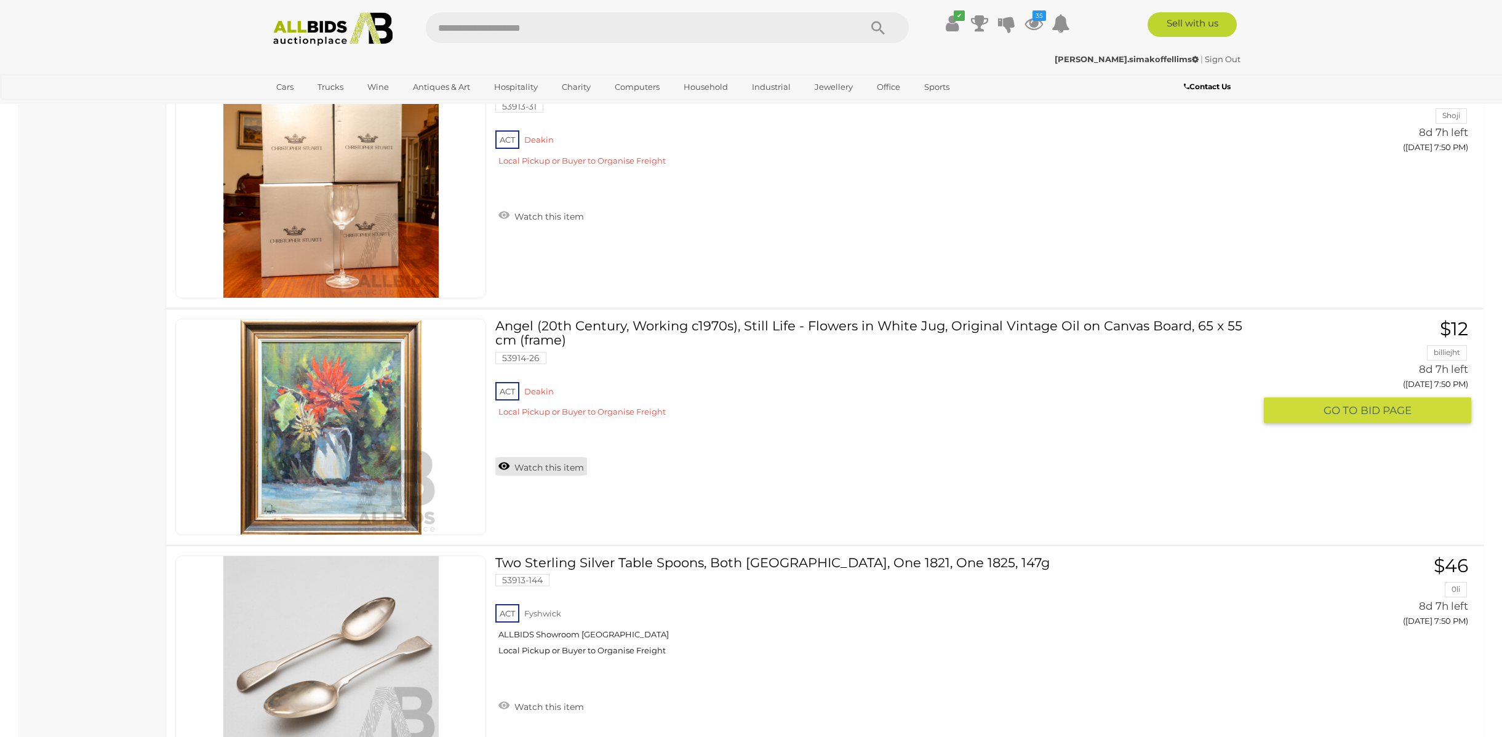
click at [535, 463] on link "Watch this item" at bounding box center [541, 466] width 92 height 18
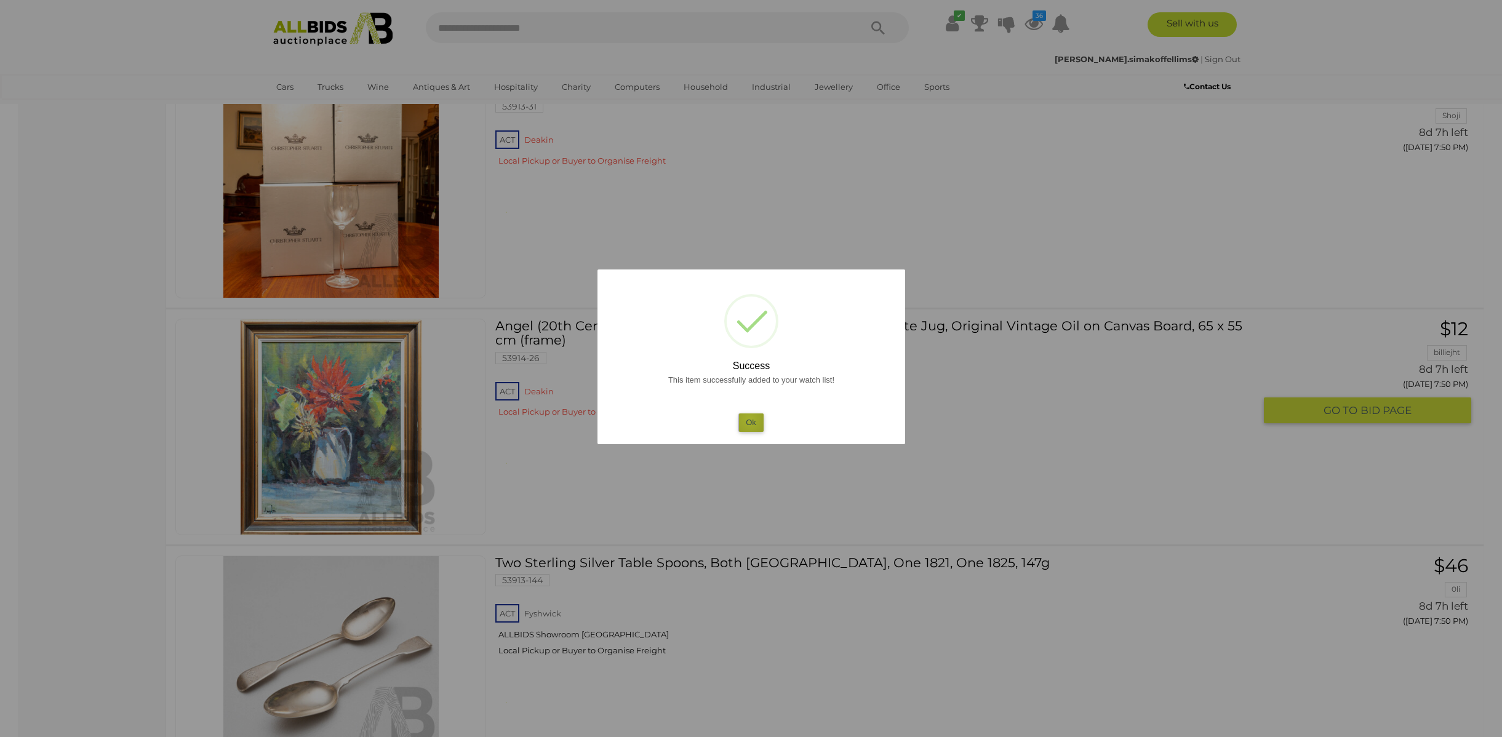
click at [750, 419] on button "Ok" at bounding box center [751, 423] width 25 height 18
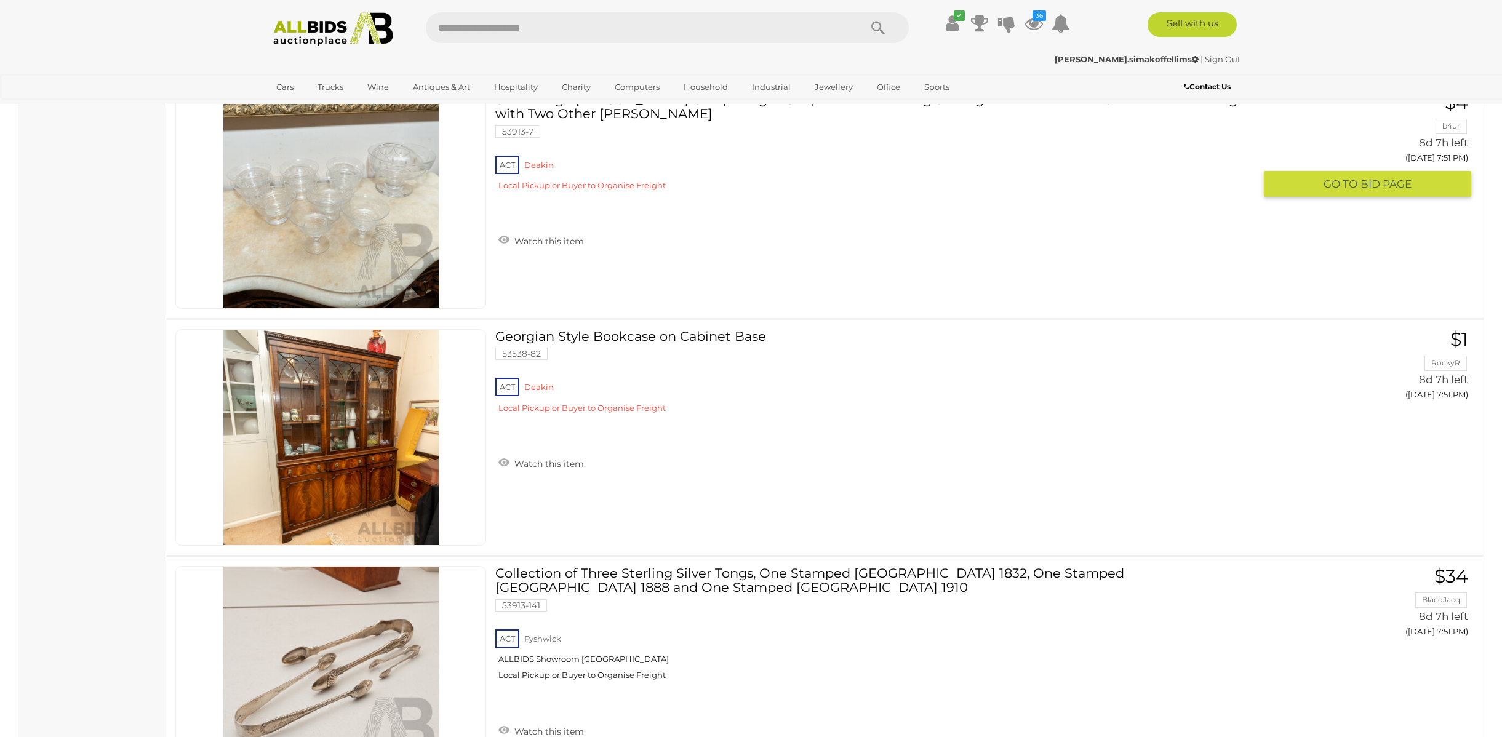
scroll to position [5299, 0]
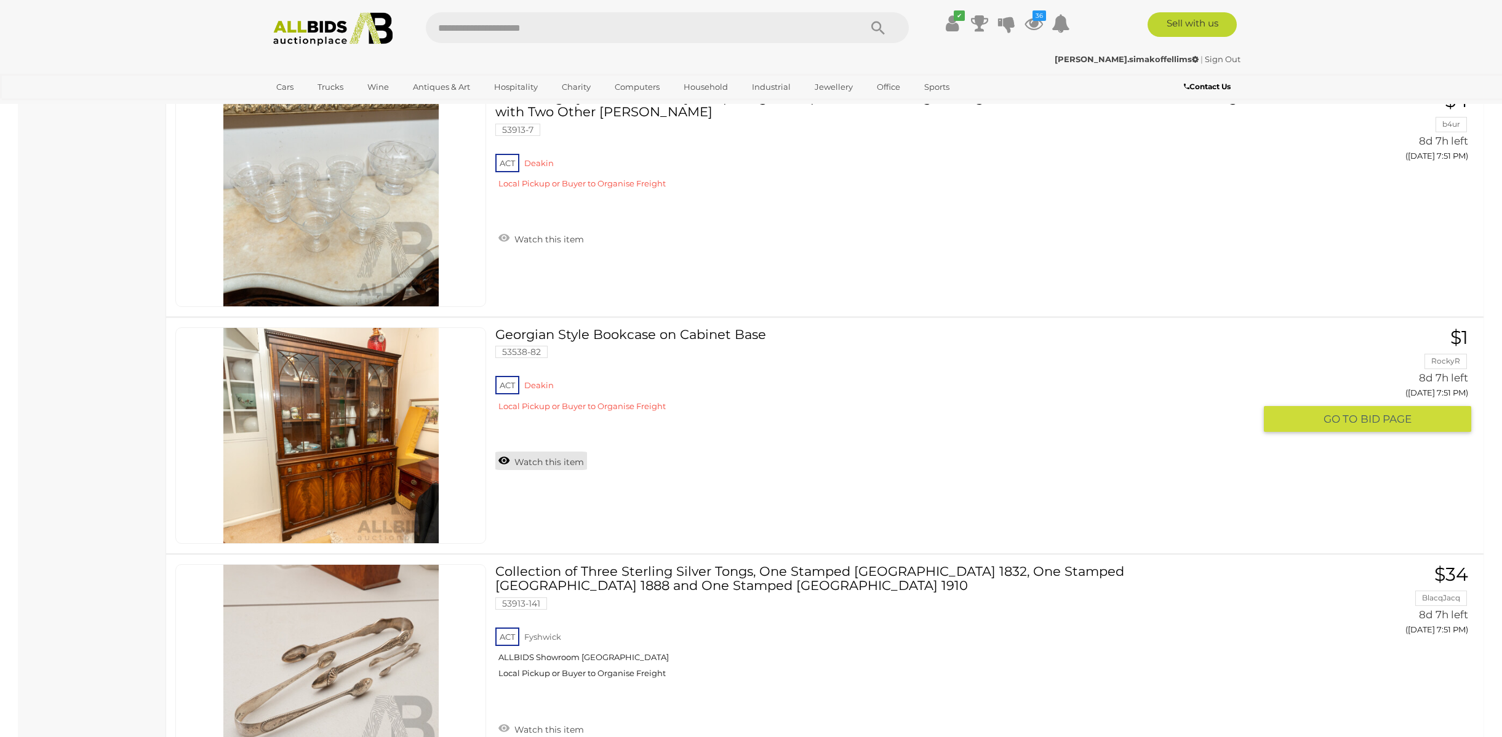
click at [539, 458] on link "Watch this item" at bounding box center [541, 461] width 92 height 18
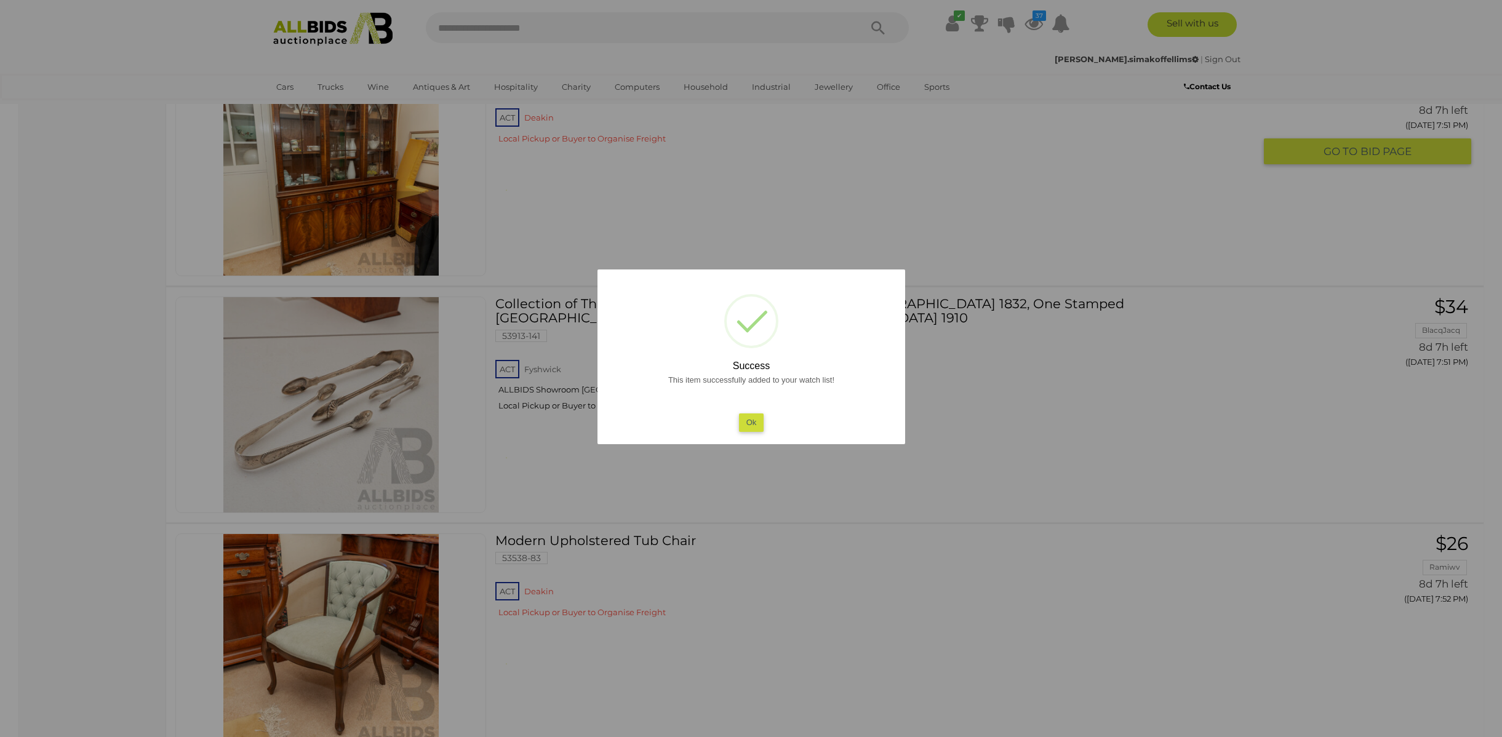
scroll to position [5571, 0]
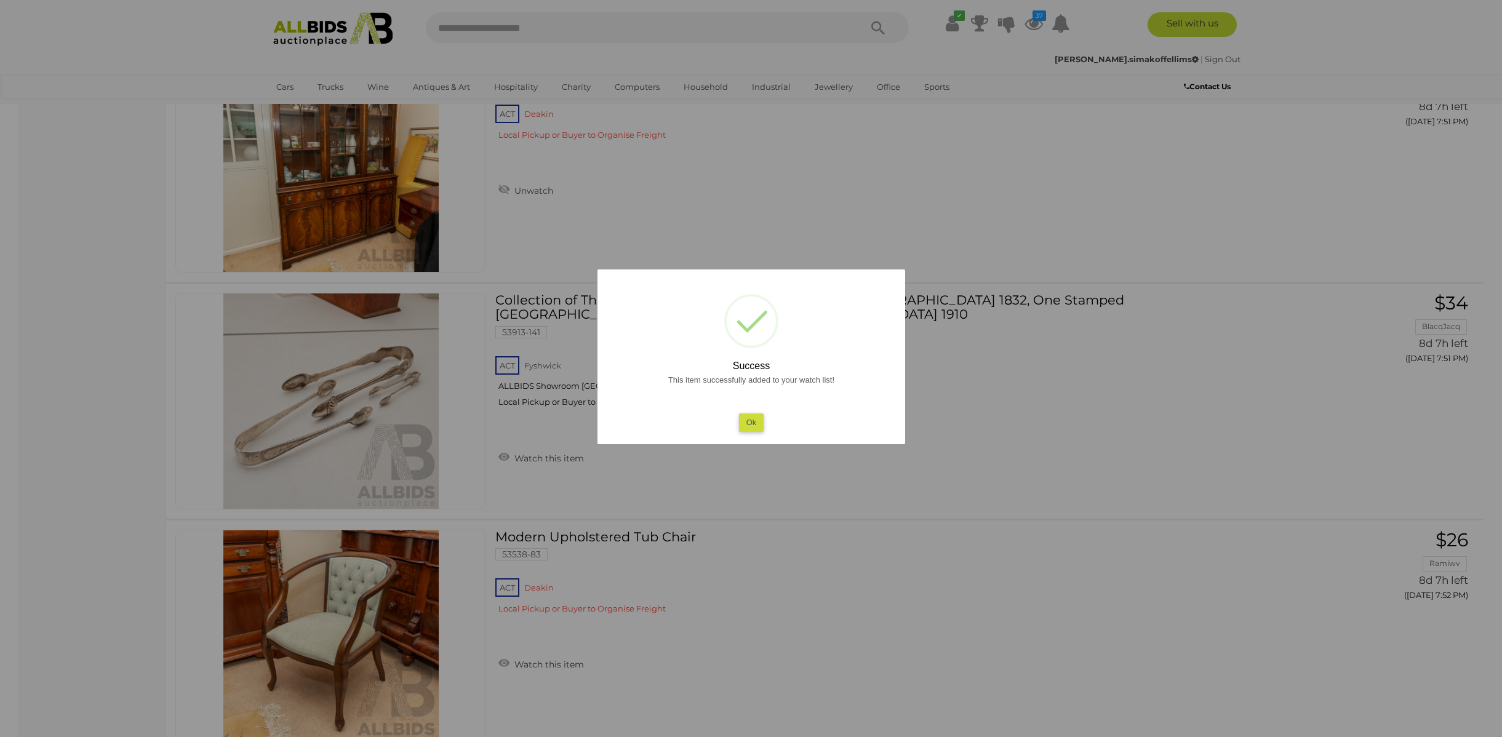
click at [742, 415] on button "Ok" at bounding box center [751, 423] width 25 height 18
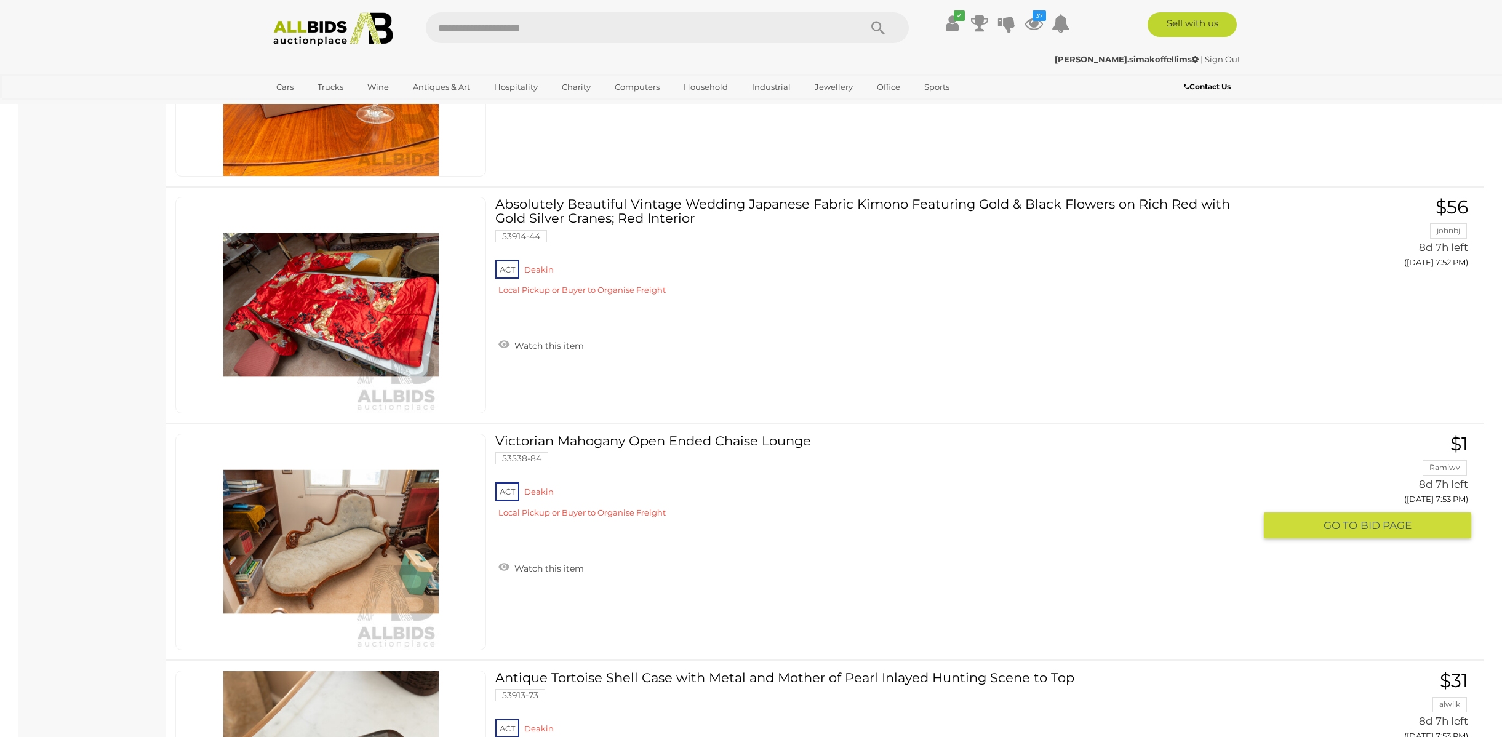
scroll to position [6626, 0]
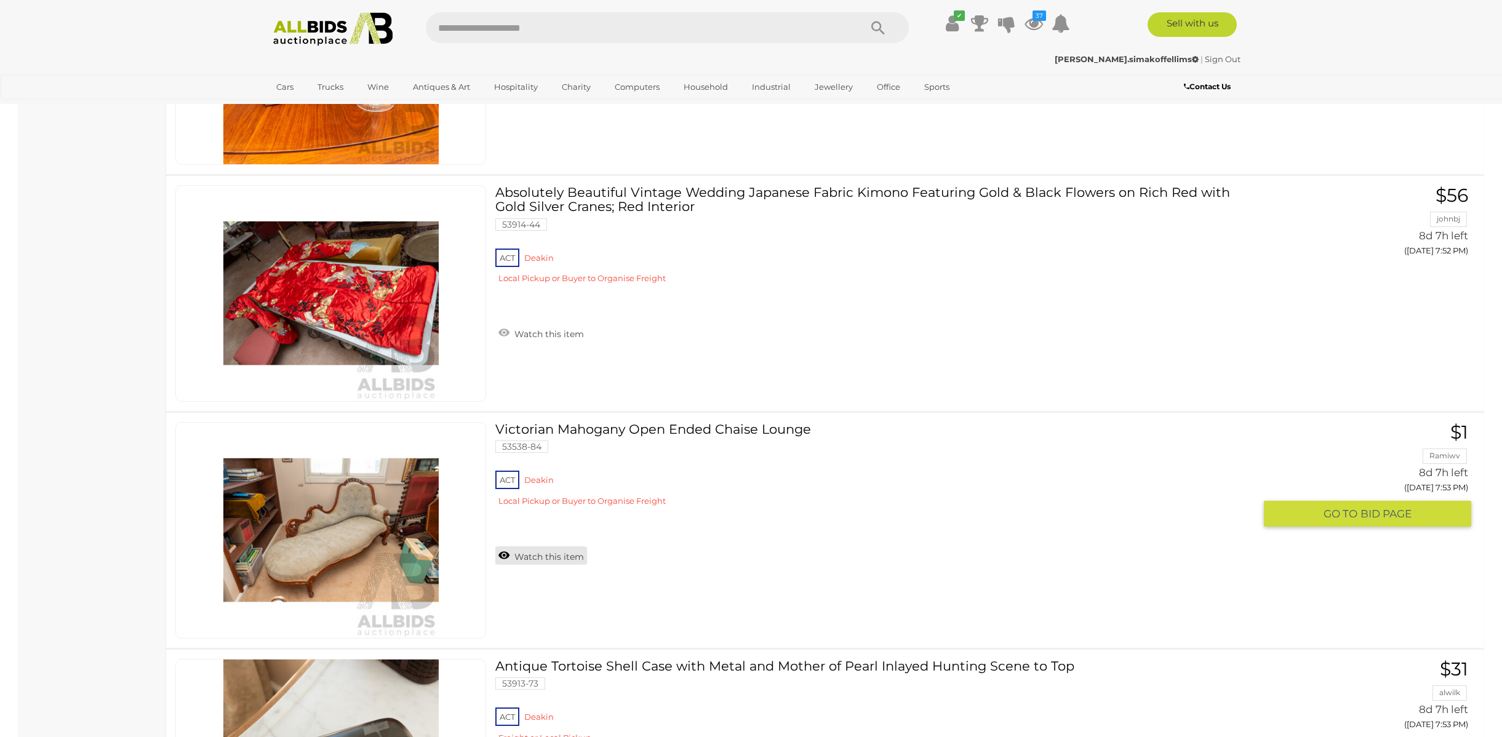
click at [555, 558] on link "Watch this item" at bounding box center [541, 556] width 92 height 18
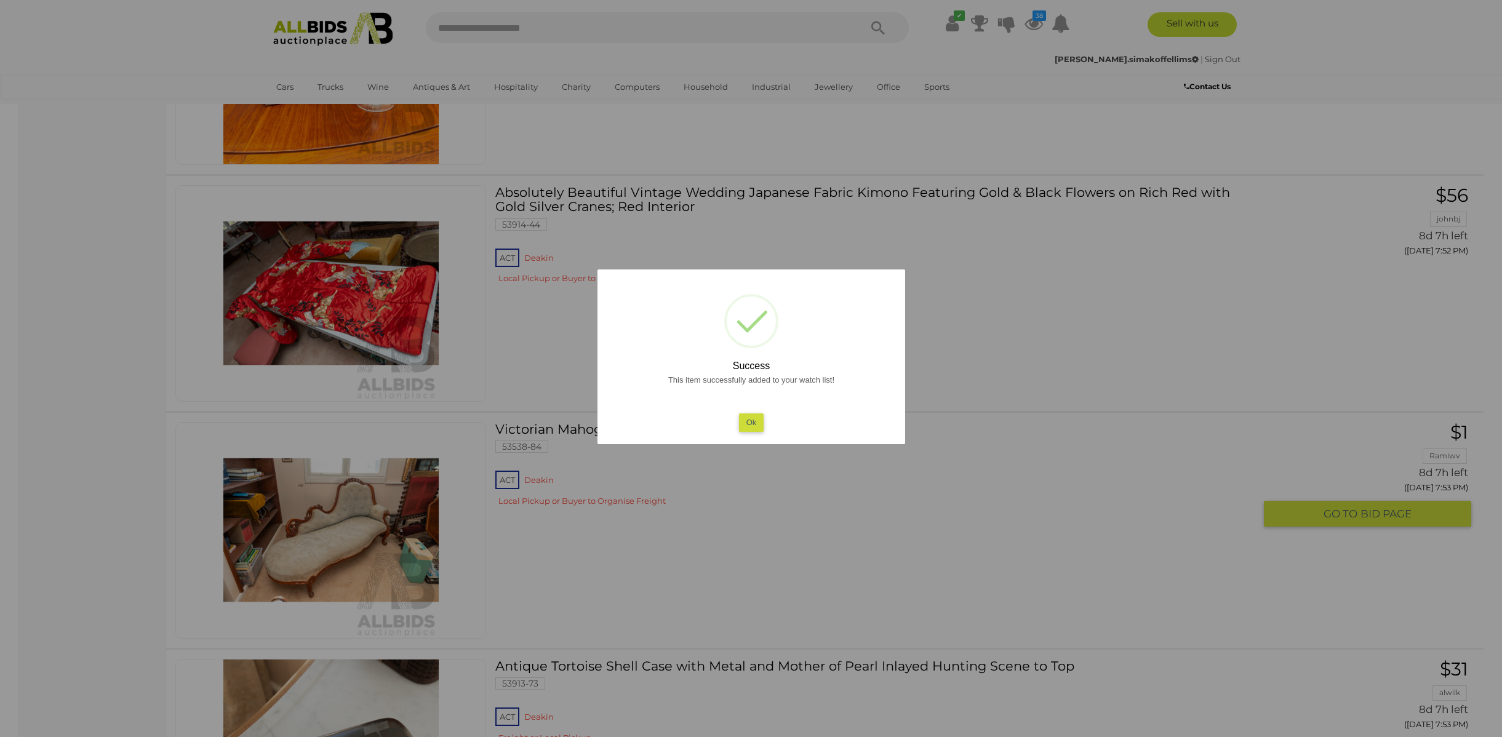
click at [761, 421] on button "Ok" at bounding box center [751, 423] width 25 height 18
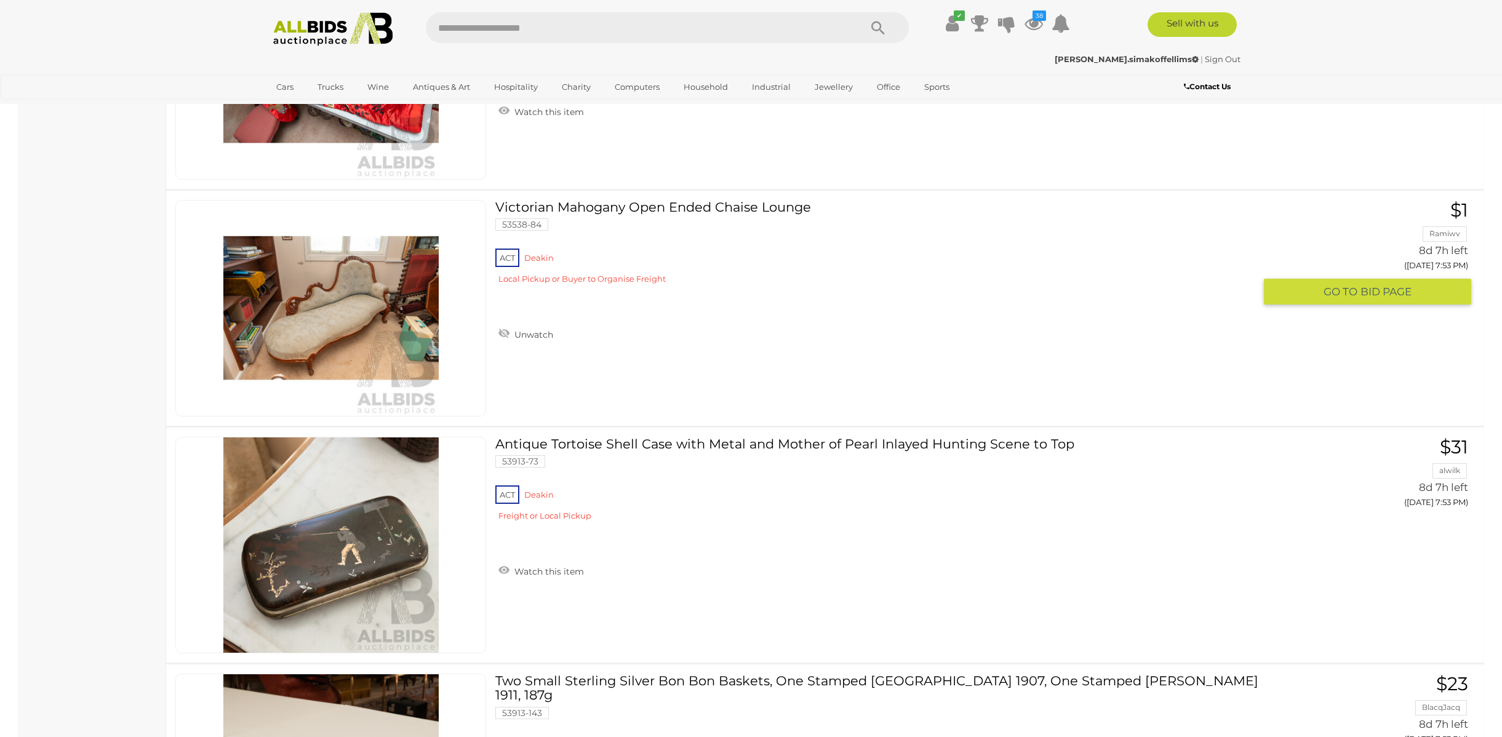
scroll to position [6850, 0]
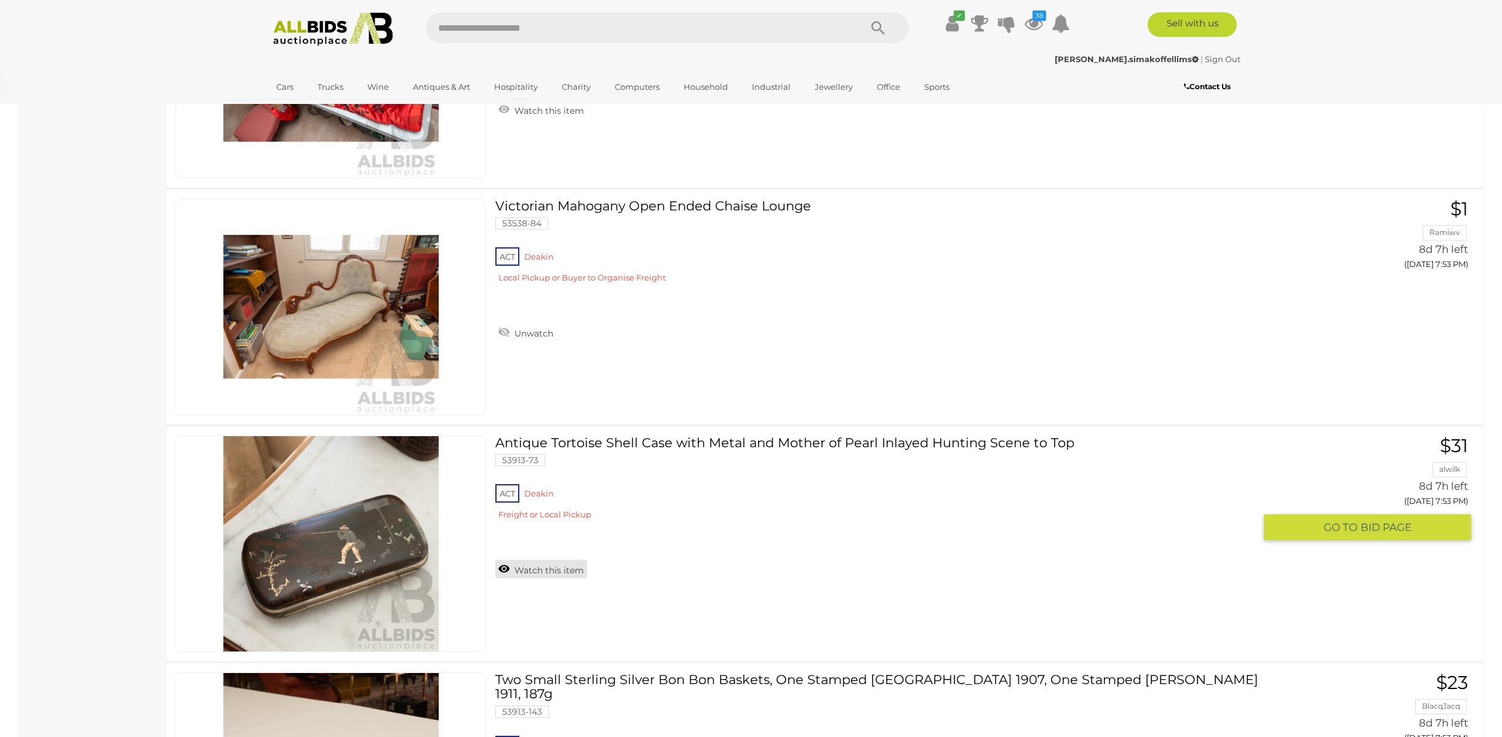
click at [537, 567] on link "Watch this item" at bounding box center [541, 569] width 92 height 18
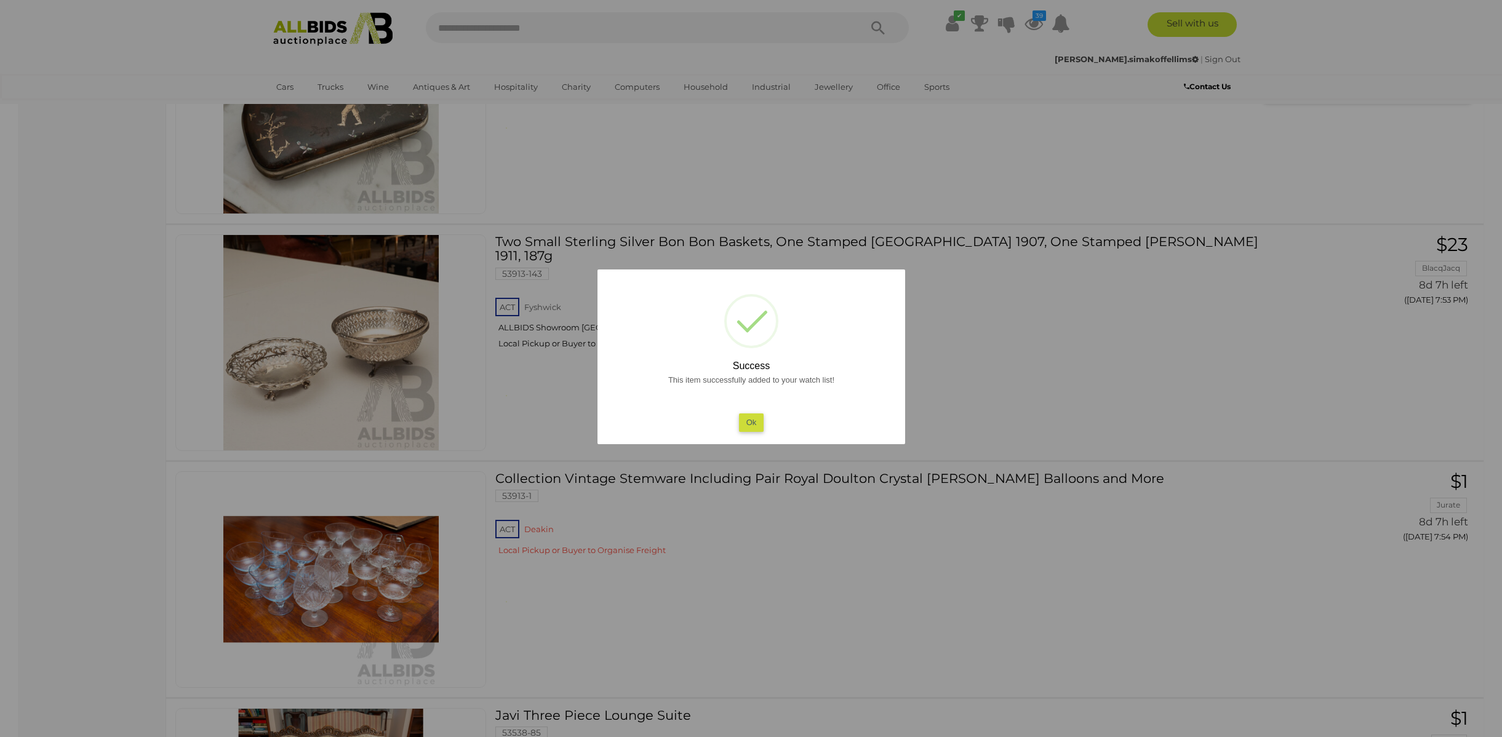
scroll to position [7289, 0]
click at [753, 420] on button "Ok" at bounding box center [751, 423] width 25 height 18
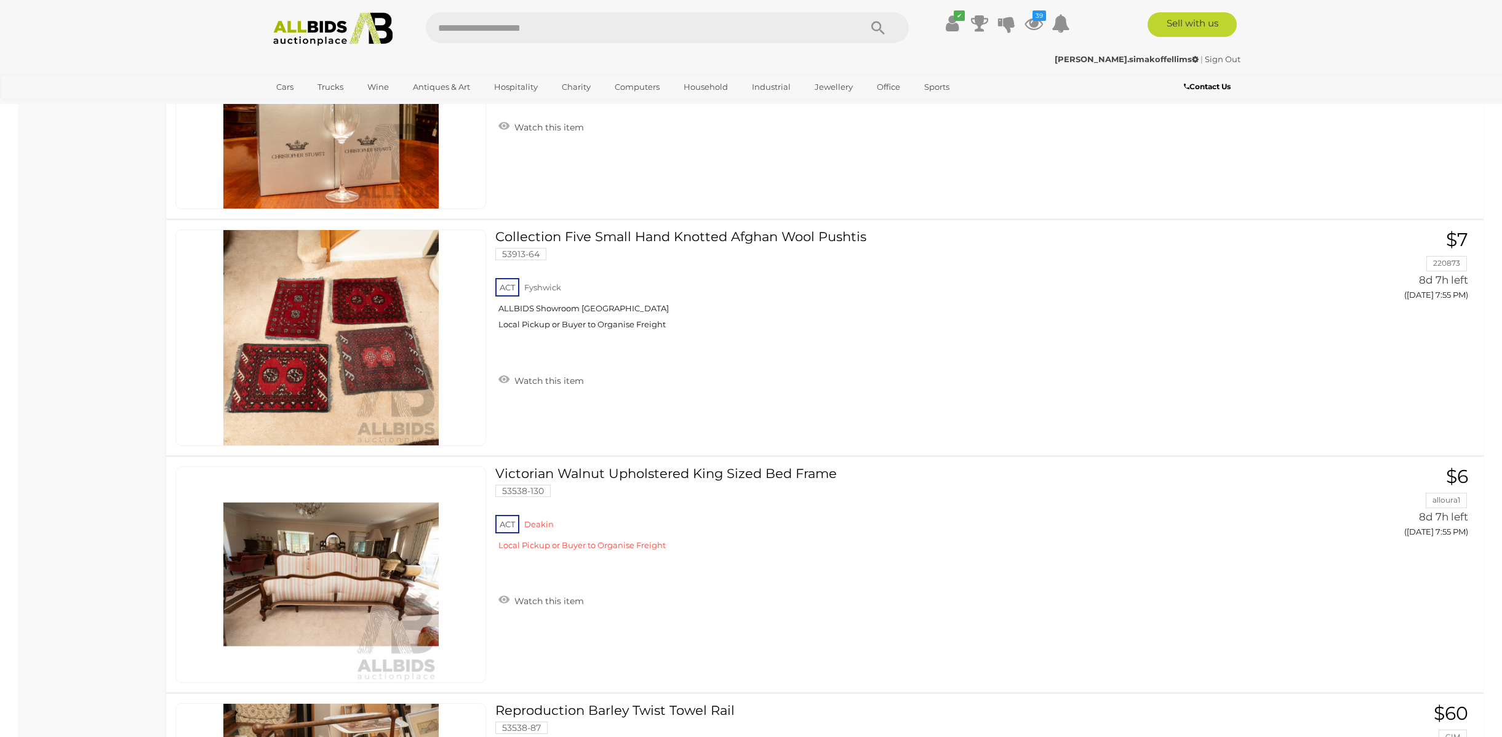
scroll to position [8953, 0]
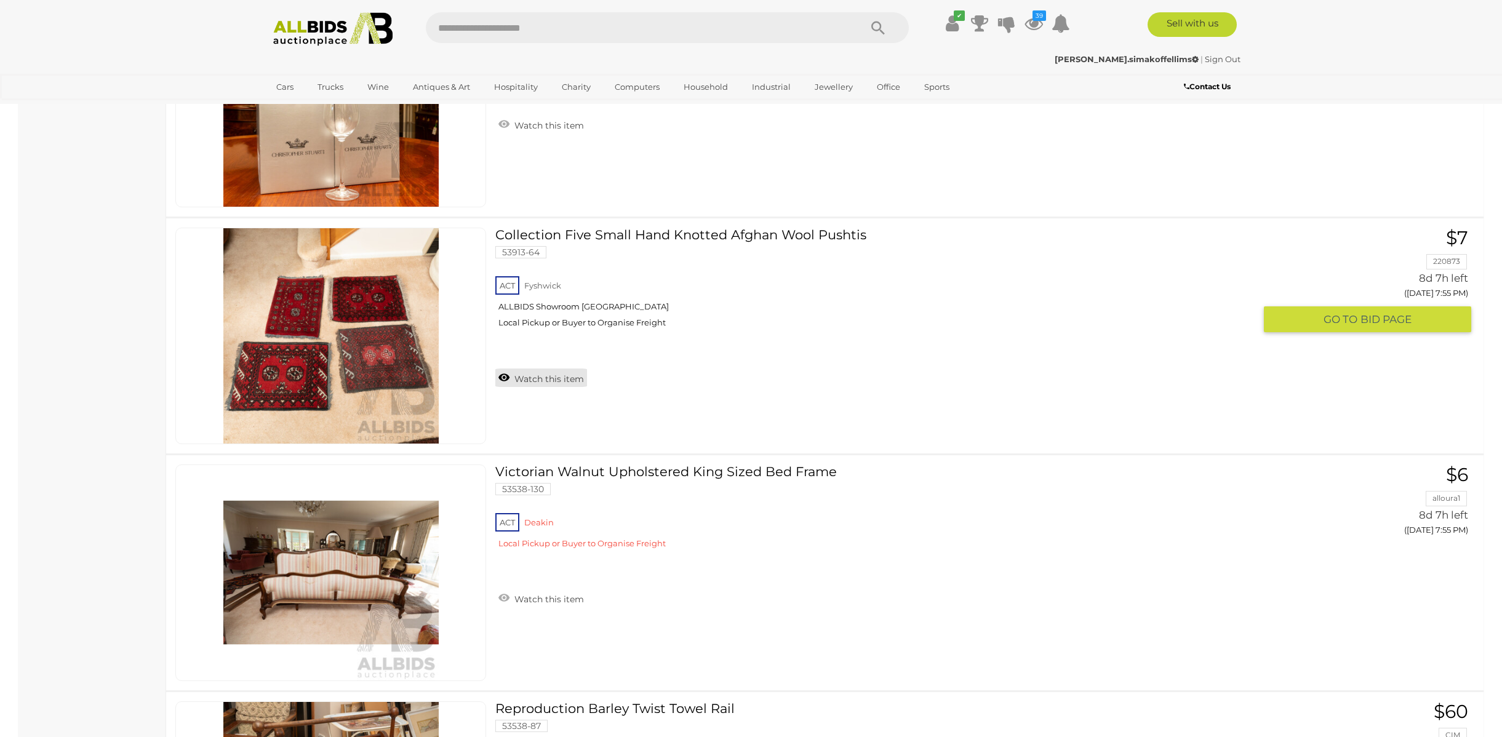
click at [543, 376] on link "Watch this item" at bounding box center [541, 378] width 92 height 18
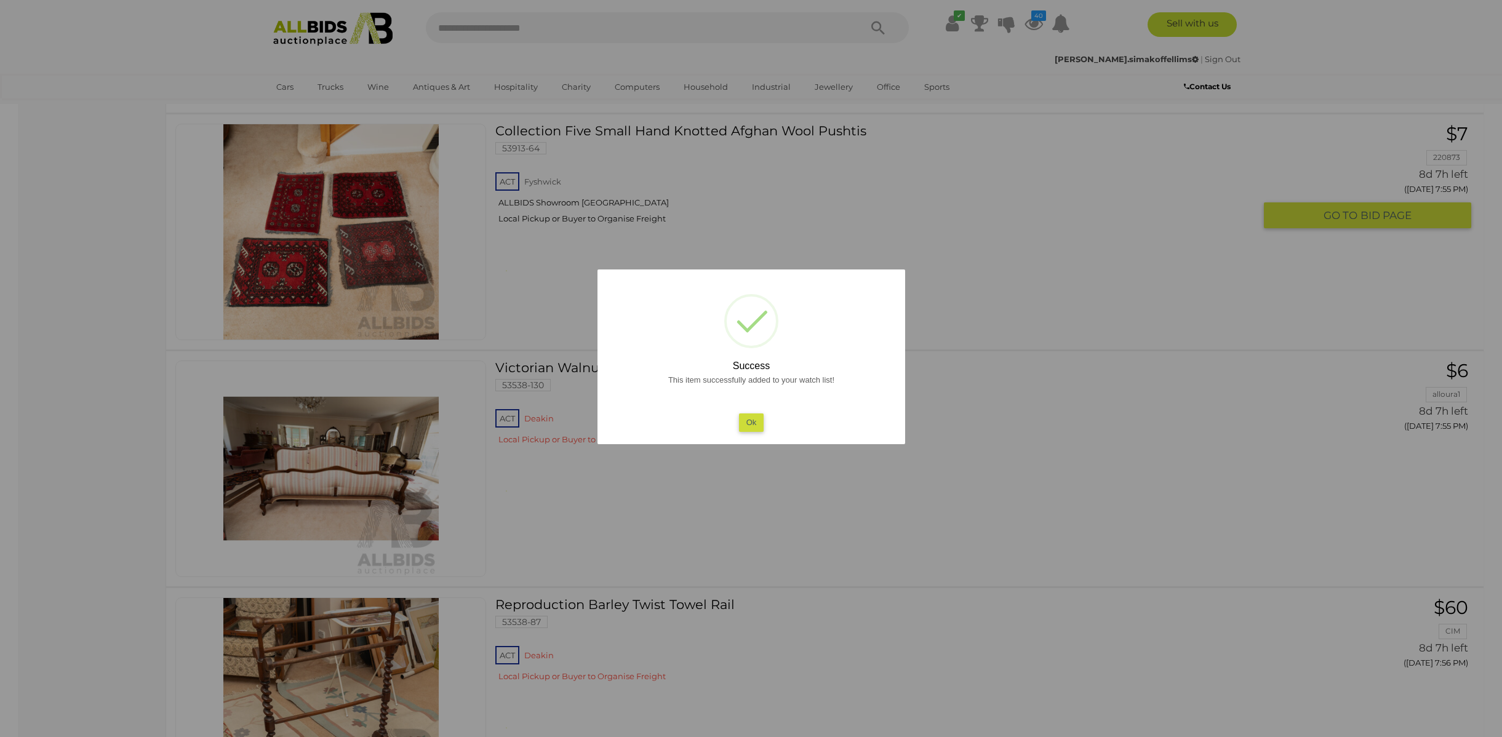
scroll to position [9065, 0]
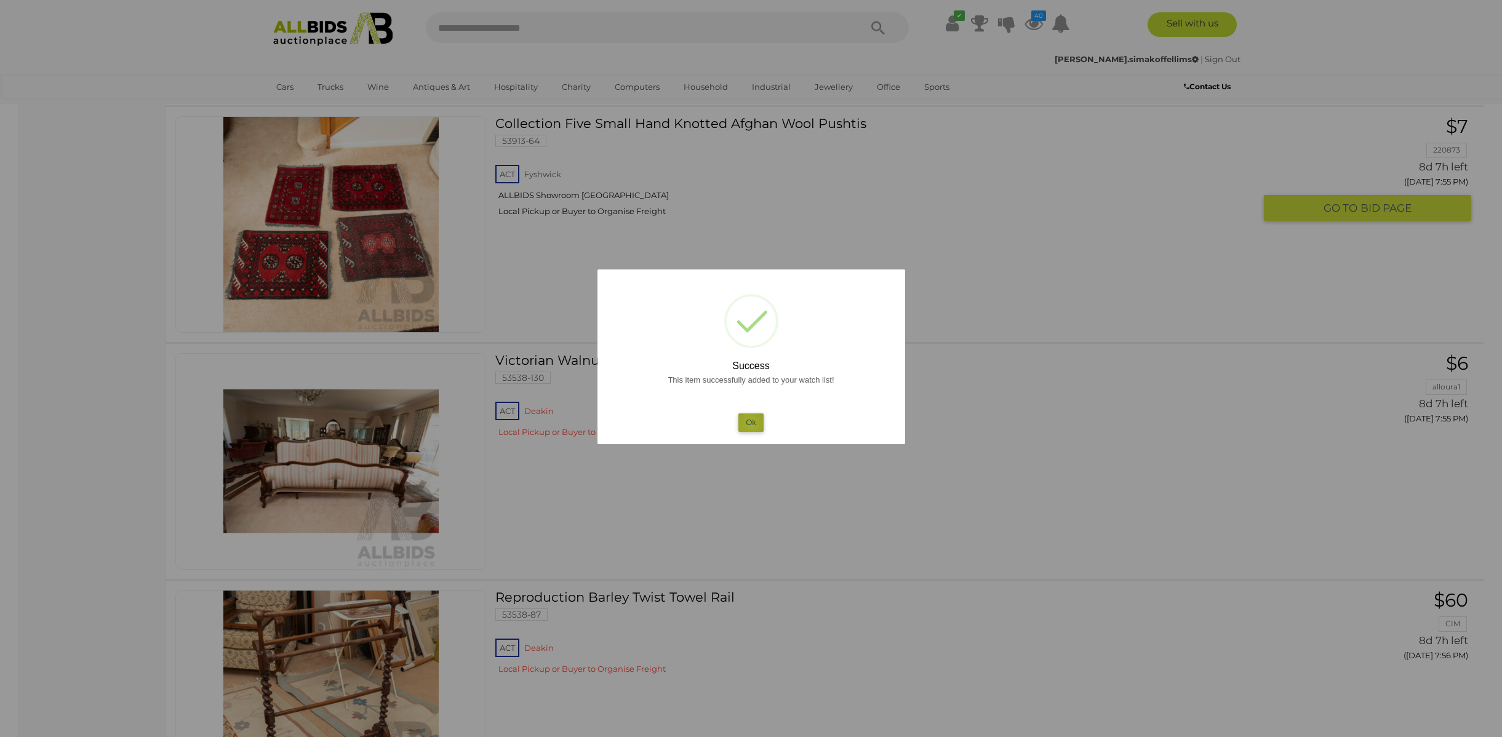
click at [750, 423] on button "Ok" at bounding box center [751, 423] width 25 height 18
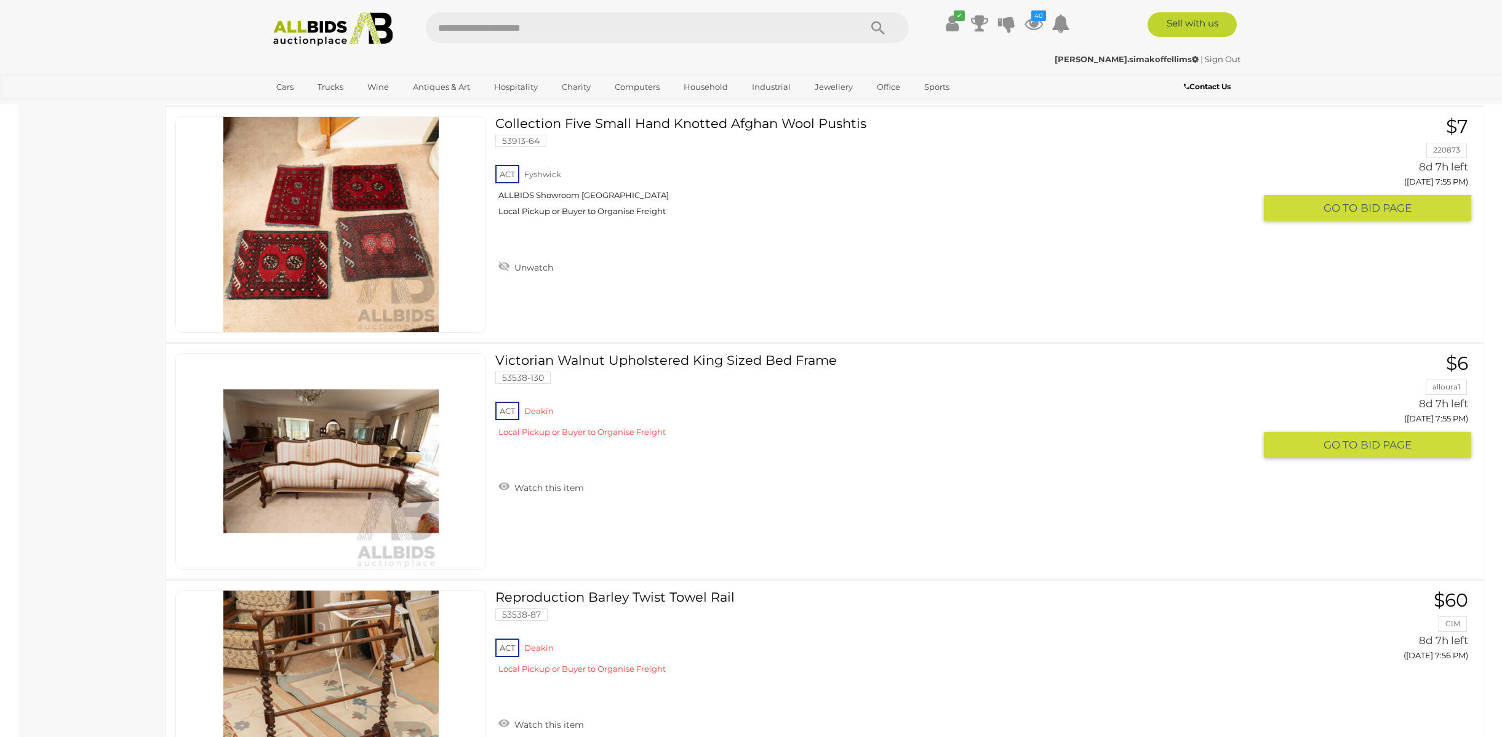
click at [343, 459] on img at bounding box center [330, 461] width 215 height 215
click at [651, 506] on div "Victorian Walnut Upholstered King Sized Bed Frame 53538-130 ACT Deakin Watch th…" at bounding box center [825, 461] width 1336 height 235
click at [580, 492] on link "Watch this item" at bounding box center [541, 487] width 92 height 18
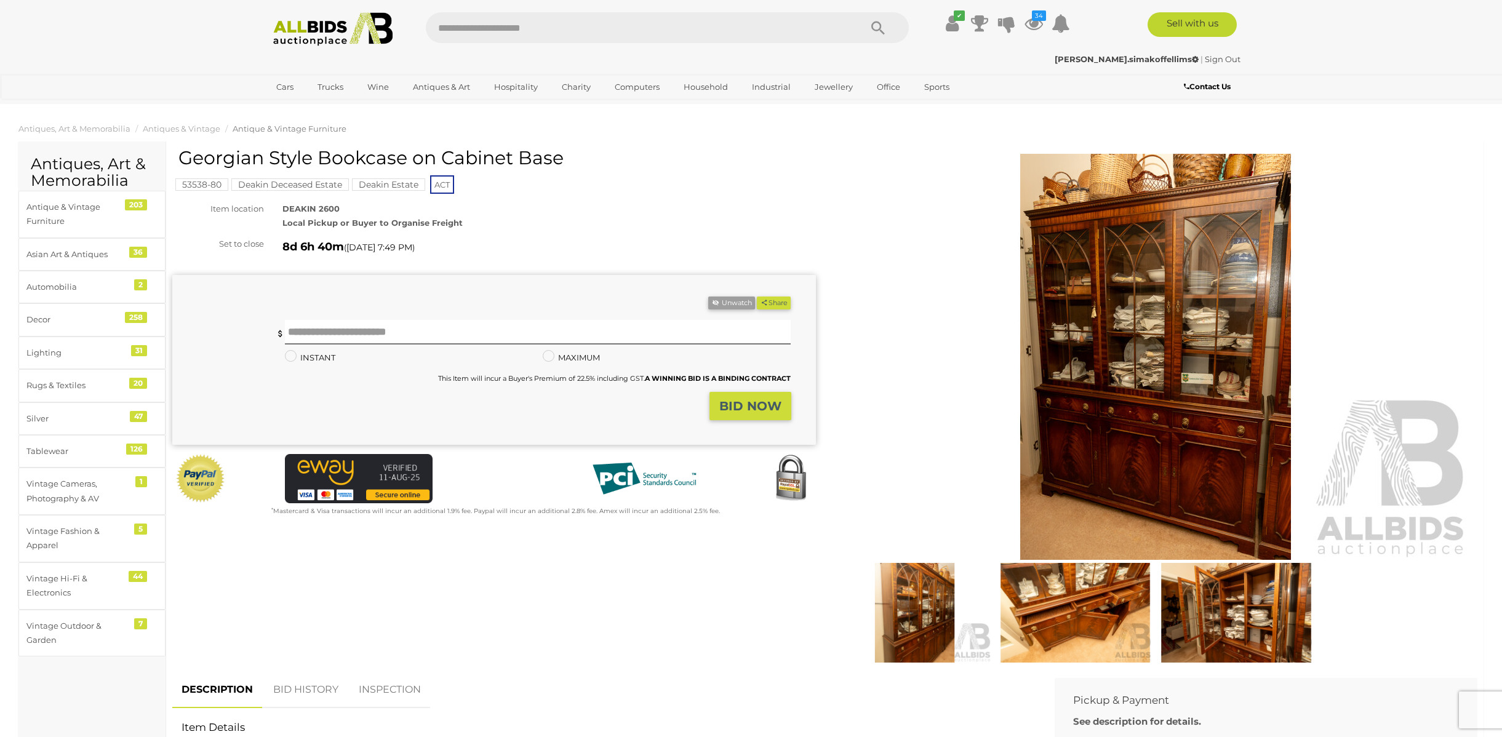
click at [1137, 615] on img at bounding box center [1075, 613] width 154 height 100
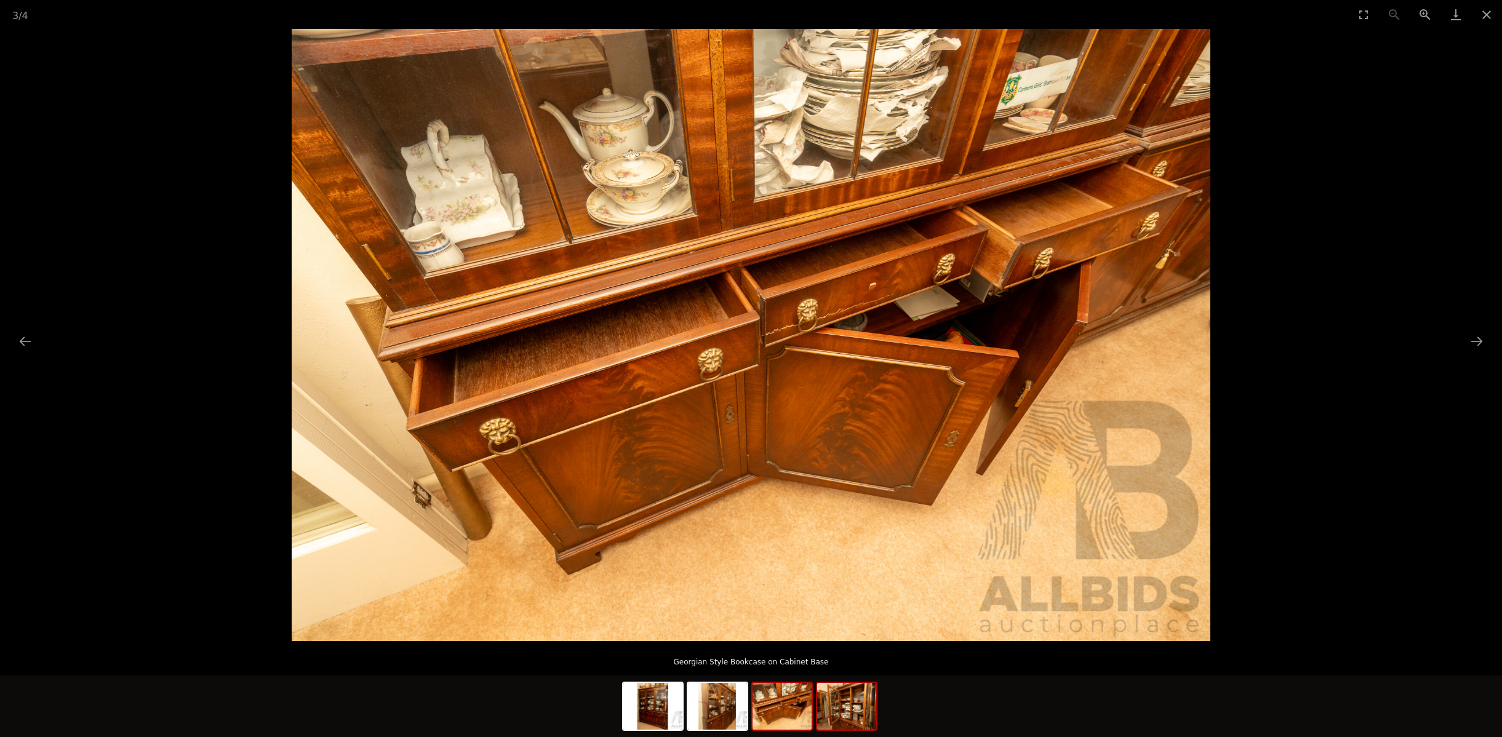
click at [855, 713] on img at bounding box center [846, 706] width 59 height 47
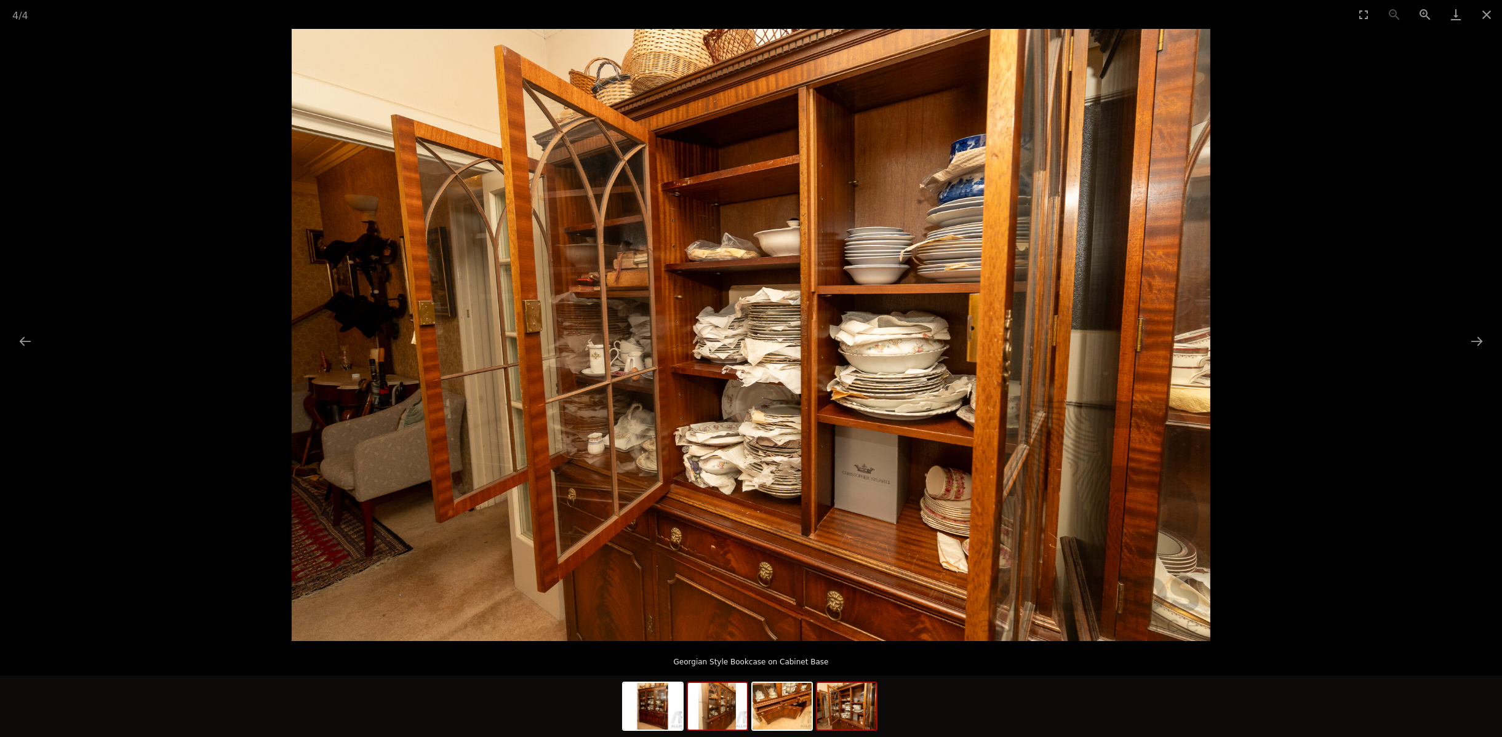
click at [721, 701] on img at bounding box center [717, 706] width 59 height 47
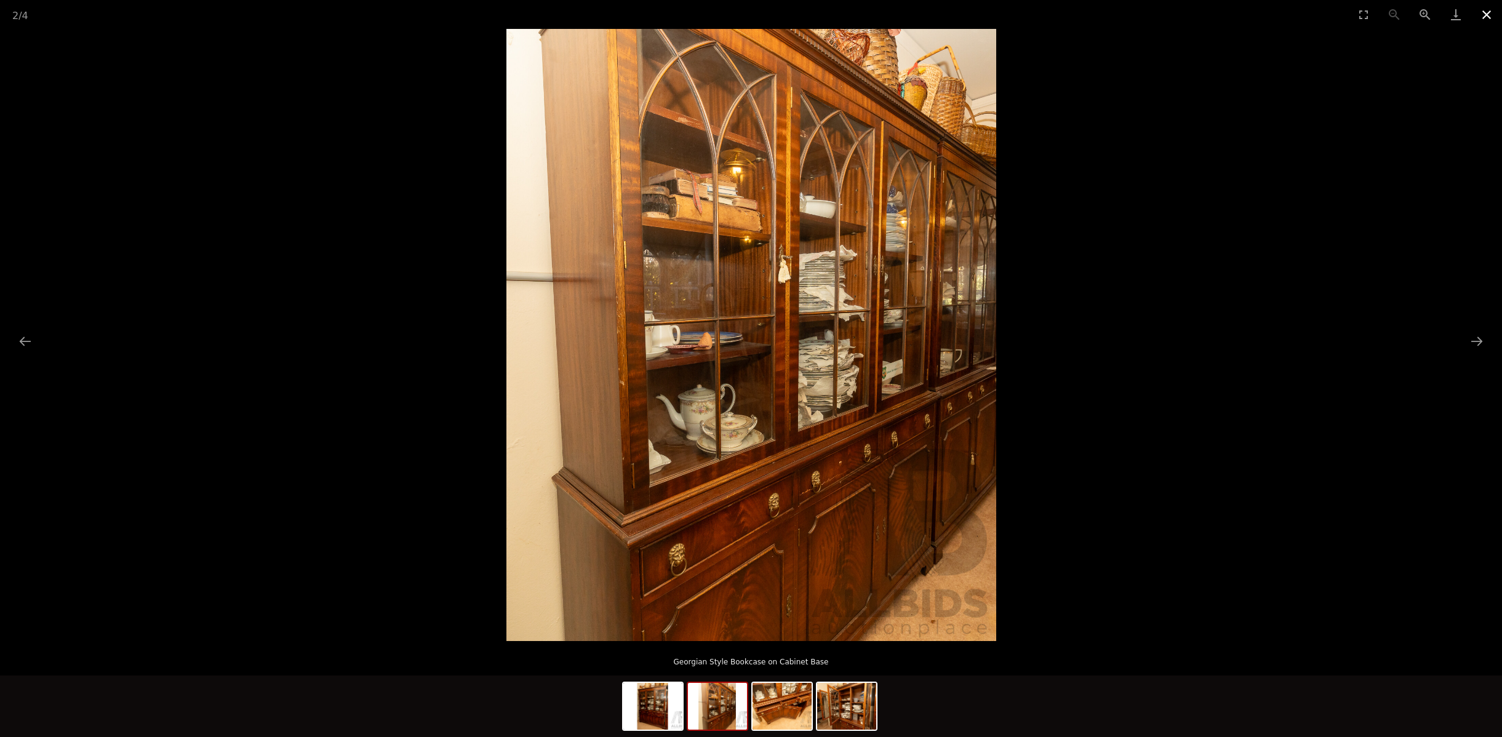
click at [1488, 17] on button "Close gallery" at bounding box center [1487, 14] width 31 height 29
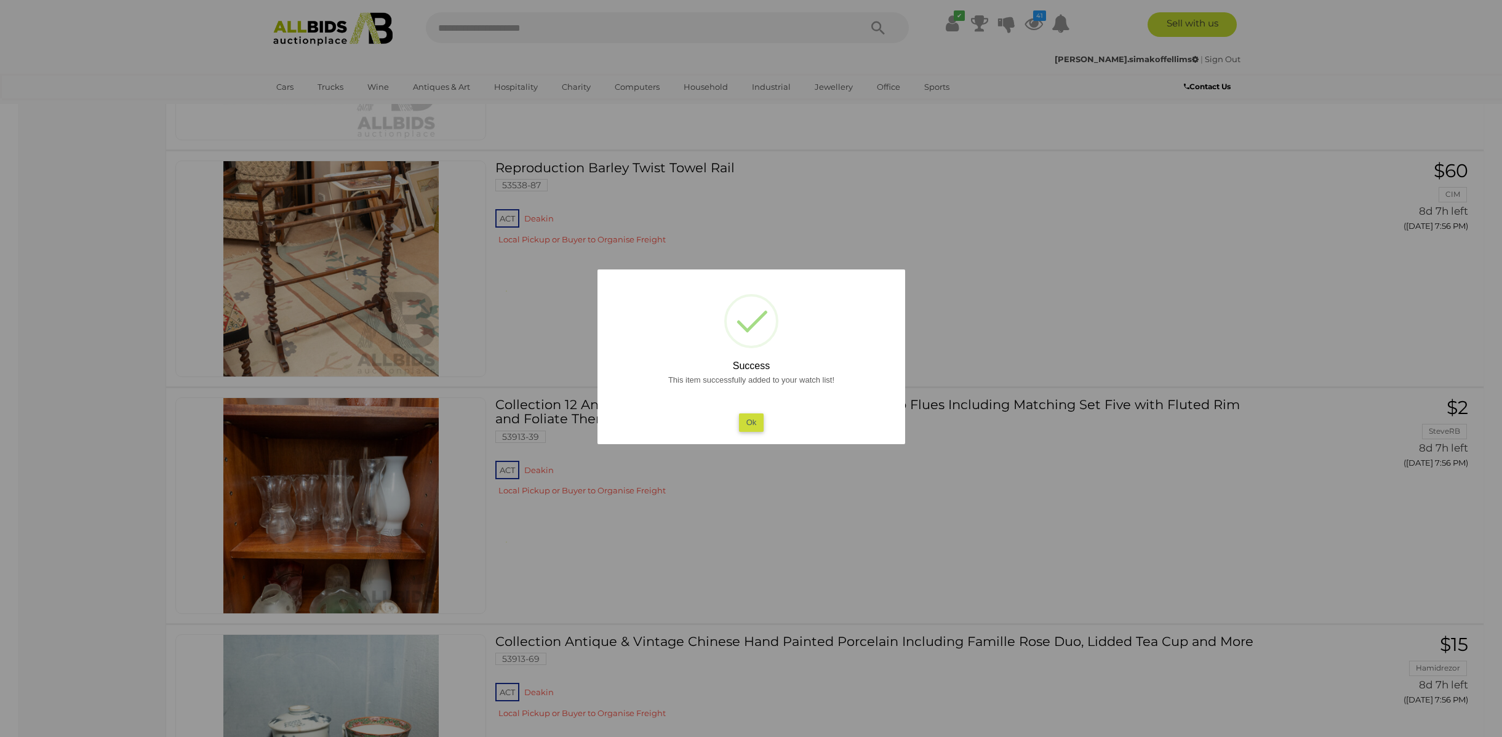
scroll to position [9497, 0]
click at [750, 422] on button "Ok" at bounding box center [751, 423] width 25 height 18
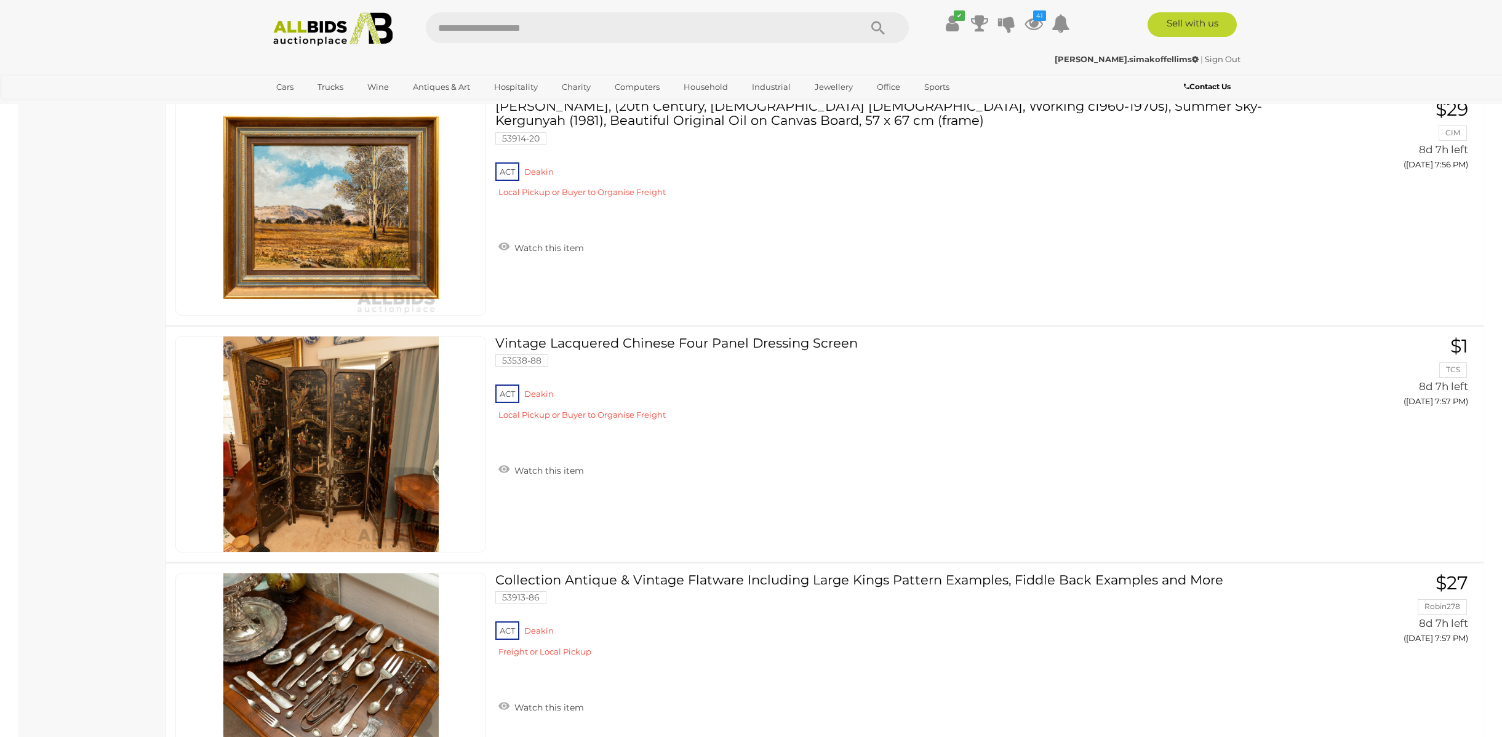
scroll to position [10267, 0]
click at [548, 469] on link "Watch this item" at bounding box center [541, 469] width 92 height 18
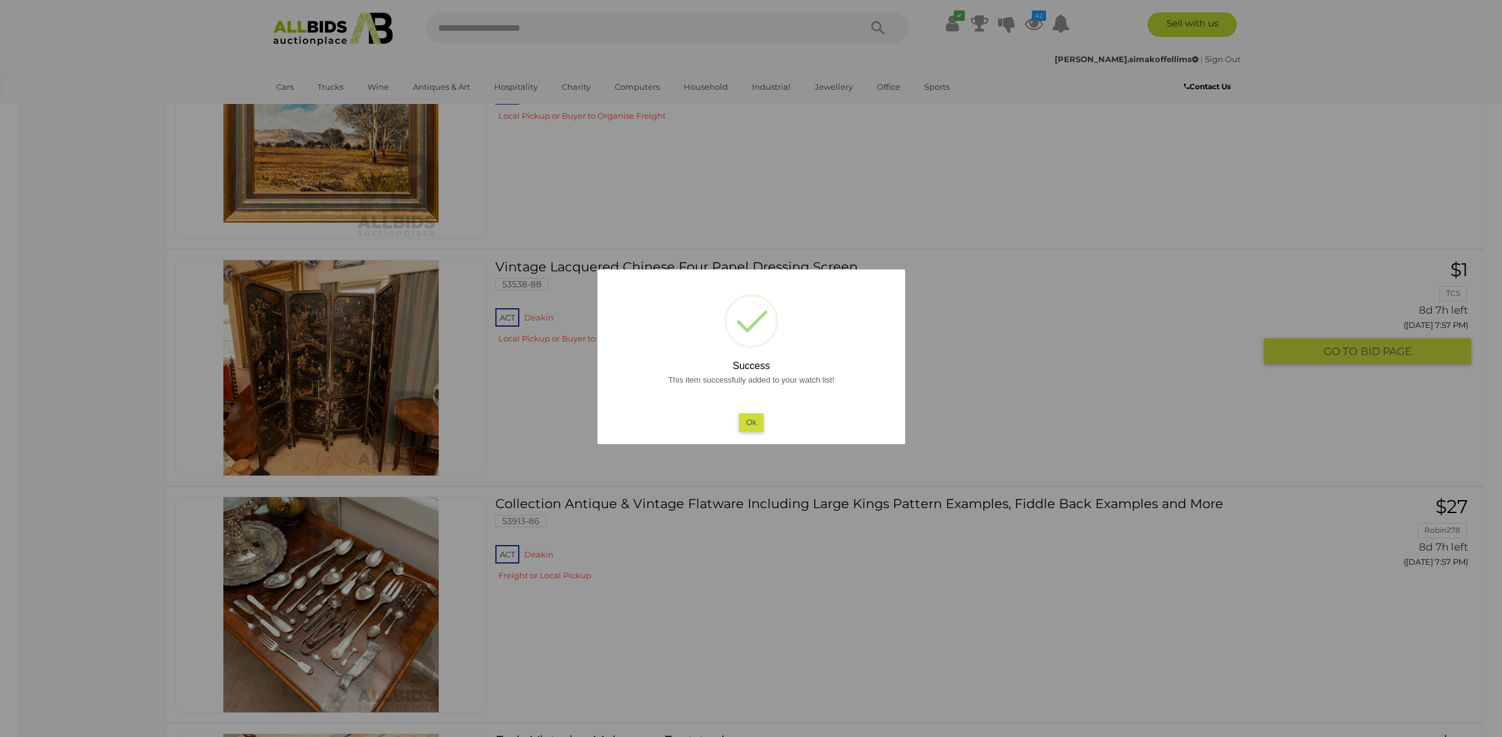
scroll to position [10345, 0]
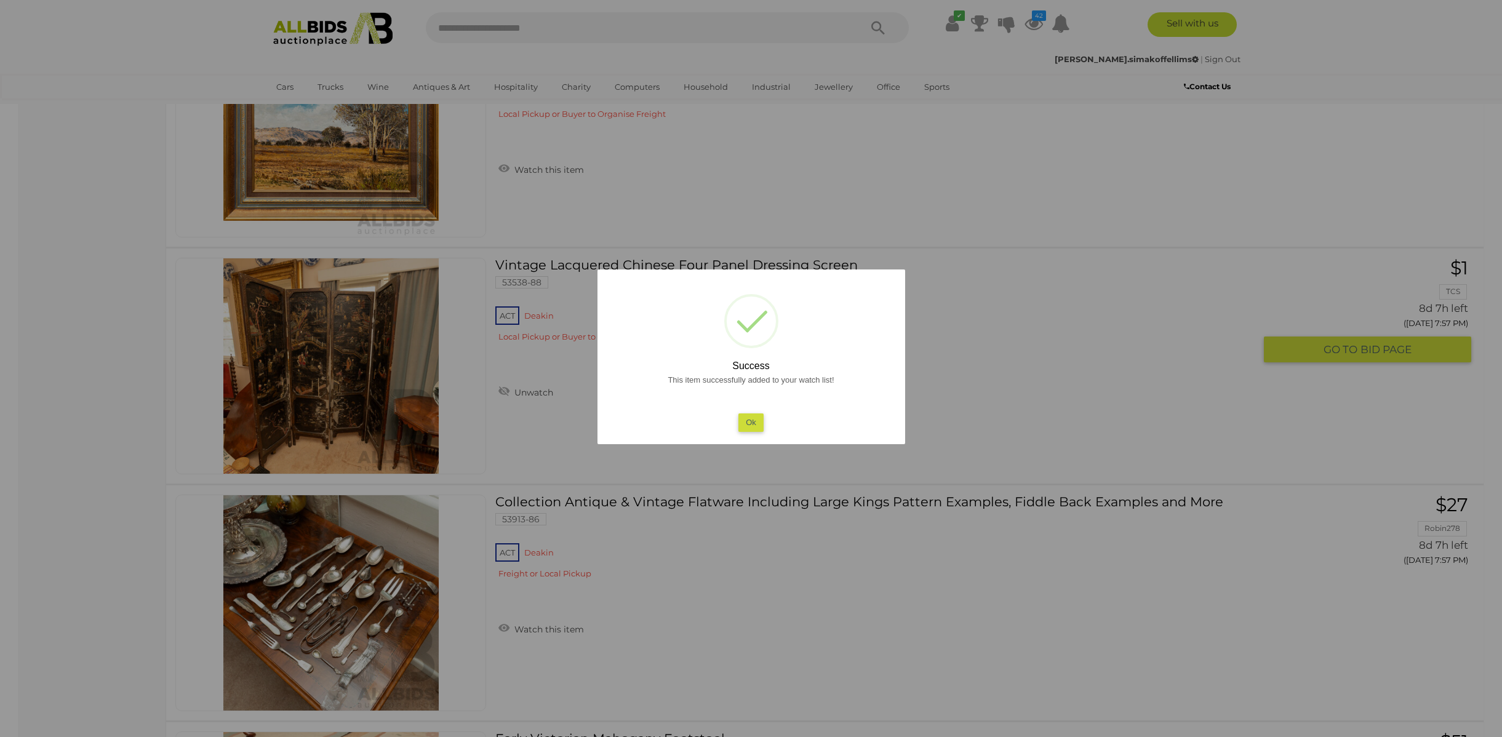
click at [742, 419] on button "Ok" at bounding box center [751, 423] width 25 height 18
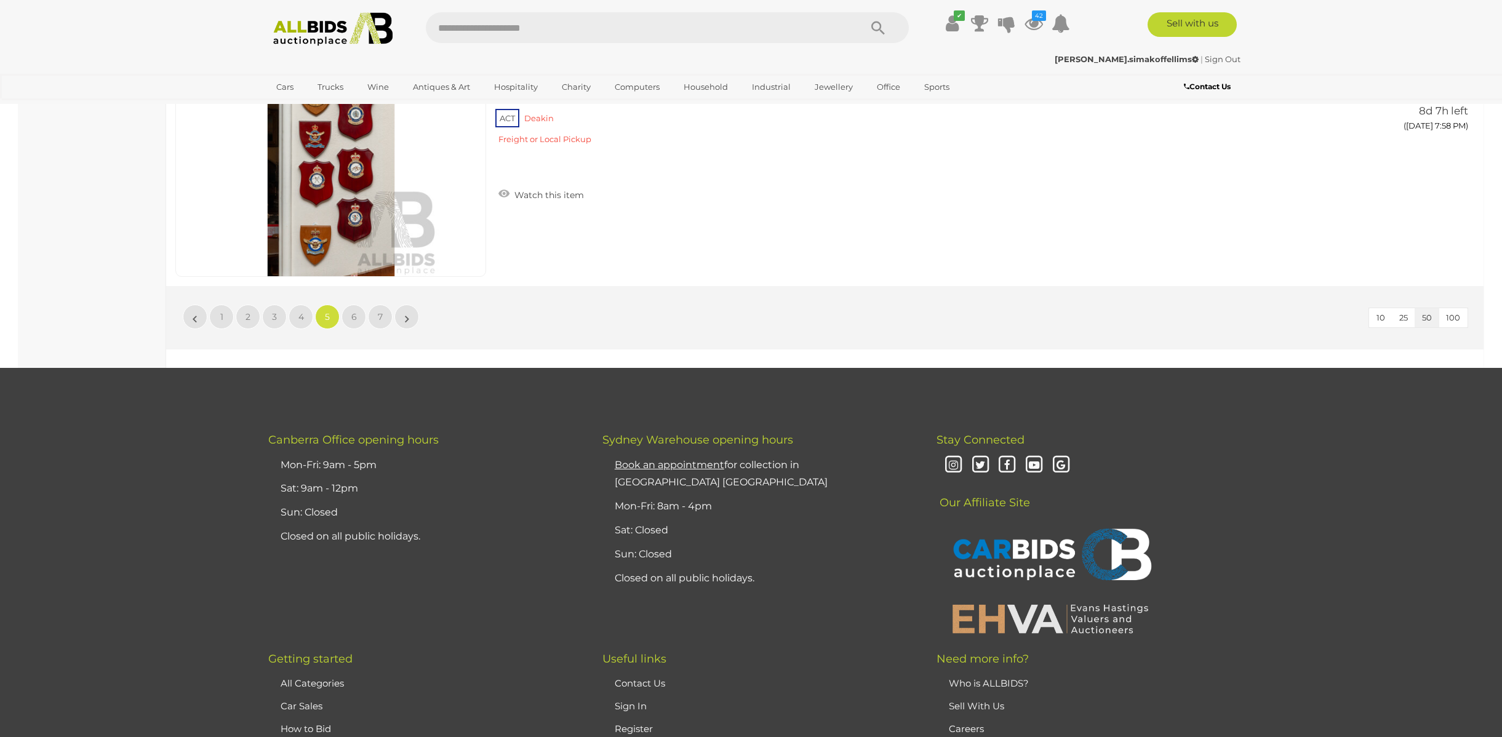
scroll to position [11729, 0]
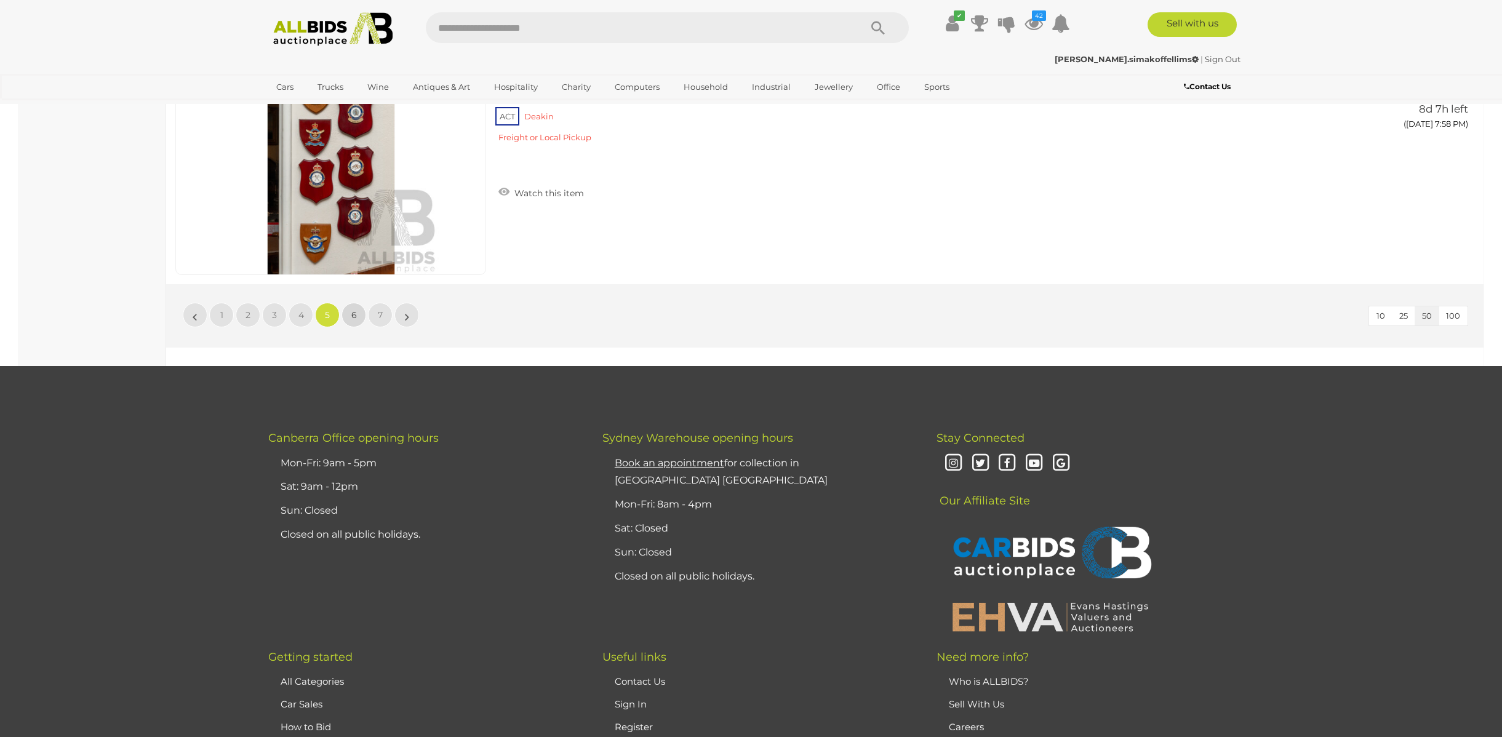
click at [346, 311] on link "6" at bounding box center [354, 315] width 25 height 25
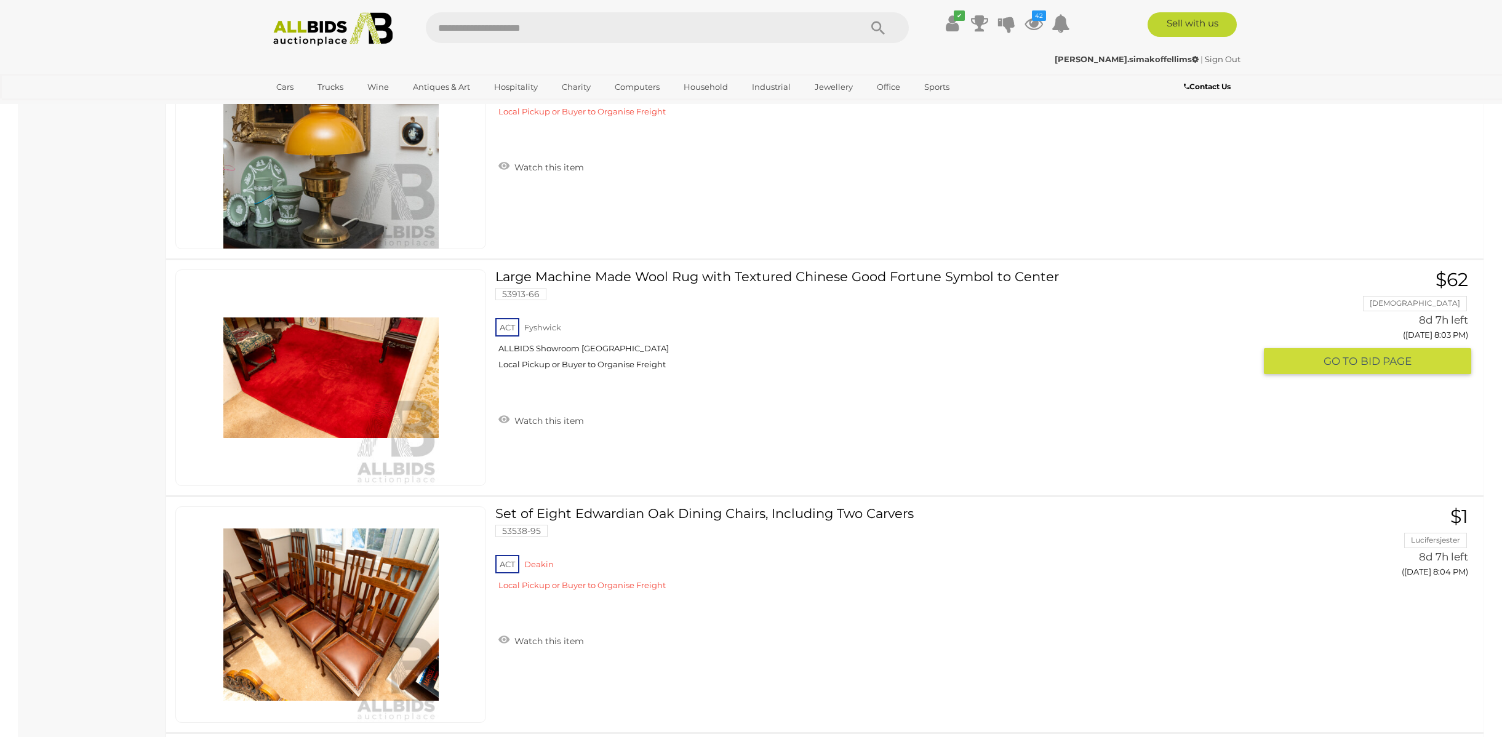
scroll to position [3462, 0]
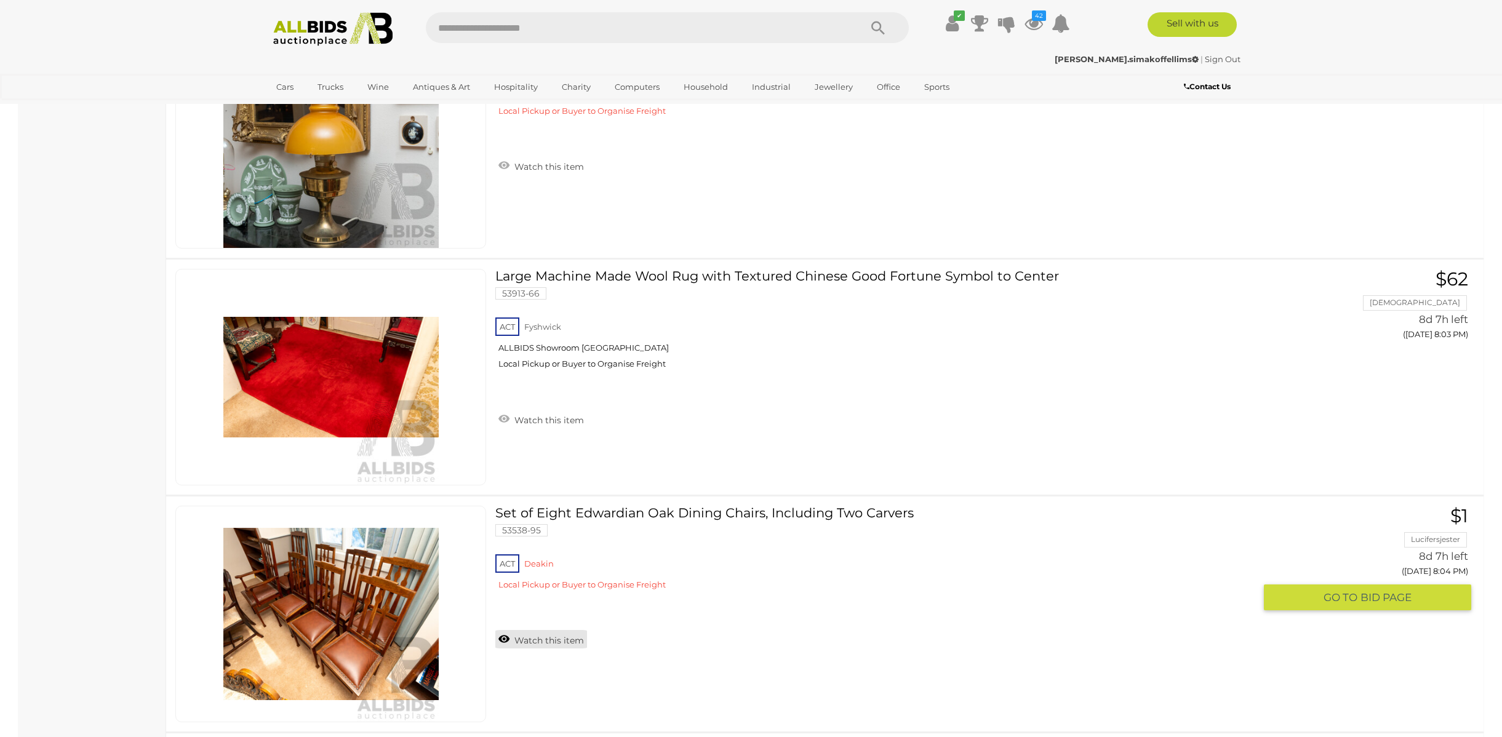
click at [562, 641] on link "Watch this item" at bounding box center [541, 639] width 92 height 18
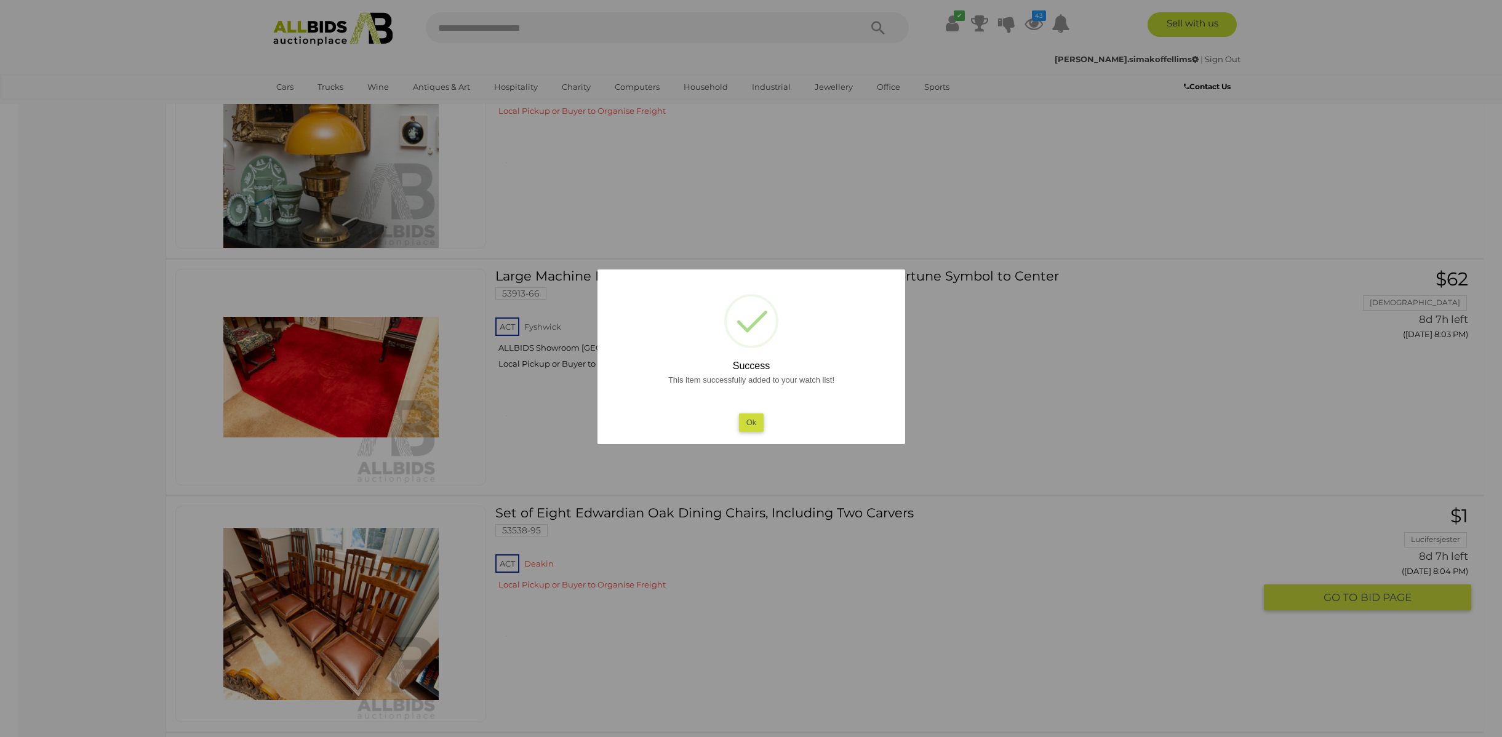
click at [751, 419] on button "Ok" at bounding box center [751, 423] width 25 height 18
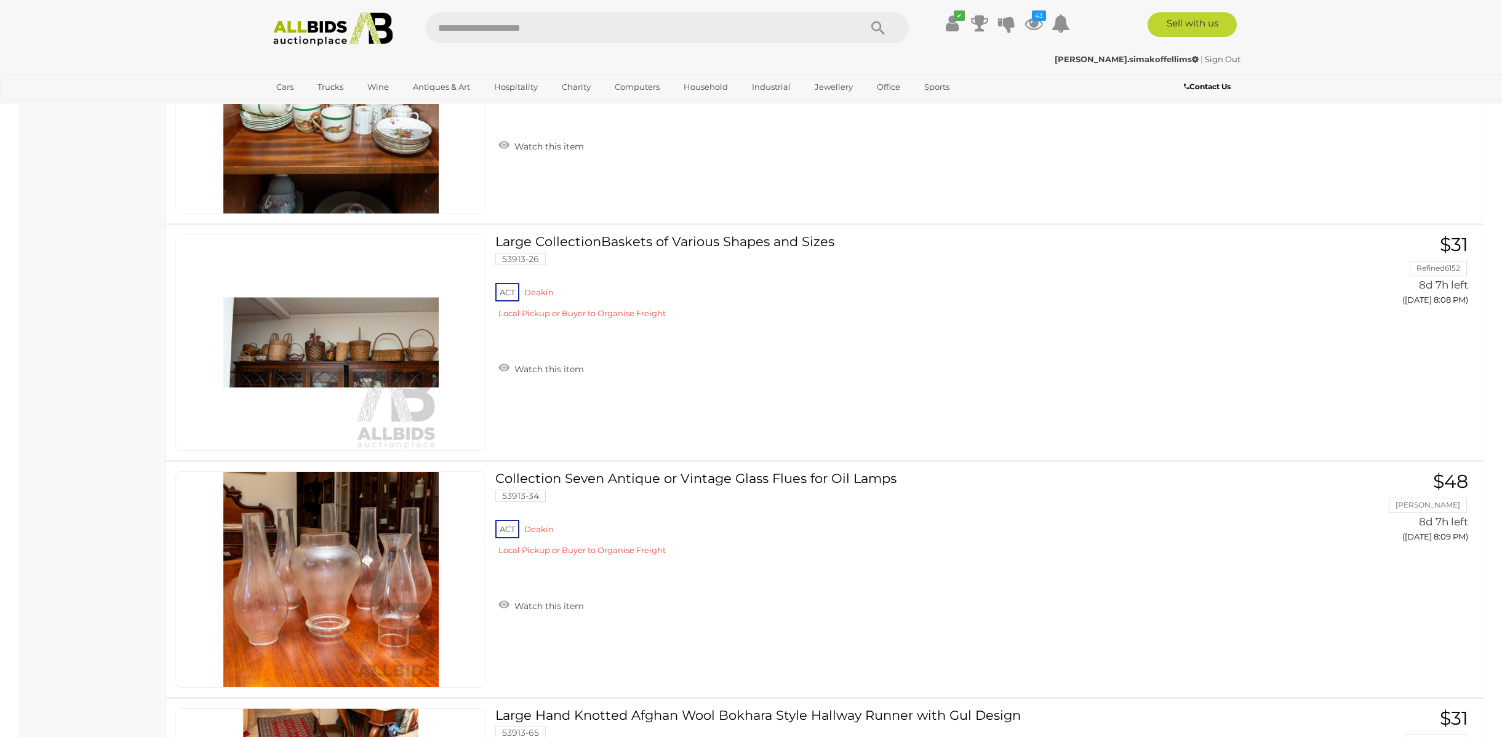
scroll to position [7290, 0]
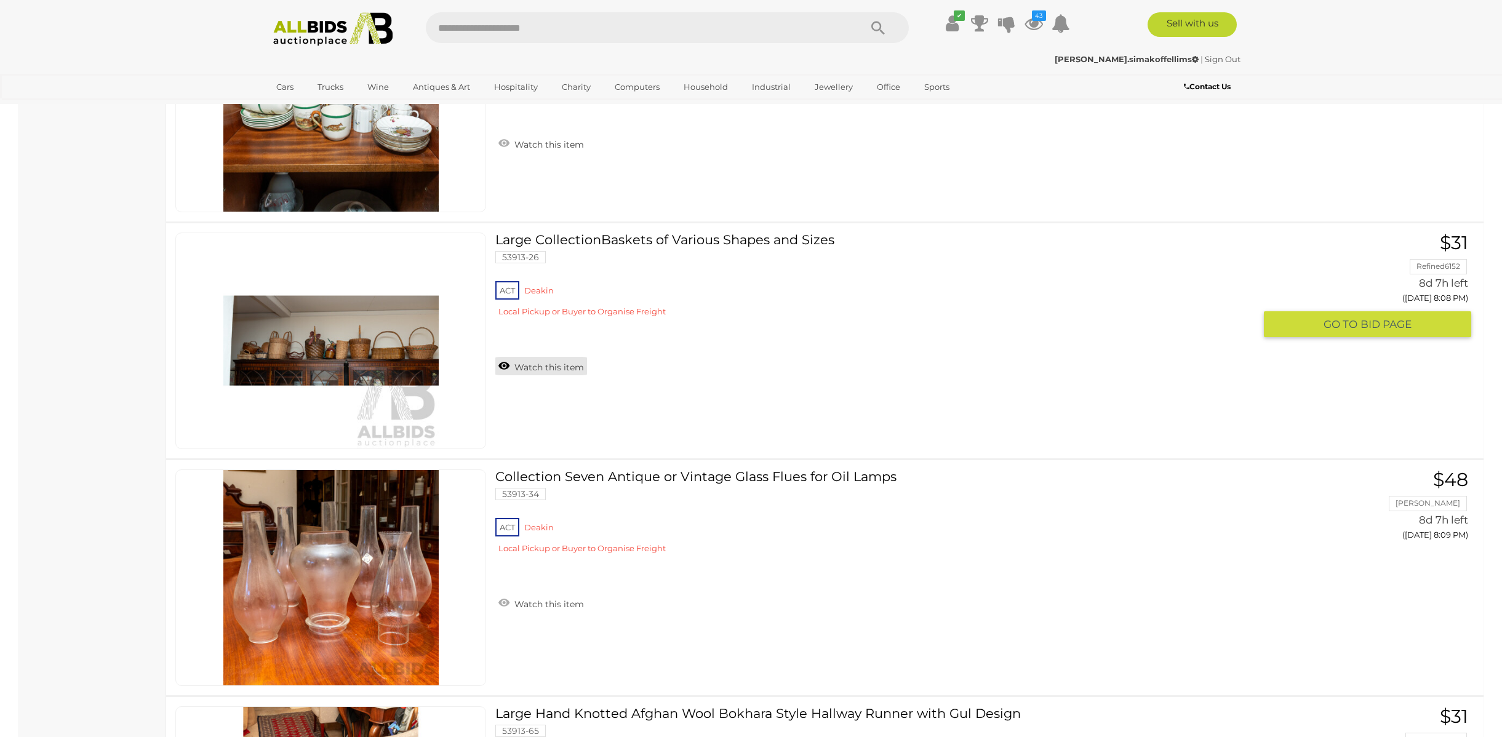
click at [553, 368] on link "Watch this item" at bounding box center [541, 366] width 92 height 18
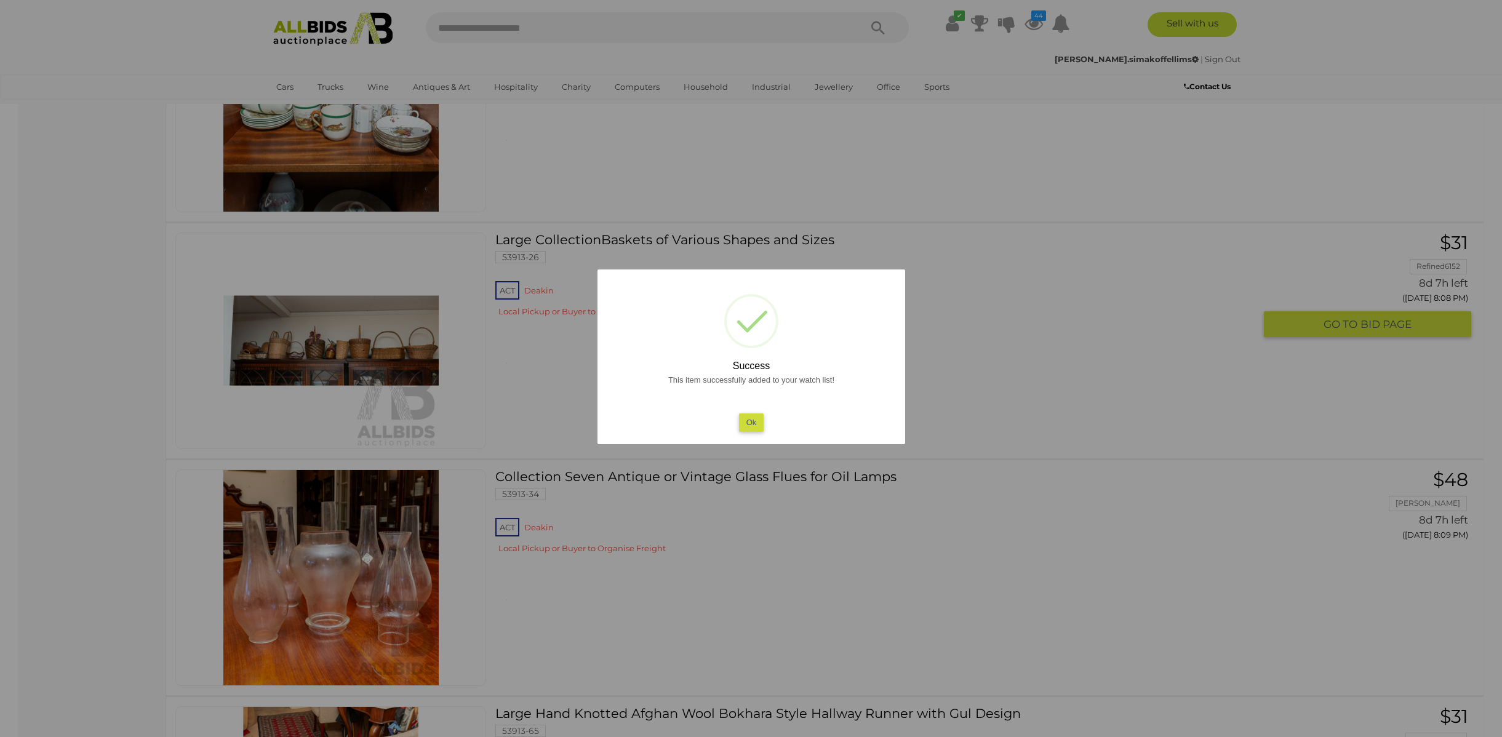
click at [753, 419] on button "Ok" at bounding box center [751, 423] width 25 height 18
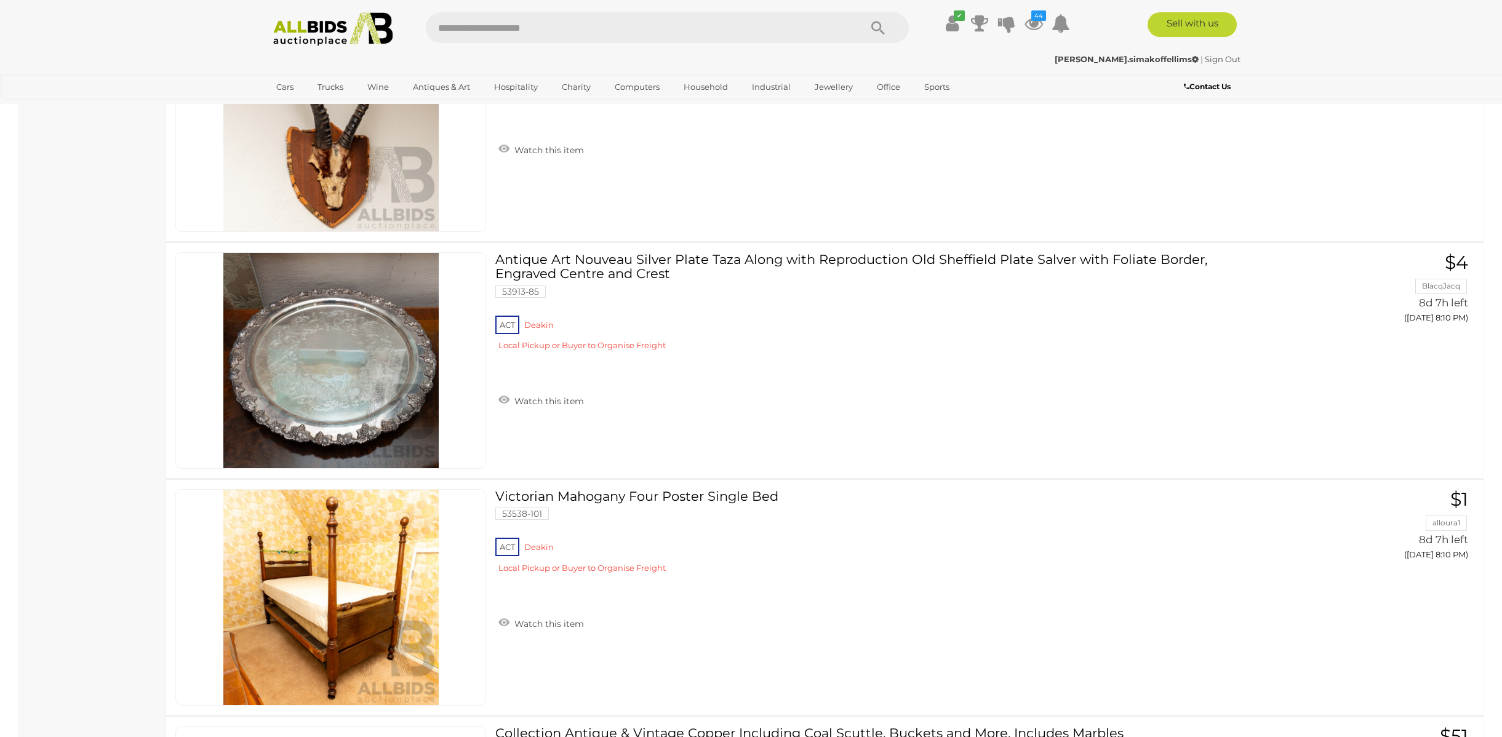
scroll to position [8694, 0]
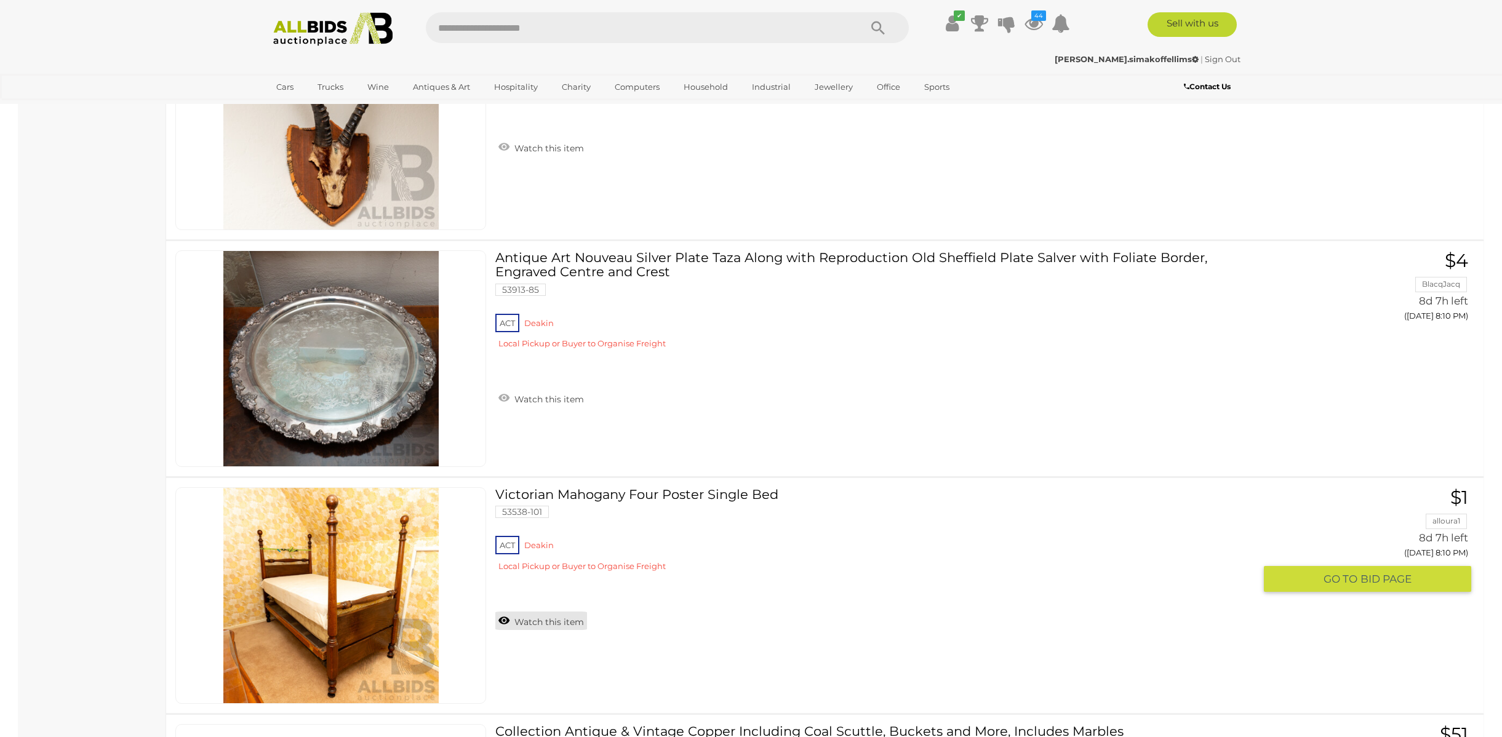
click at [571, 624] on link "Watch this item" at bounding box center [541, 621] width 92 height 18
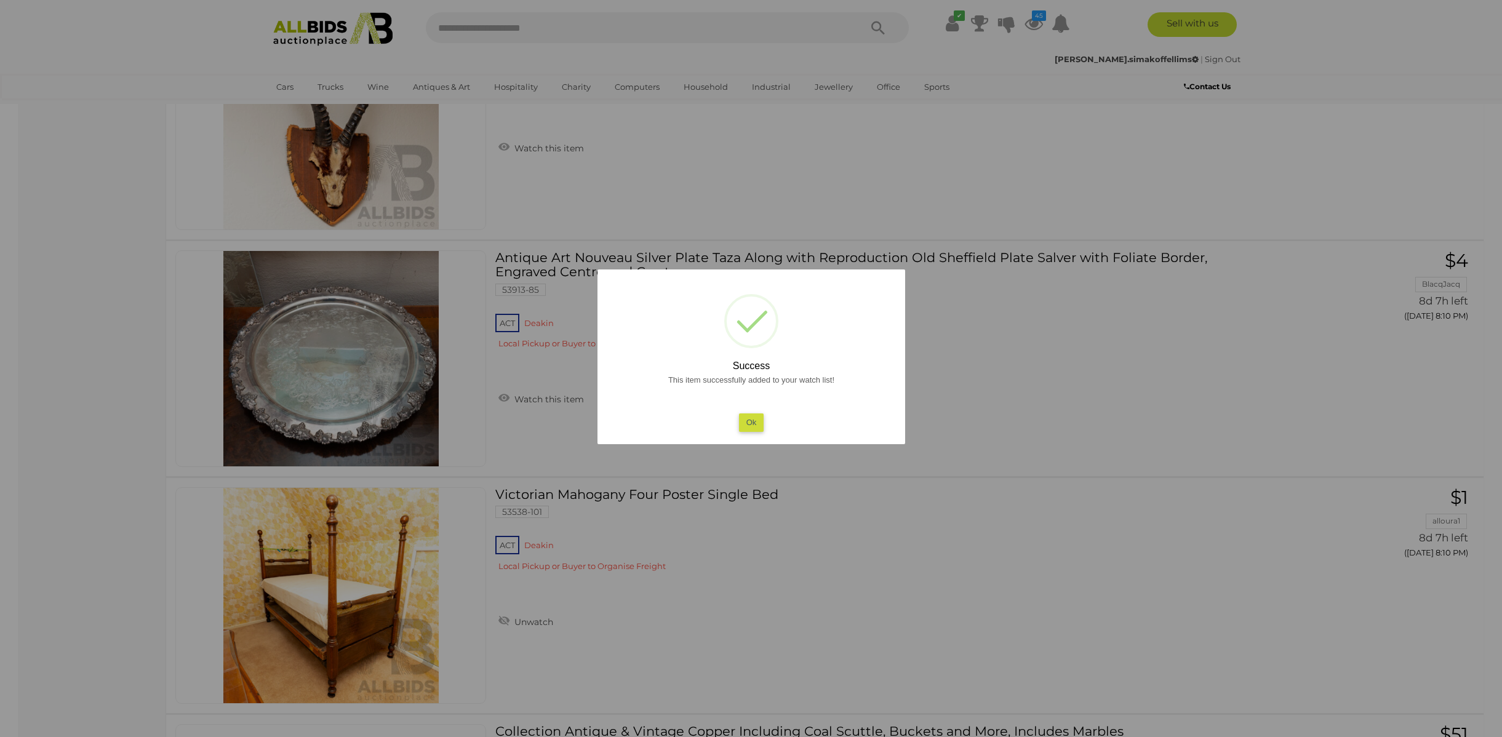
click at [759, 422] on button "Ok" at bounding box center [751, 423] width 25 height 18
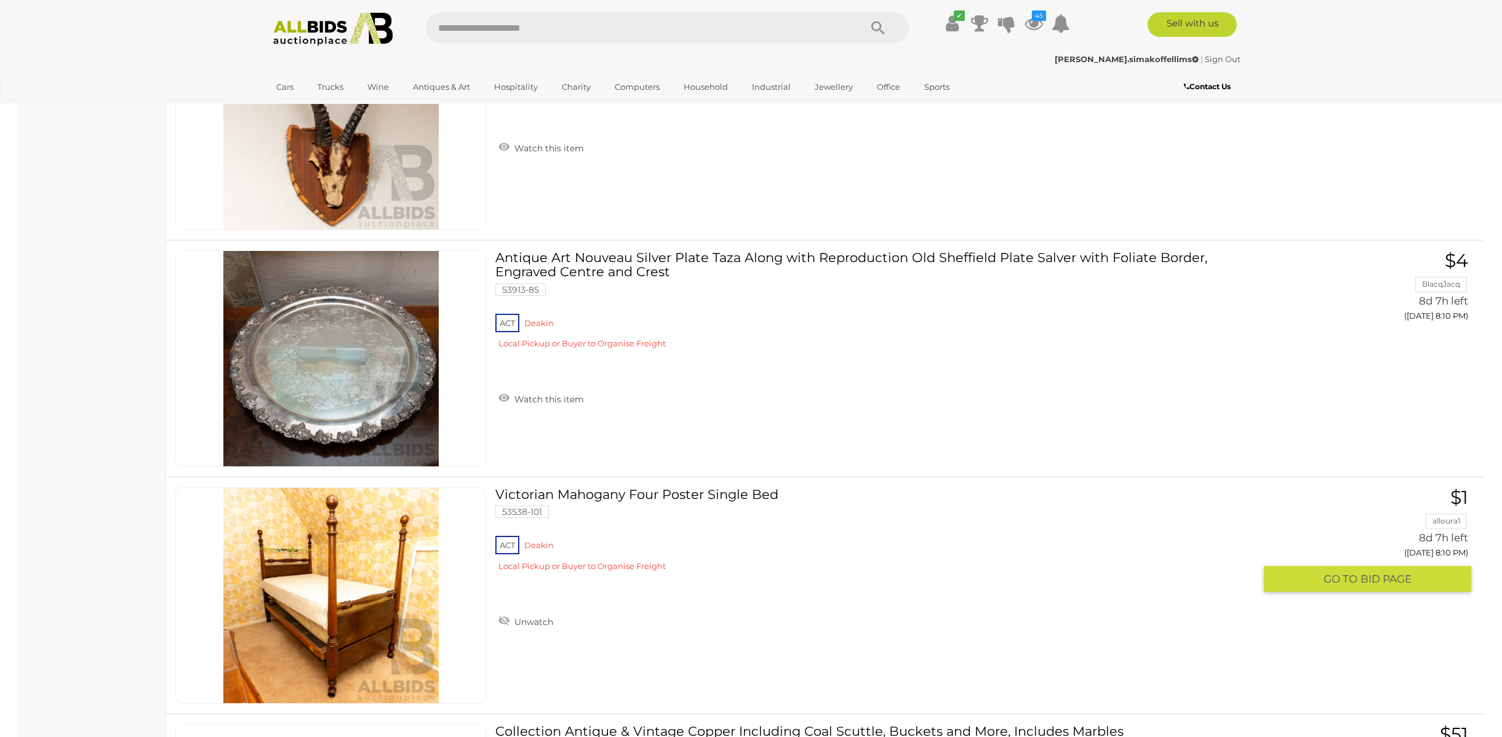
click at [683, 491] on link "Victorian Mahogany Four Poster Single Bed 53538-101 ACT Deakin" at bounding box center [880, 534] width 750 height 94
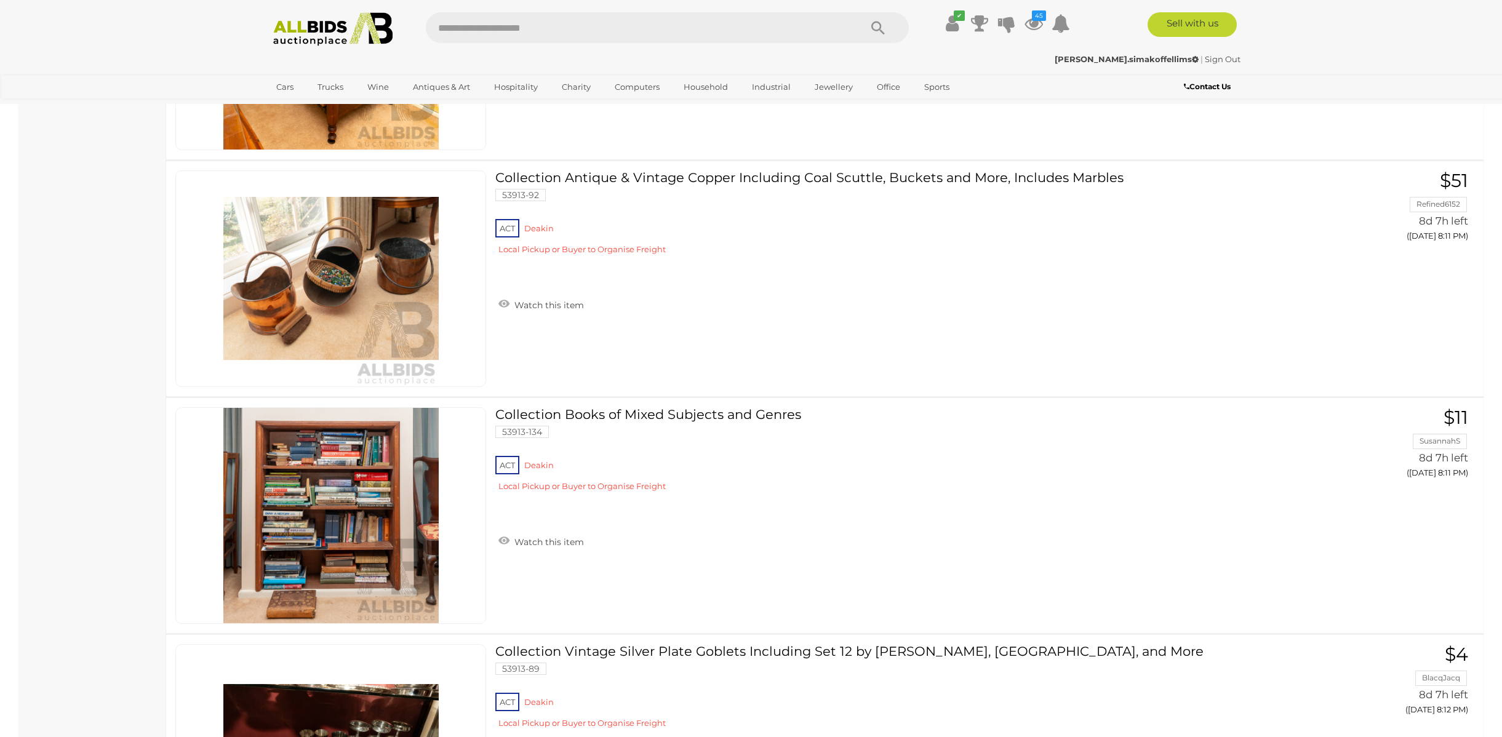
scroll to position [9275, 0]
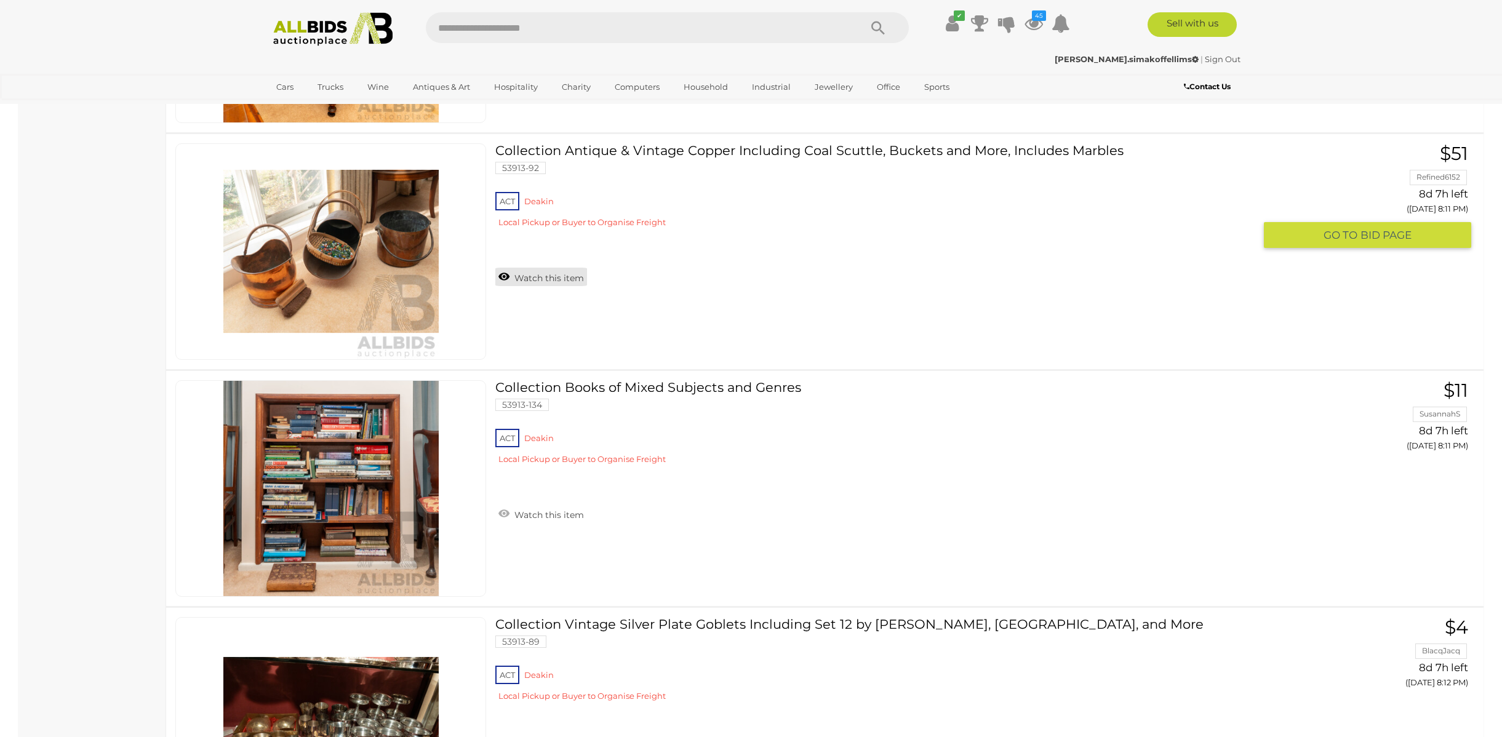
click at [556, 279] on link "Watch this item" at bounding box center [541, 277] width 92 height 18
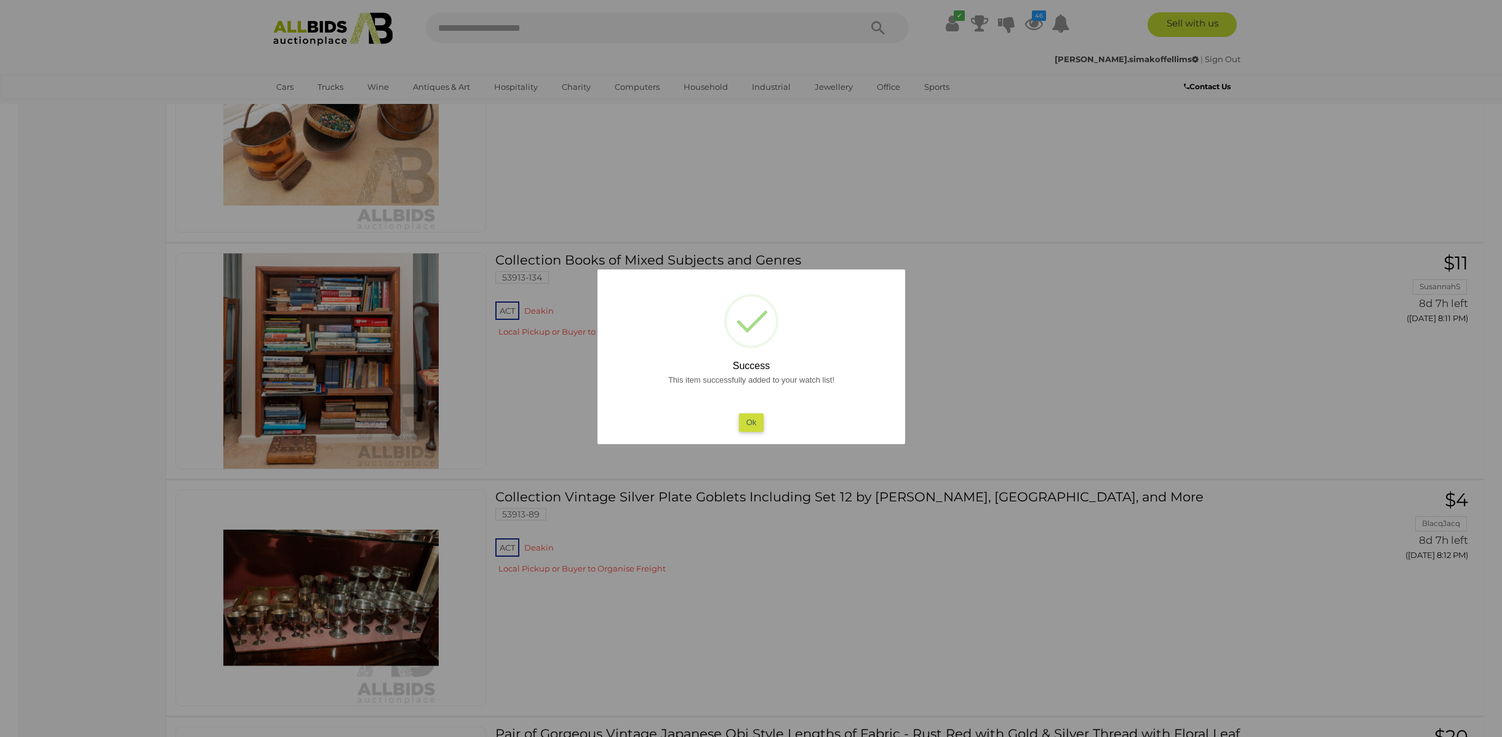
scroll to position [9403, 0]
click at [762, 422] on button "Ok" at bounding box center [751, 423] width 25 height 18
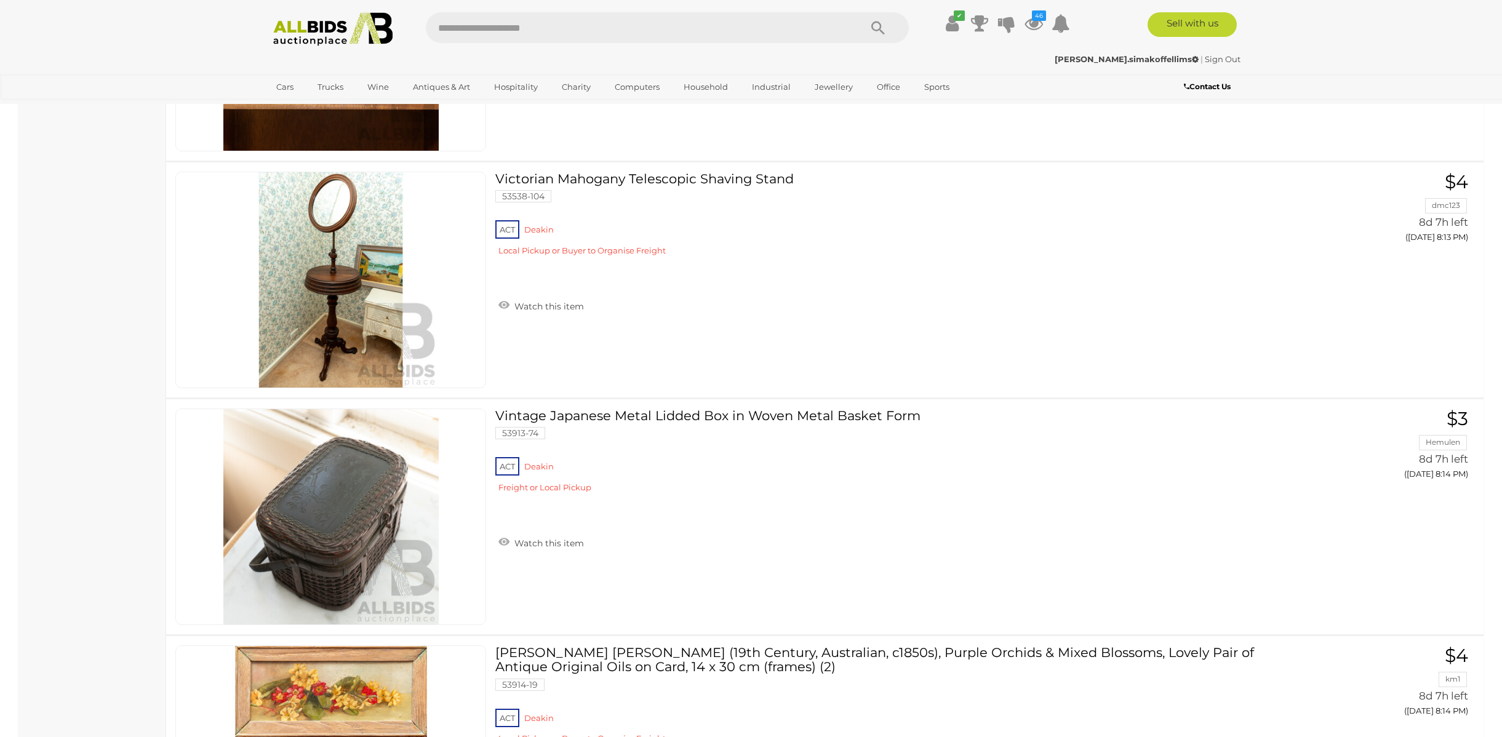
scroll to position [10681, 0]
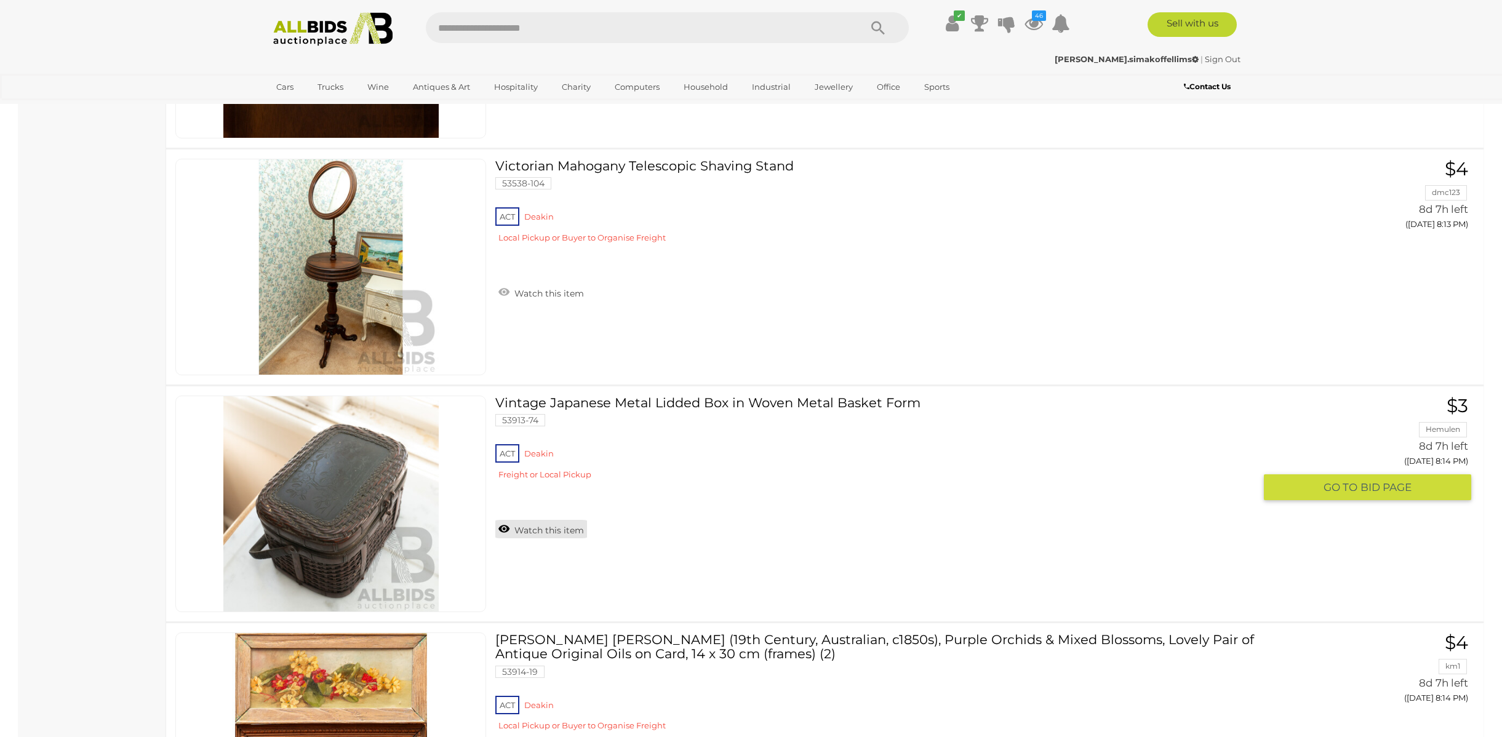
click at [556, 535] on link "Watch this item" at bounding box center [541, 529] width 92 height 18
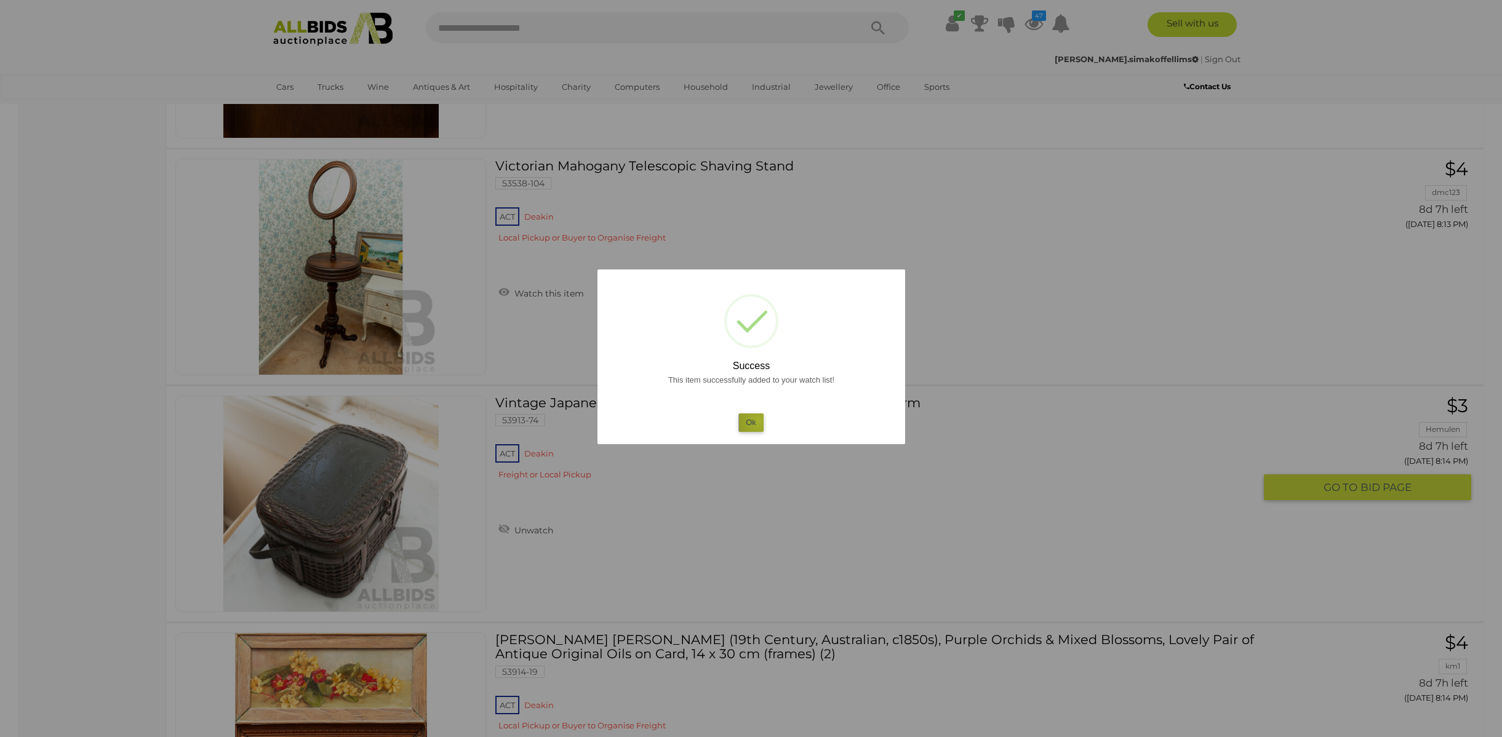
click at [758, 420] on button "Ok" at bounding box center [751, 423] width 25 height 18
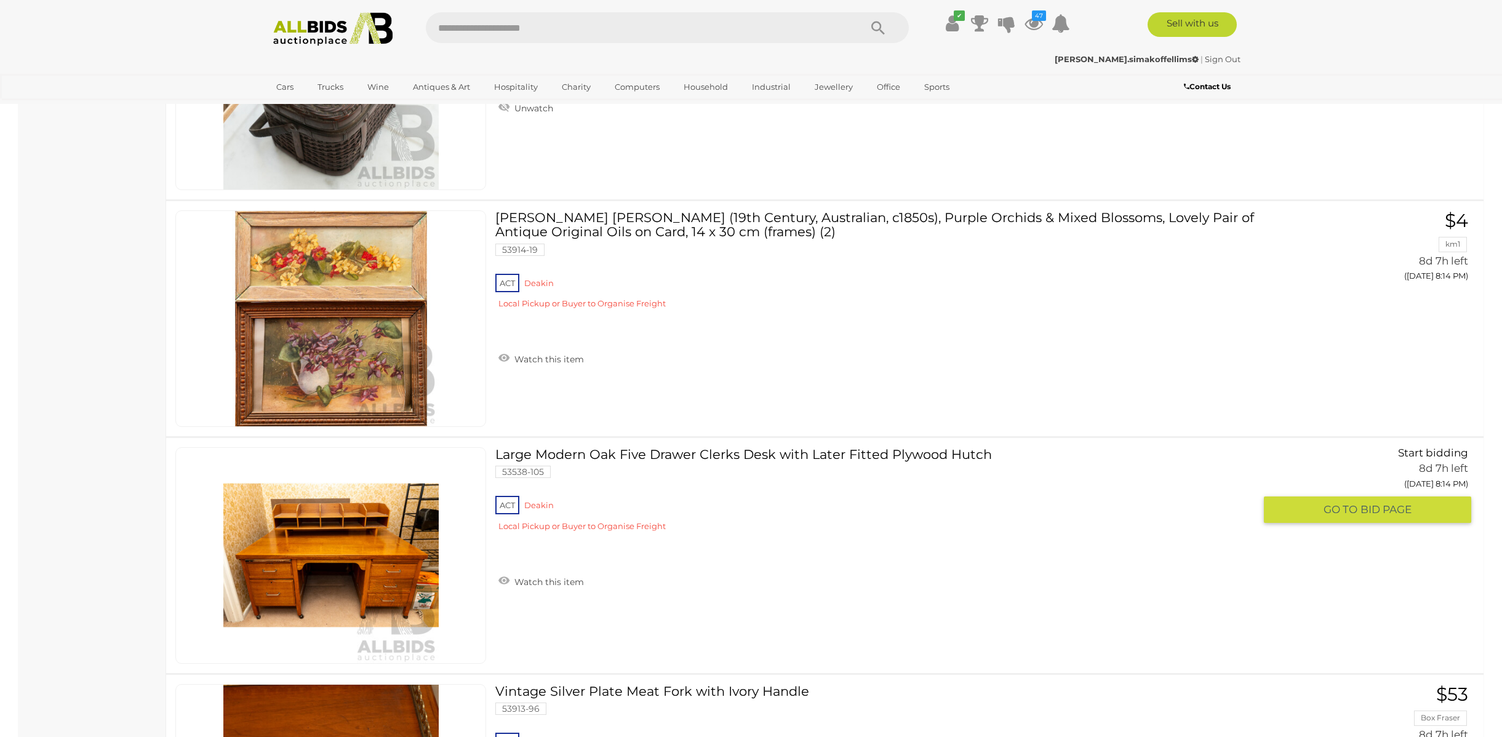
scroll to position [11106, 0]
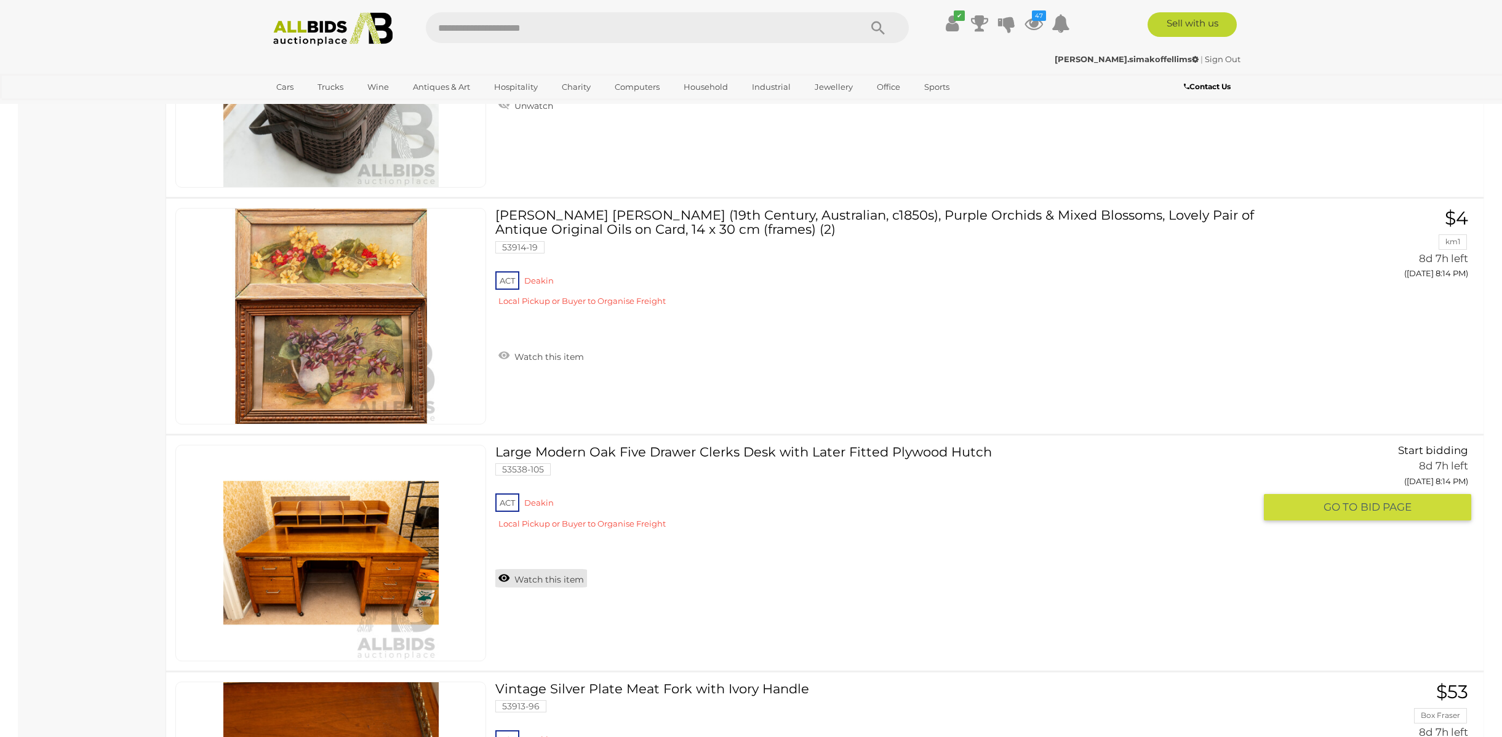
click at [555, 579] on link "Watch this item" at bounding box center [541, 578] width 92 height 18
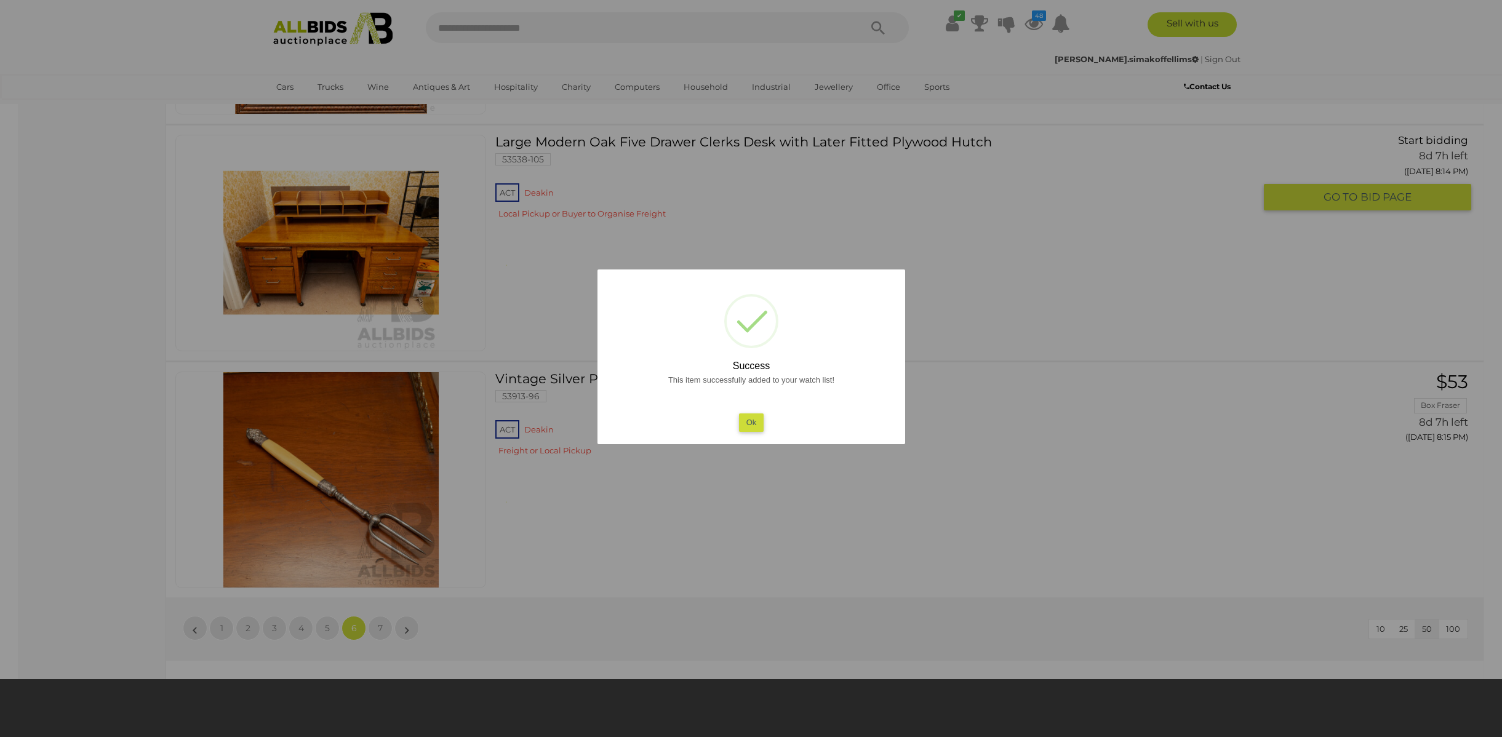
scroll to position [11456, 0]
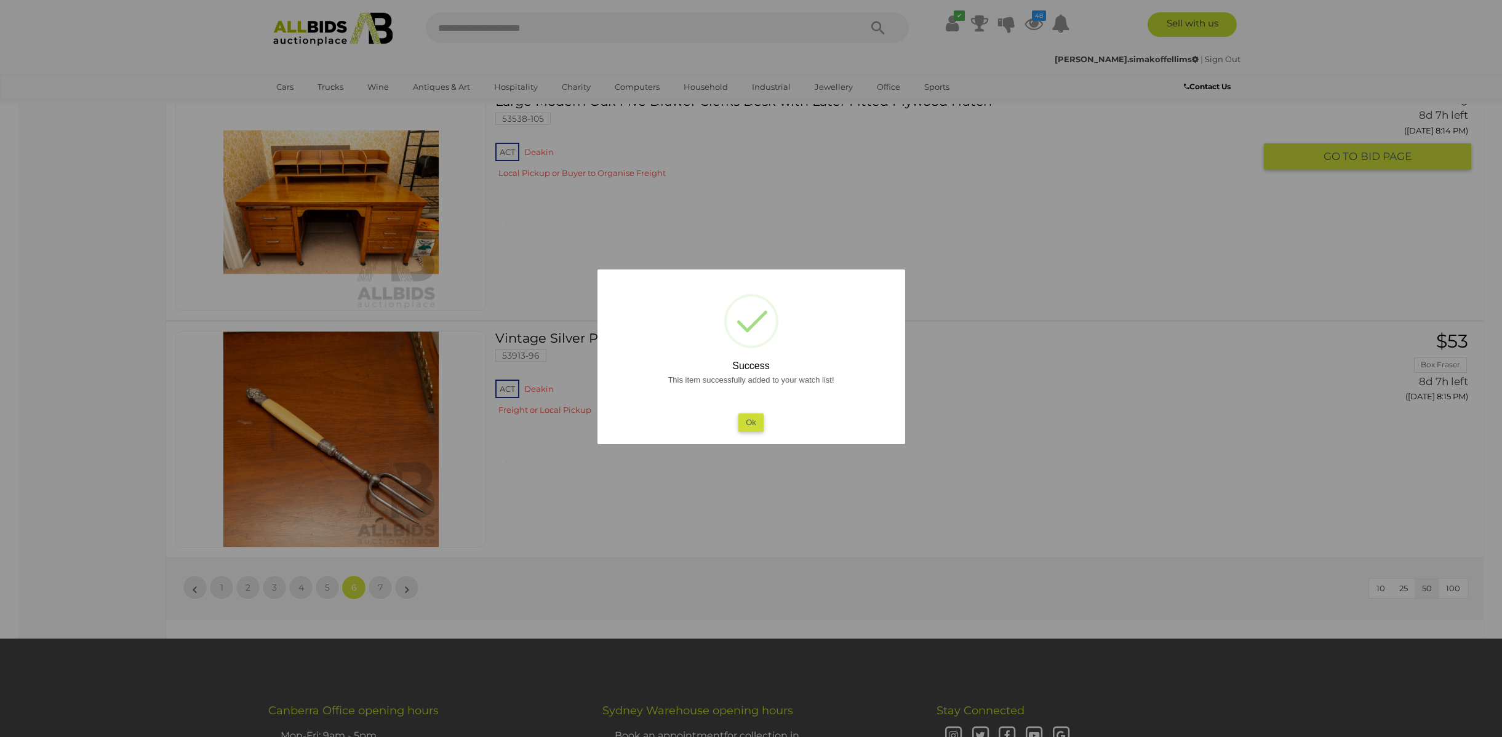
click at [755, 419] on button "Ok" at bounding box center [751, 423] width 25 height 18
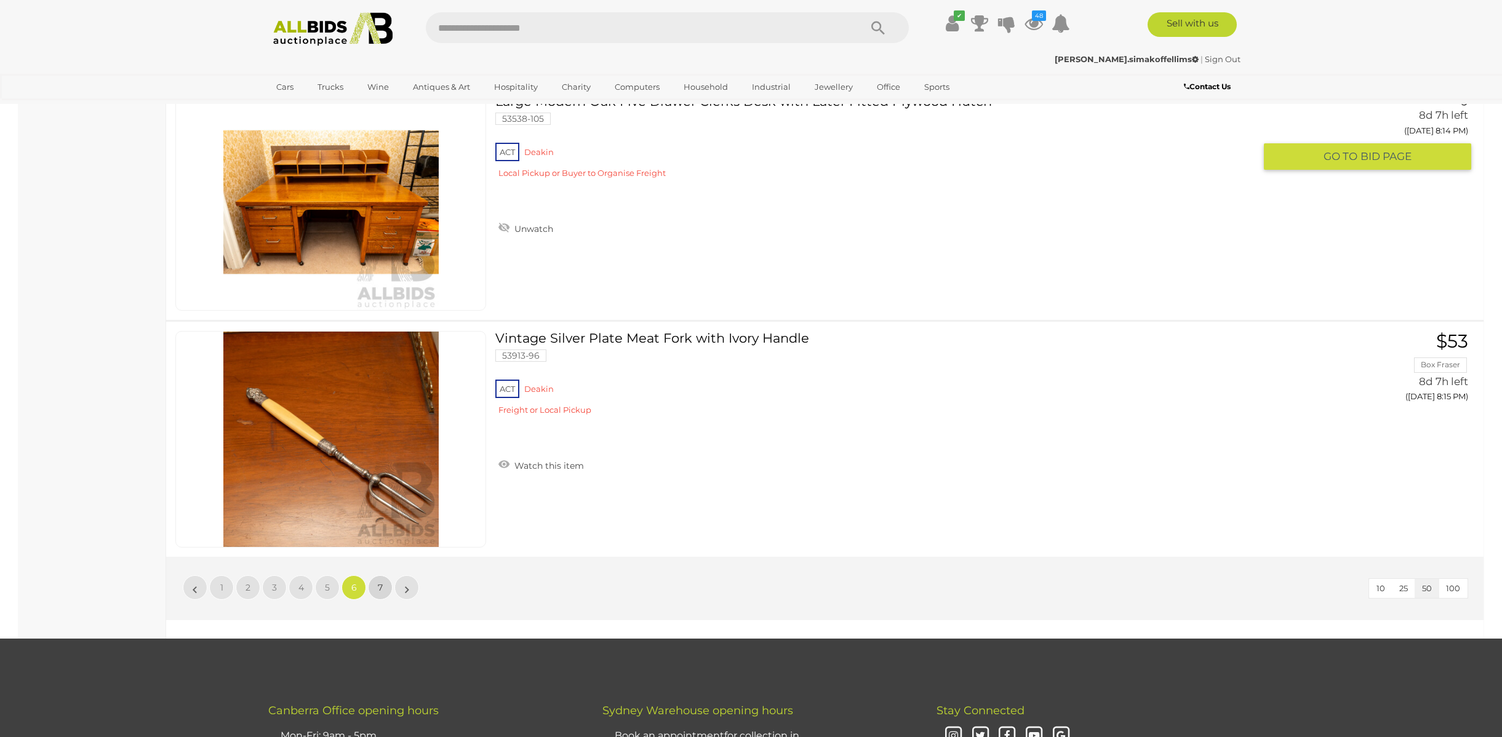
click at [386, 577] on link "7" at bounding box center [380, 587] width 25 height 25
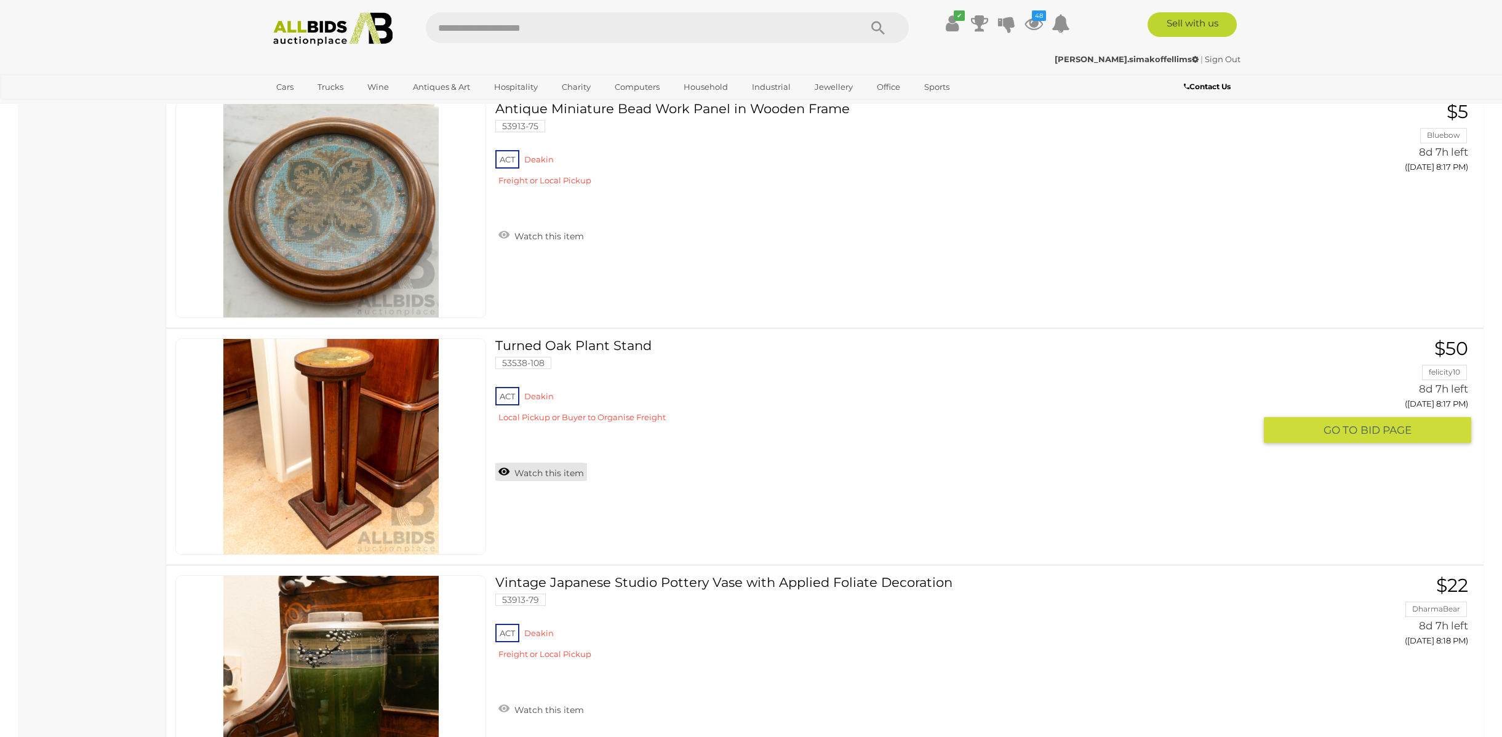
scroll to position [1025, 0]
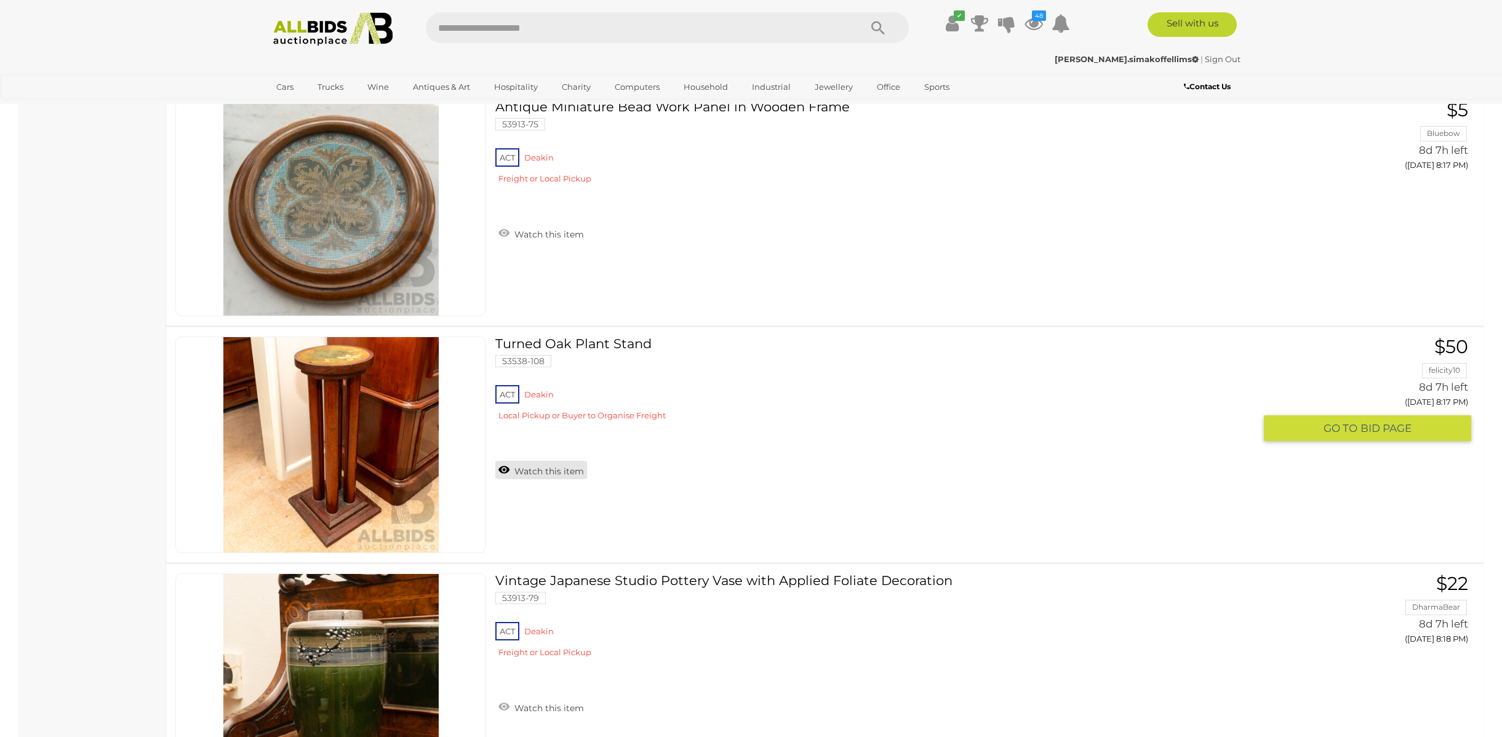
click at [550, 468] on link "Watch this item" at bounding box center [541, 470] width 92 height 18
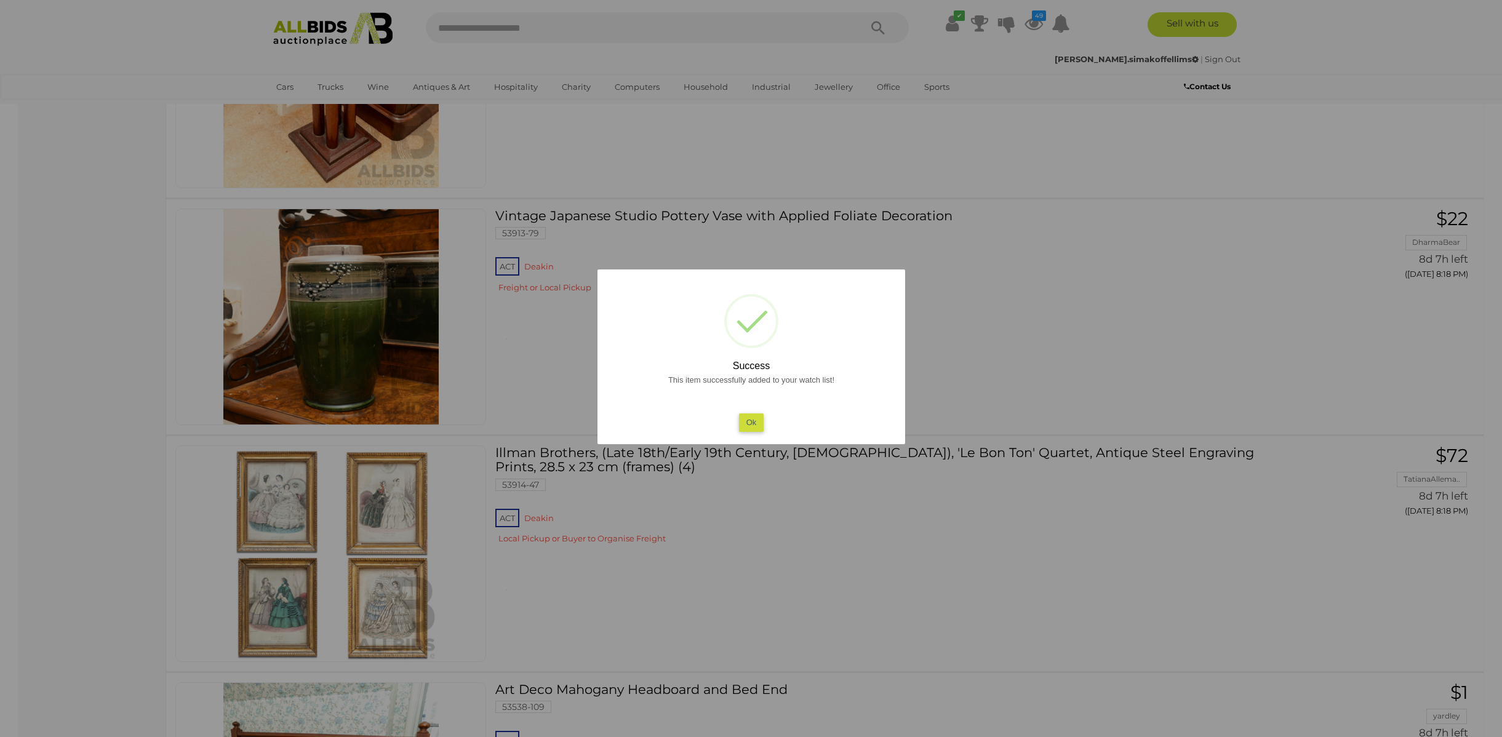
scroll to position [1401, 0]
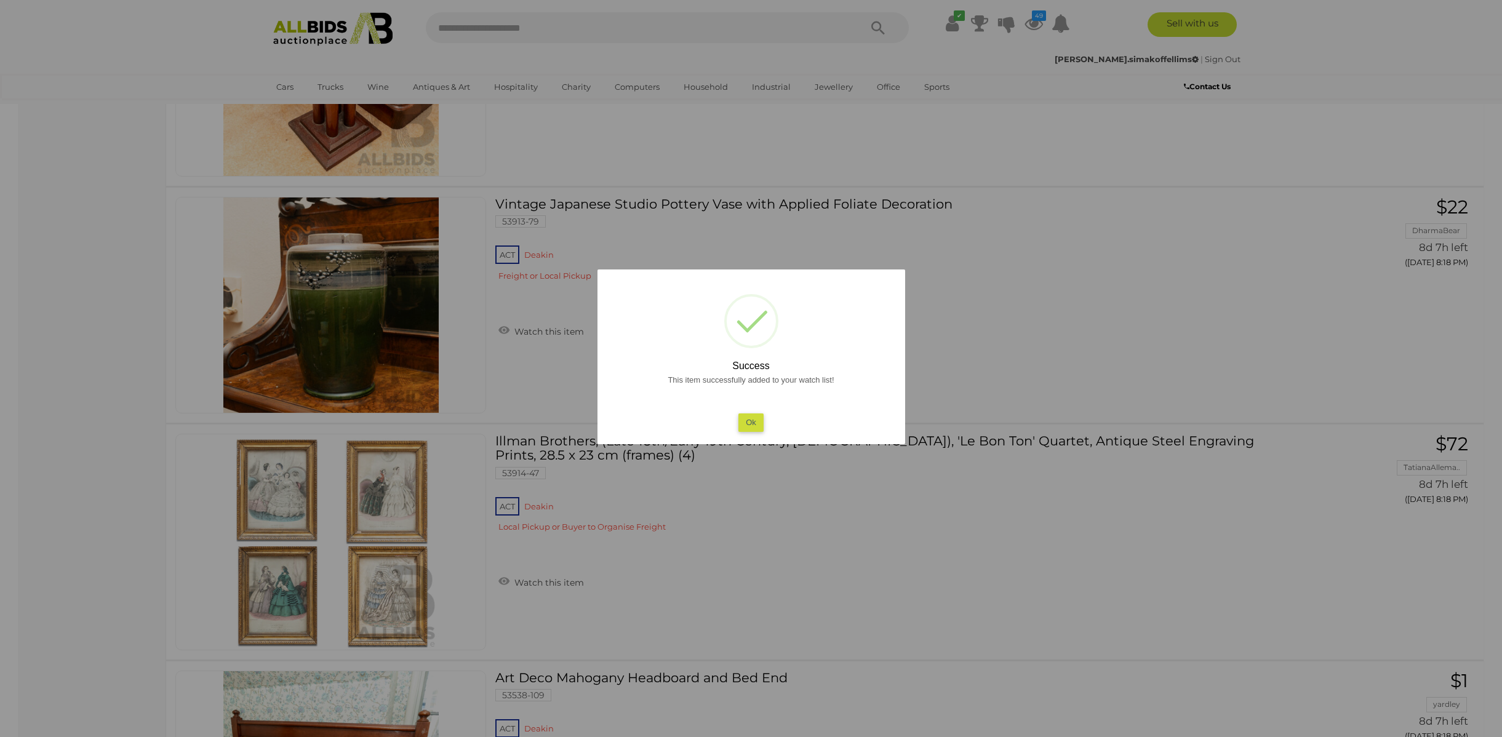
click at [754, 424] on button "Ok" at bounding box center [751, 423] width 25 height 18
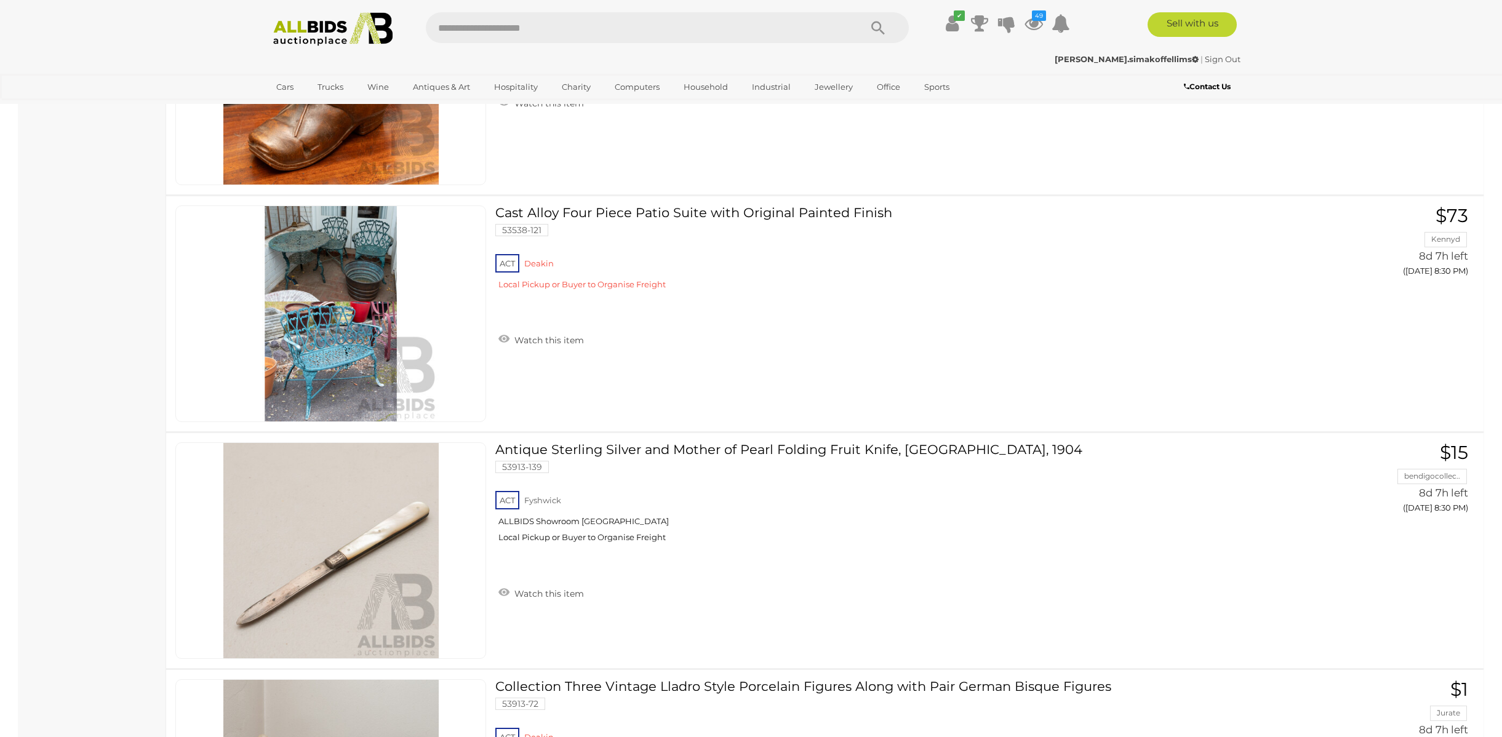
scroll to position [6838, 0]
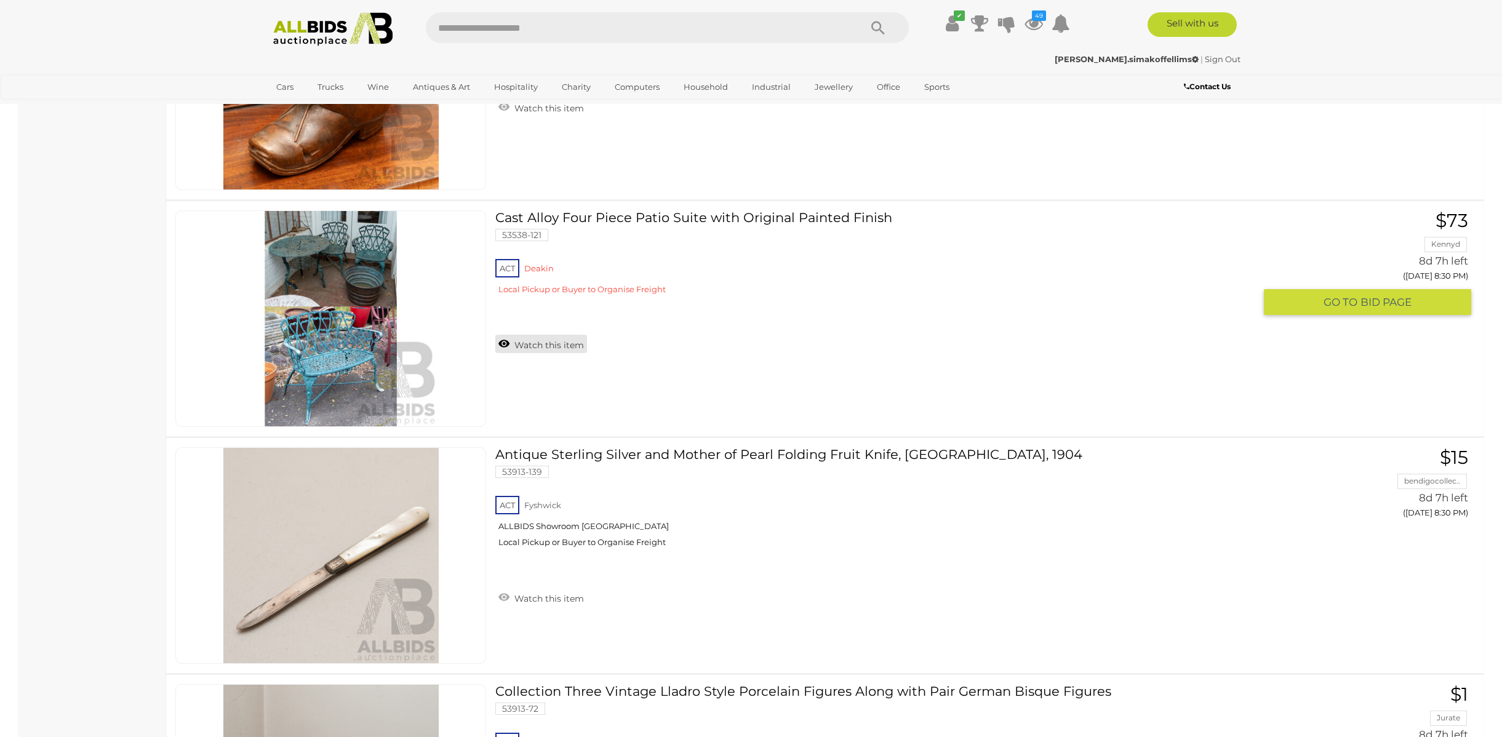
click at [535, 344] on link "Watch this item" at bounding box center [541, 344] width 92 height 18
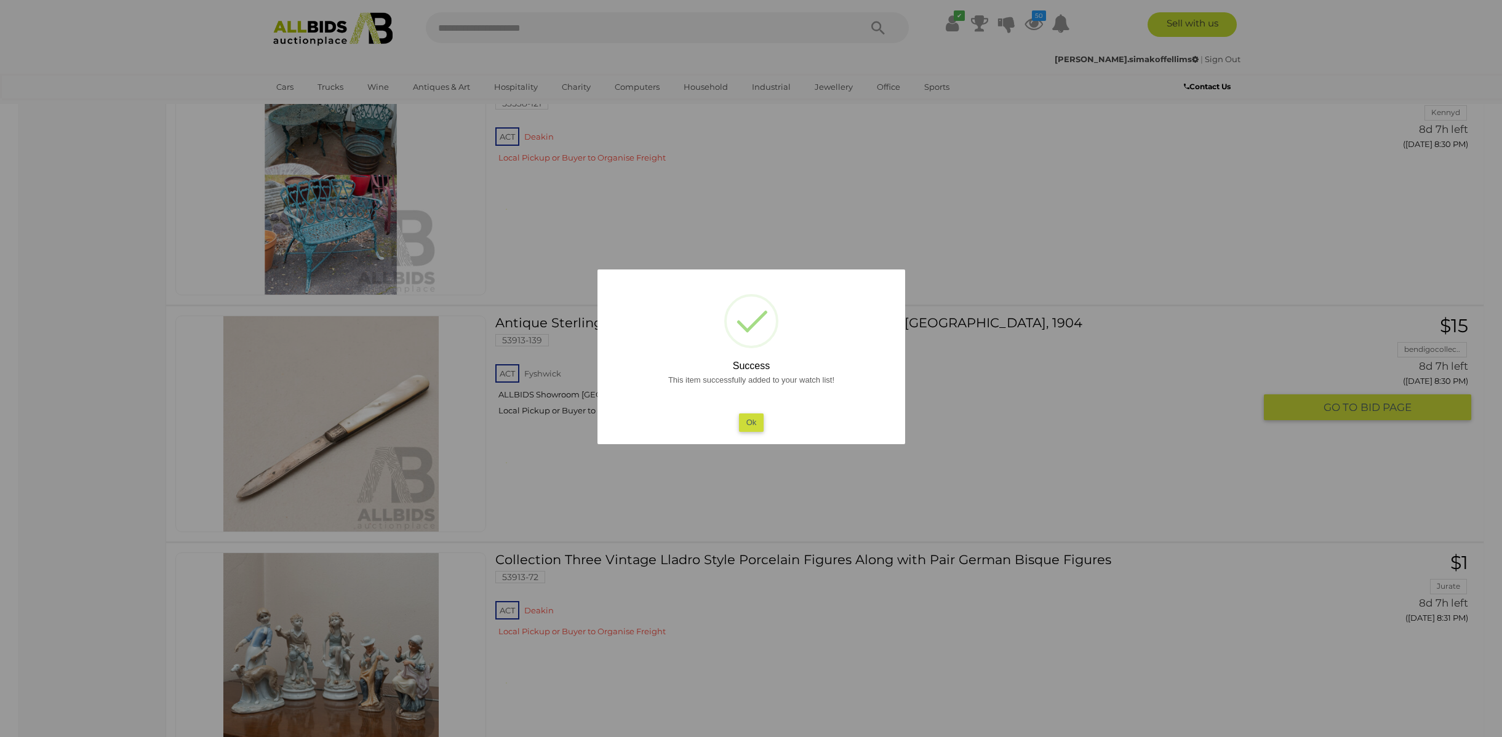
scroll to position [6970, 0]
click at [756, 419] on button "Ok" at bounding box center [751, 423] width 25 height 18
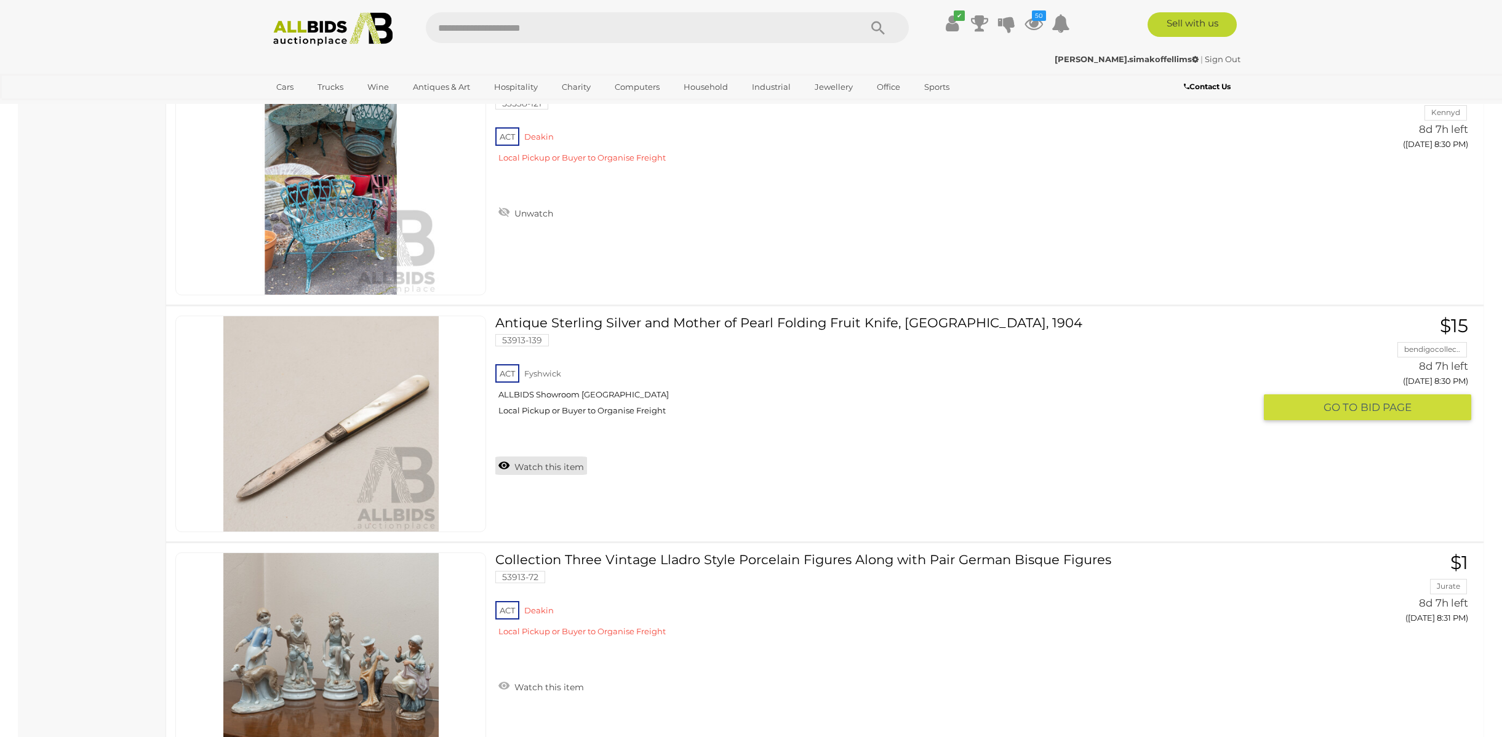
click at [571, 460] on link "Watch this item" at bounding box center [541, 466] width 92 height 18
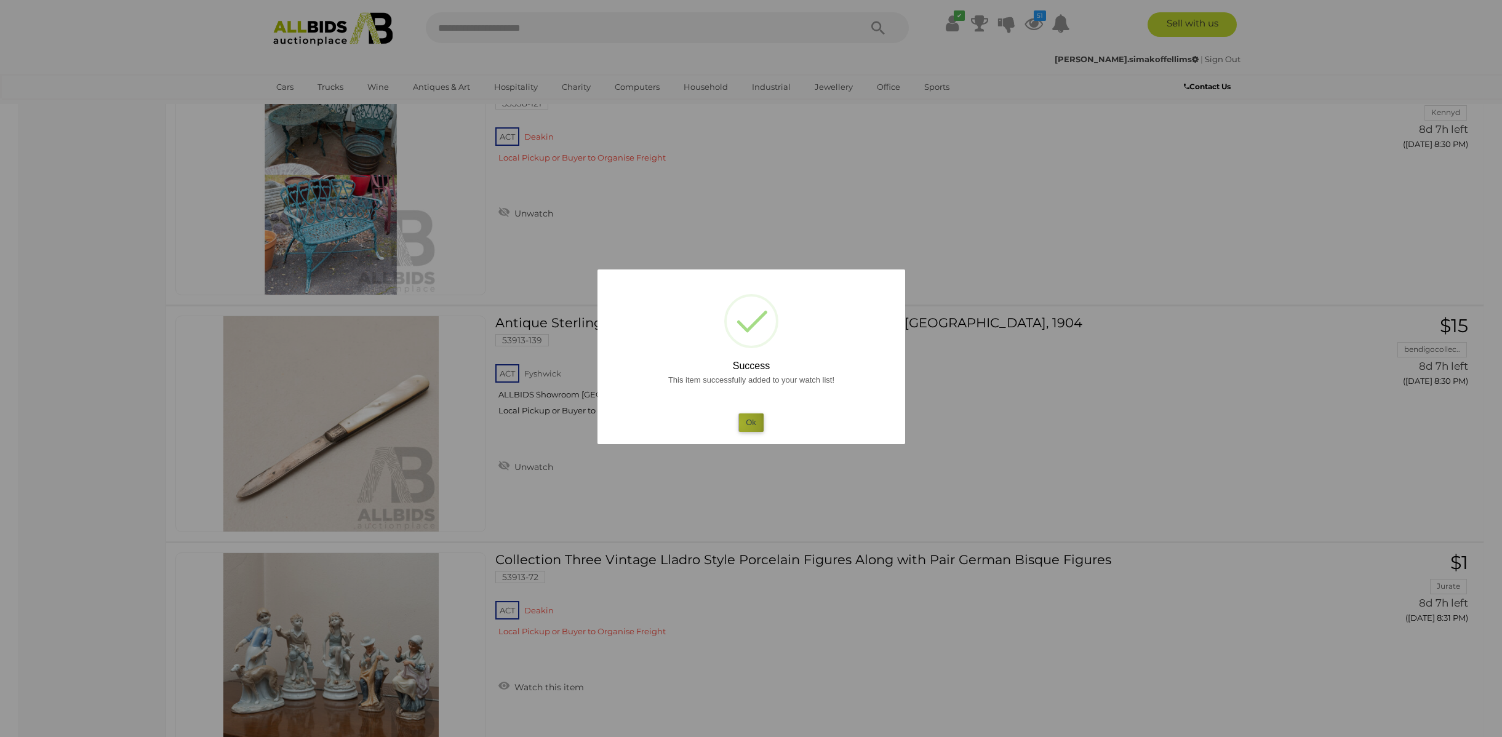
click at [740, 423] on button "Ok" at bounding box center [751, 423] width 25 height 18
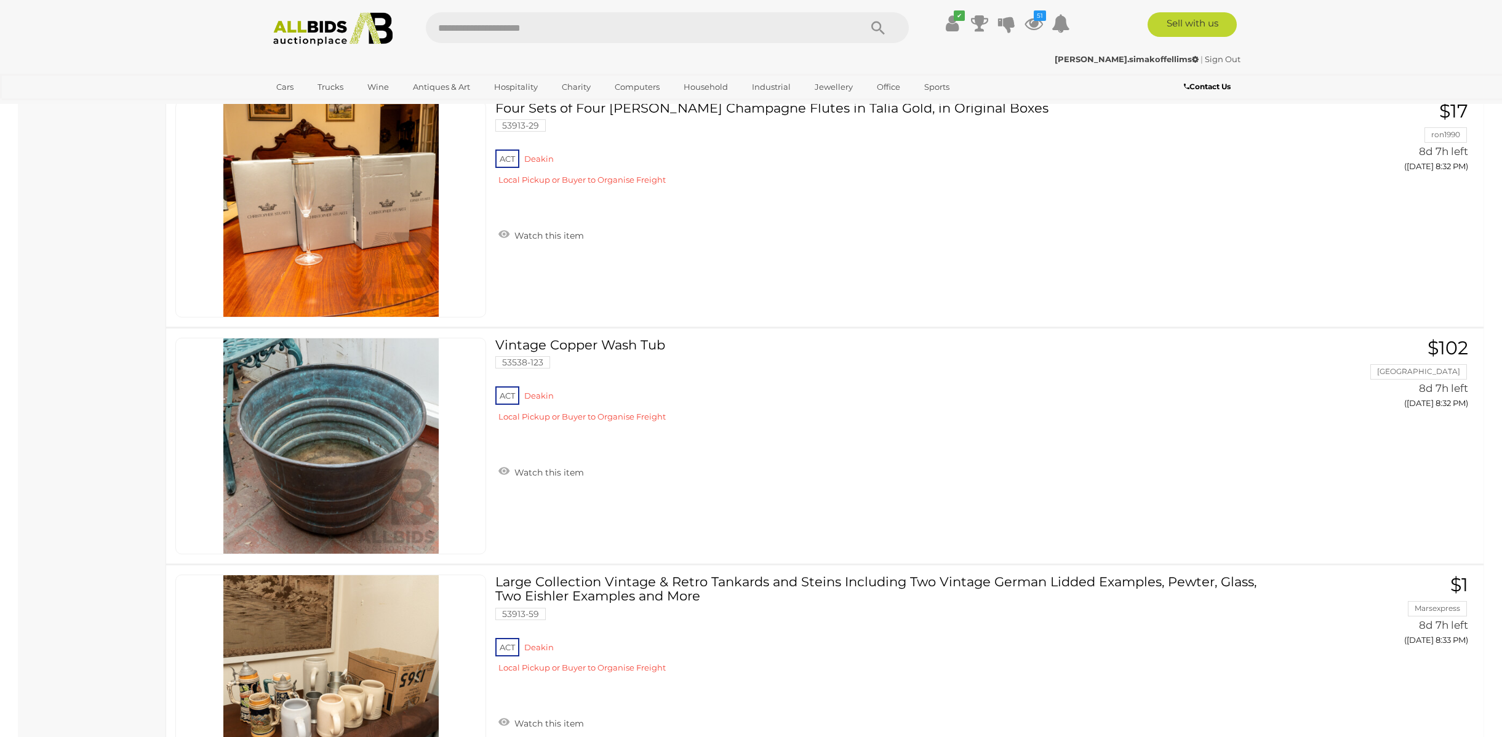
scroll to position [7898, 0]
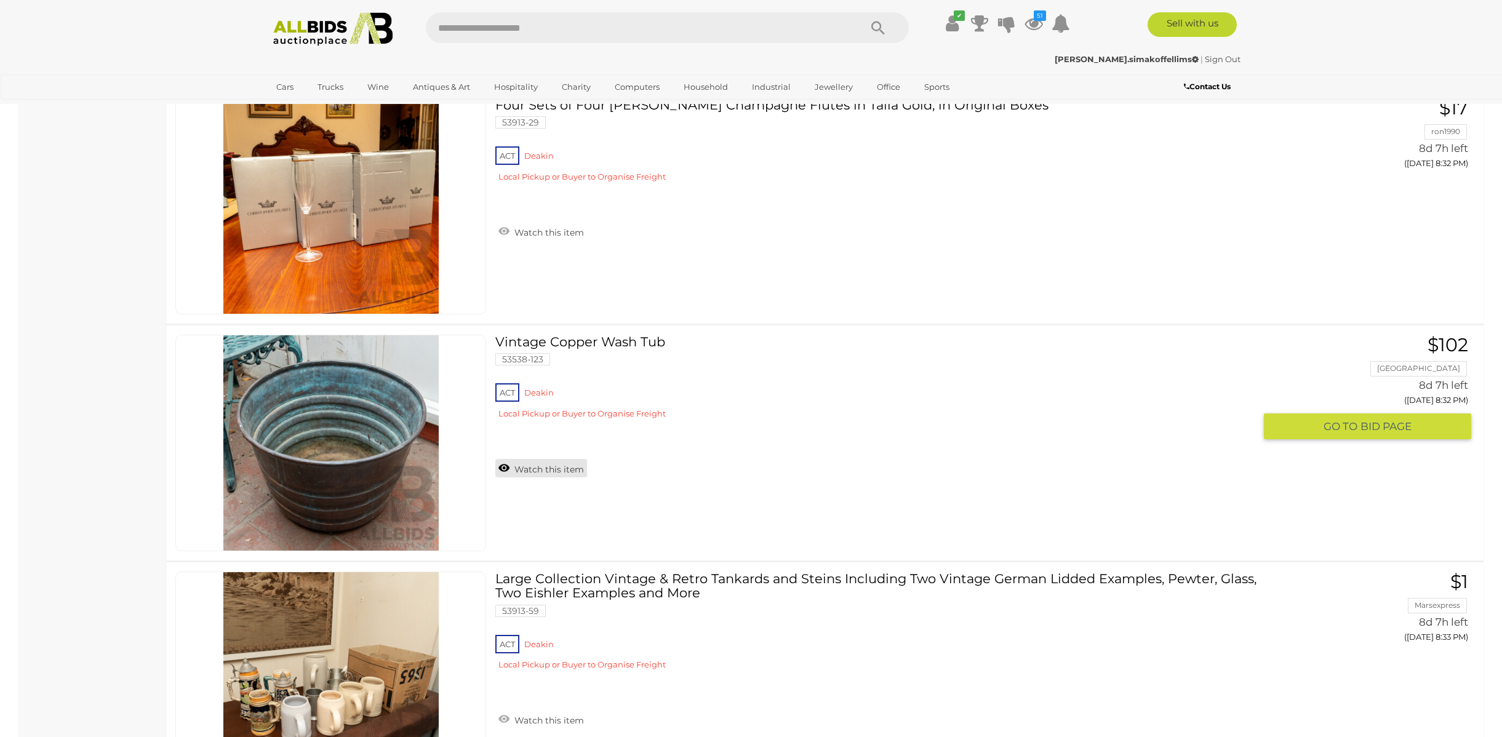
click at [527, 476] on link "Watch this item" at bounding box center [541, 468] width 92 height 18
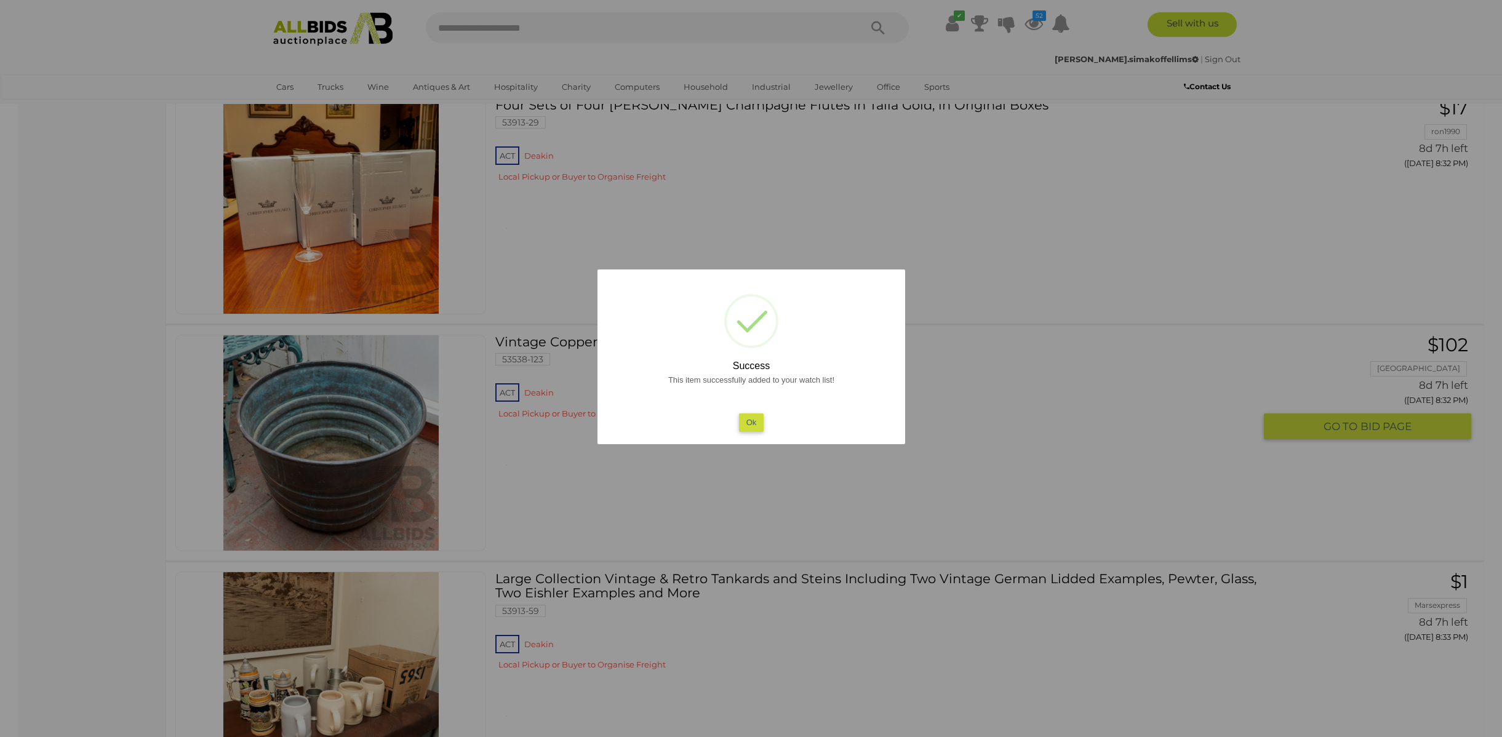
click at [748, 423] on button "Ok" at bounding box center [751, 423] width 25 height 18
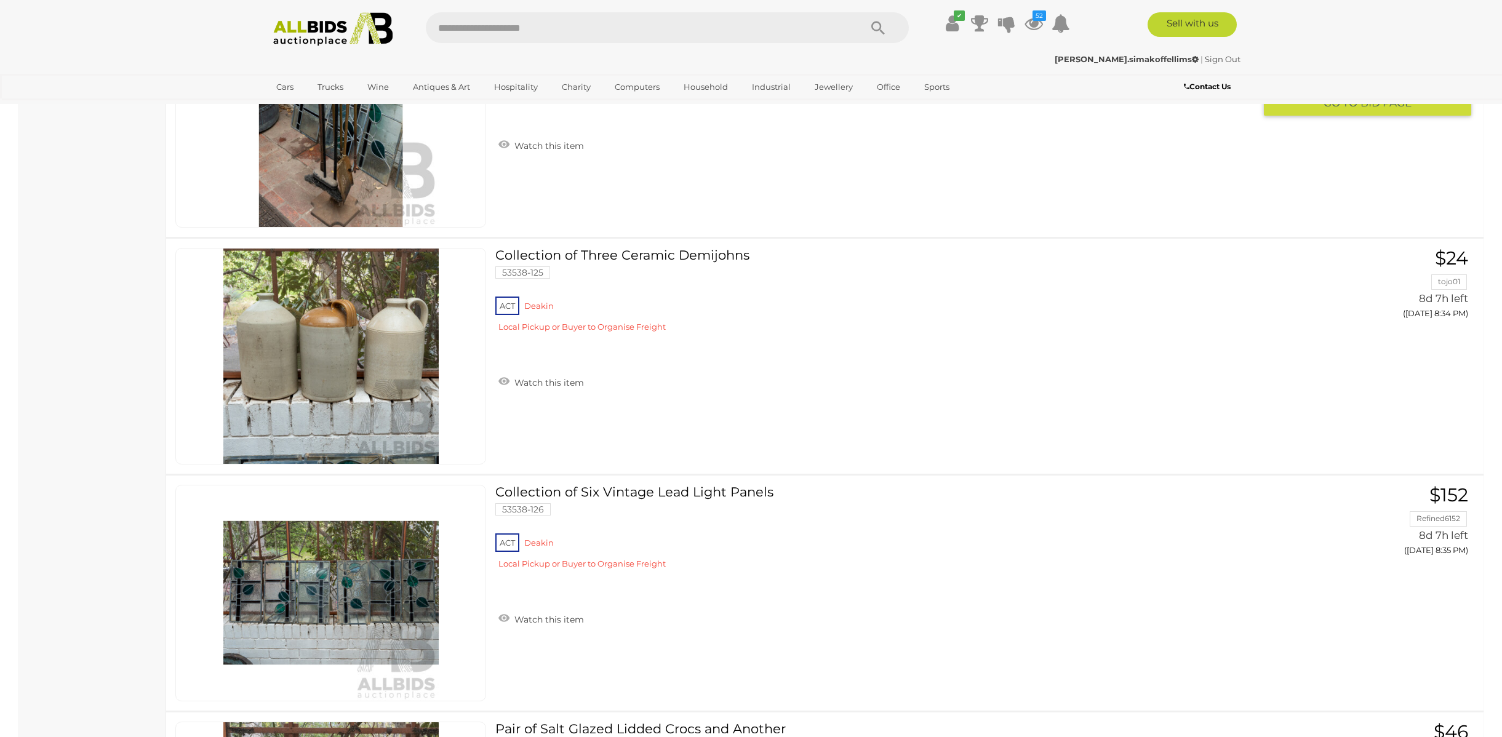
scroll to position [8699, 0]
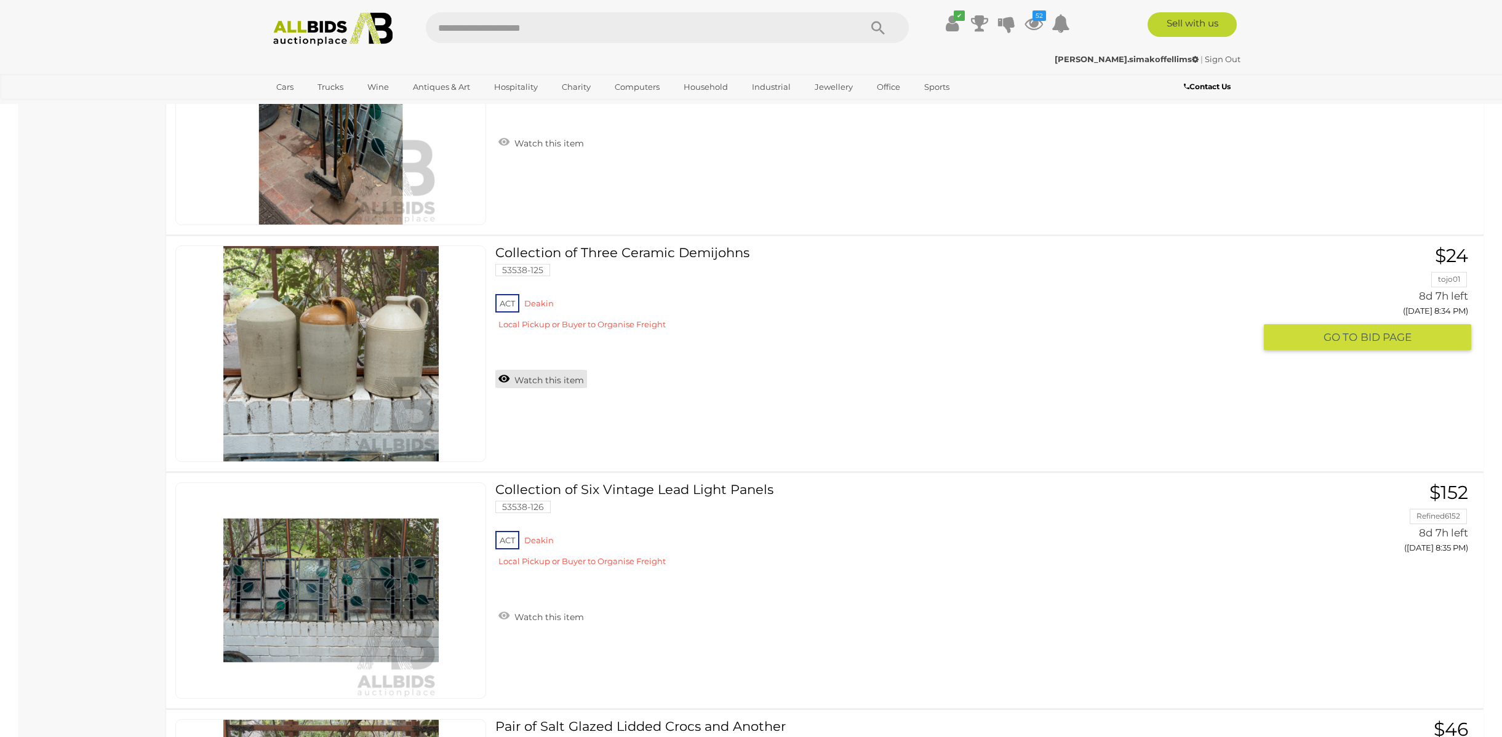
click at [515, 373] on link "Watch this item" at bounding box center [541, 379] width 92 height 18
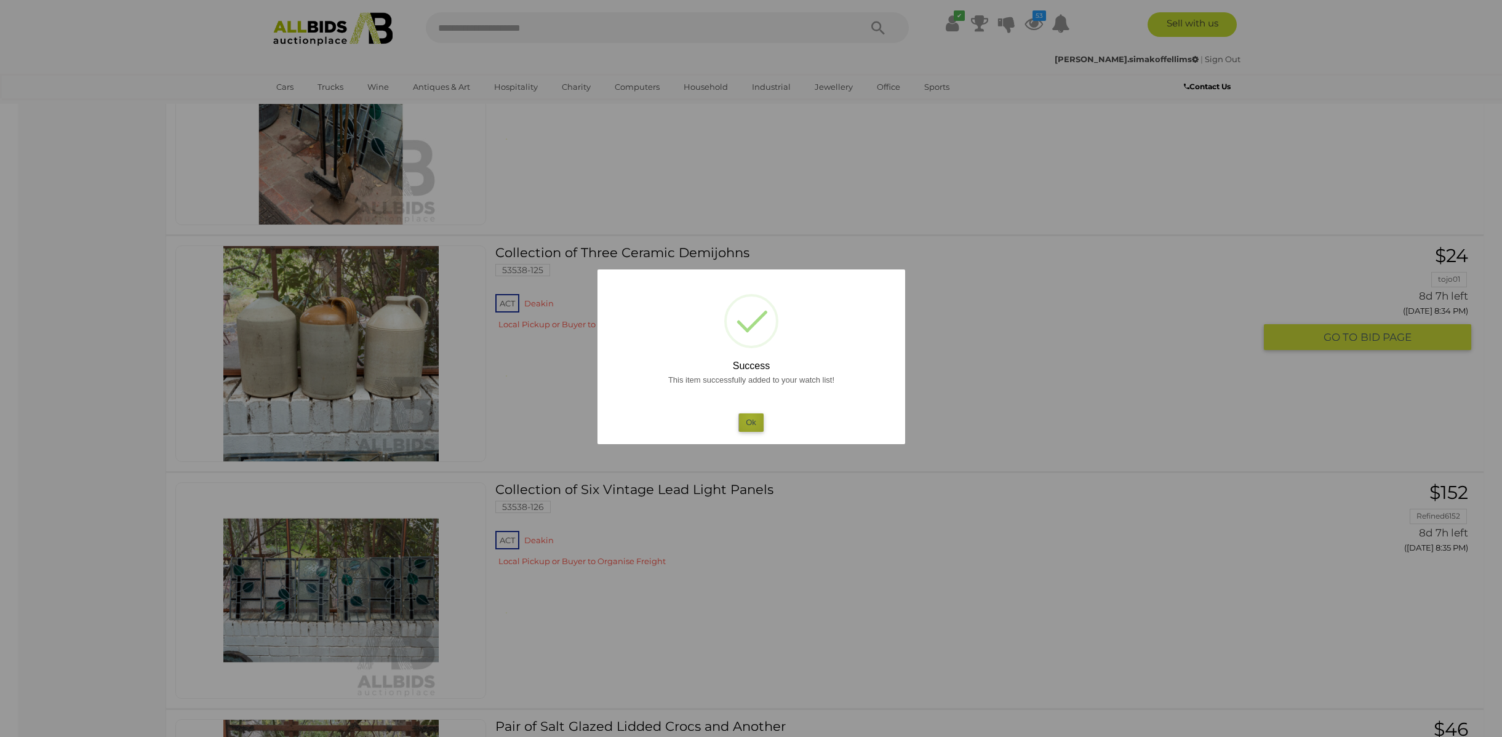
click at [750, 418] on button "Ok" at bounding box center [751, 423] width 25 height 18
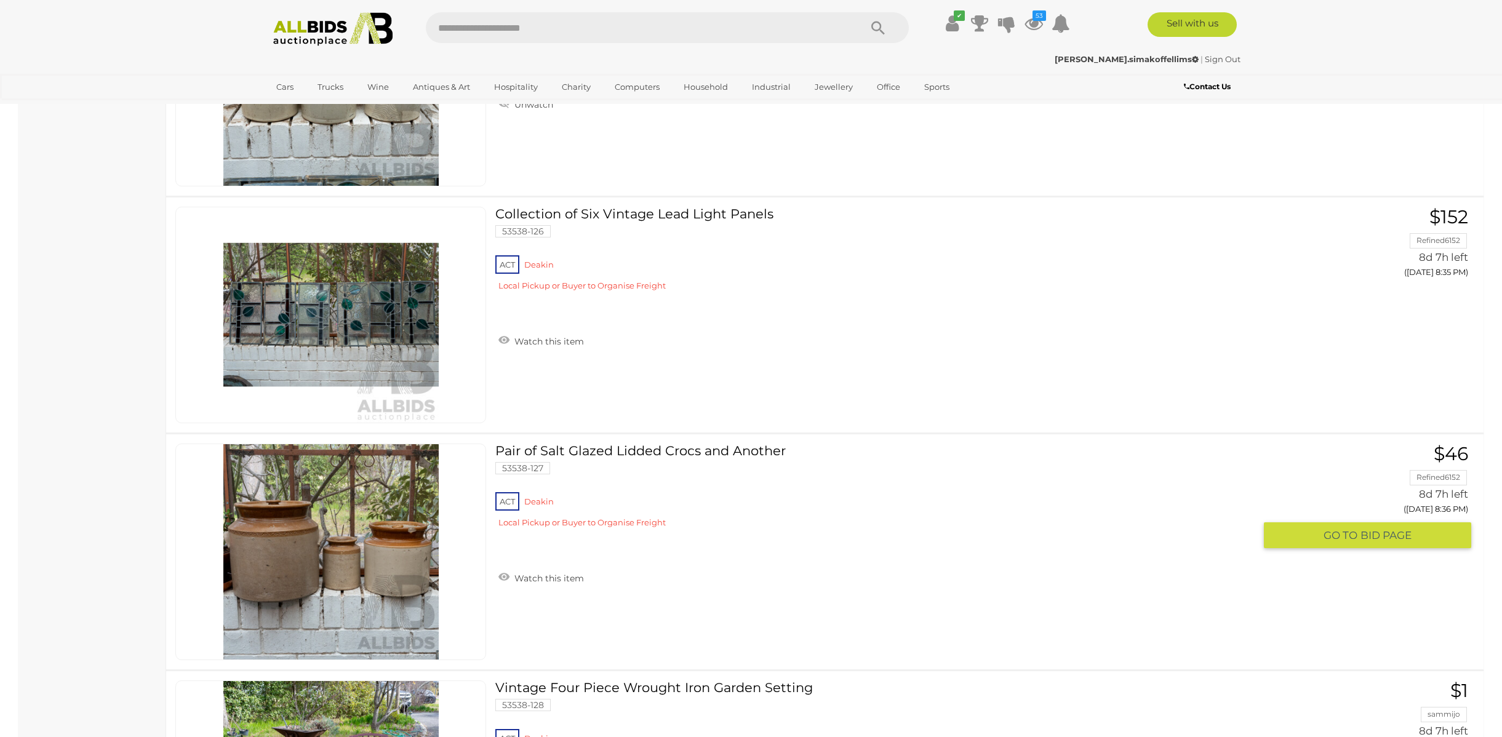
scroll to position [8975, 0]
click at [547, 575] on link "Watch this item" at bounding box center [541, 576] width 92 height 18
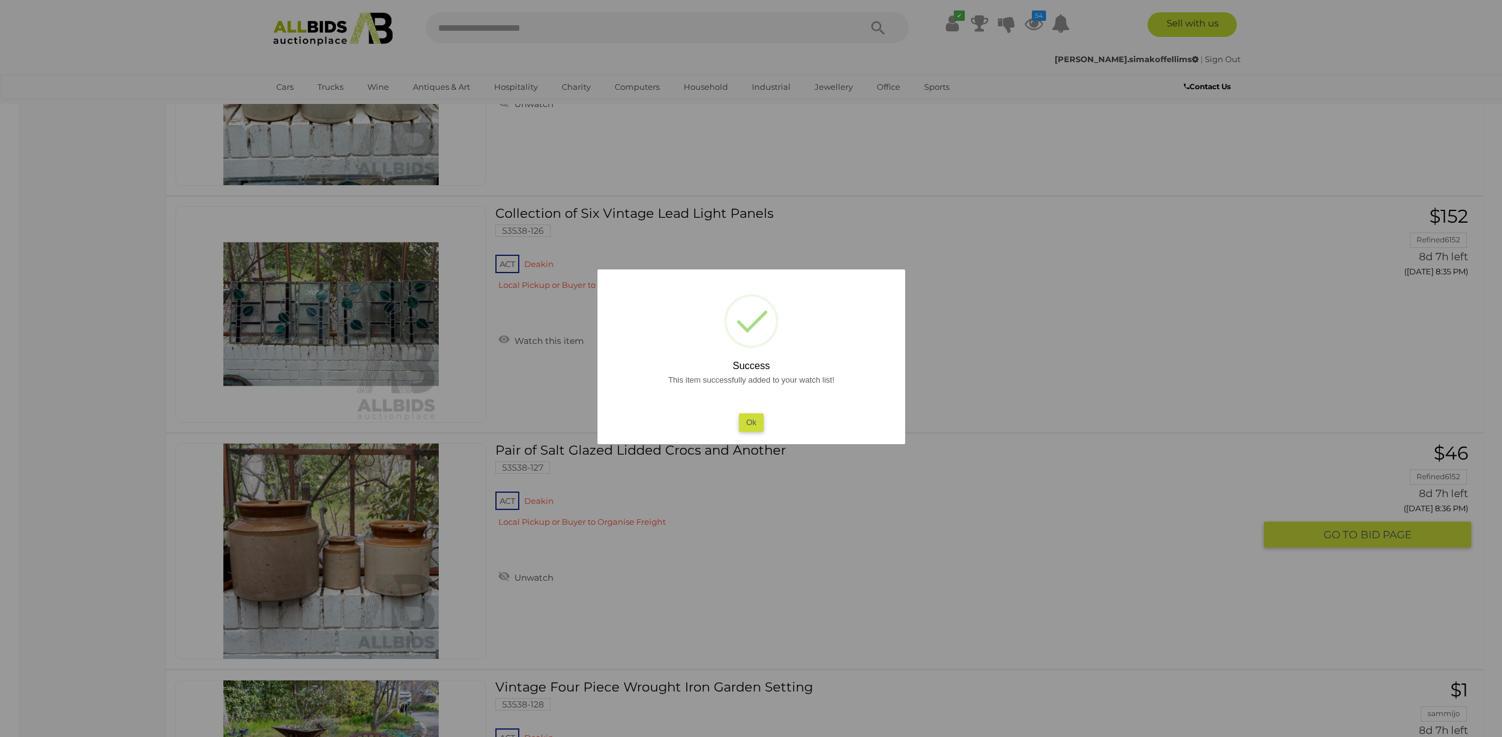
click at [750, 422] on button "Ok" at bounding box center [751, 423] width 25 height 18
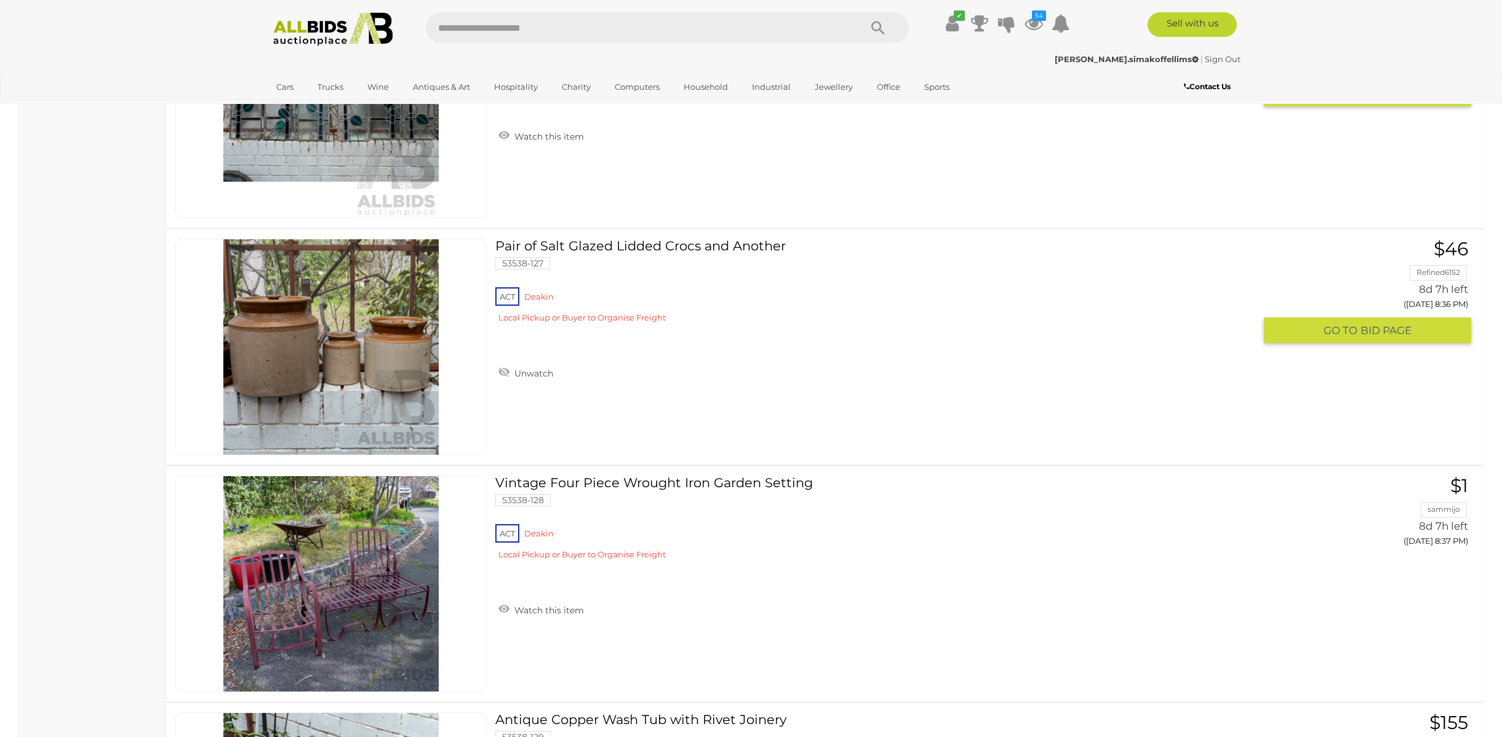
scroll to position [9181, 0]
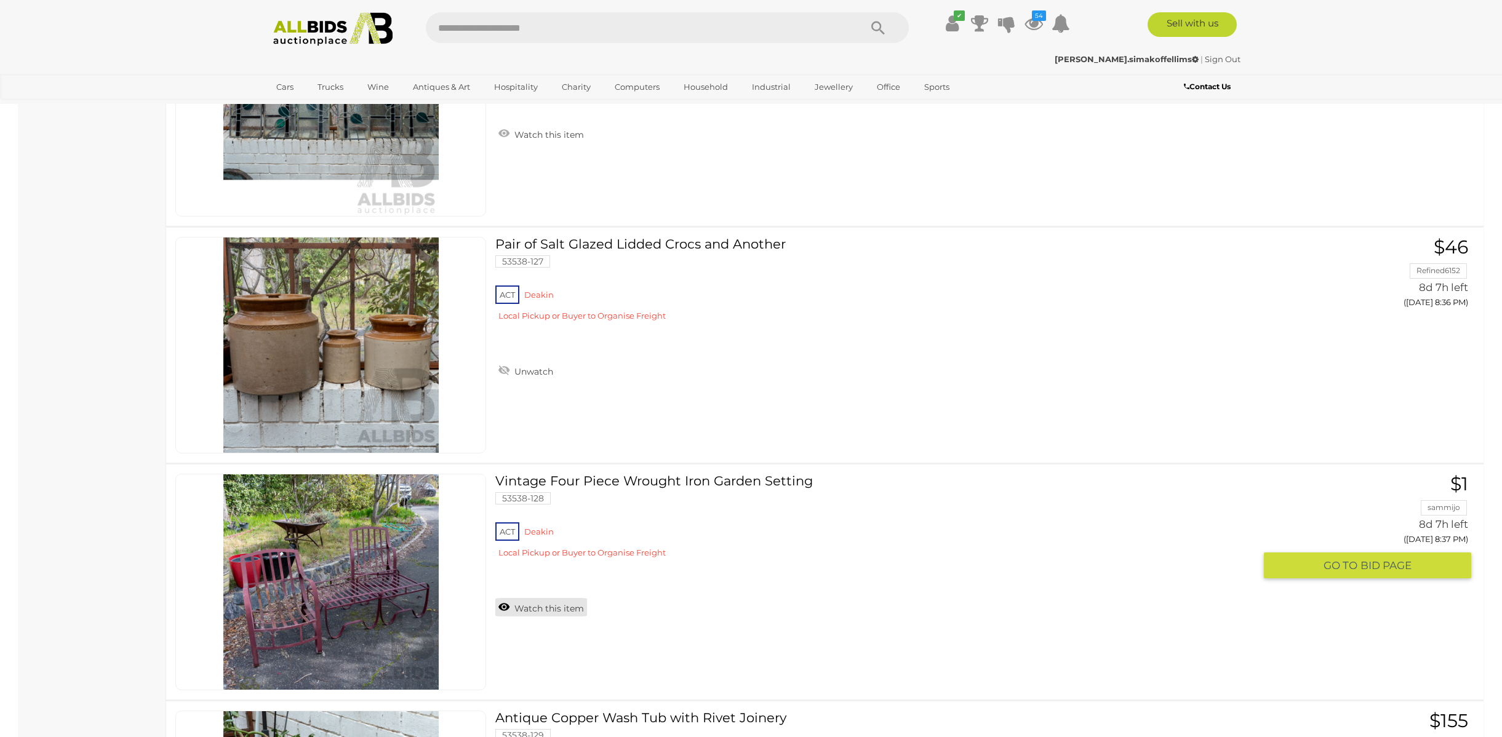
click at [543, 603] on link "Watch this item" at bounding box center [541, 607] width 92 height 18
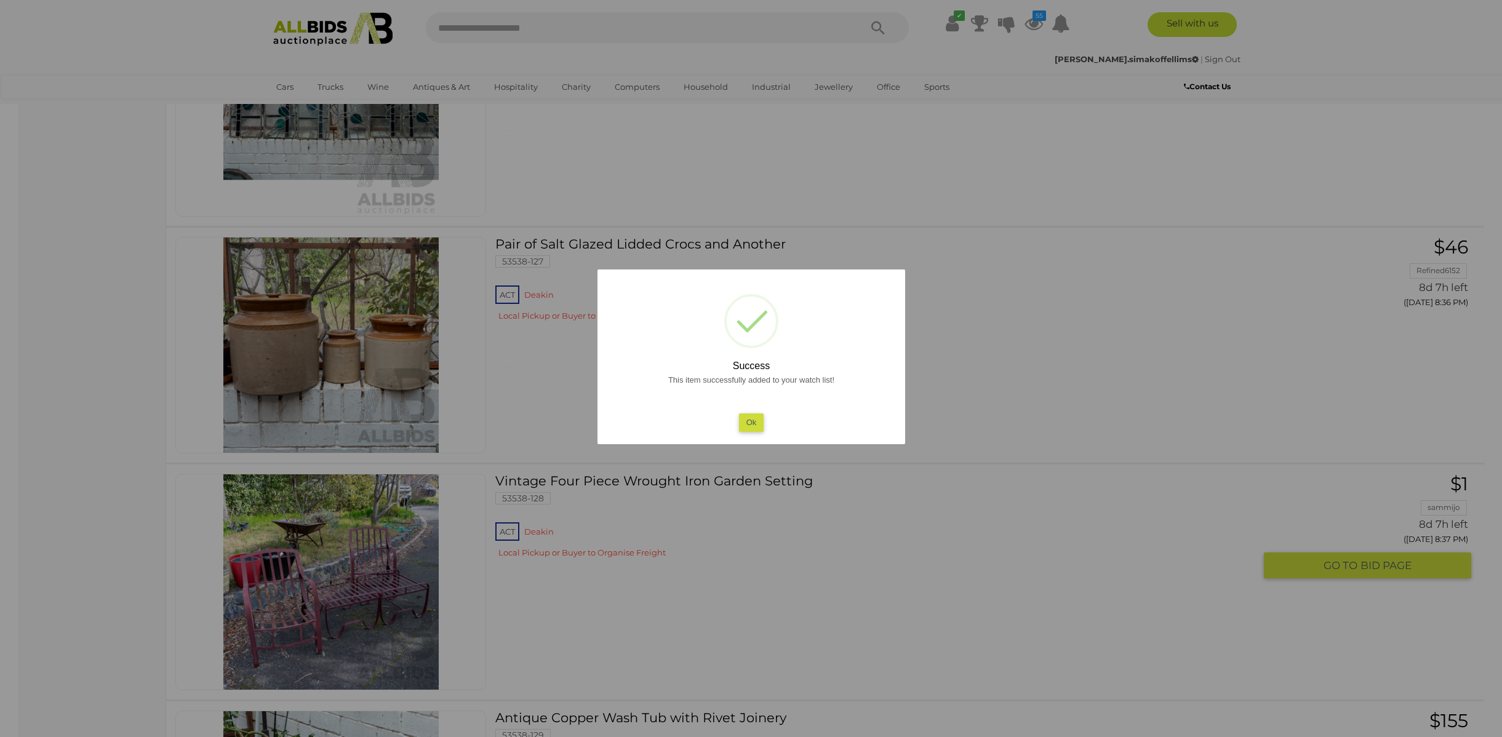
click at [758, 427] on button "Ok" at bounding box center [751, 423] width 25 height 18
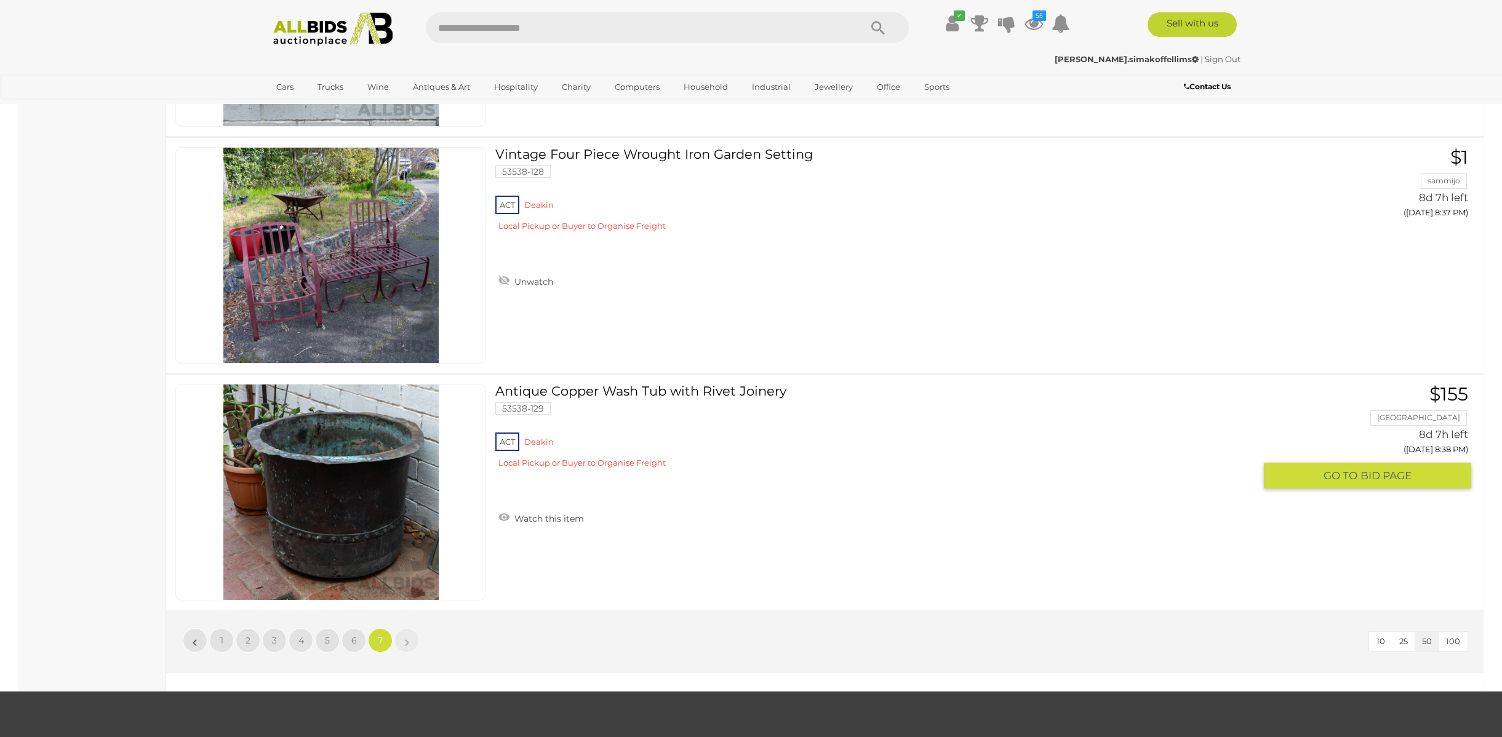
scroll to position [9513, 0]
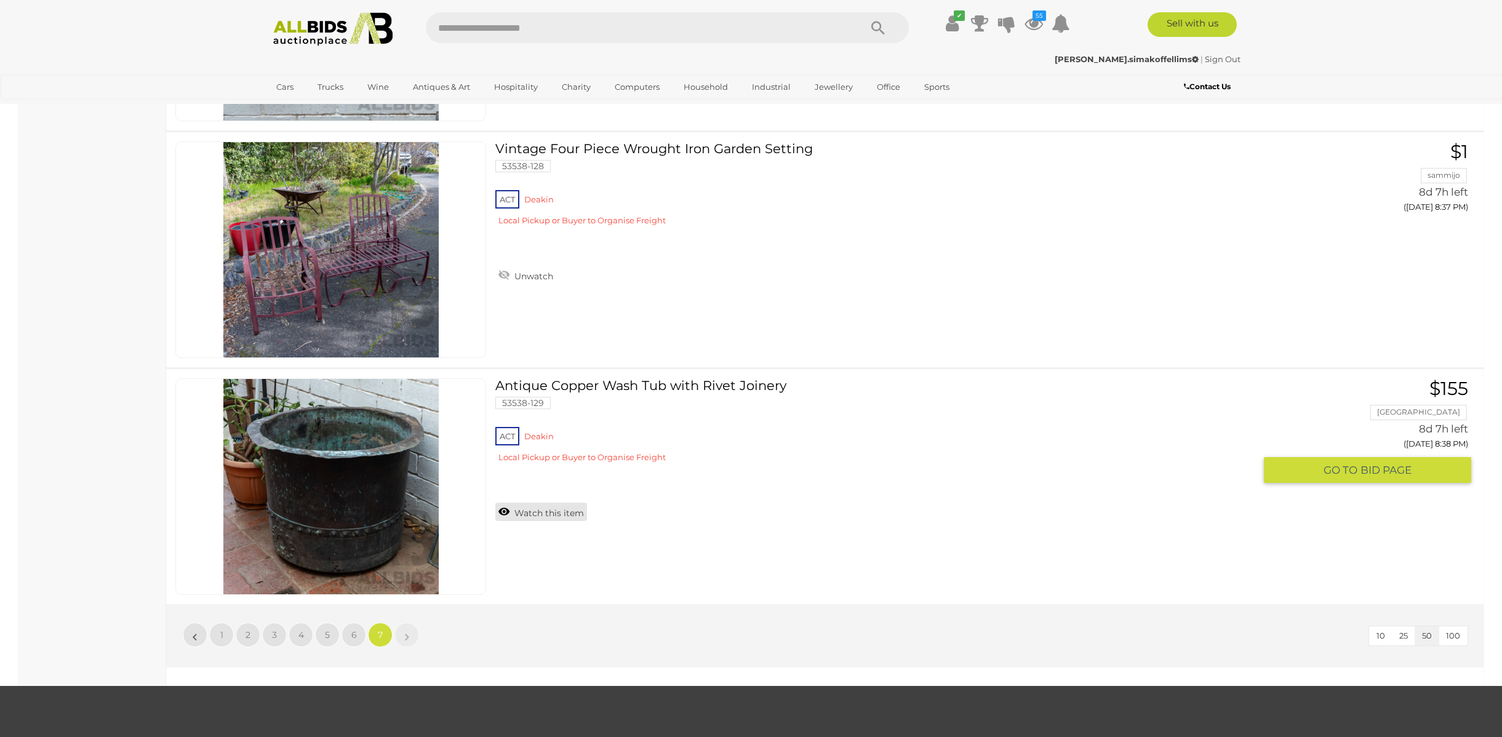
click at [534, 511] on link "Watch this item" at bounding box center [541, 512] width 92 height 18
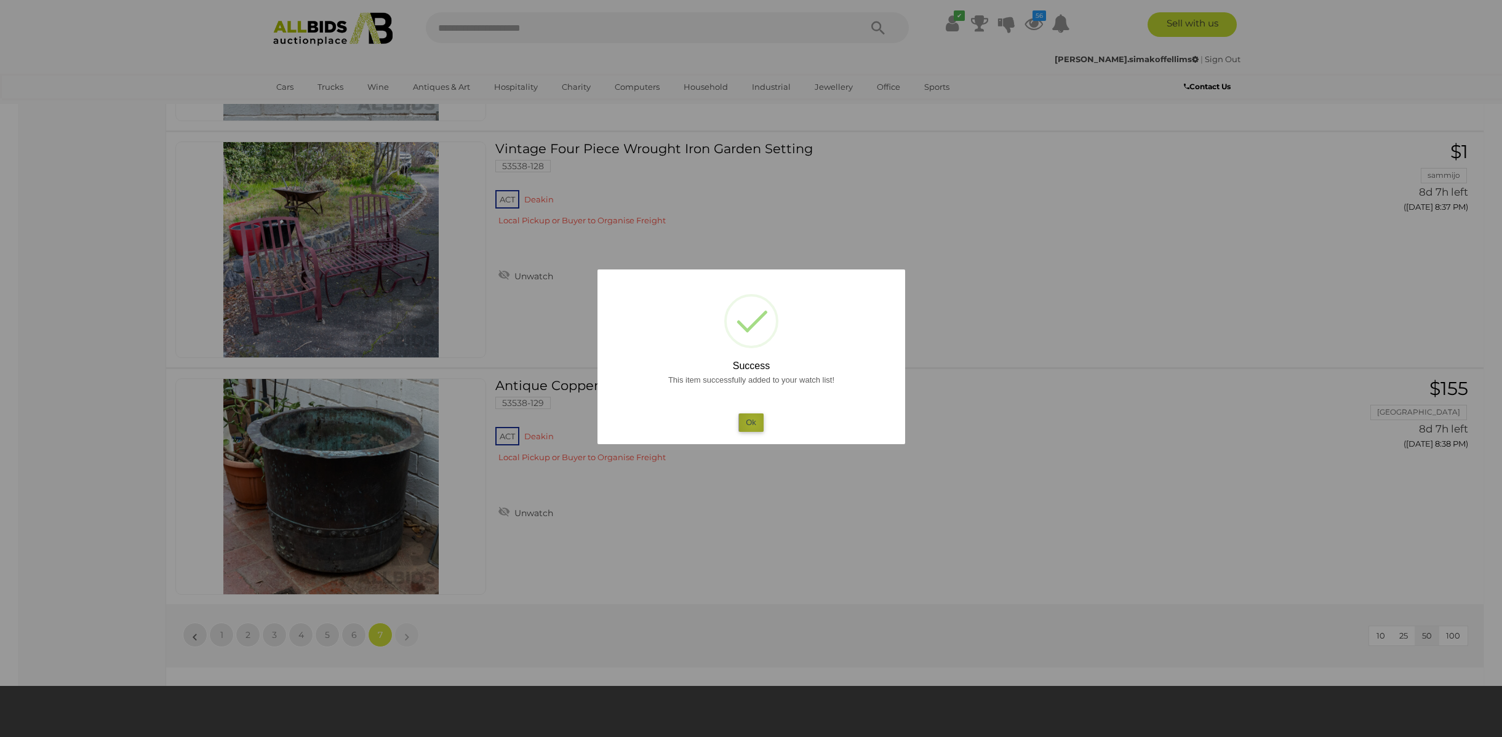
click at [753, 422] on button "Ok" at bounding box center [751, 423] width 25 height 18
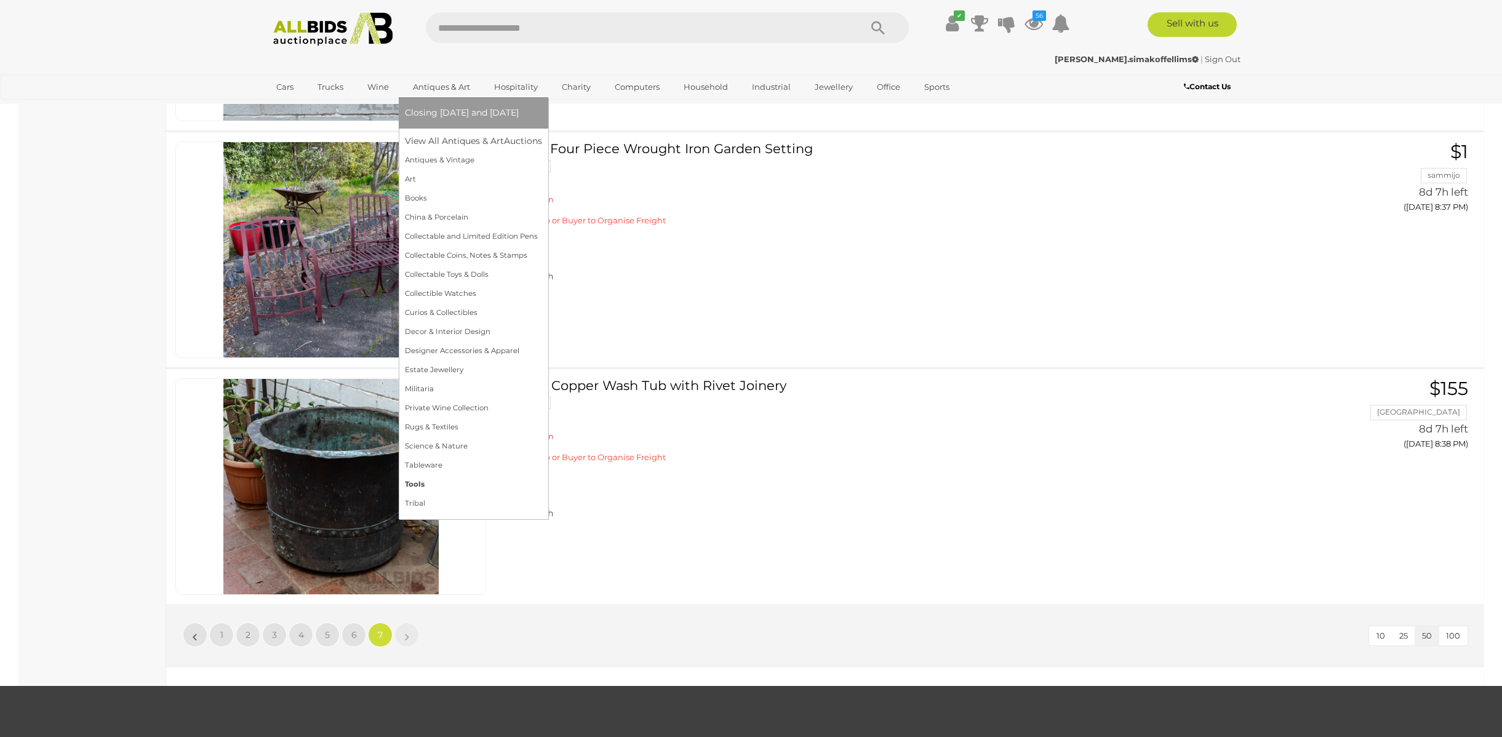
click at [414, 483] on link "Tools" at bounding box center [473, 484] width 137 height 19
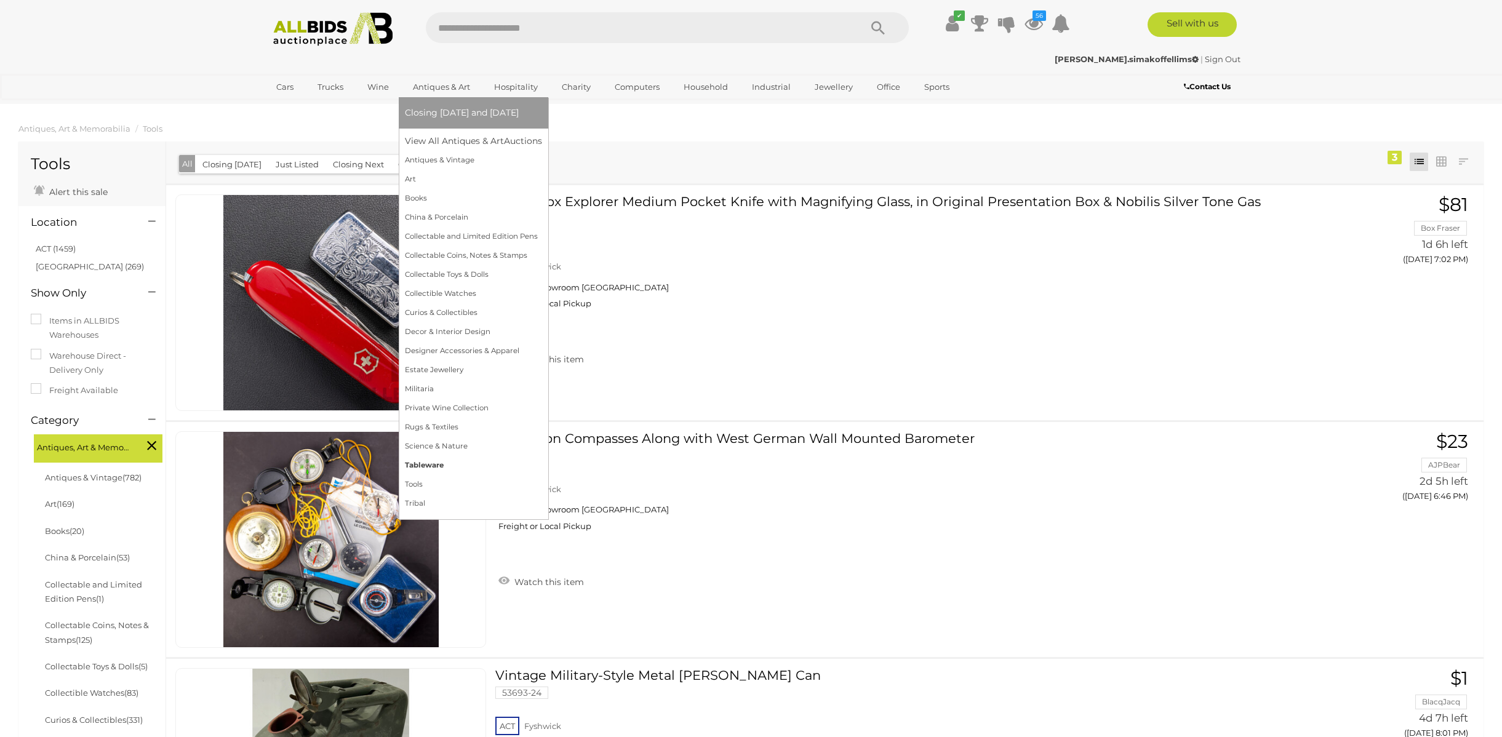
click at [414, 464] on link "Tableware" at bounding box center [473, 465] width 137 height 19
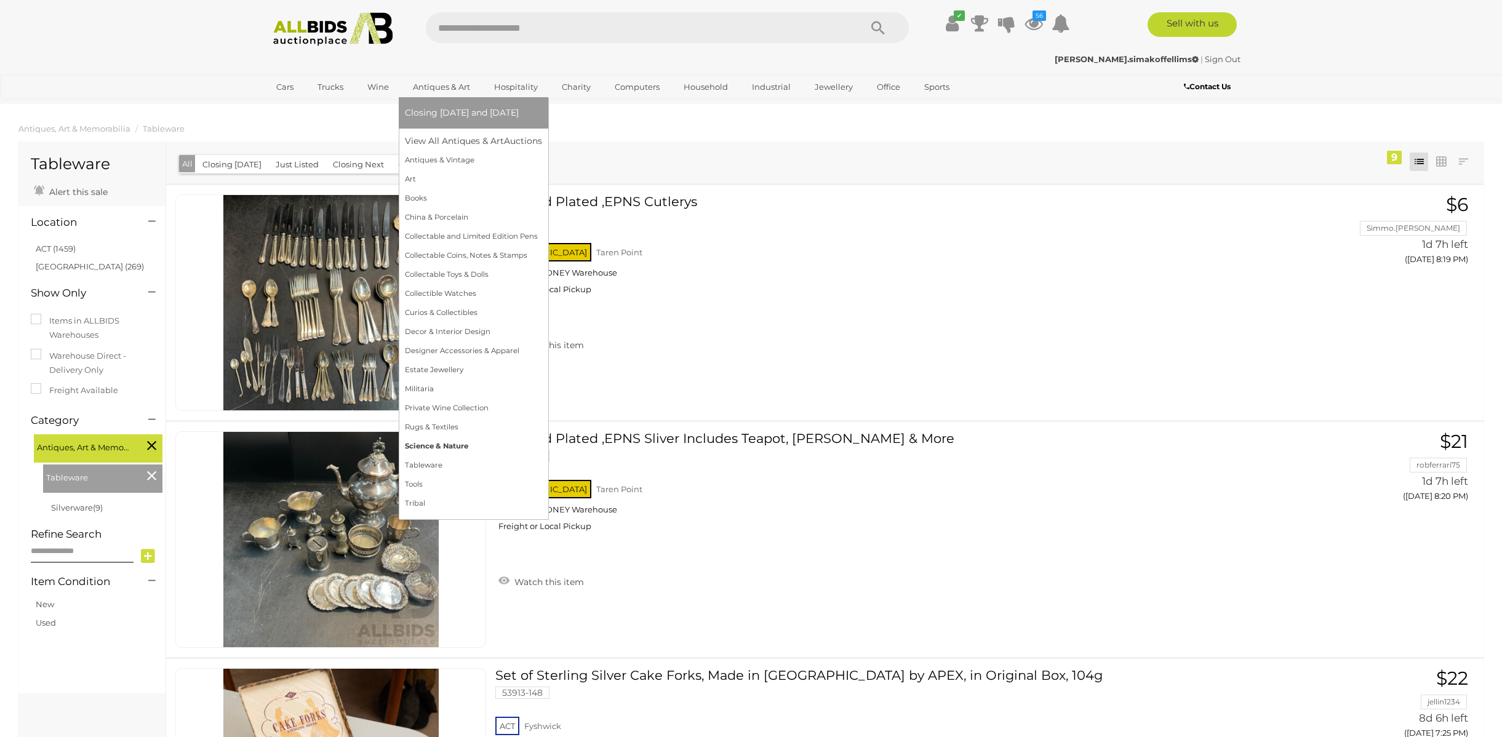
click at [426, 444] on link "Science & Nature" at bounding box center [473, 446] width 137 height 19
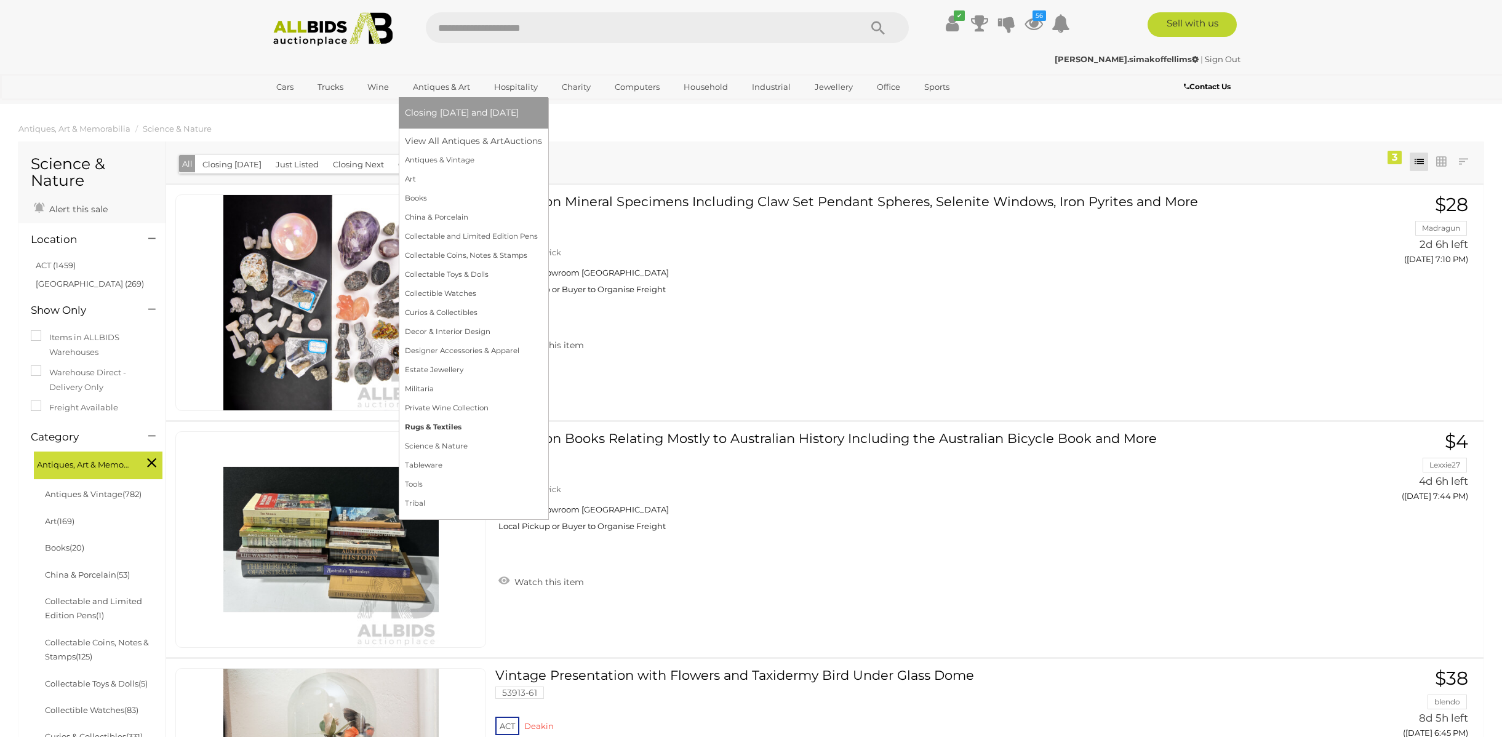
click at [427, 420] on link "Rugs & Textiles" at bounding box center [473, 427] width 137 height 19
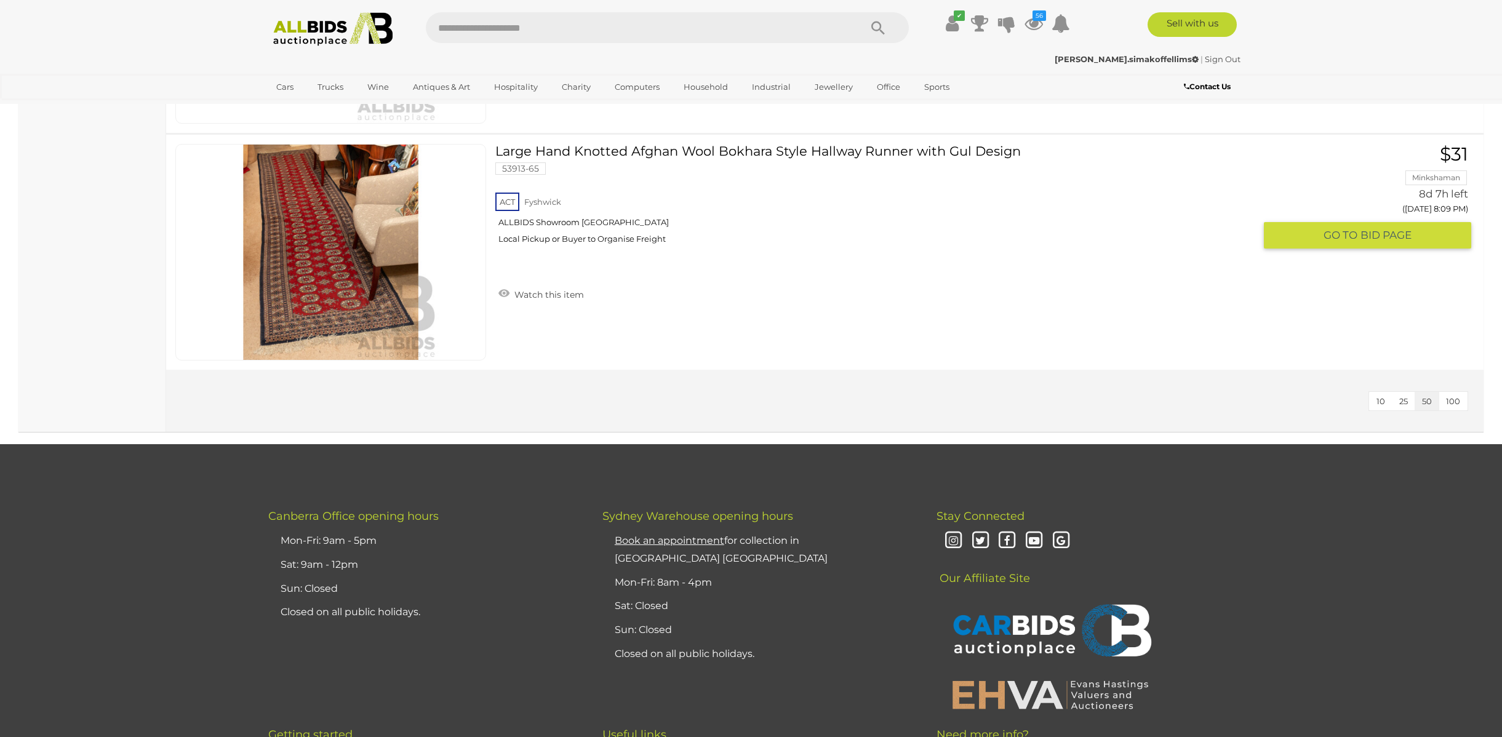
scroll to position [4316, 0]
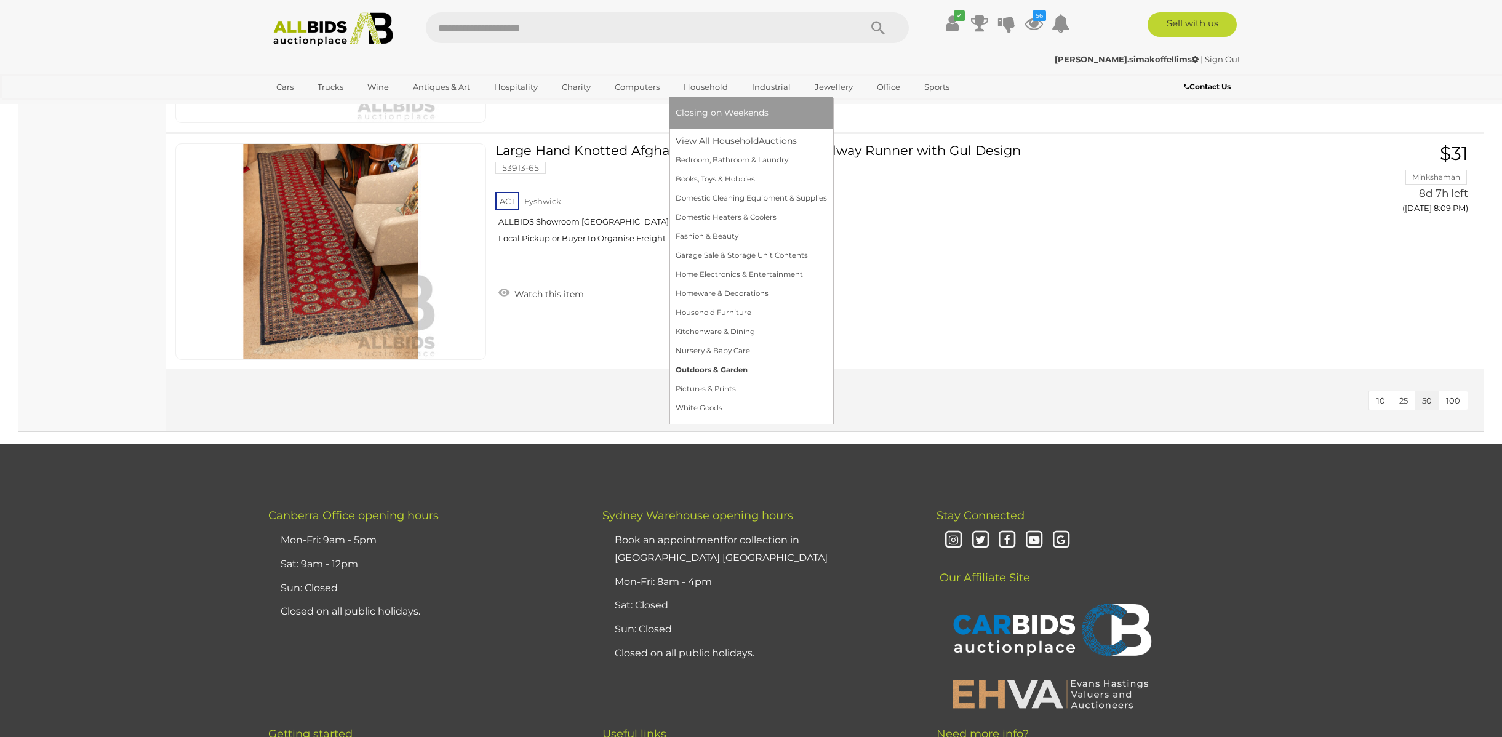
click at [686, 374] on link "Outdoors & Garden" at bounding box center [751, 370] width 151 height 19
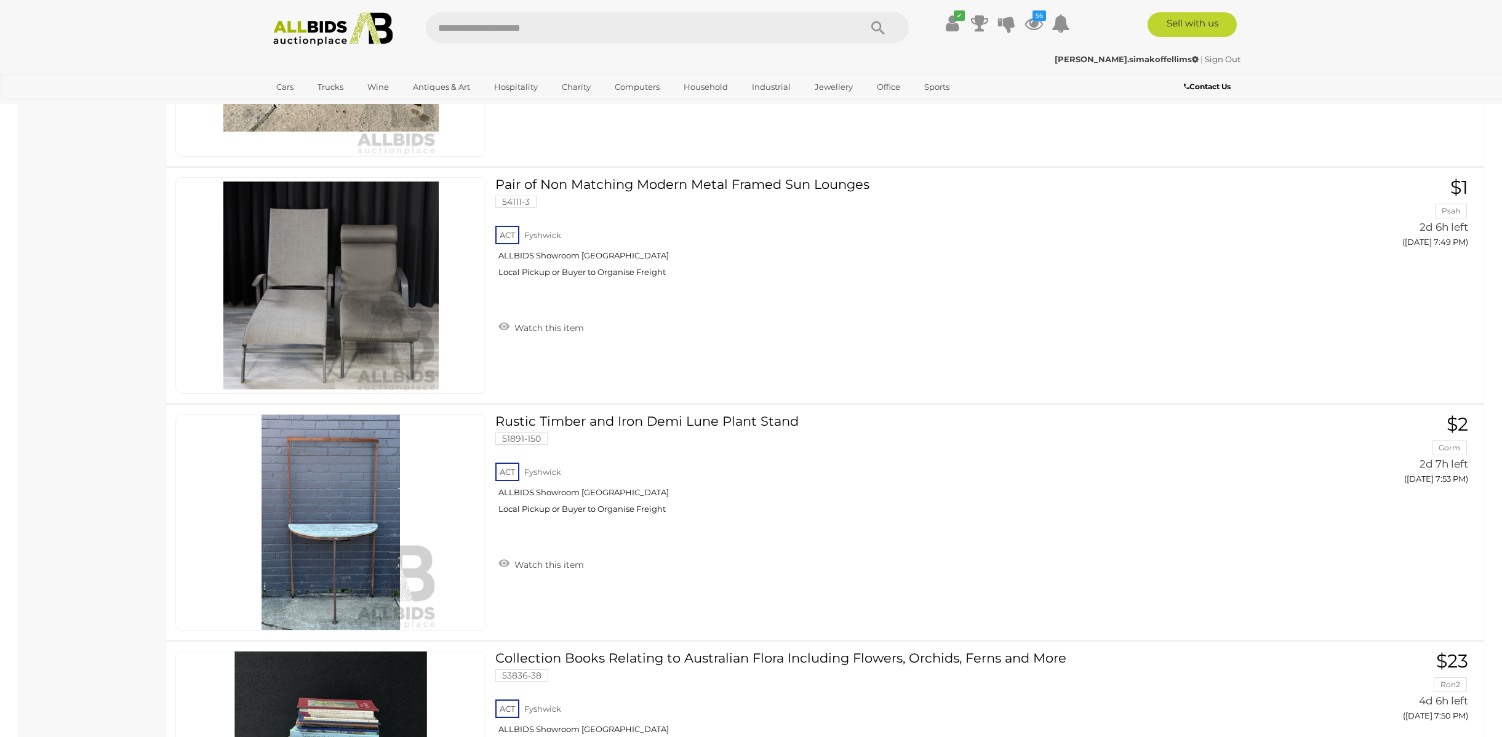
scroll to position [1917, 0]
click at [560, 559] on link "Watch this item" at bounding box center [541, 563] width 92 height 18
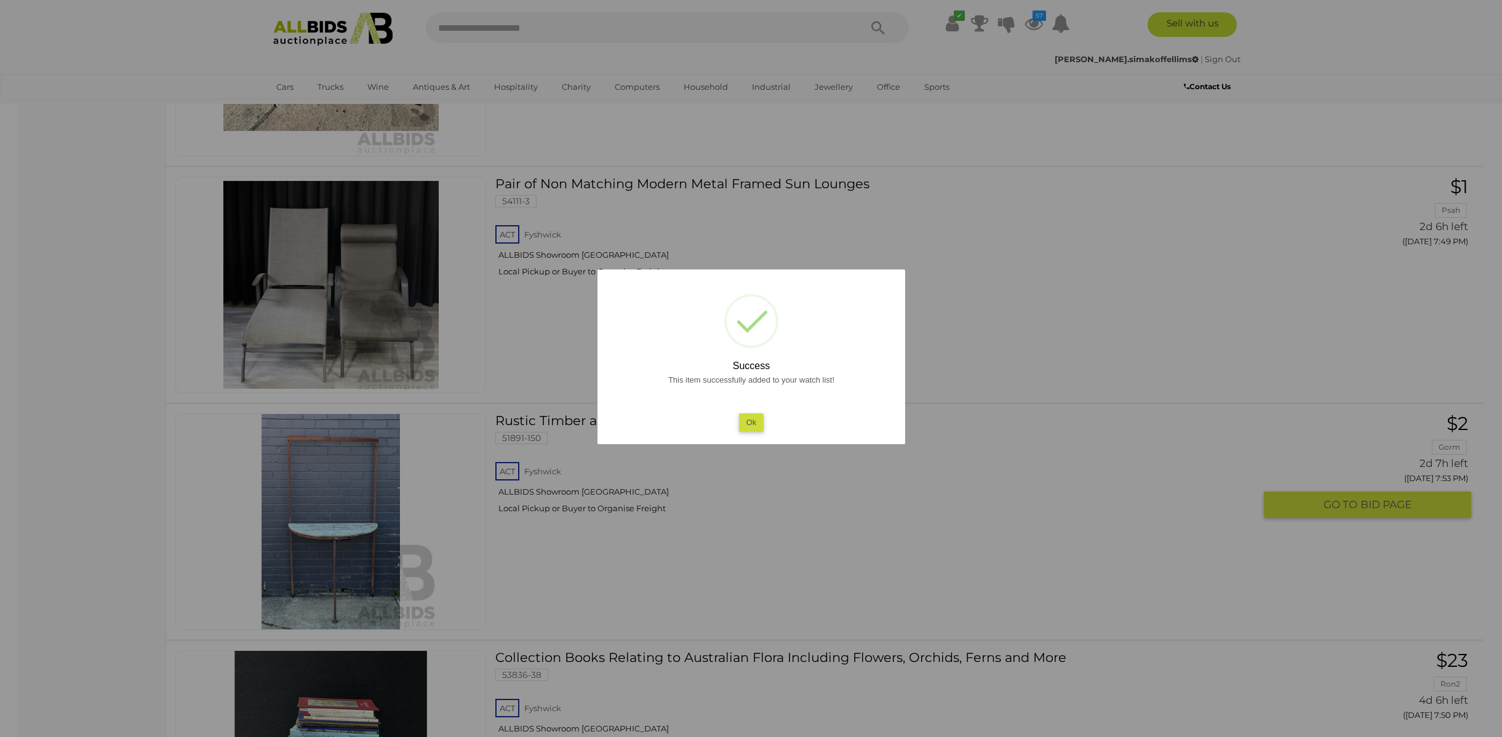
click at [748, 417] on button "Ok" at bounding box center [751, 423] width 25 height 18
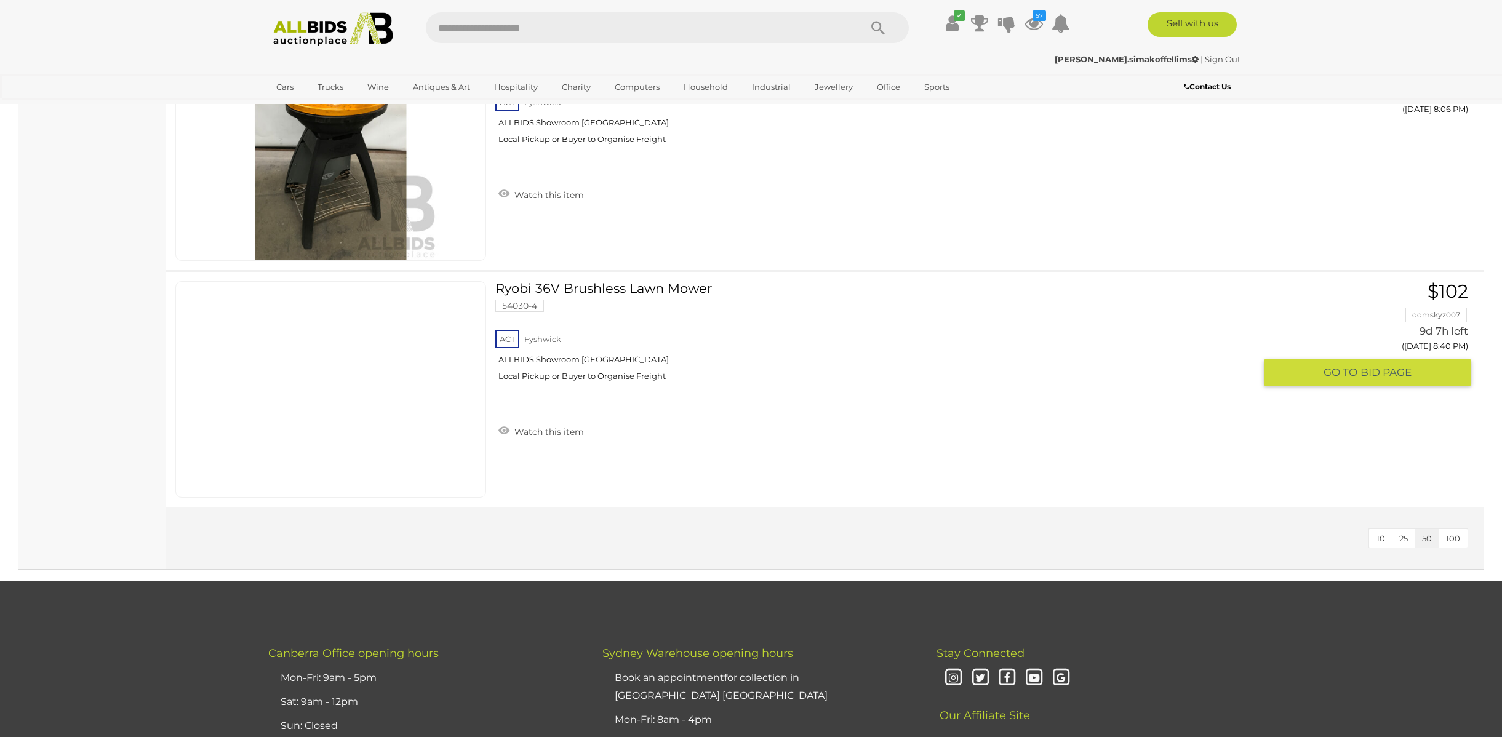
scroll to position [3708, 0]
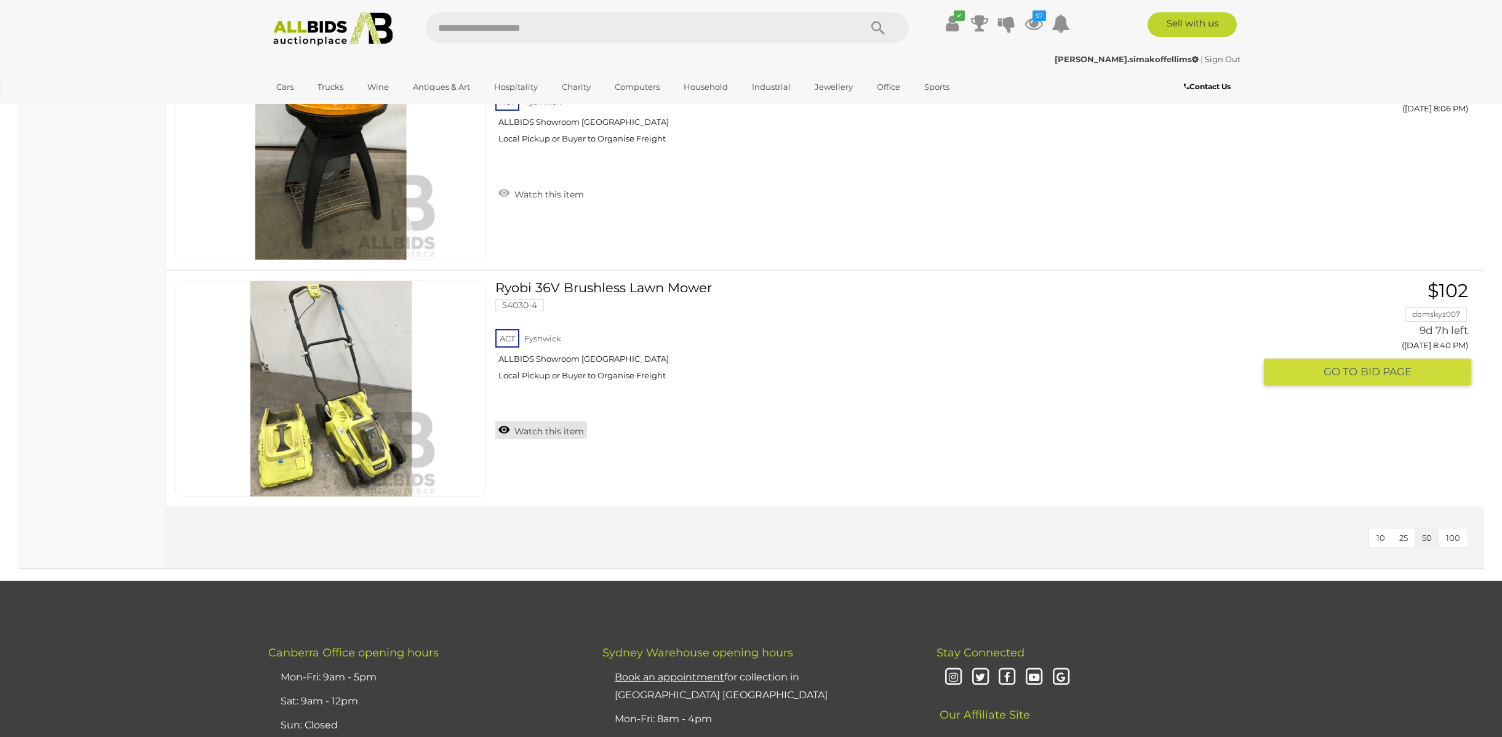
click at [522, 436] on link "Watch this item" at bounding box center [541, 430] width 92 height 18
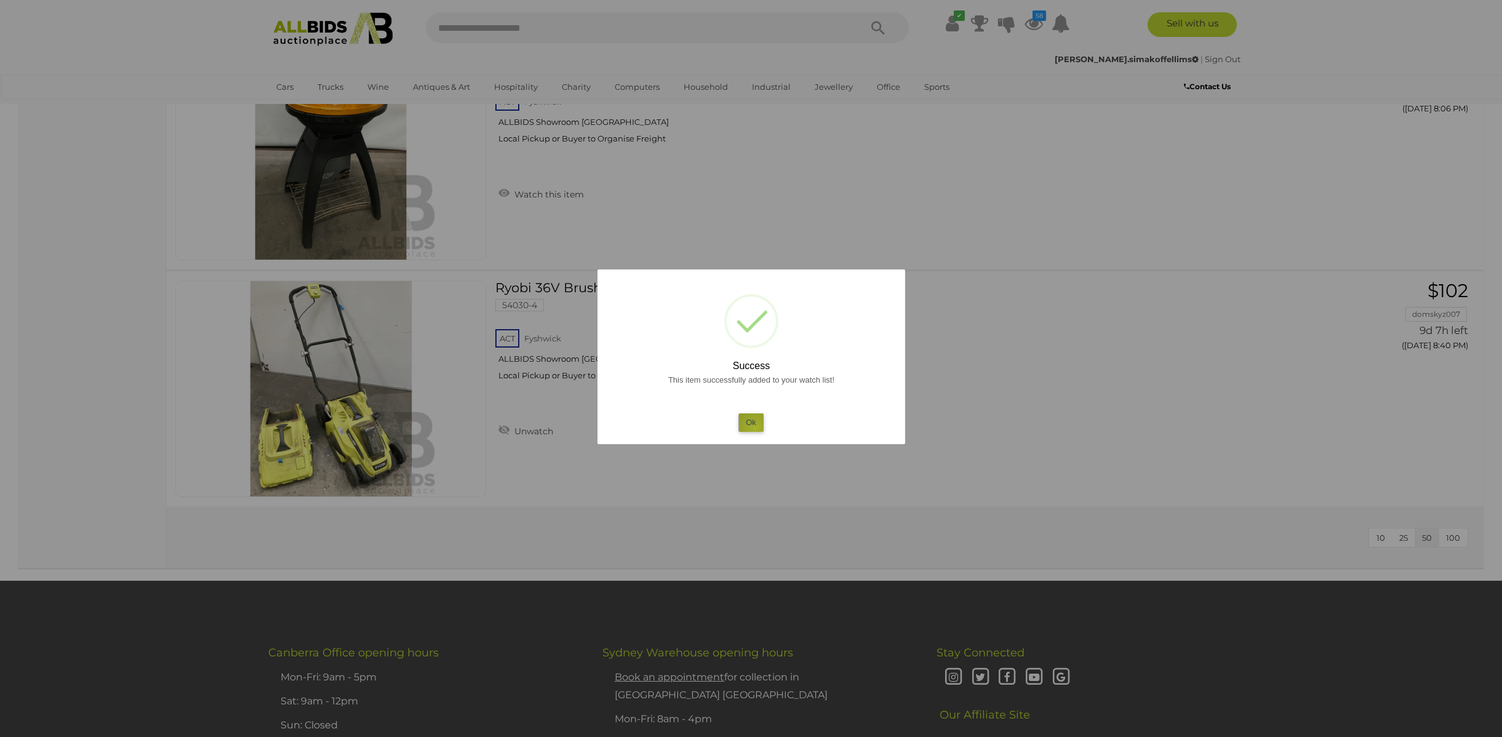
click at [755, 428] on button "Ok" at bounding box center [751, 423] width 25 height 18
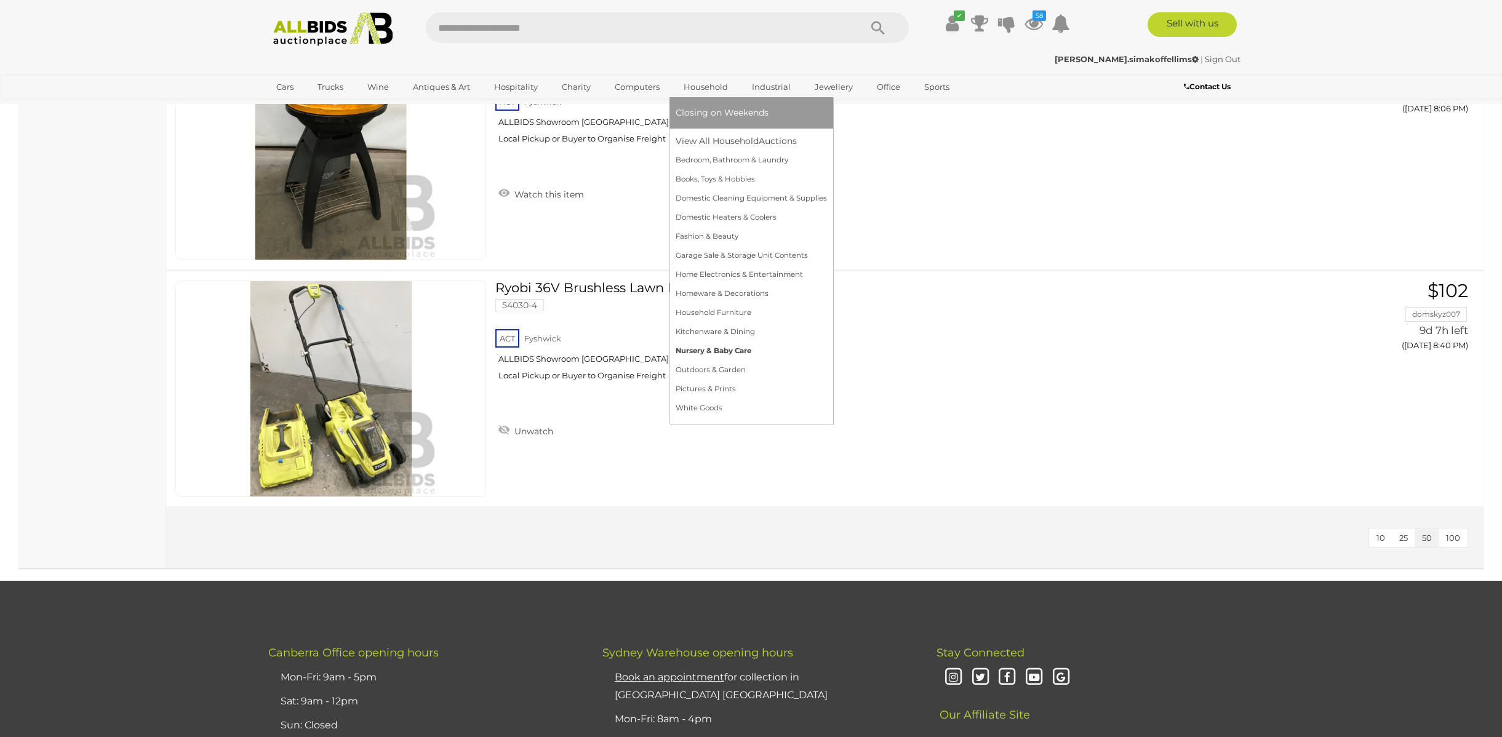
click at [687, 350] on link "Nursery & Baby Care" at bounding box center [751, 351] width 151 height 19
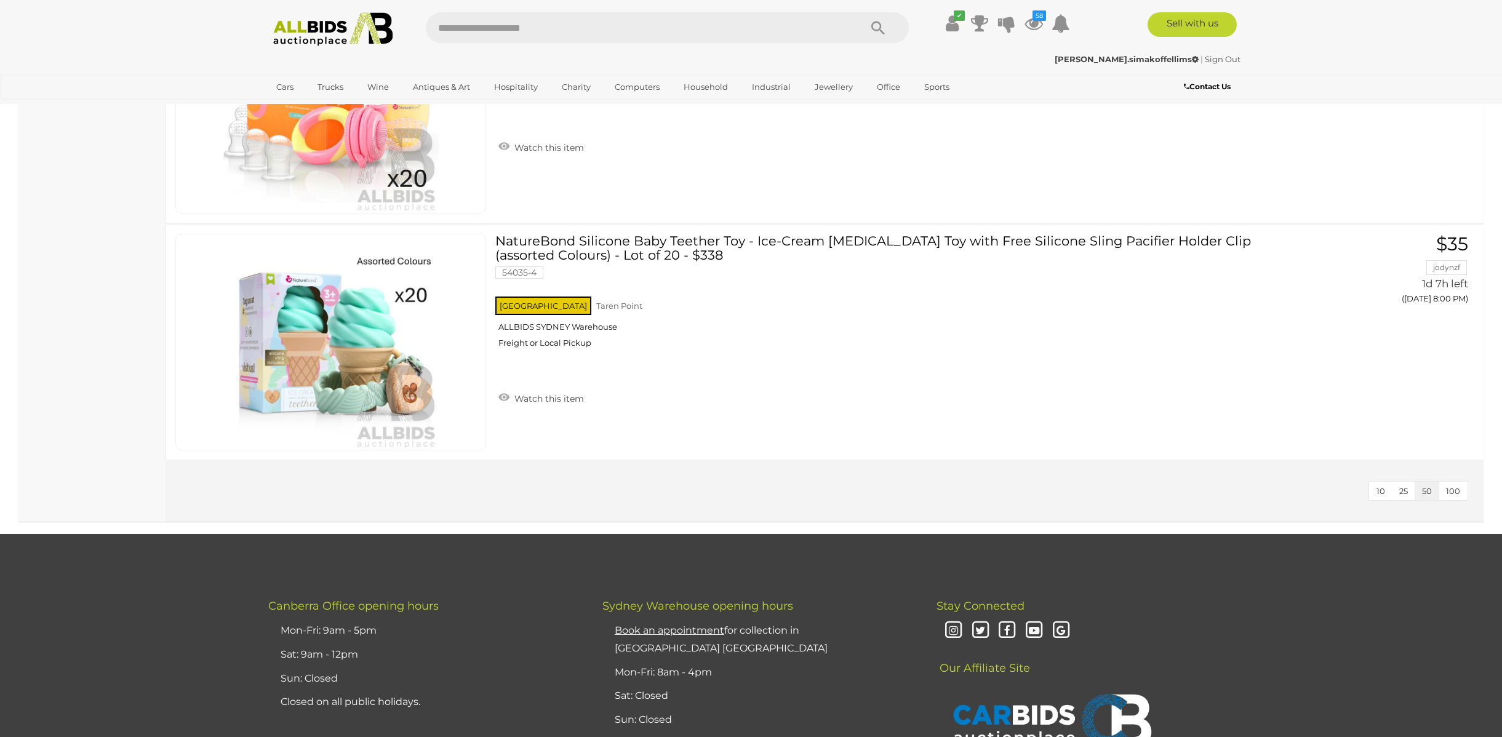
scroll to position [672, 0]
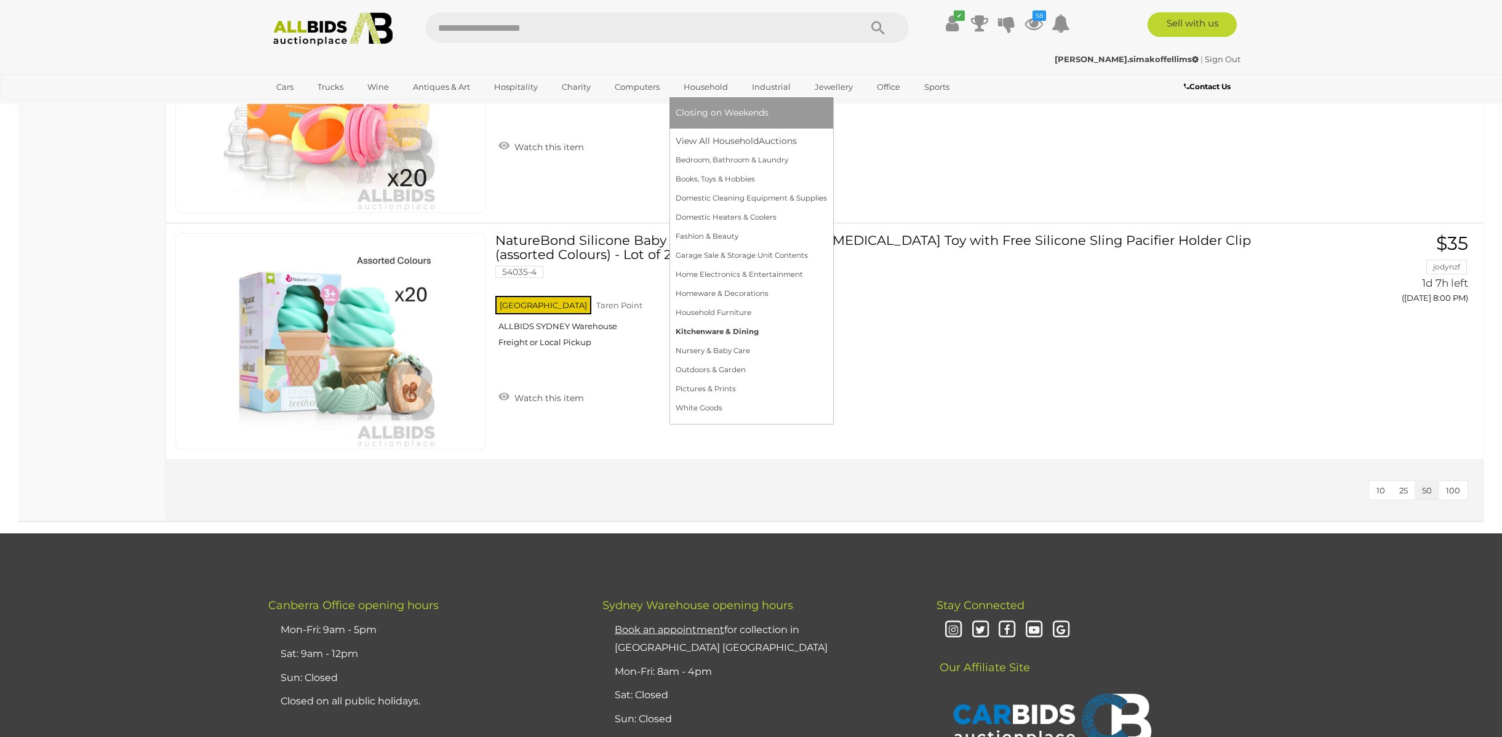
click at [718, 325] on link "Kitchenware & Dining" at bounding box center [751, 332] width 151 height 19
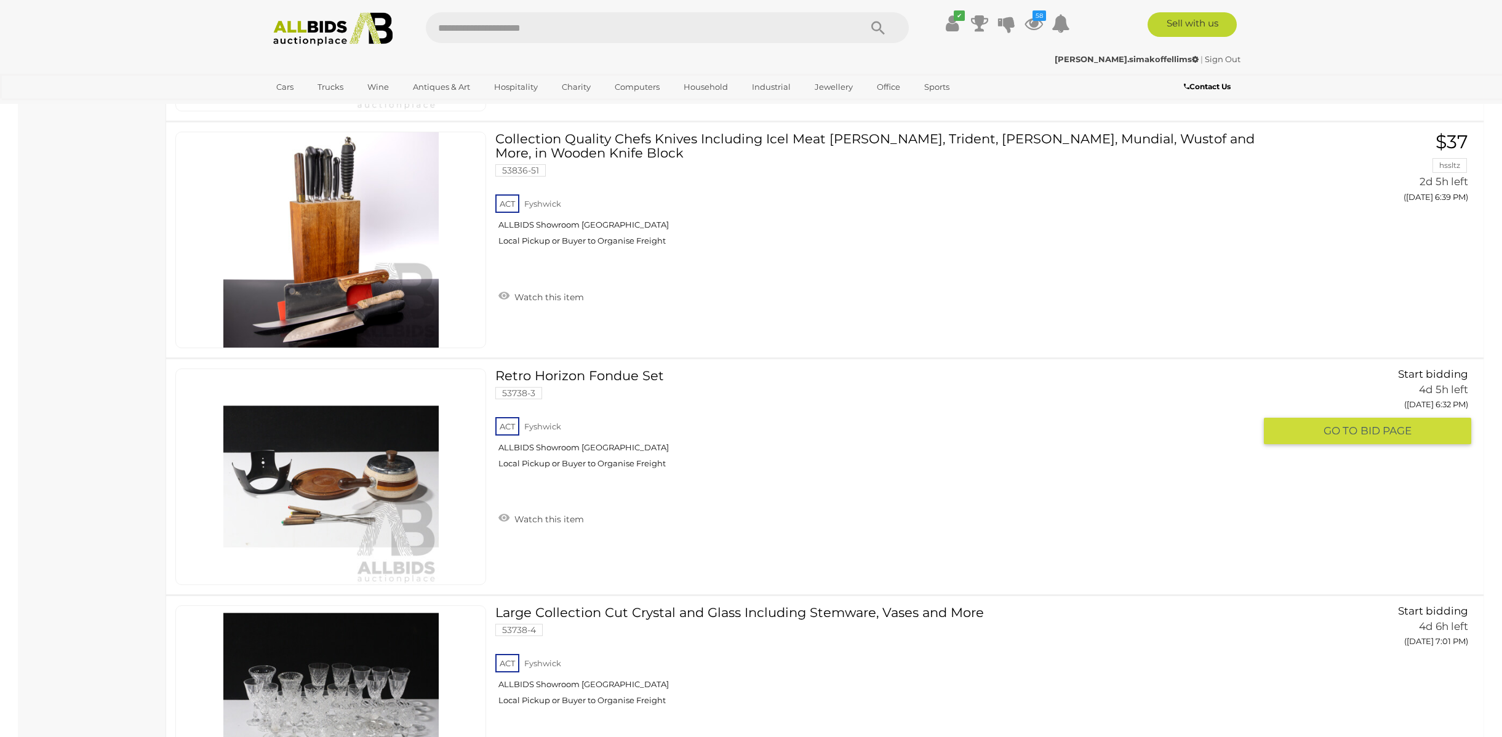
scroll to position [2207, 0]
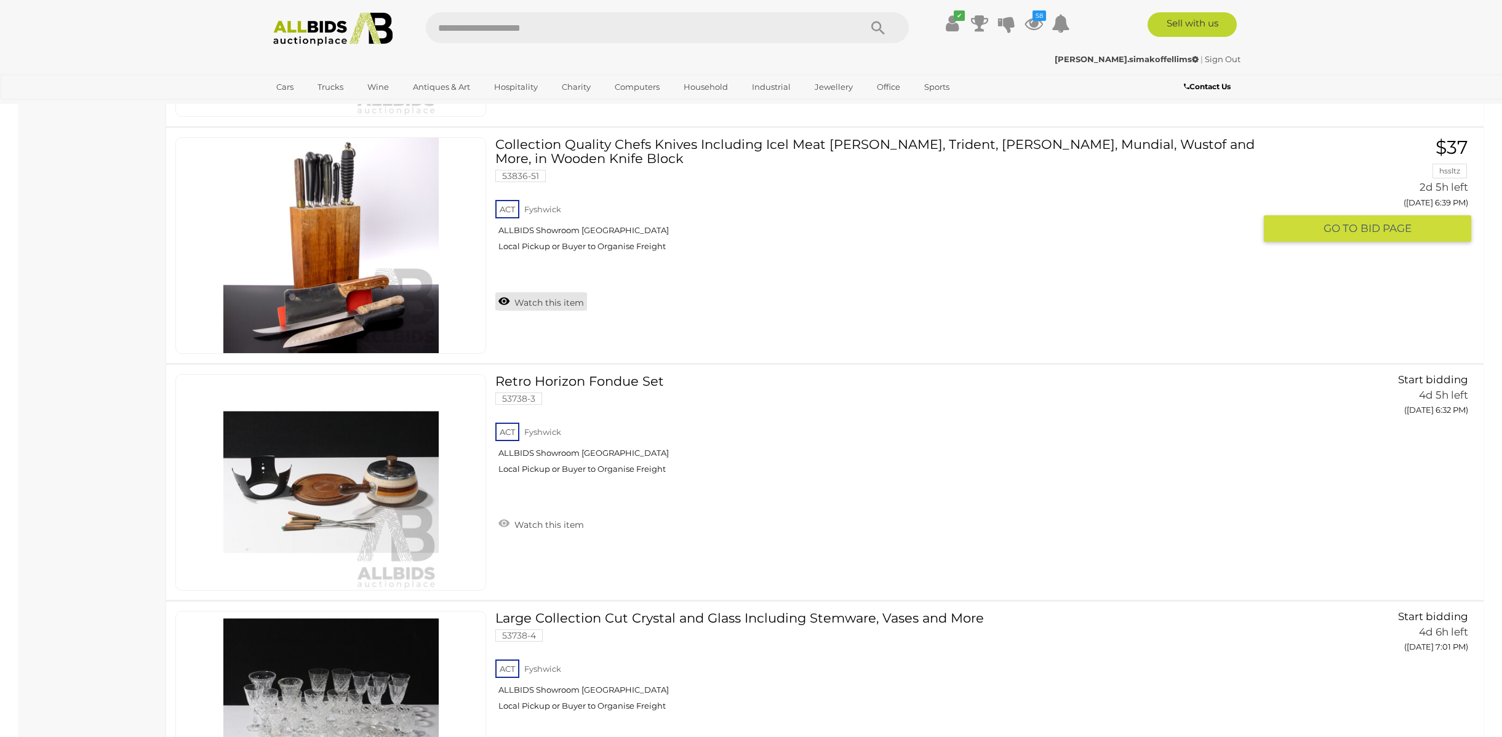
click at [522, 298] on link "Watch this item" at bounding box center [541, 301] width 92 height 18
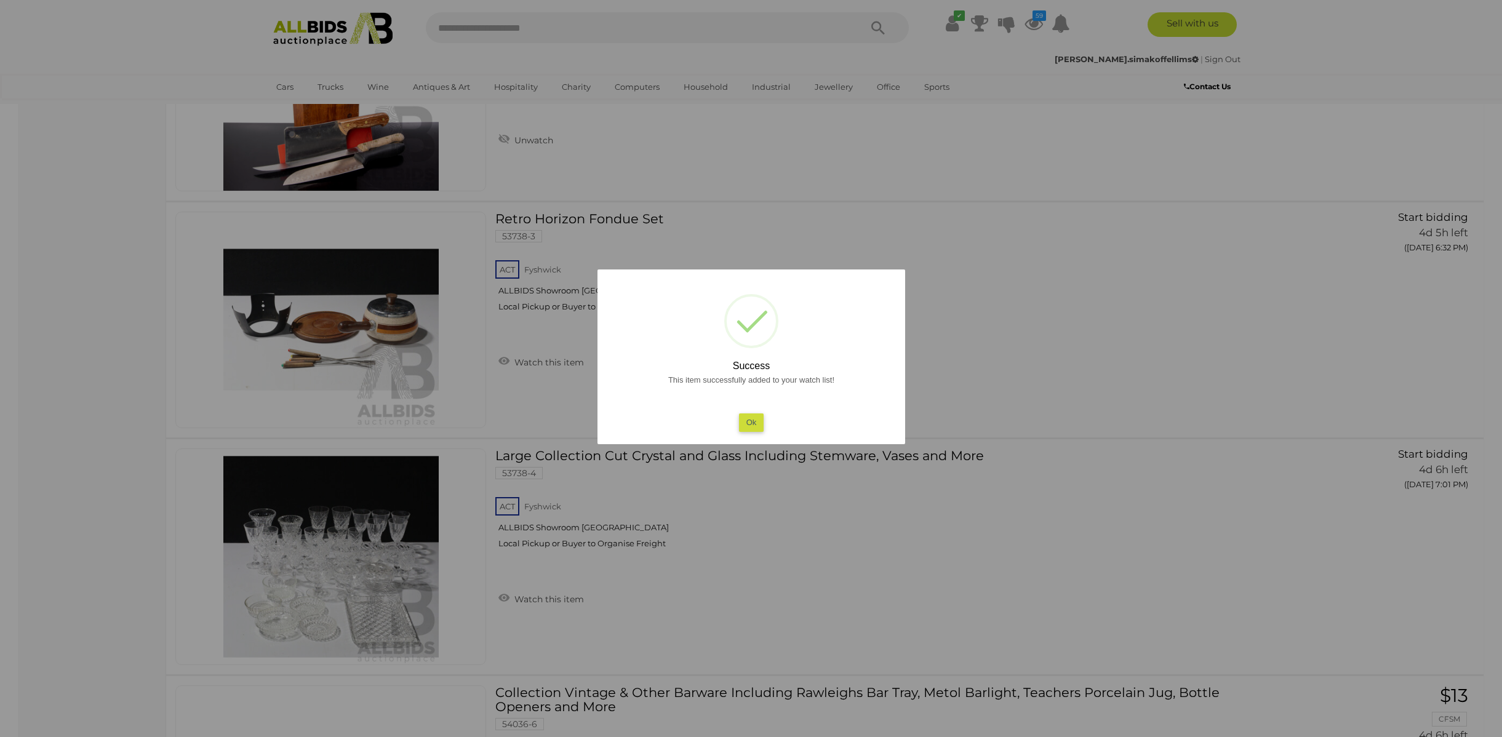
scroll to position [2373, 0]
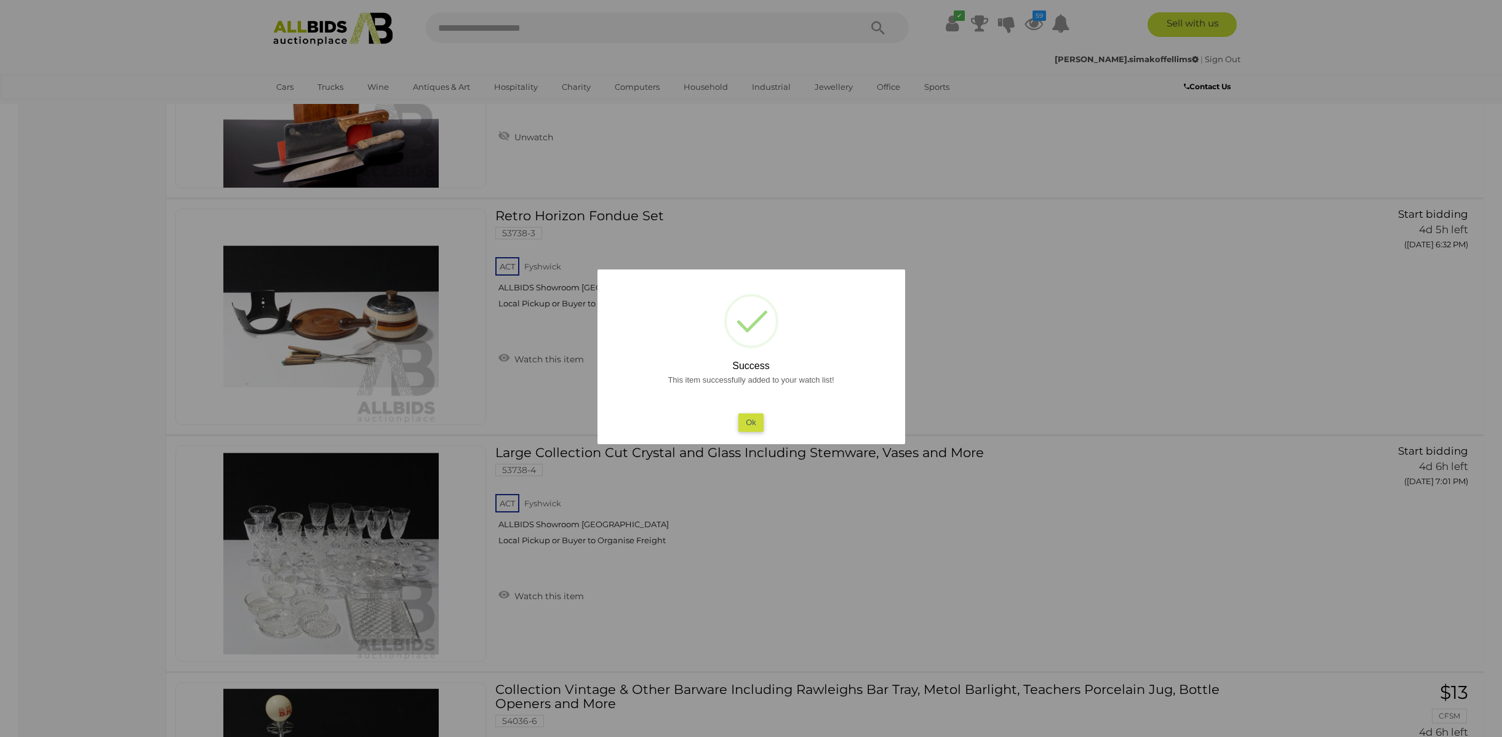
click at [747, 417] on button "Ok" at bounding box center [751, 423] width 25 height 18
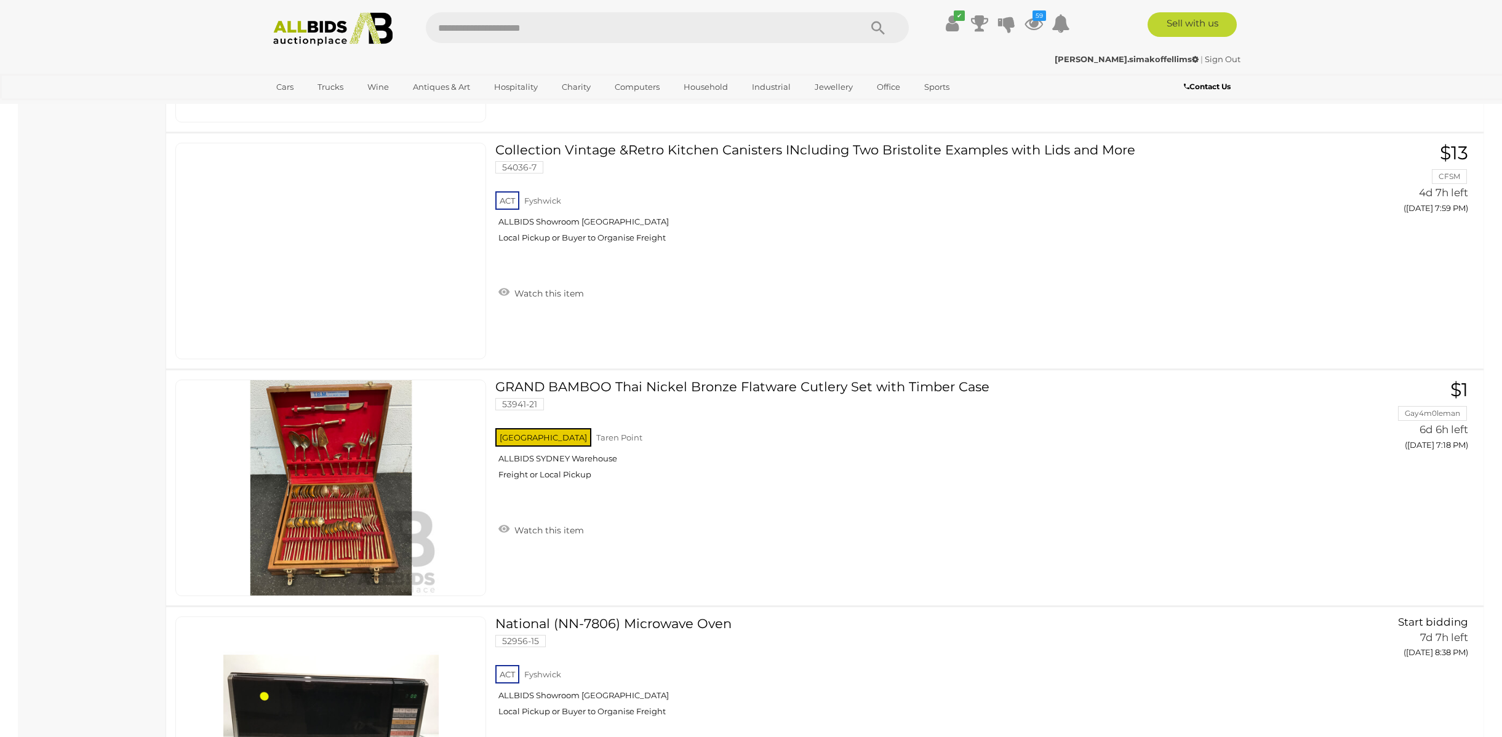
scroll to position [3387, 0]
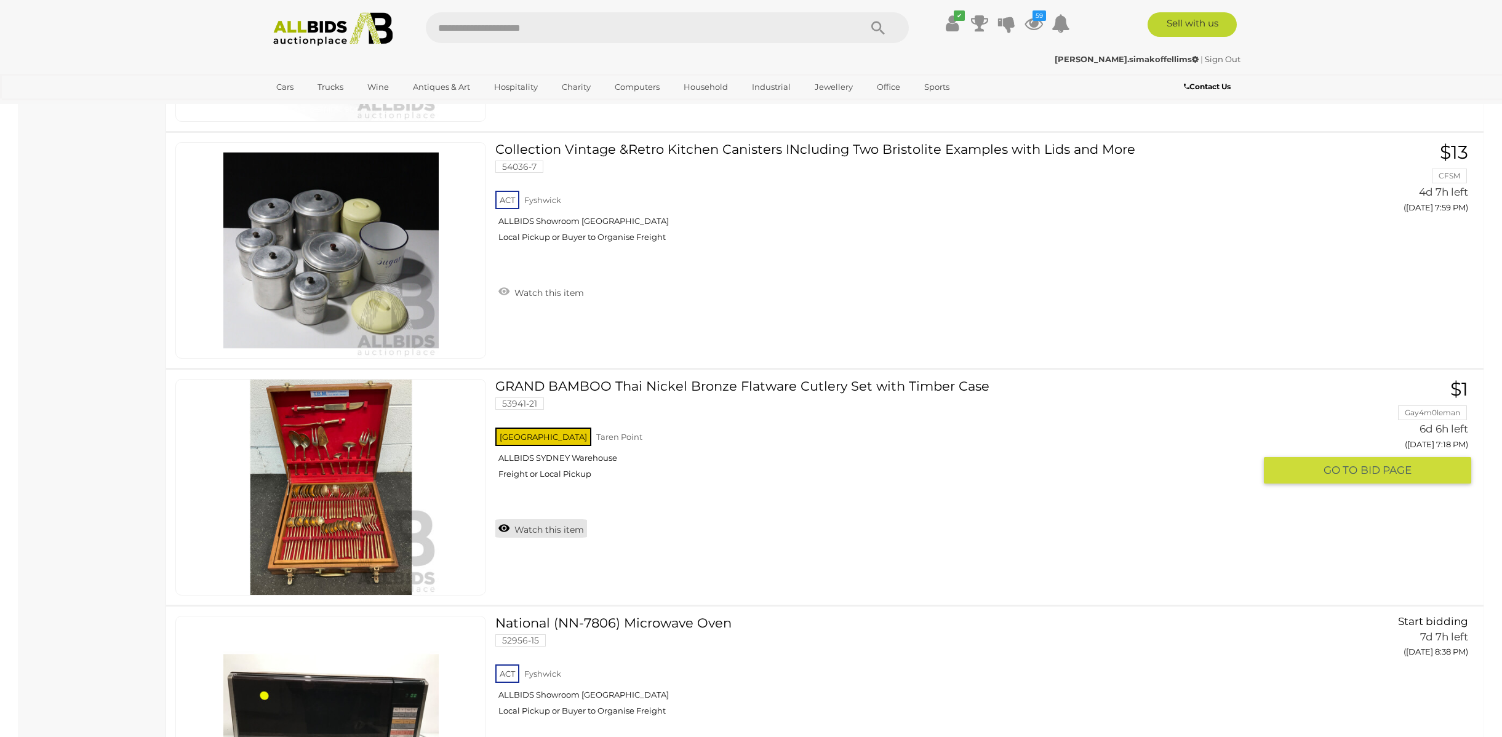
click at [562, 525] on link "Watch this item" at bounding box center [541, 528] width 92 height 18
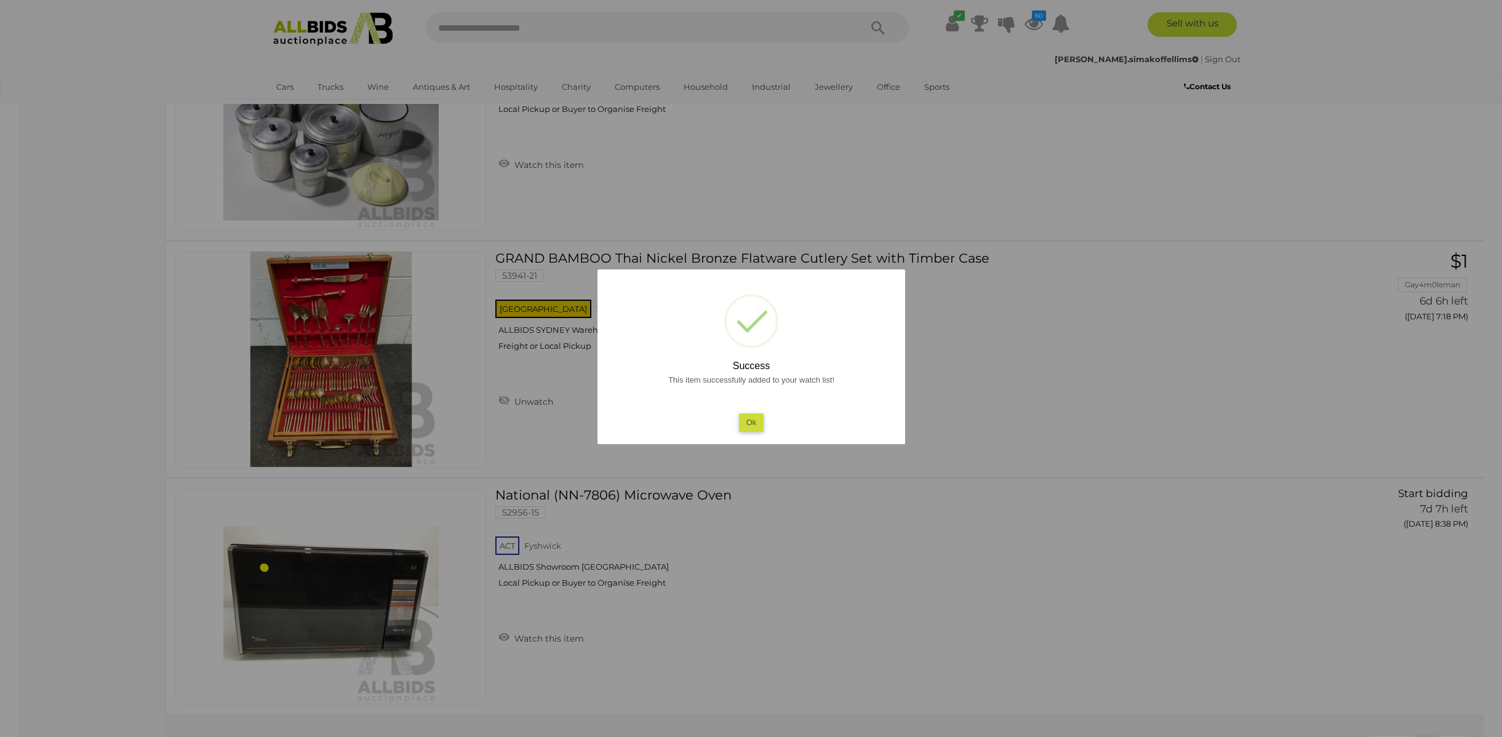
scroll to position [3529, 0]
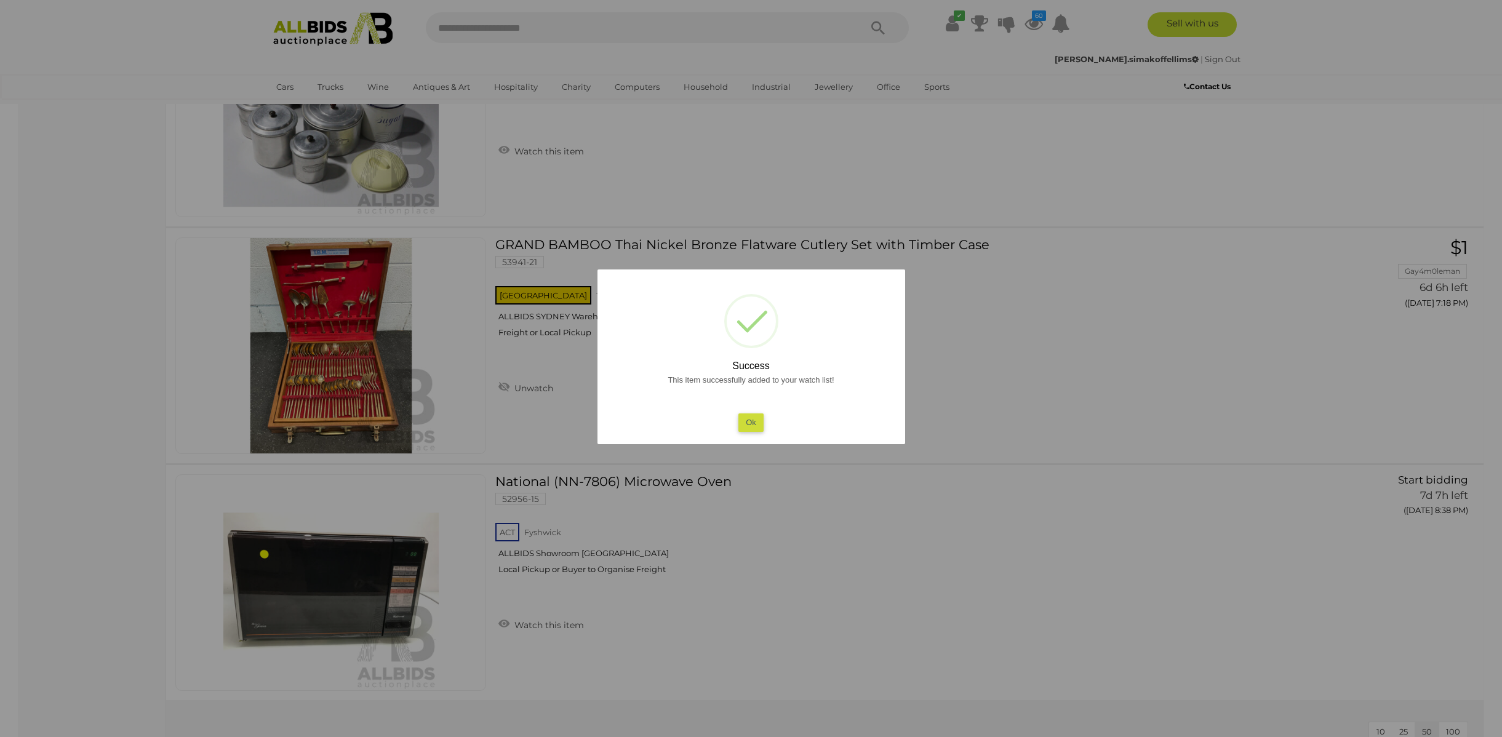
click at [761, 422] on button "Ok" at bounding box center [751, 423] width 25 height 18
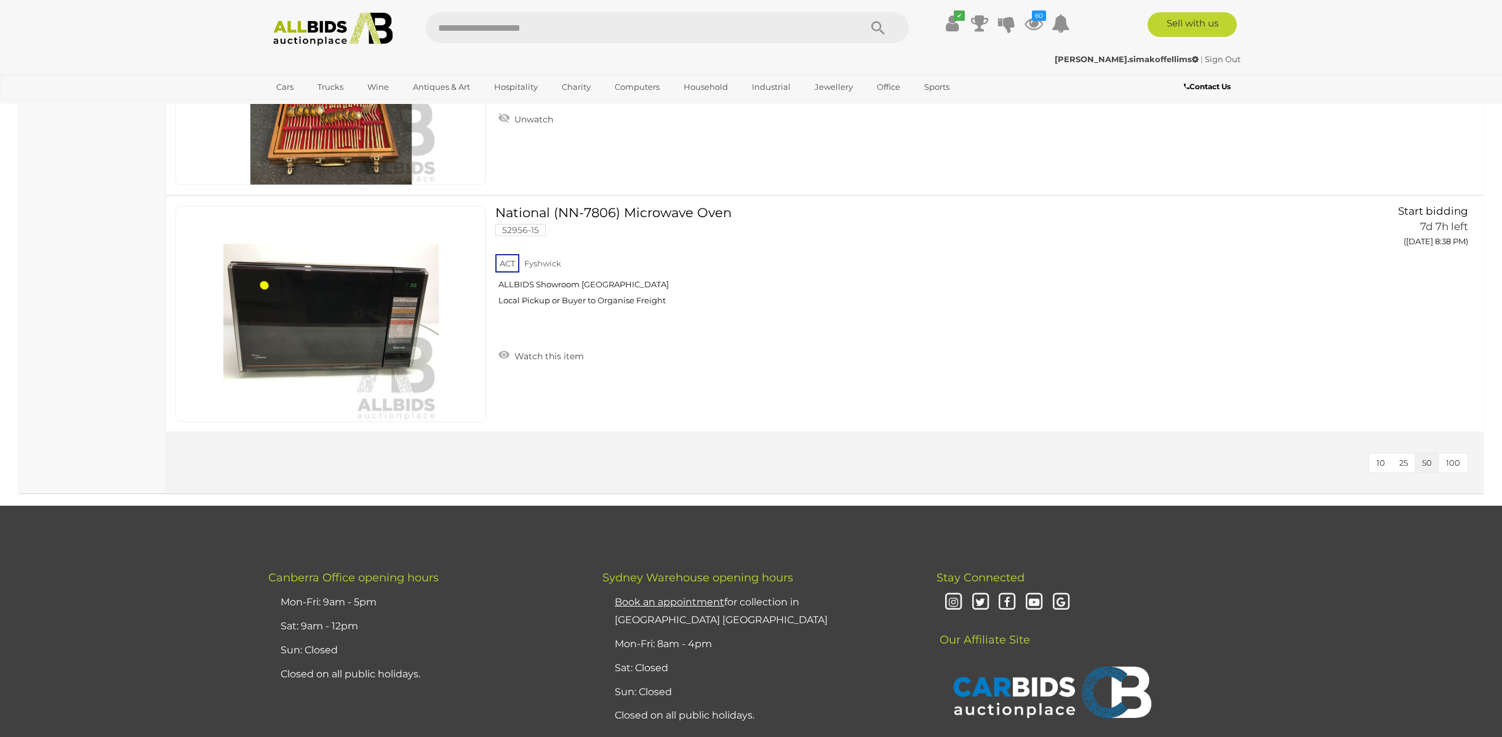
scroll to position [3799, 0]
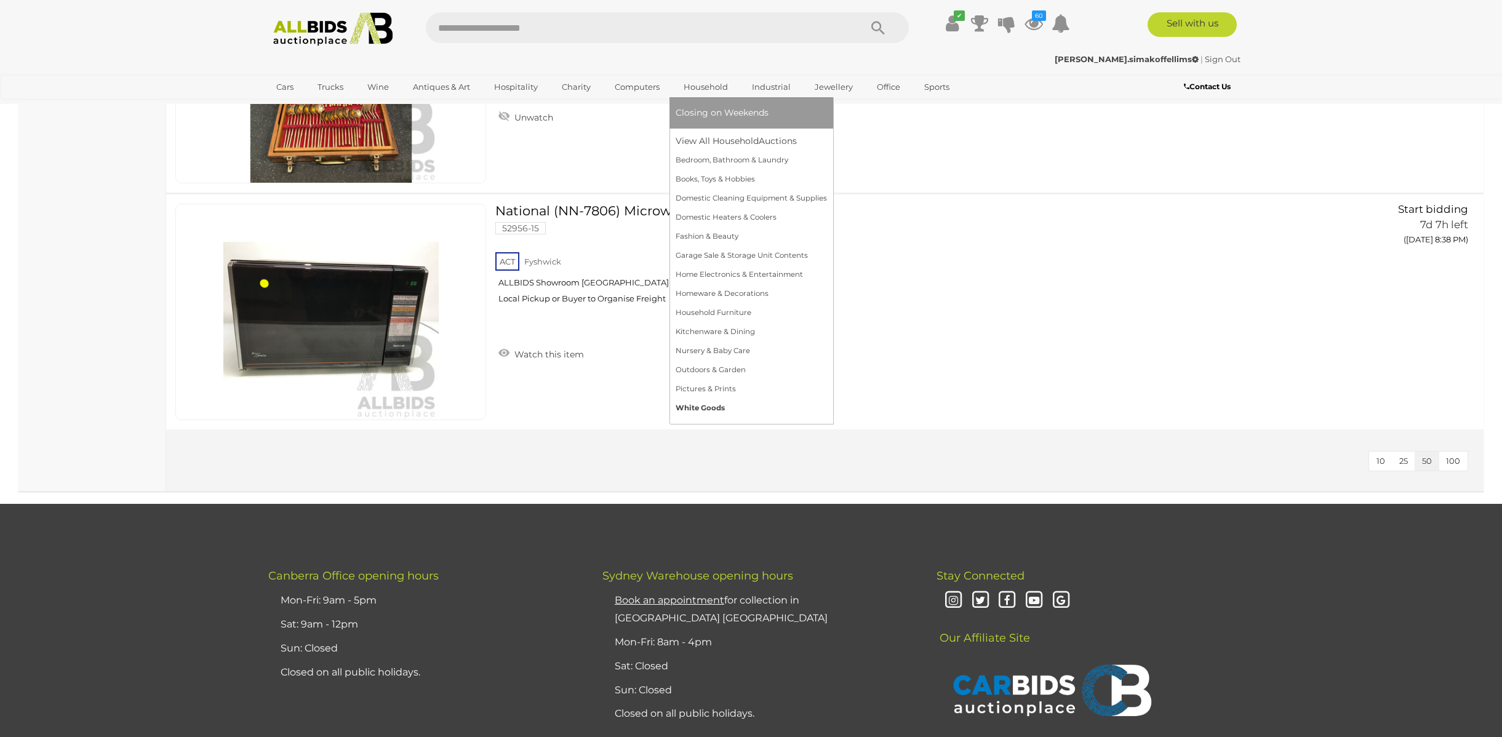
click at [713, 406] on link "White Goods" at bounding box center [751, 408] width 151 height 19
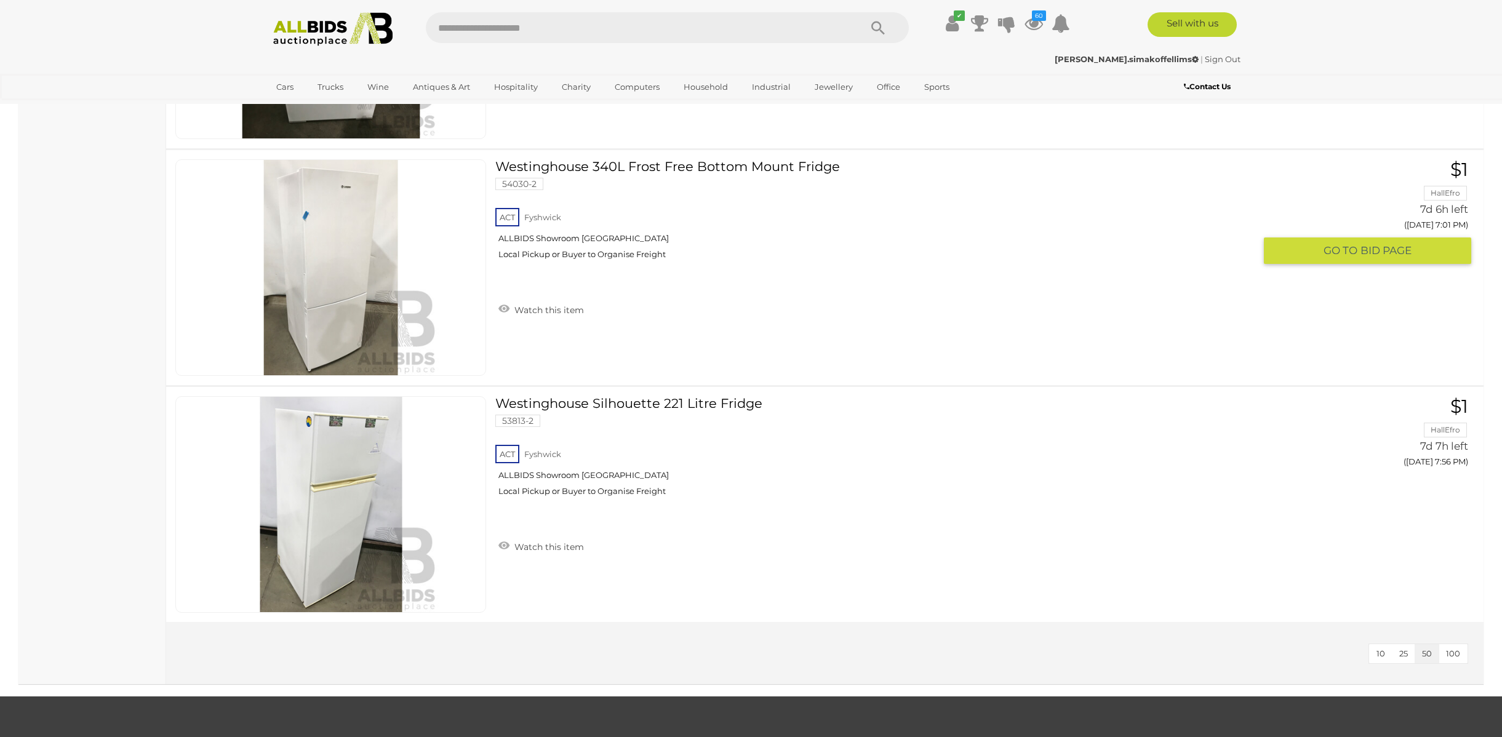
scroll to position [3167, 0]
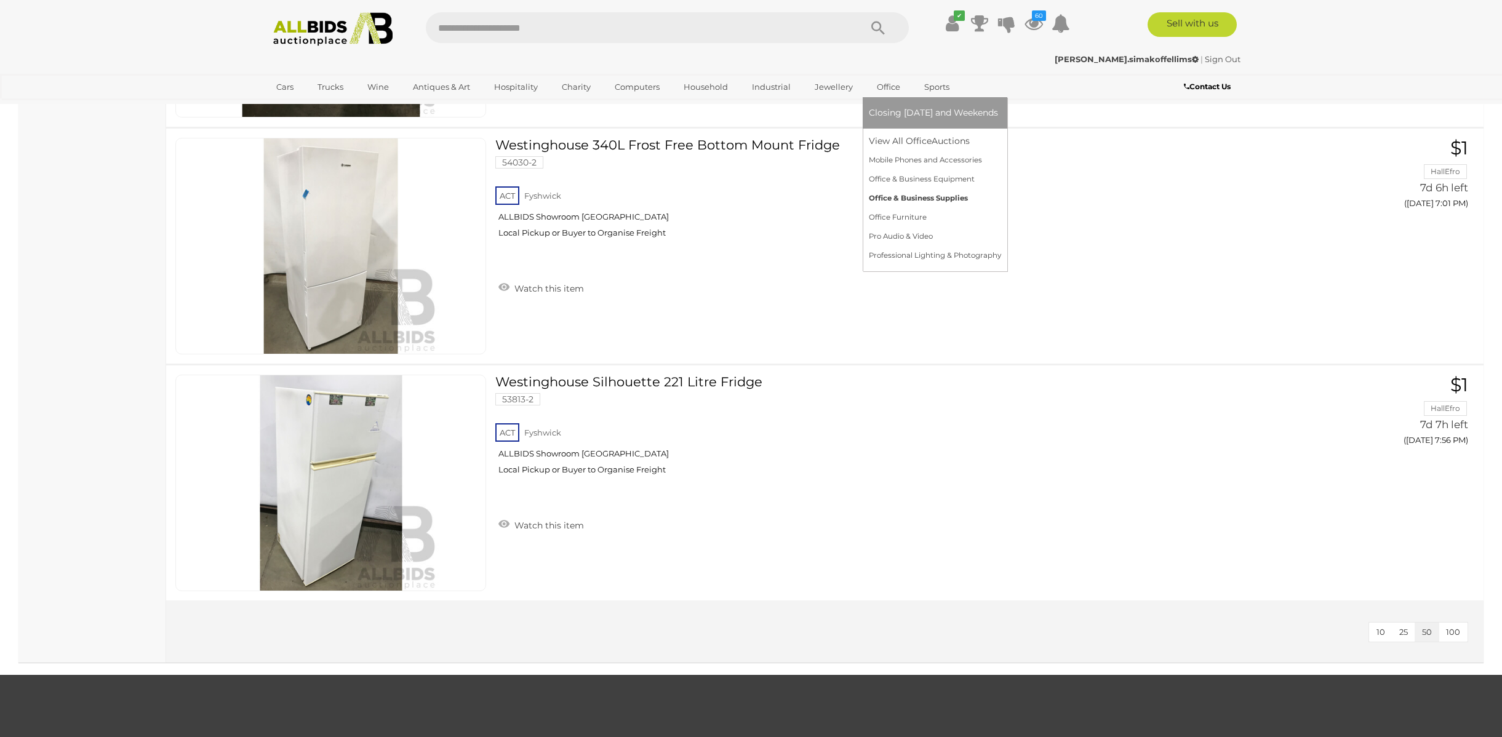
click at [896, 199] on link "Office & Business Supplies" at bounding box center [935, 198] width 132 height 19
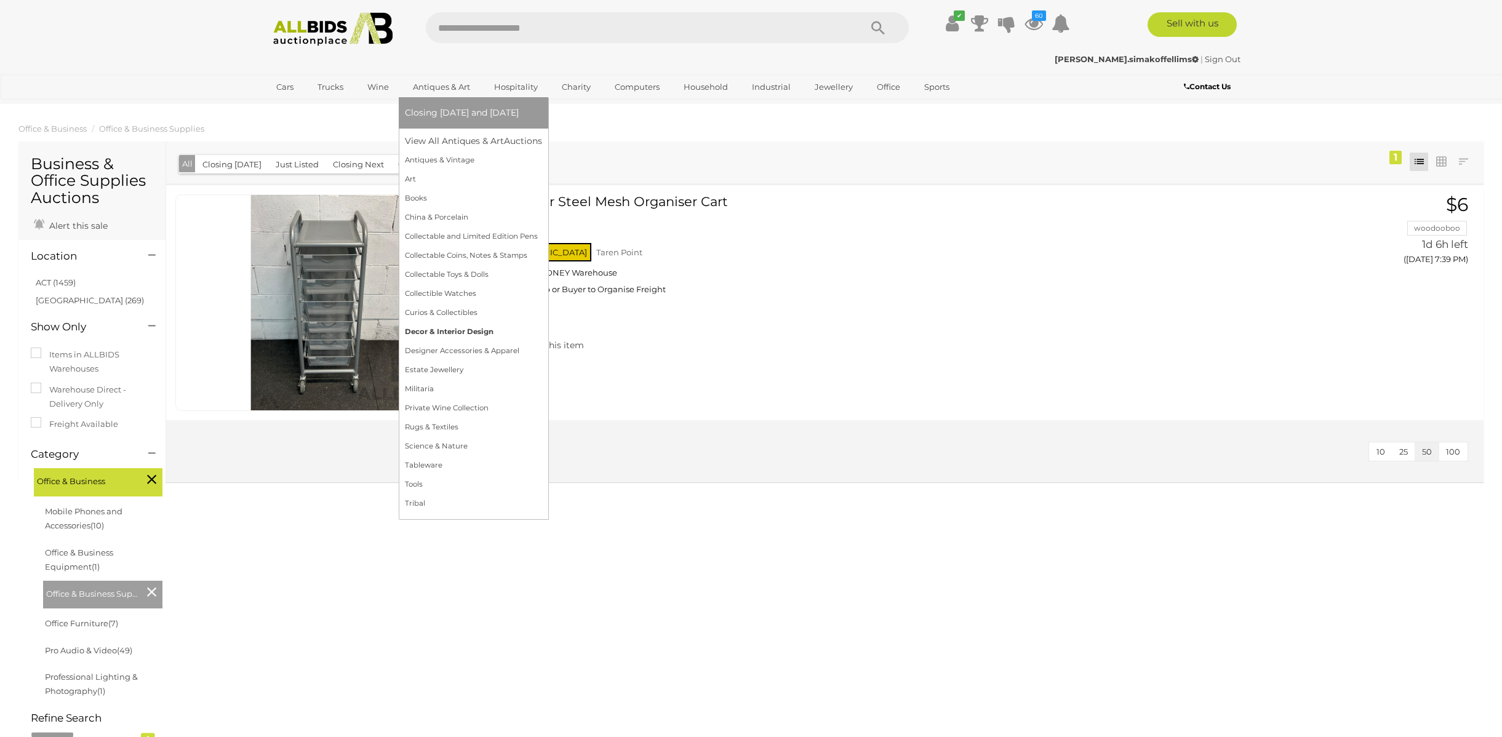
click at [446, 332] on link "Decor & Interior Design" at bounding box center [473, 332] width 137 height 19
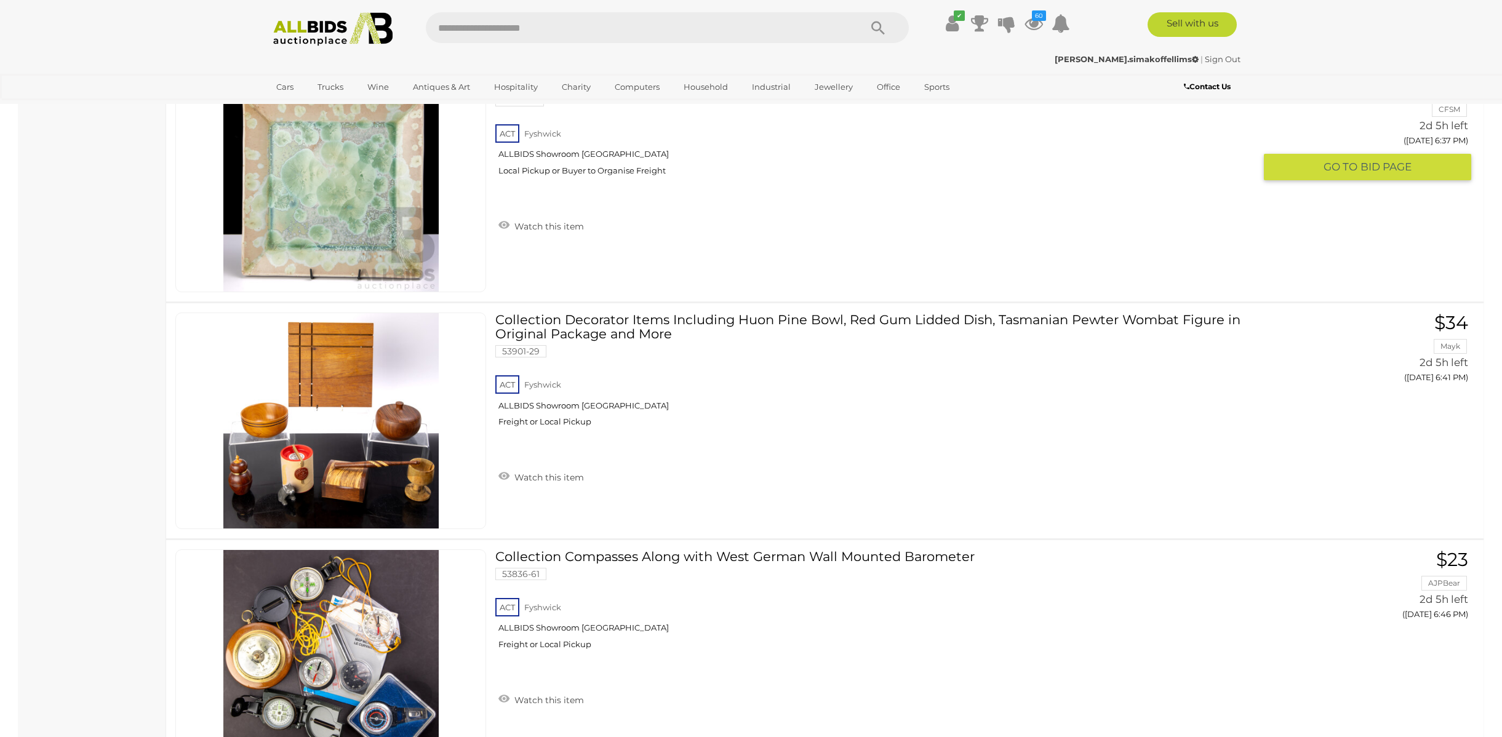
scroll to position [1783, 0]
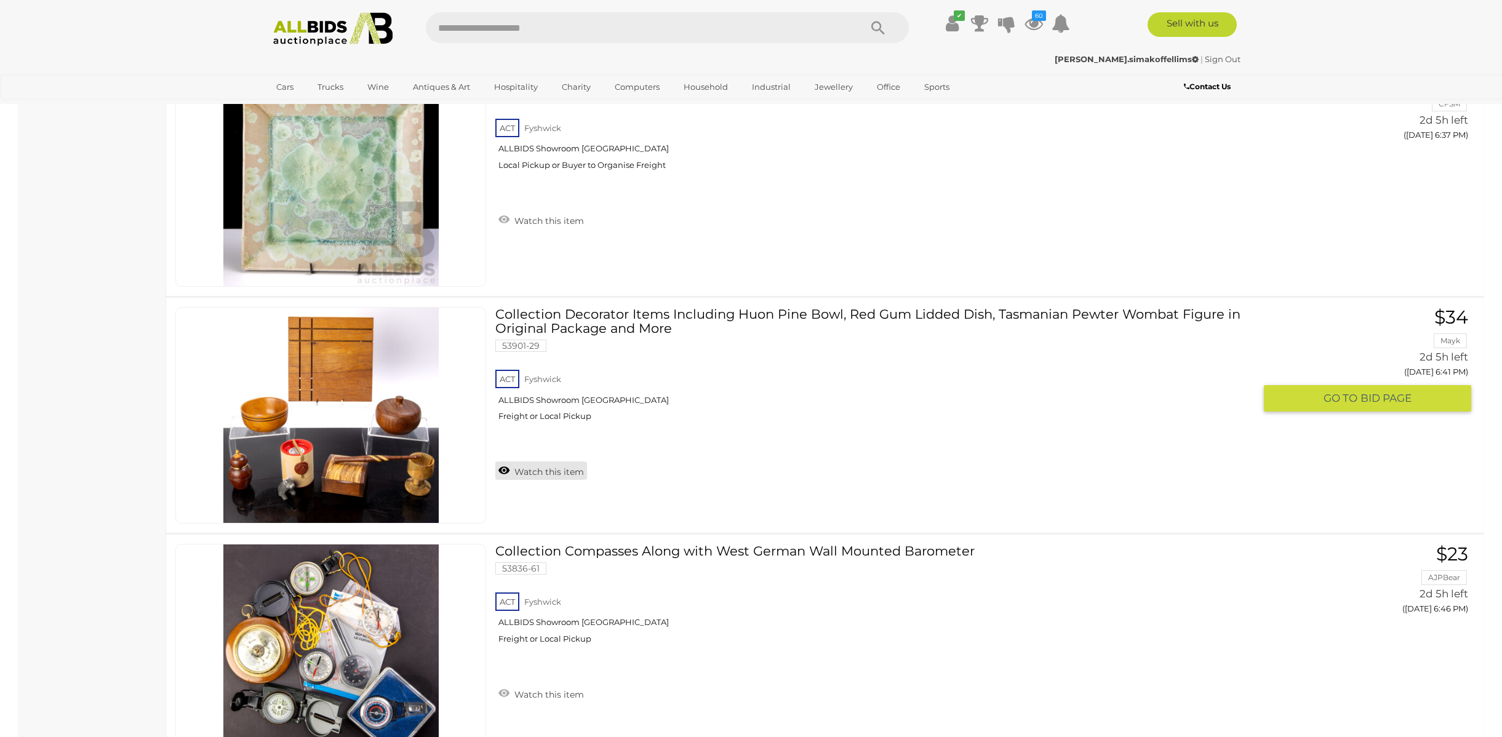
click at [551, 467] on link "Watch this item" at bounding box center [541, 471] width 92 height 18
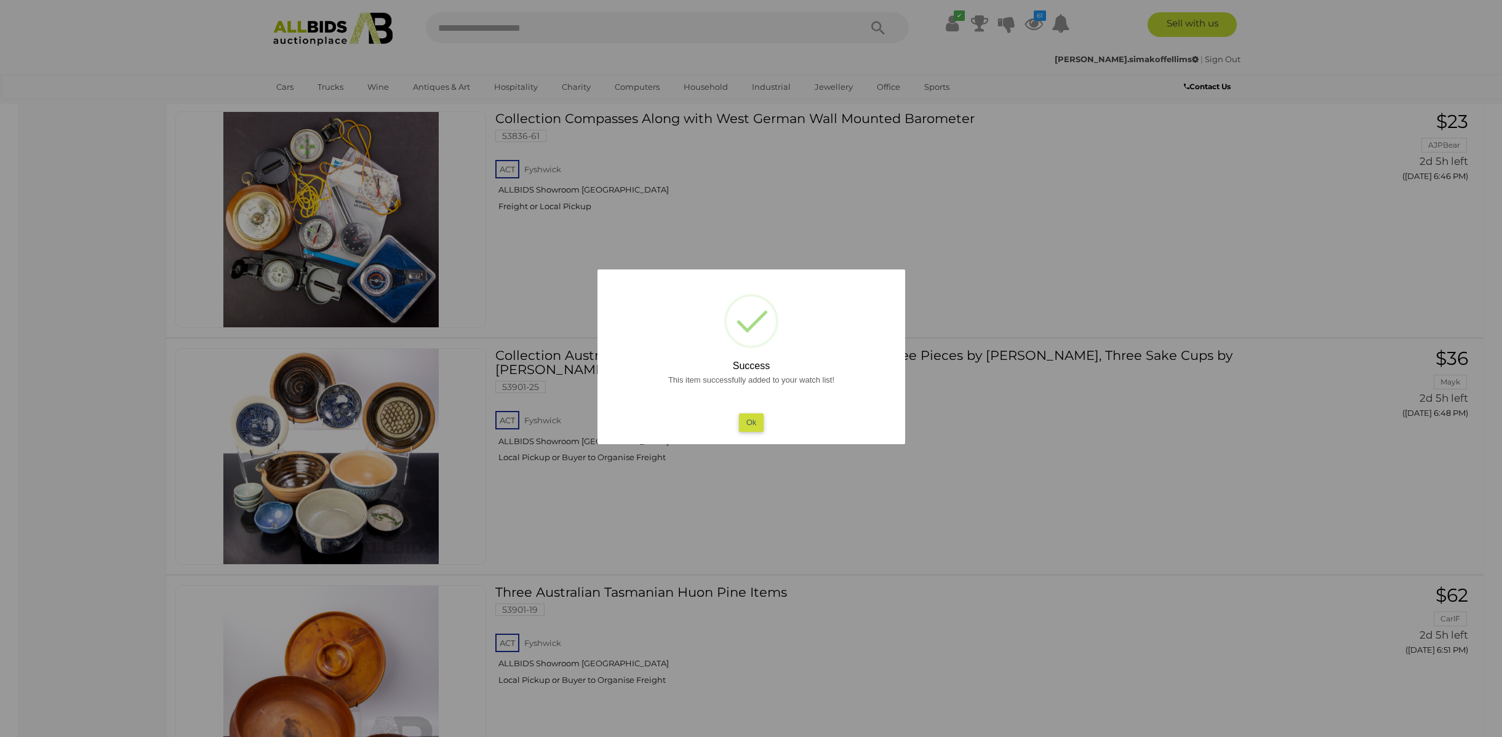
scroll to position [2221, 0]
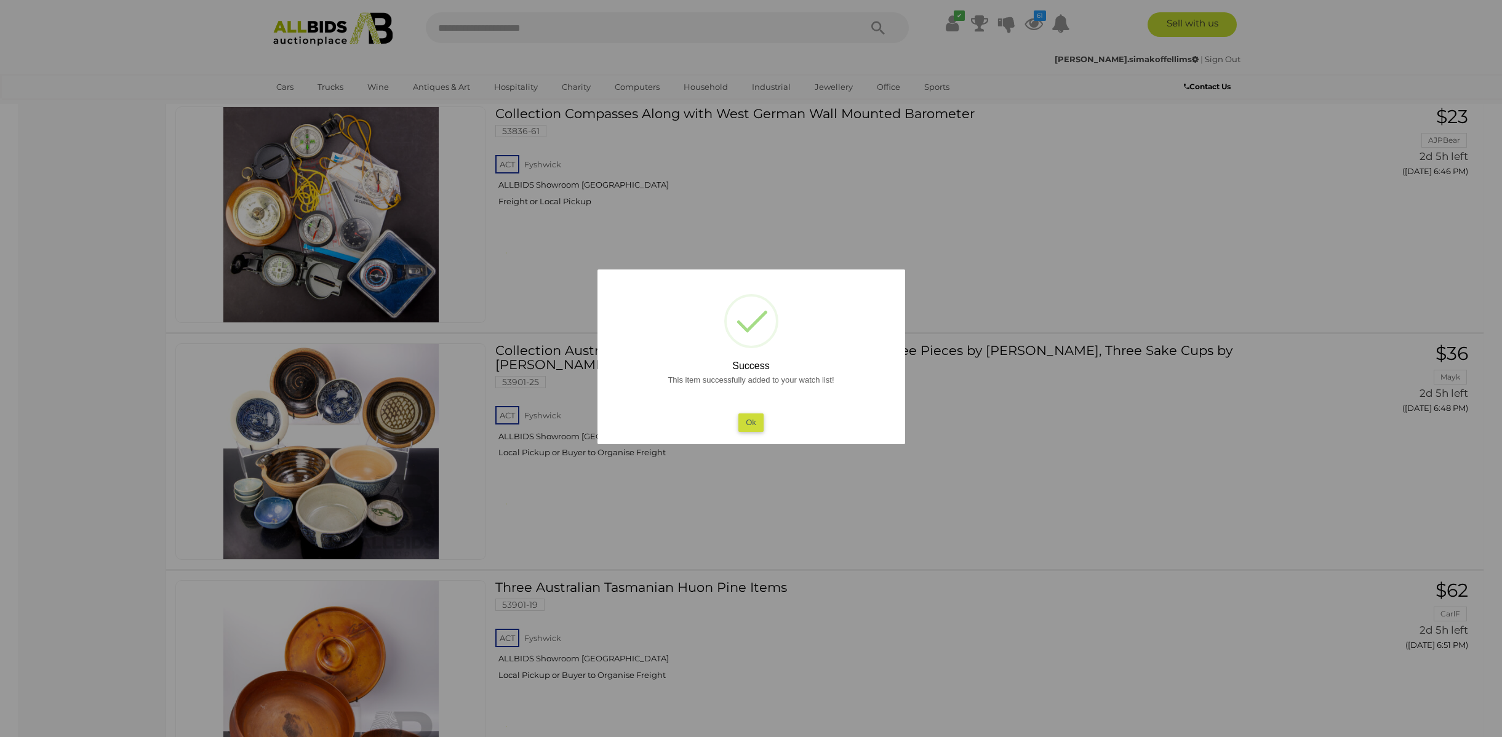
click at [731, 414] on div "This item successfully added to your watch list! Ok" at bounding box center [751, 402] width 283 height 59
click at [751, 427] on button "Ok" at bounding box center [751, 423] width 25 height 18
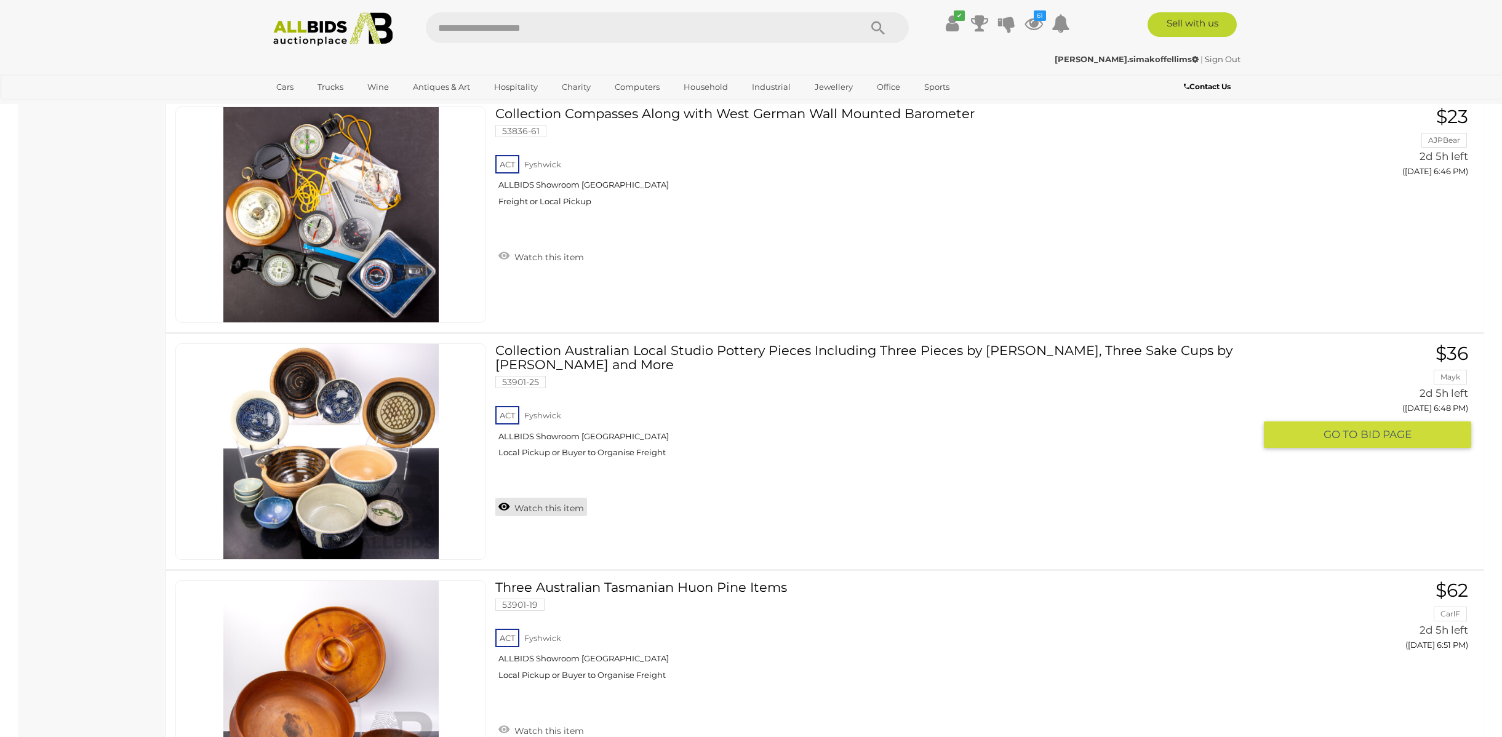
click at [563, 504] on link "Watch this item" at bounding box center [541, 507] width 92 height 18
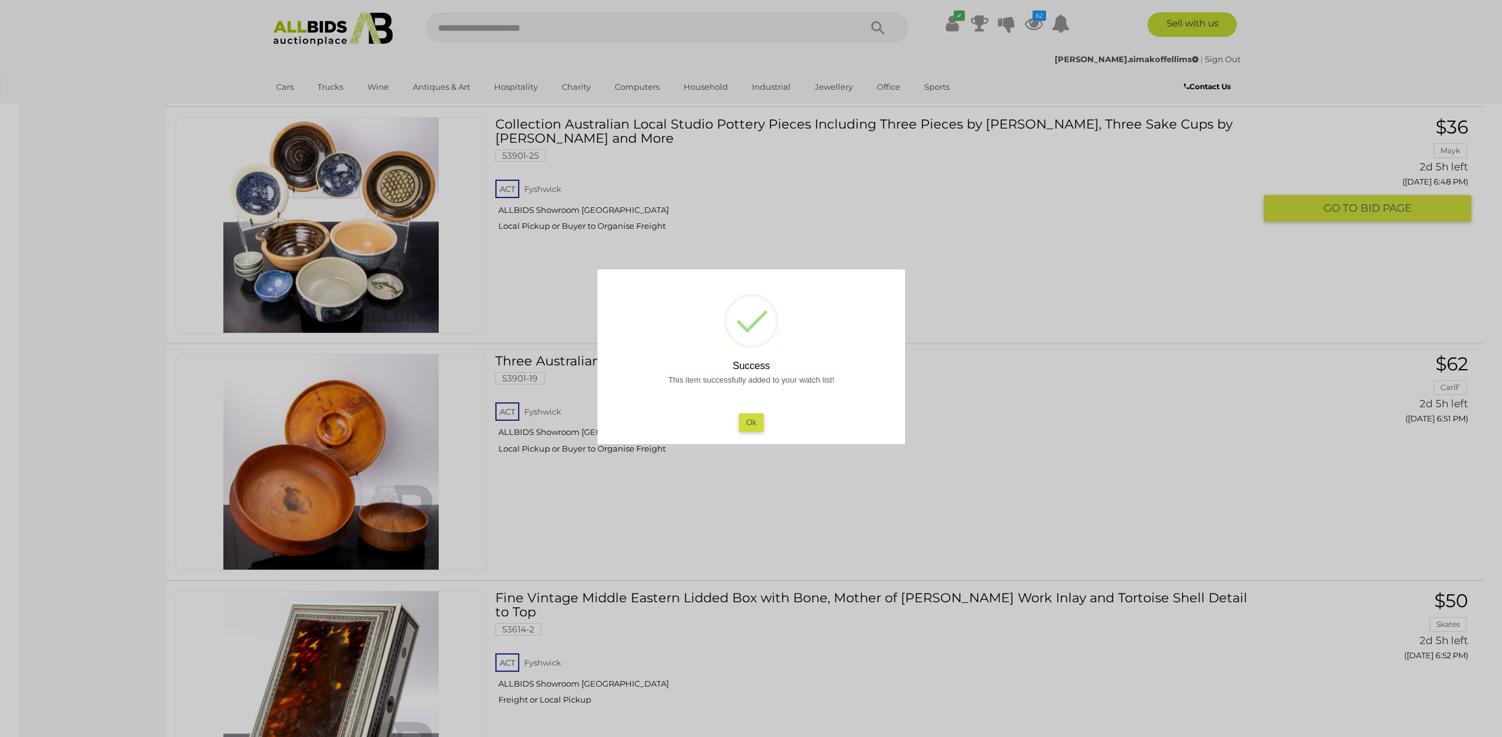
scroll to position [2565, 0]
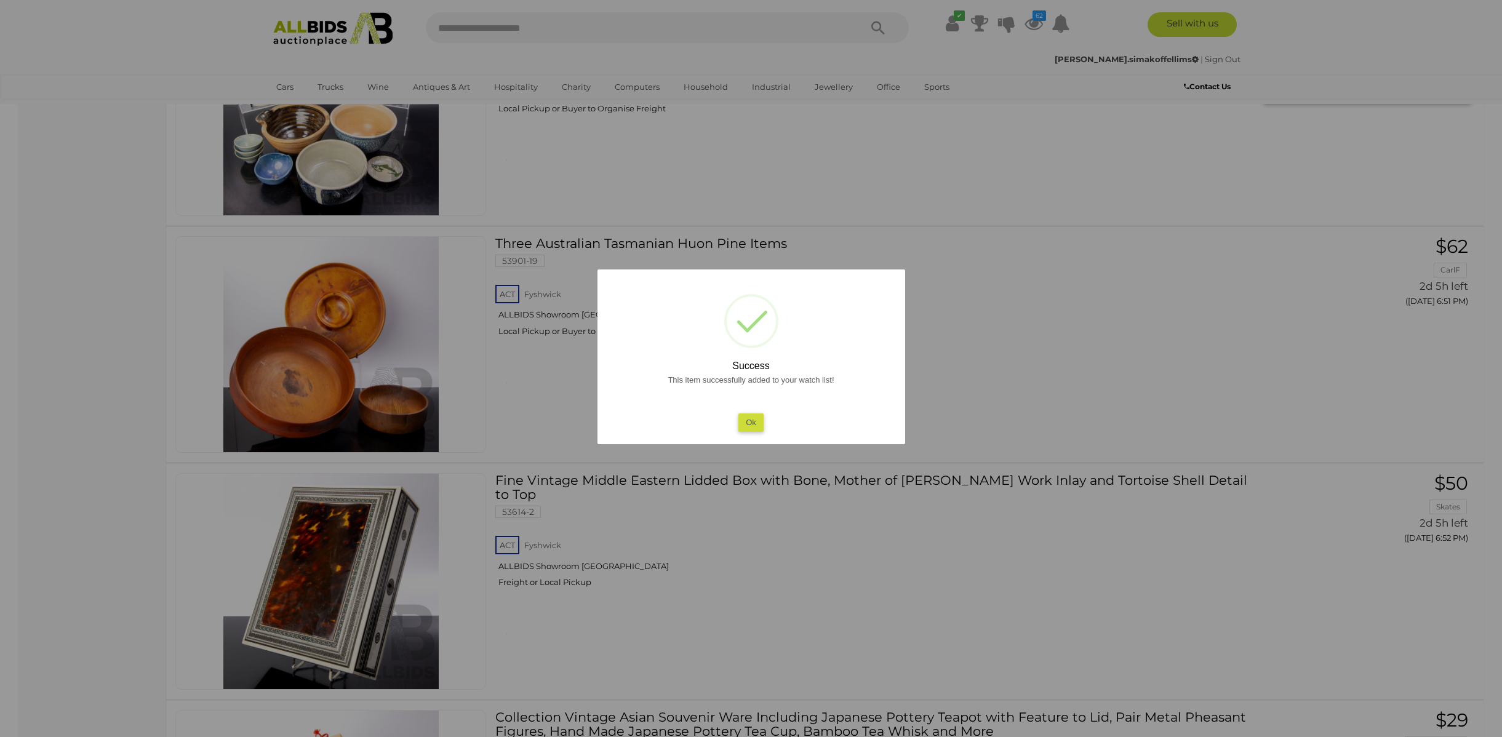
click at [736, 427] on div "This item successfully added to your watch list! Ok" at bounding box center [751, 402] width 283 height 59
click at [745, 425] on button "Ok" at bounding box center [751, 423] width 25 height 18
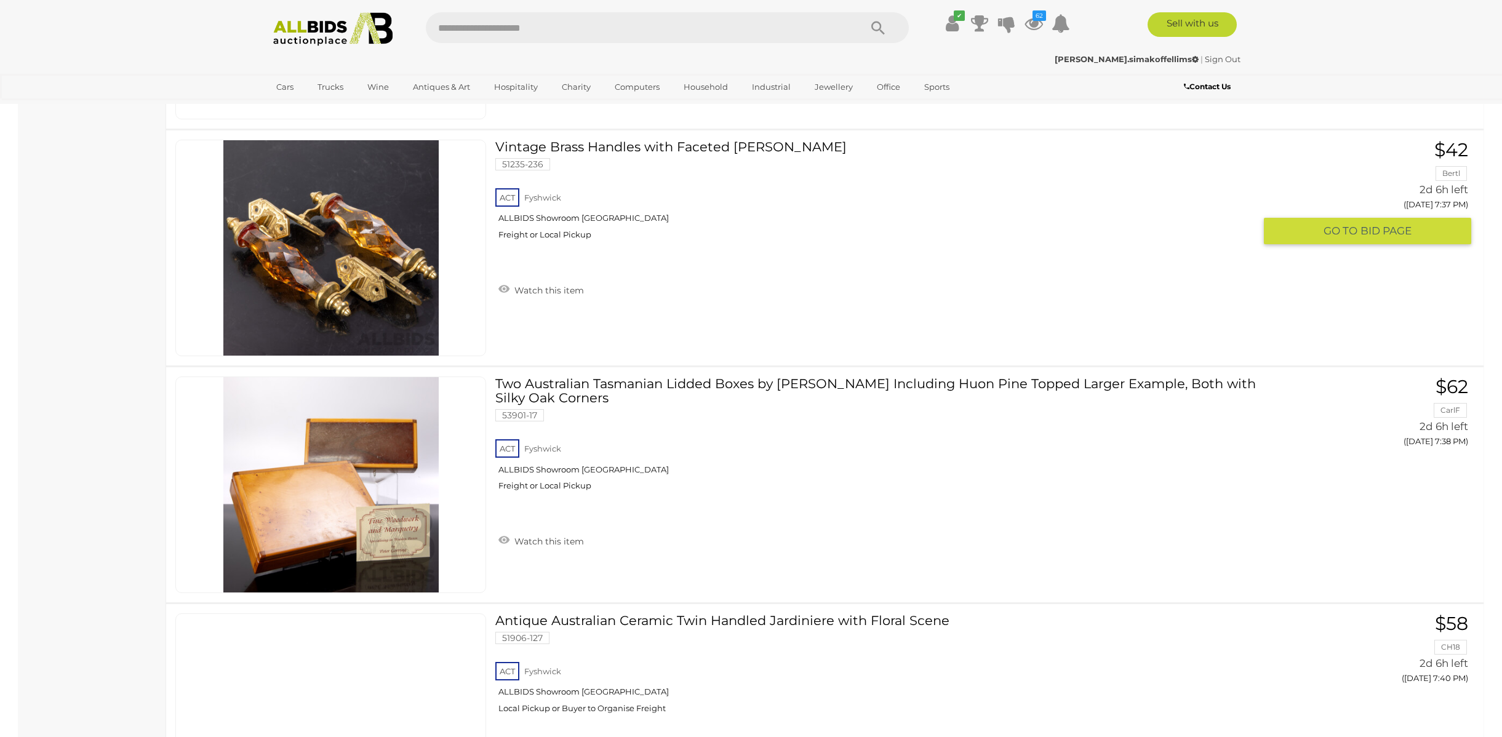
scroll to position [6973, 0]
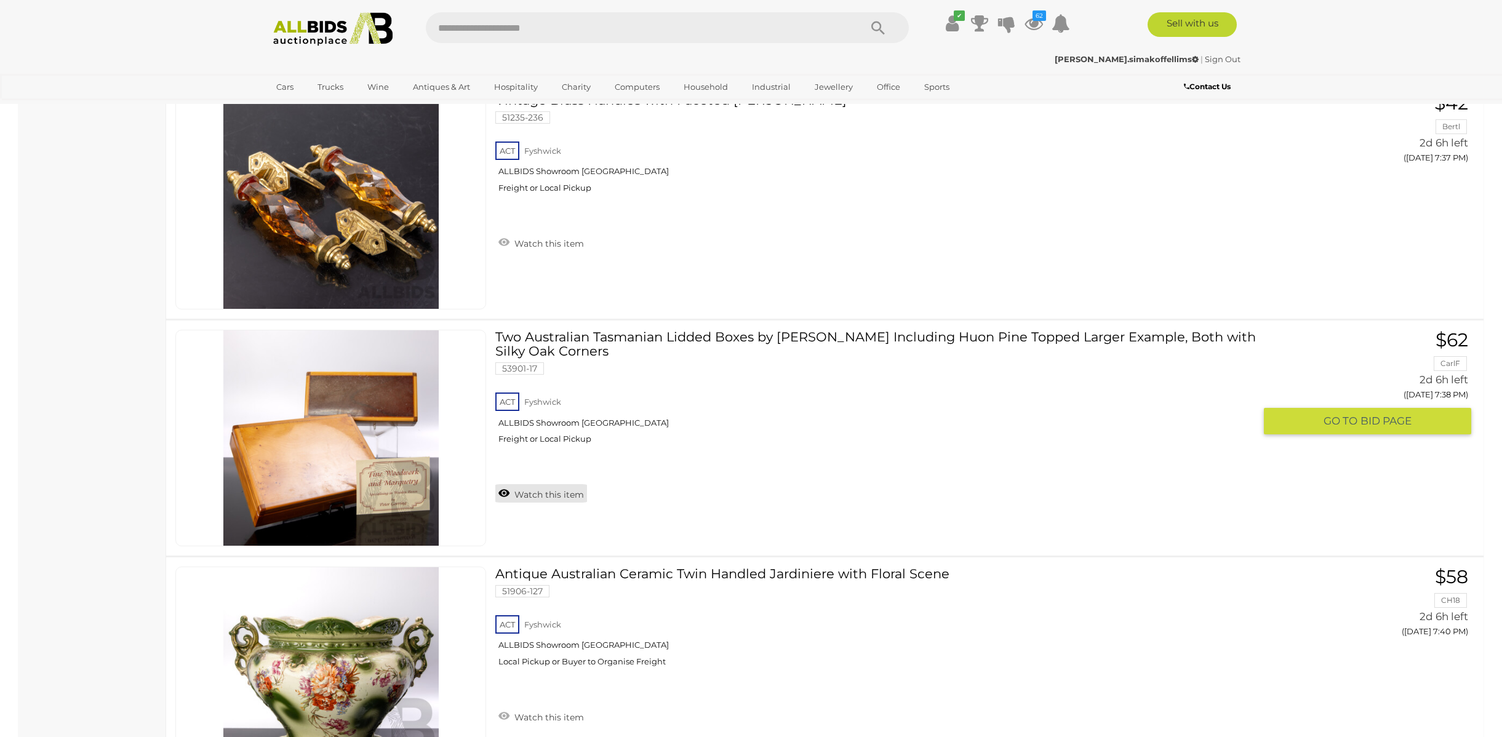
click at [575, 498] on link "Watch this item" at bounding box center [541, 493] width 92 height 18
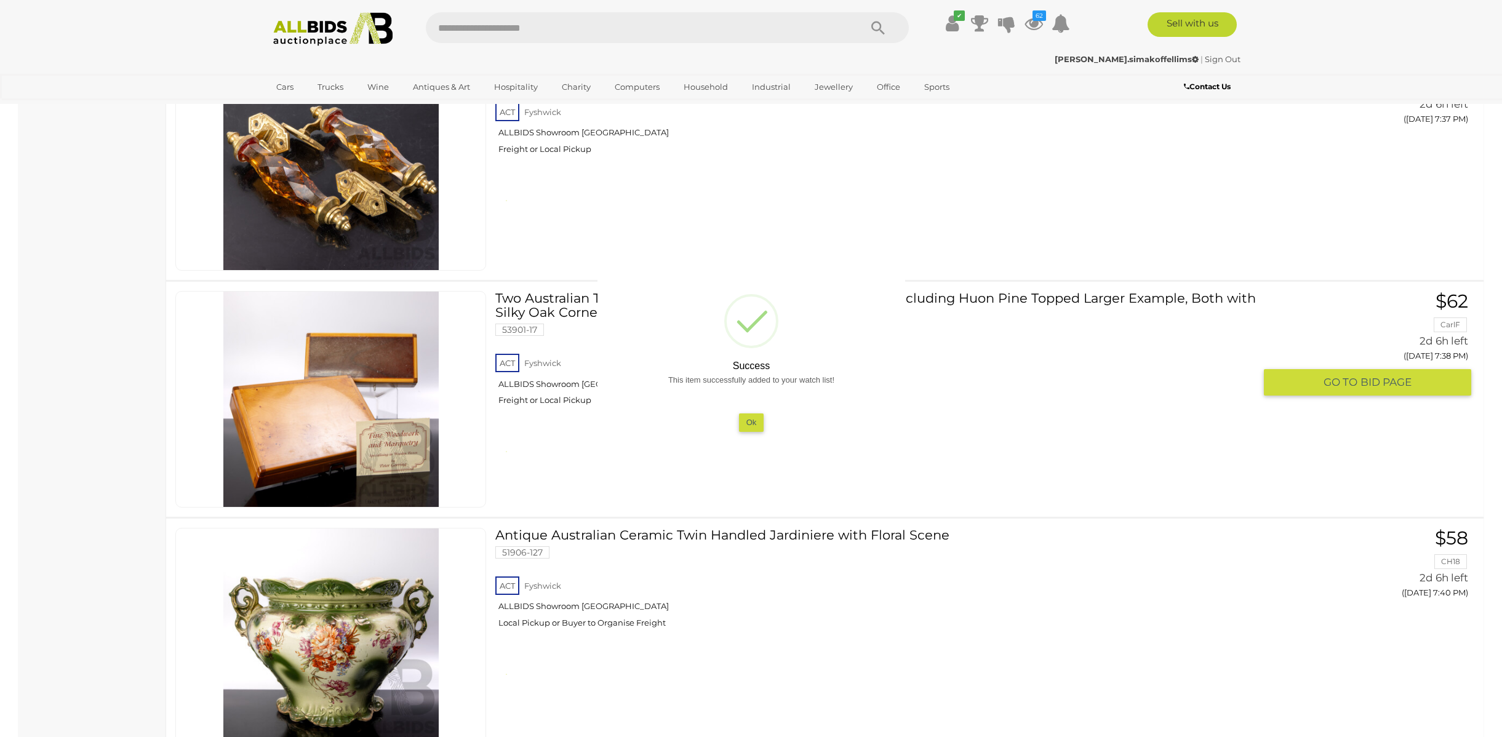
scroll to position [7082, 0]
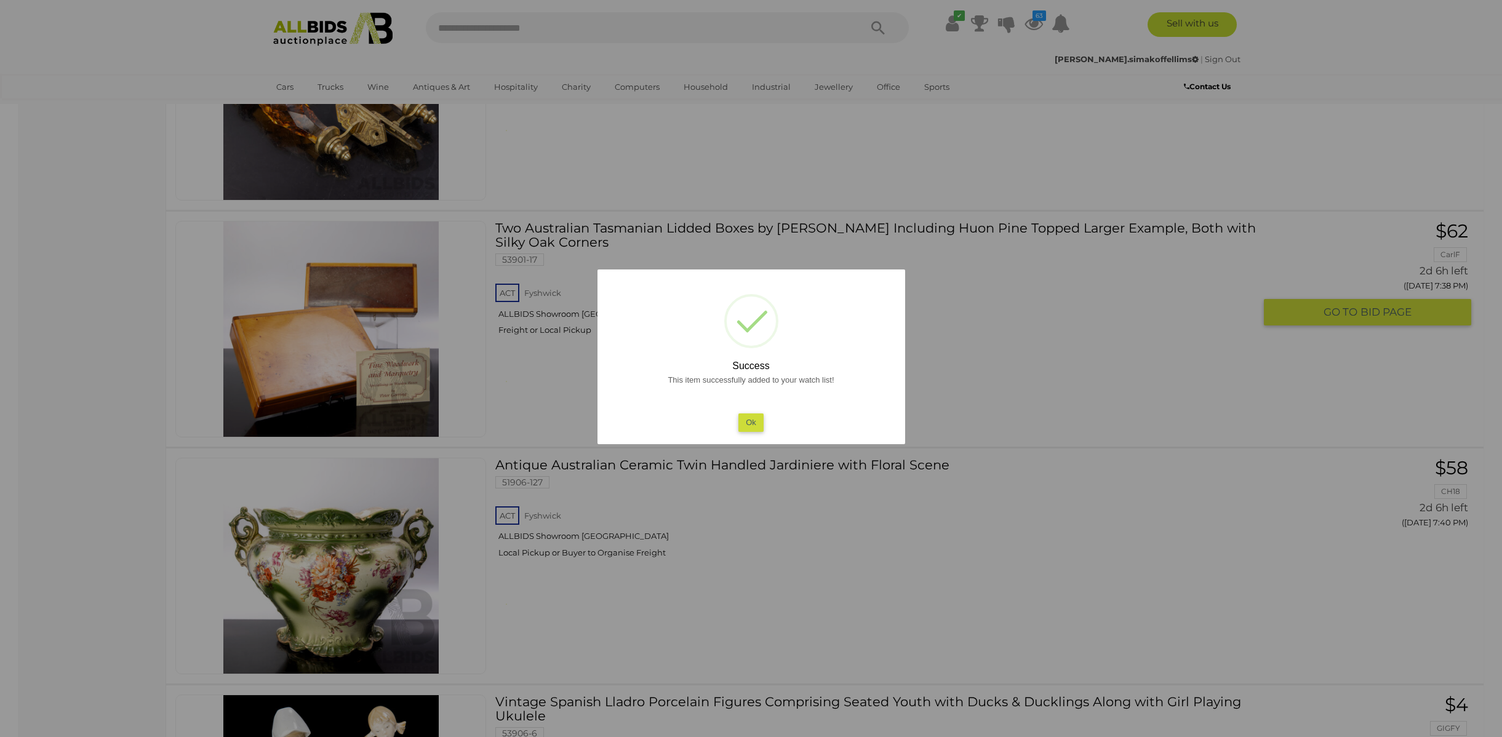
click at [752, 422] on button "Ok" at bounding box center [751, 423] width 25 height 18
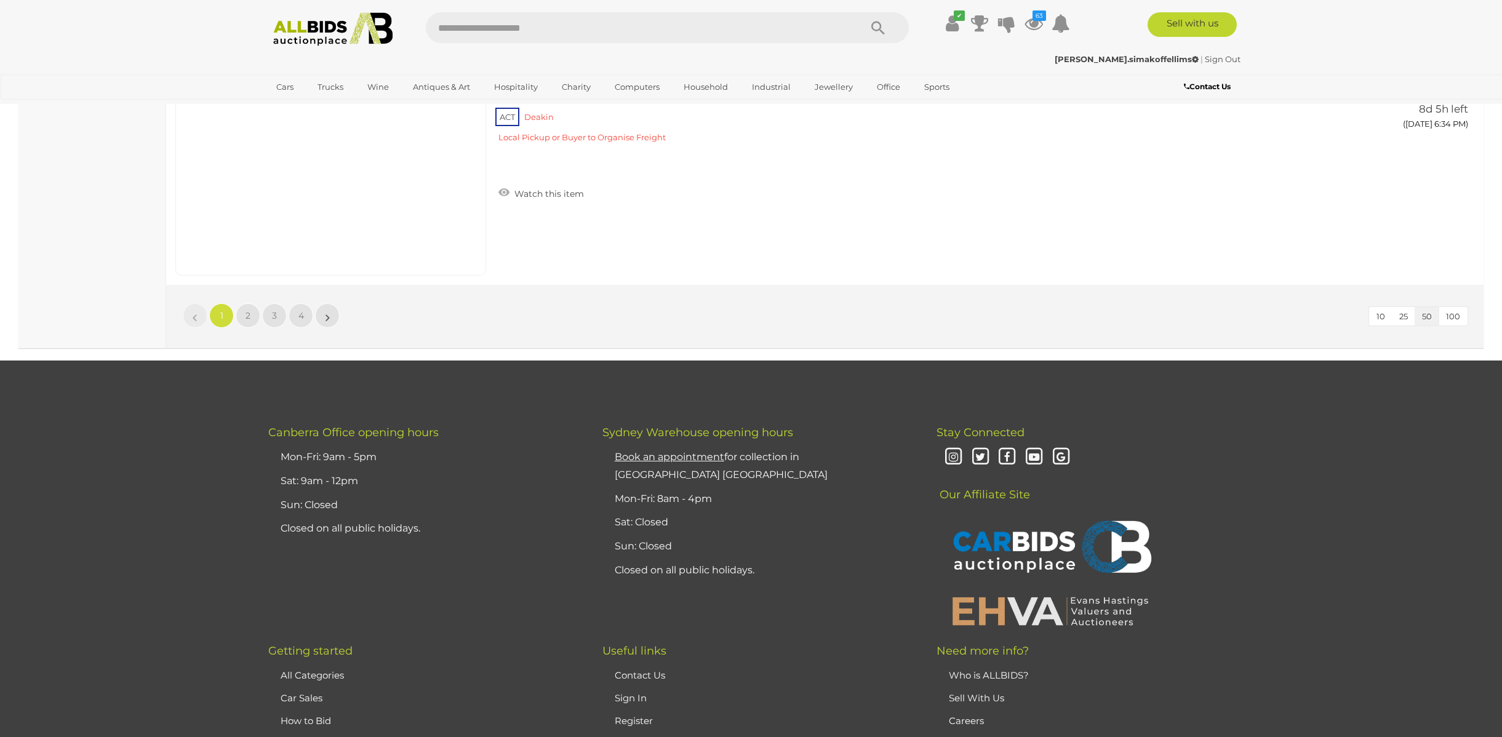
scroll to position [11748, 0]
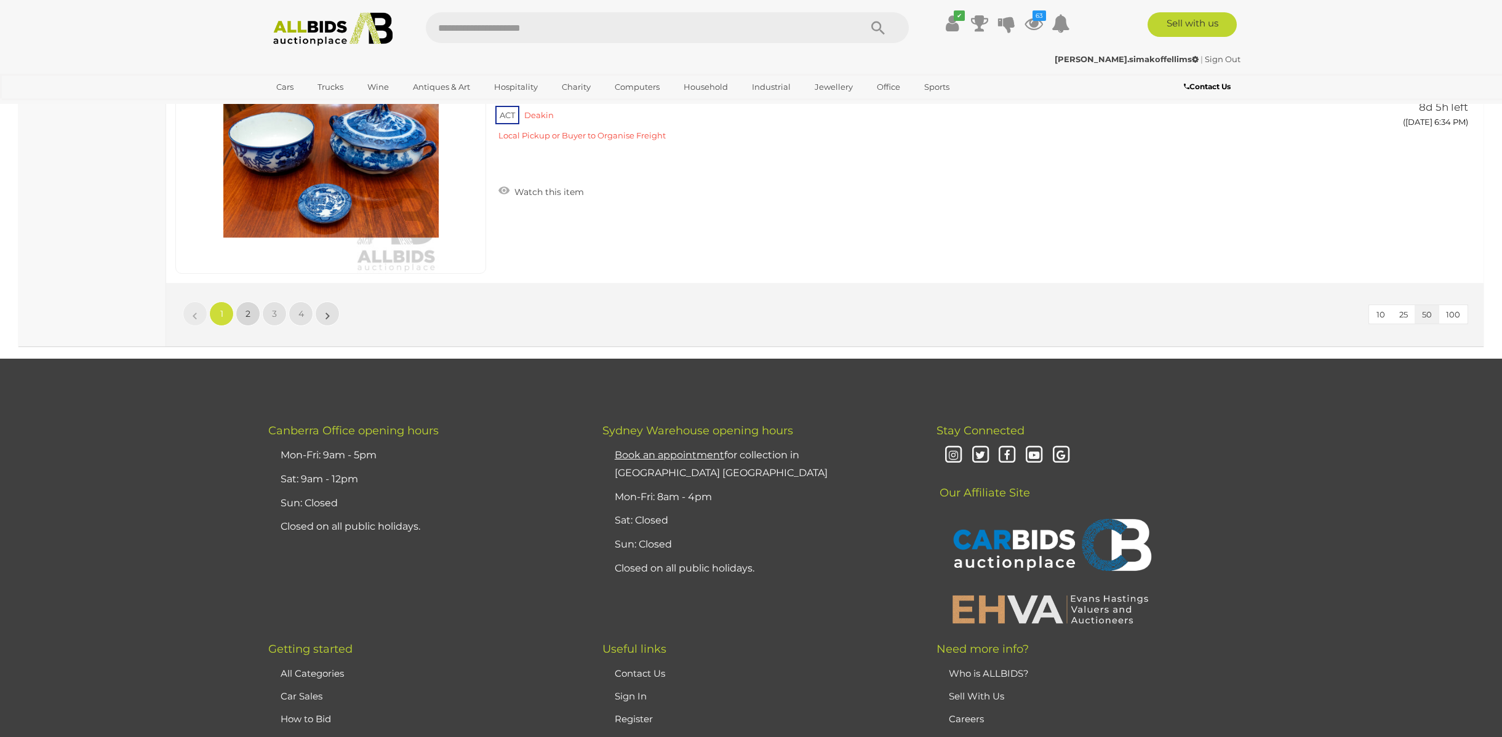
click at [249, 314] on span "2" at bounding box center [248, 313] width 5 height 11
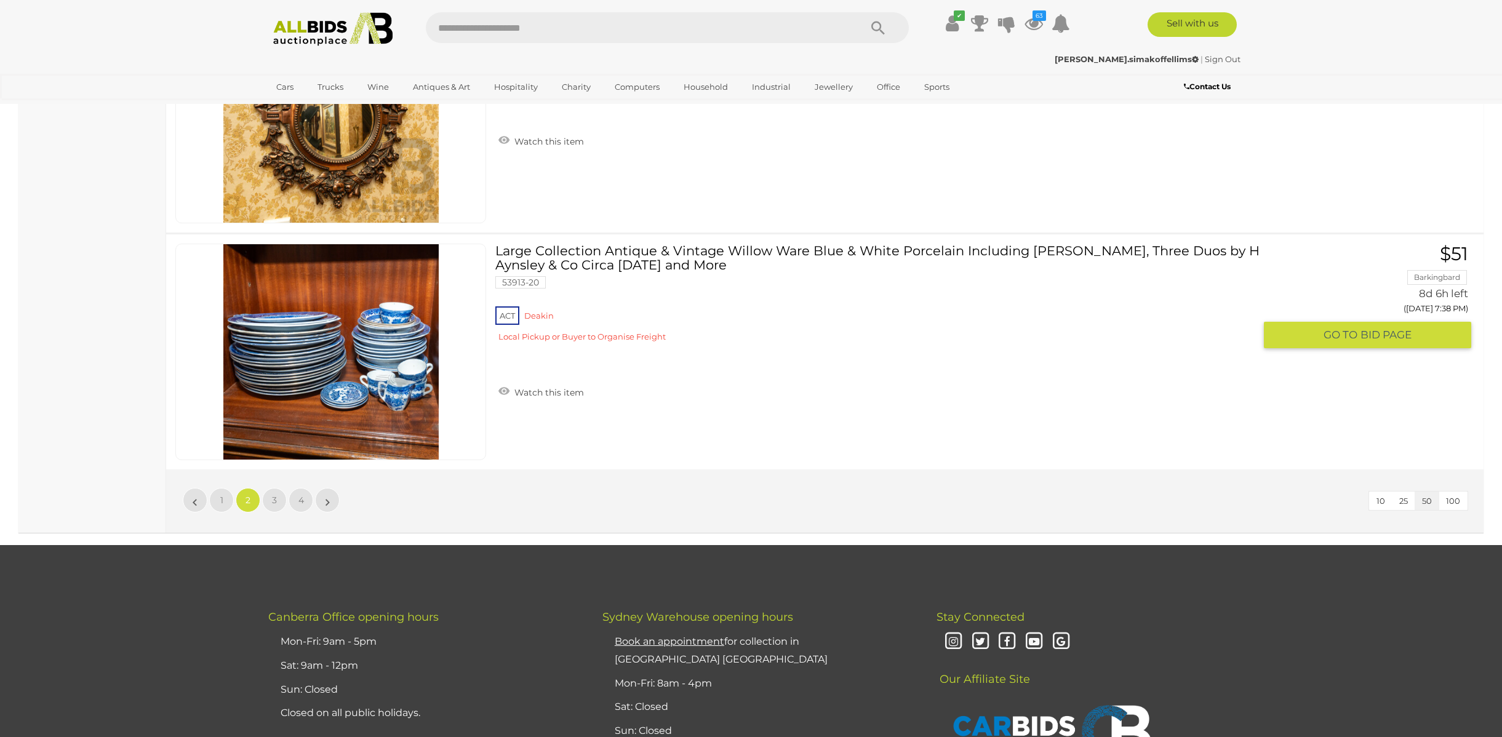
scroll to position [11562, 0]
click at [274, 497] on span "3" at bounding box center [274, 499] width 5 height 11
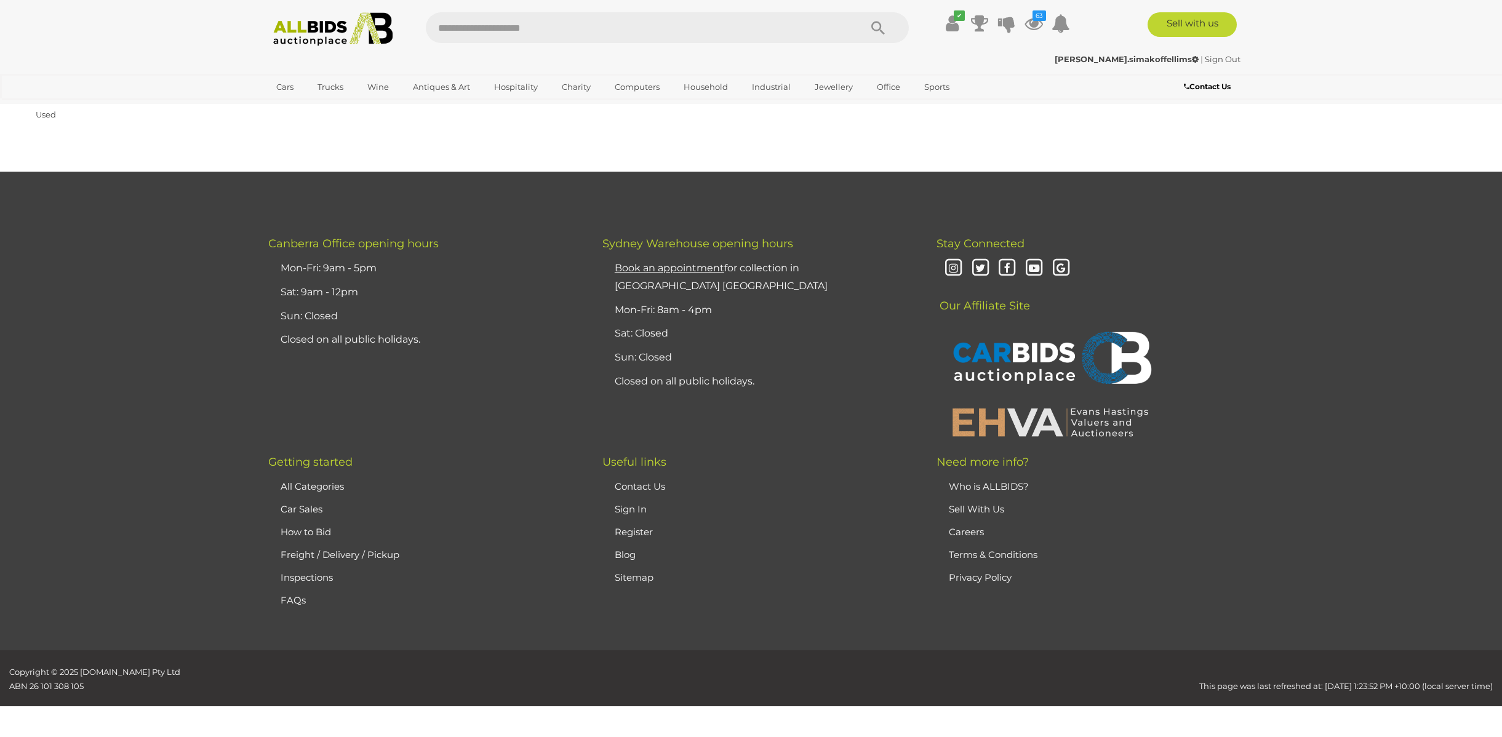
scroll to position [60, 0]
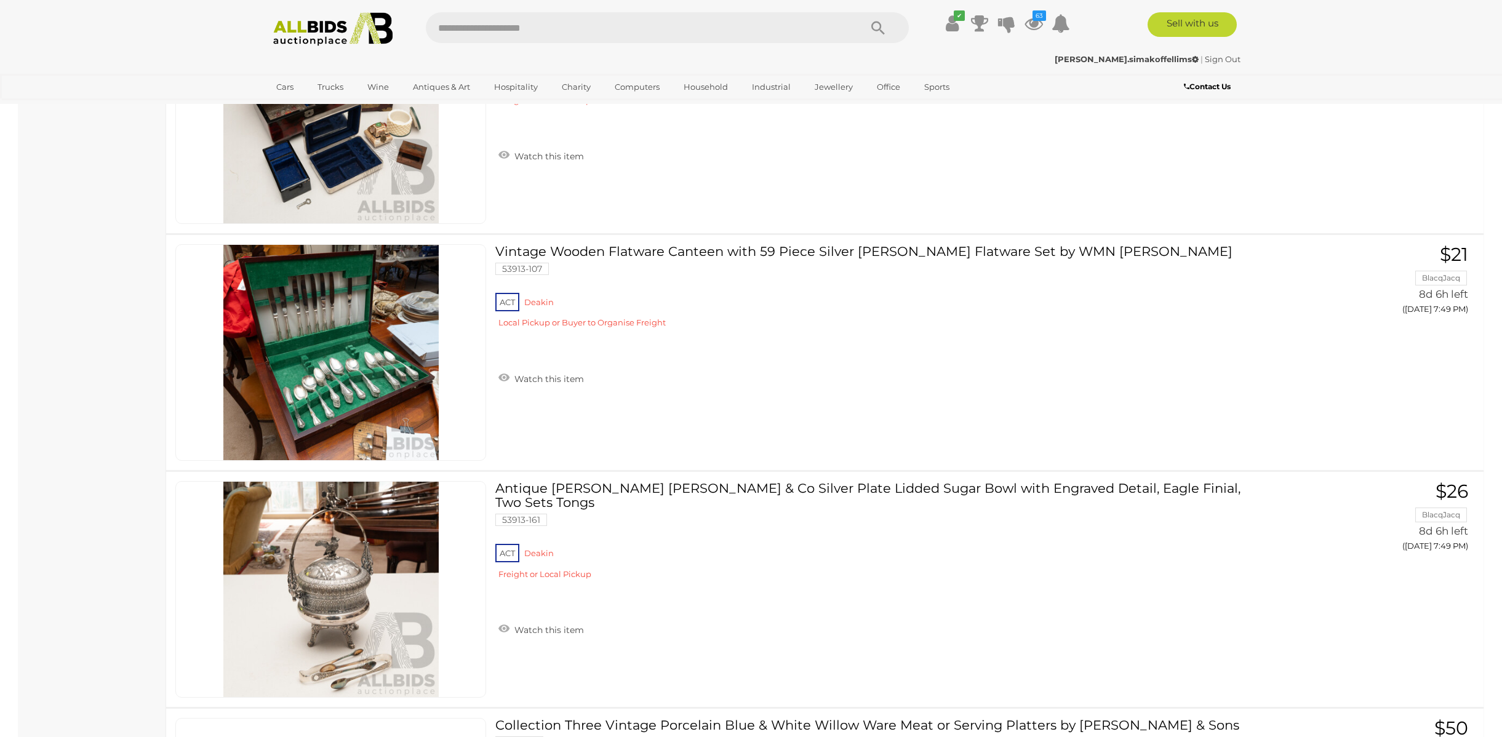
scroll to position [4713, 0]
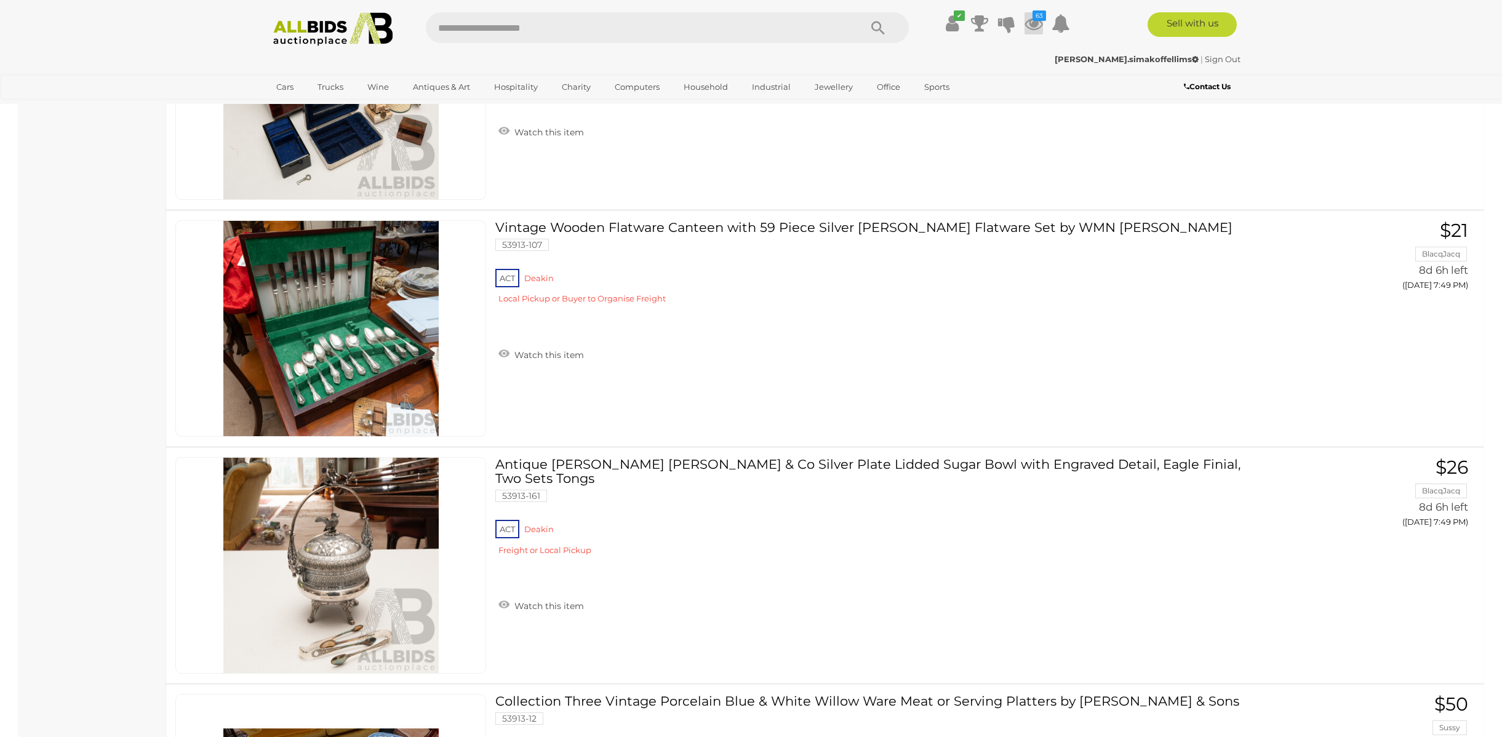
click at [1030, 29] on icon at bounding box center [1034, 23] width 18 height 22
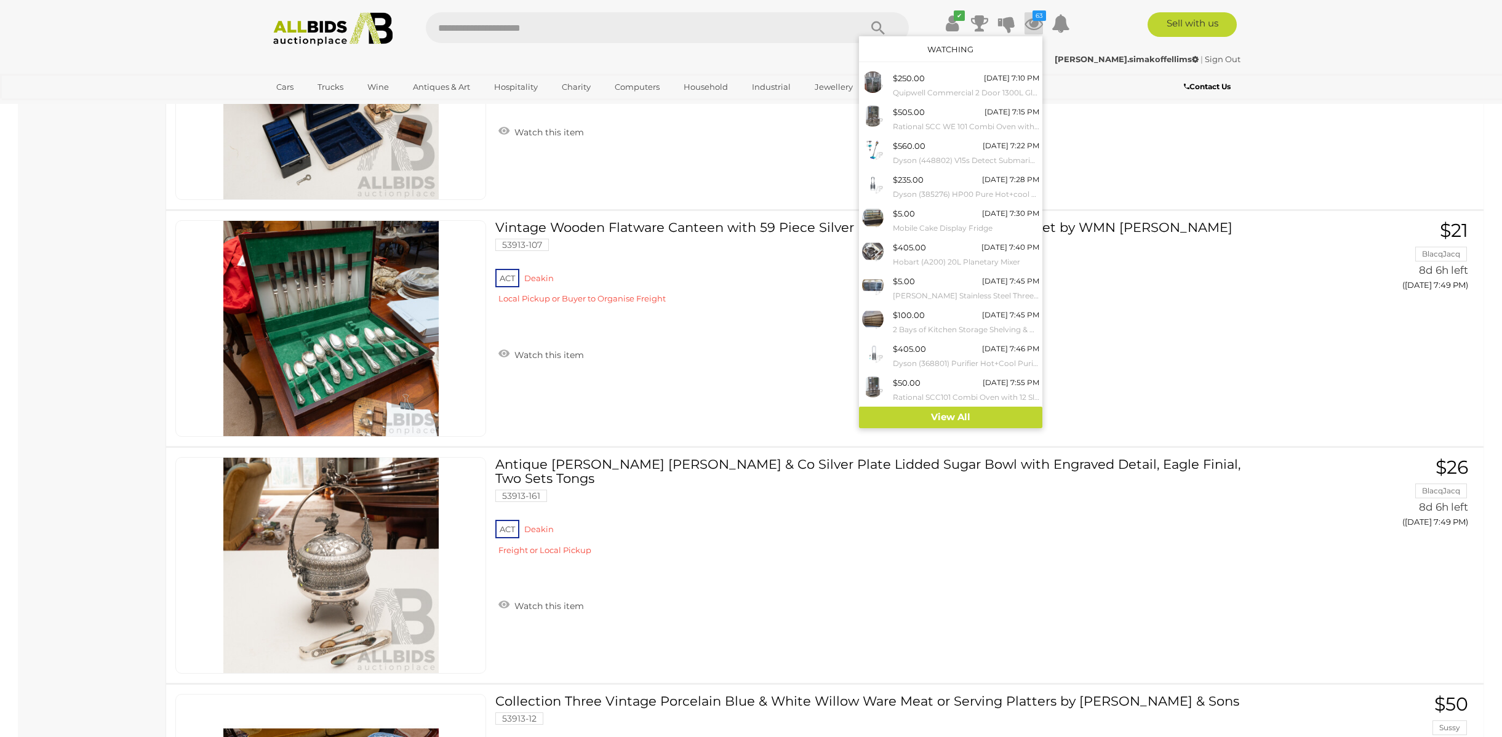
click at [949, 47] on link "Watching" at bounding box center [951, 49] width 46 height 10
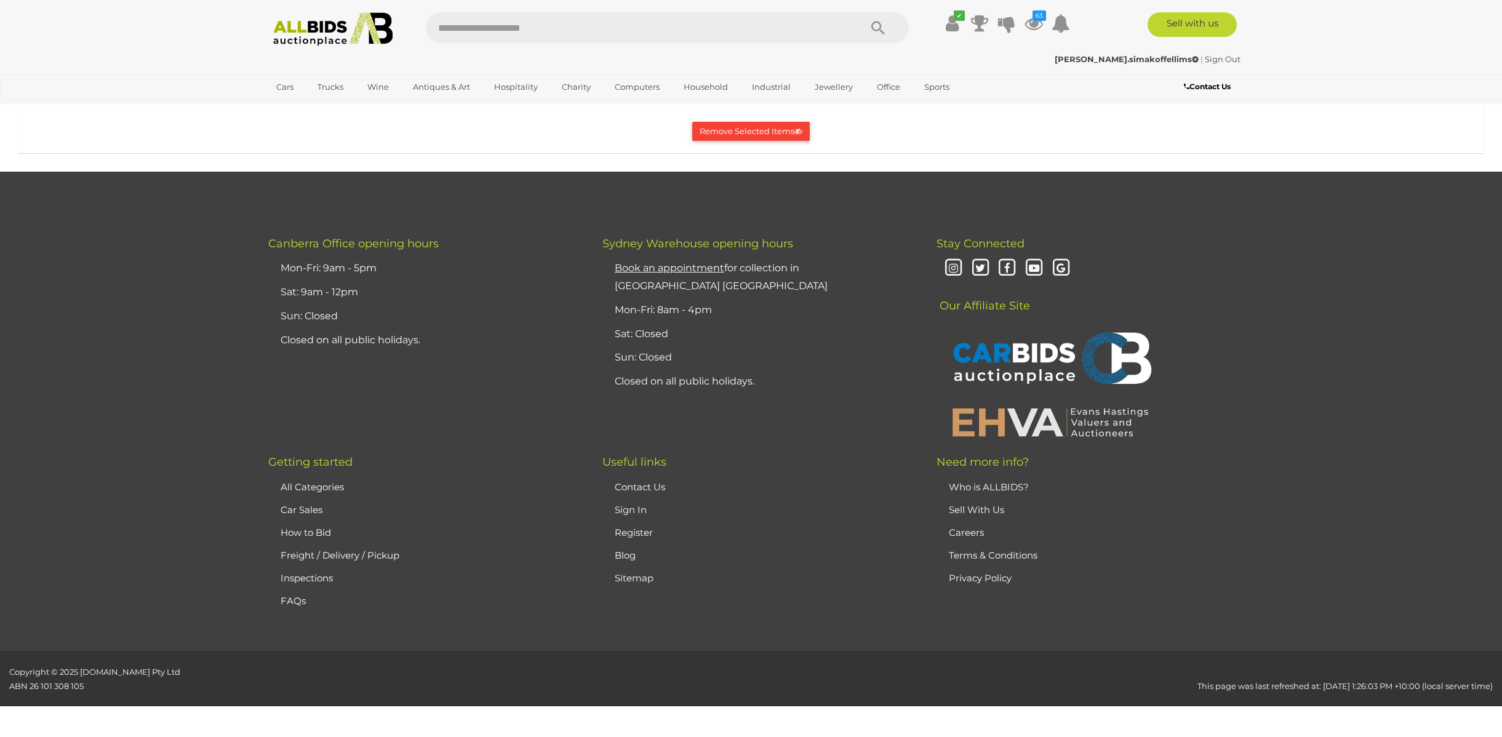
scroll to position [13217, 0]
click at [758, 141] on button "Remove Selected Items" at bounding box center [751, 131] width 118 height 19
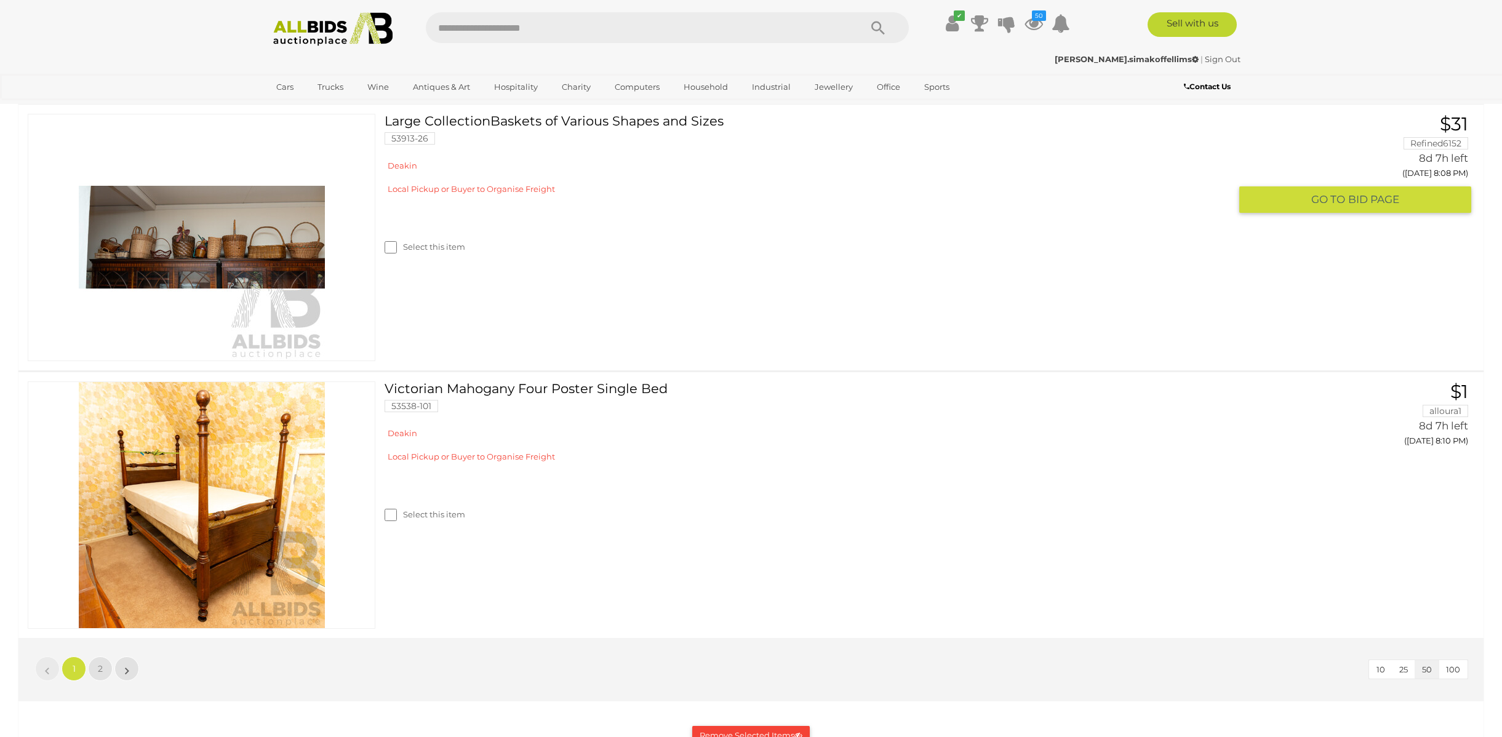
scroll to position [10051, 0]
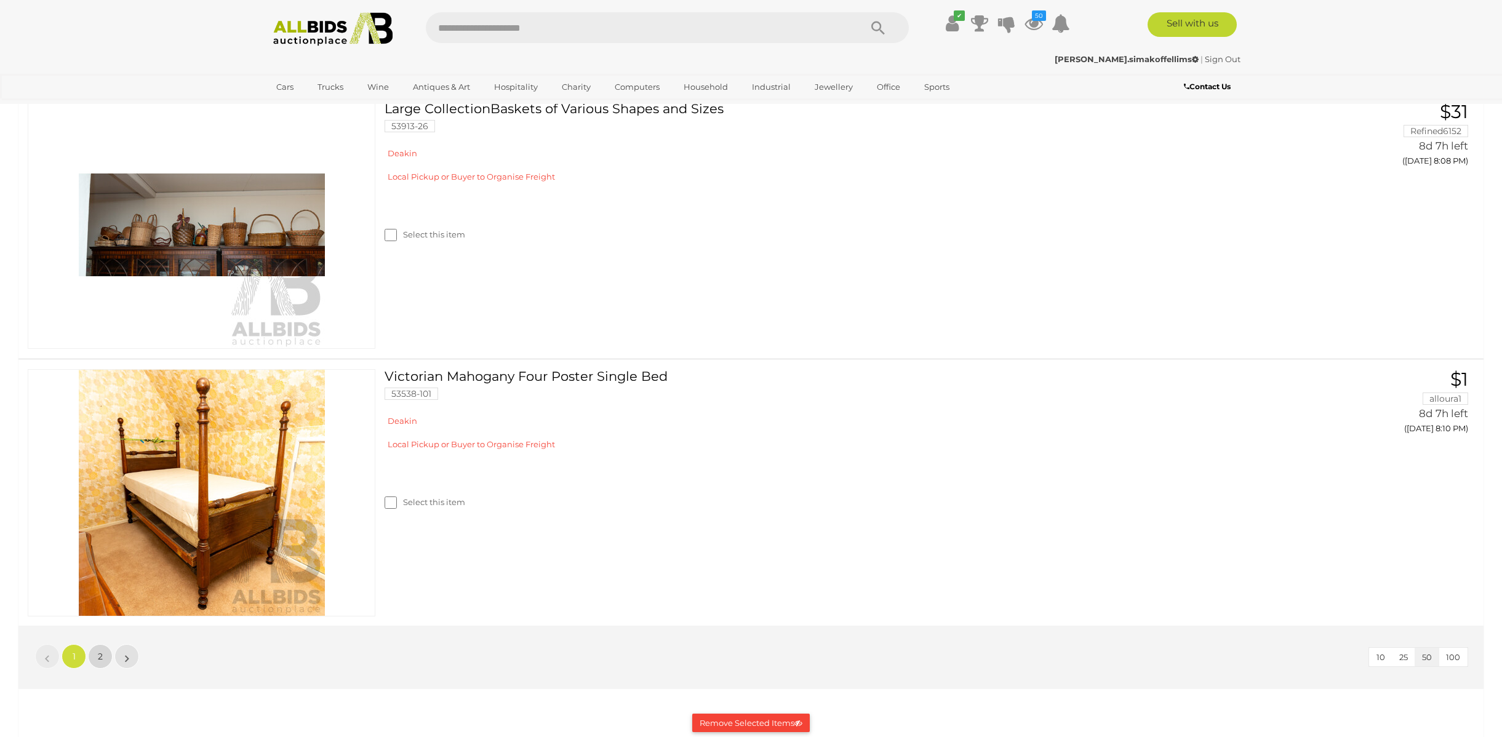
click at [92, 644] on link "2" at bounding box center [100, 656] width 25 height 25
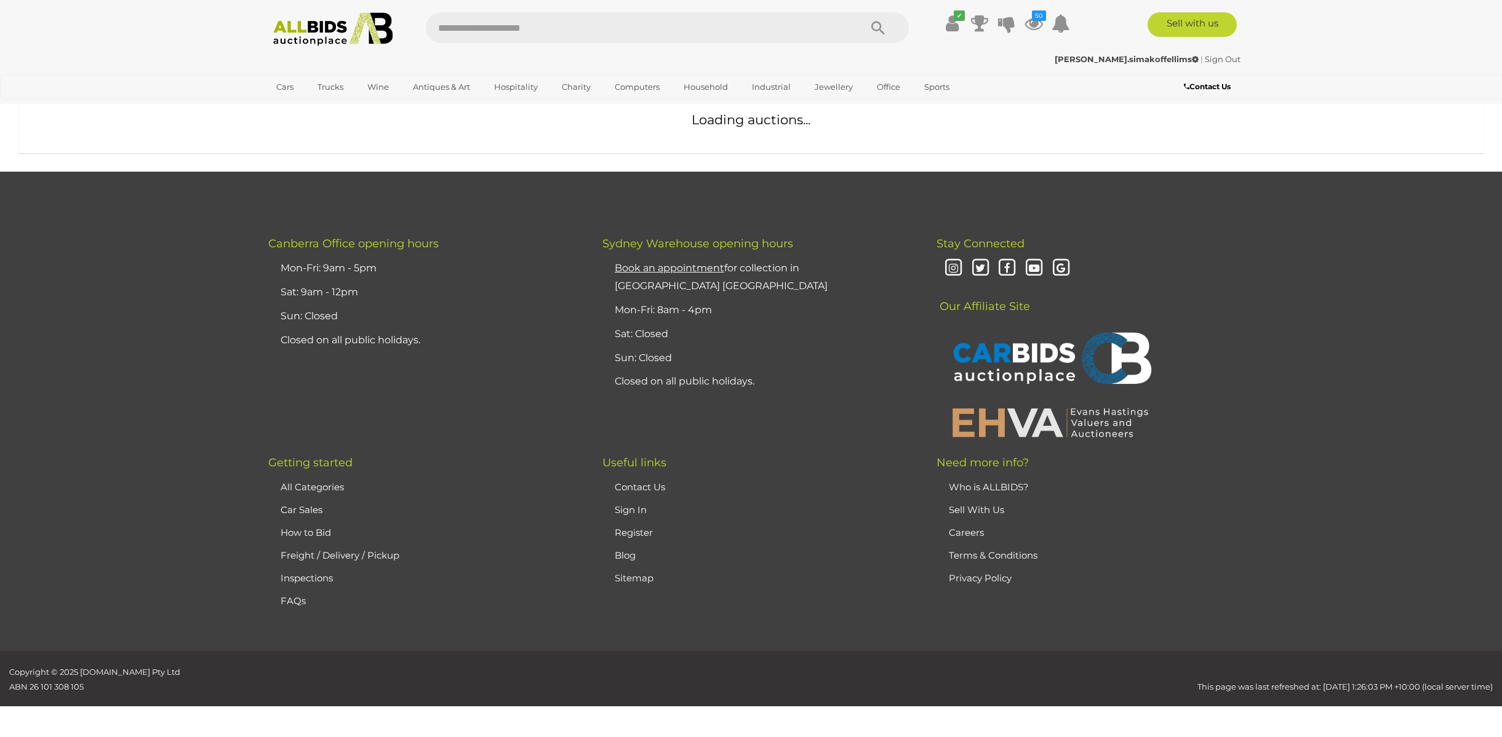
scroll to position [315, 0]
click at [718, 141] on button "Remove Selected Items" at bounding box center [751, 131] width 118 height 19
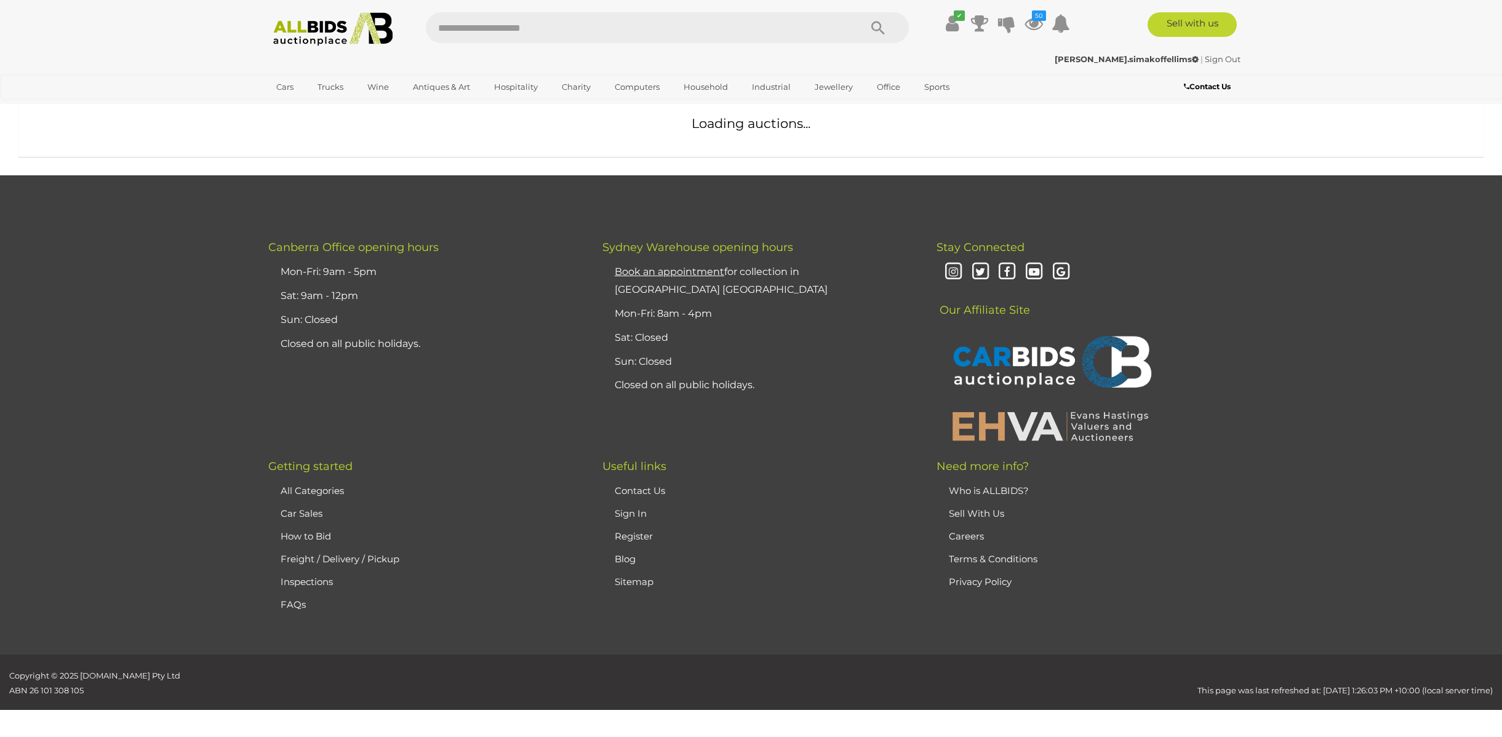
scroll to position [0, 0]
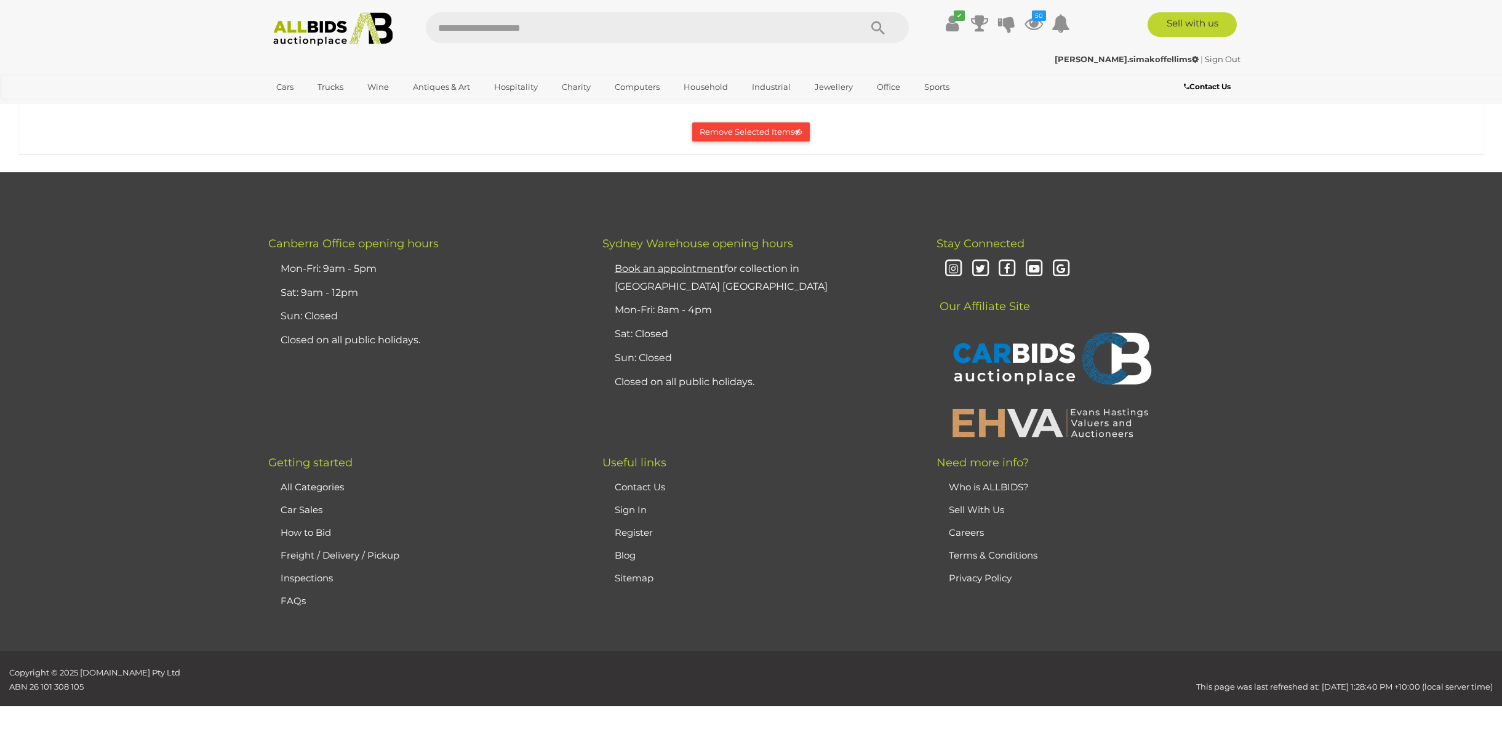
scroll to position [10196, 0]
click at [731, 142] on button "Remove Selected Items" at bounding box center [751, 131] width 118 height 19
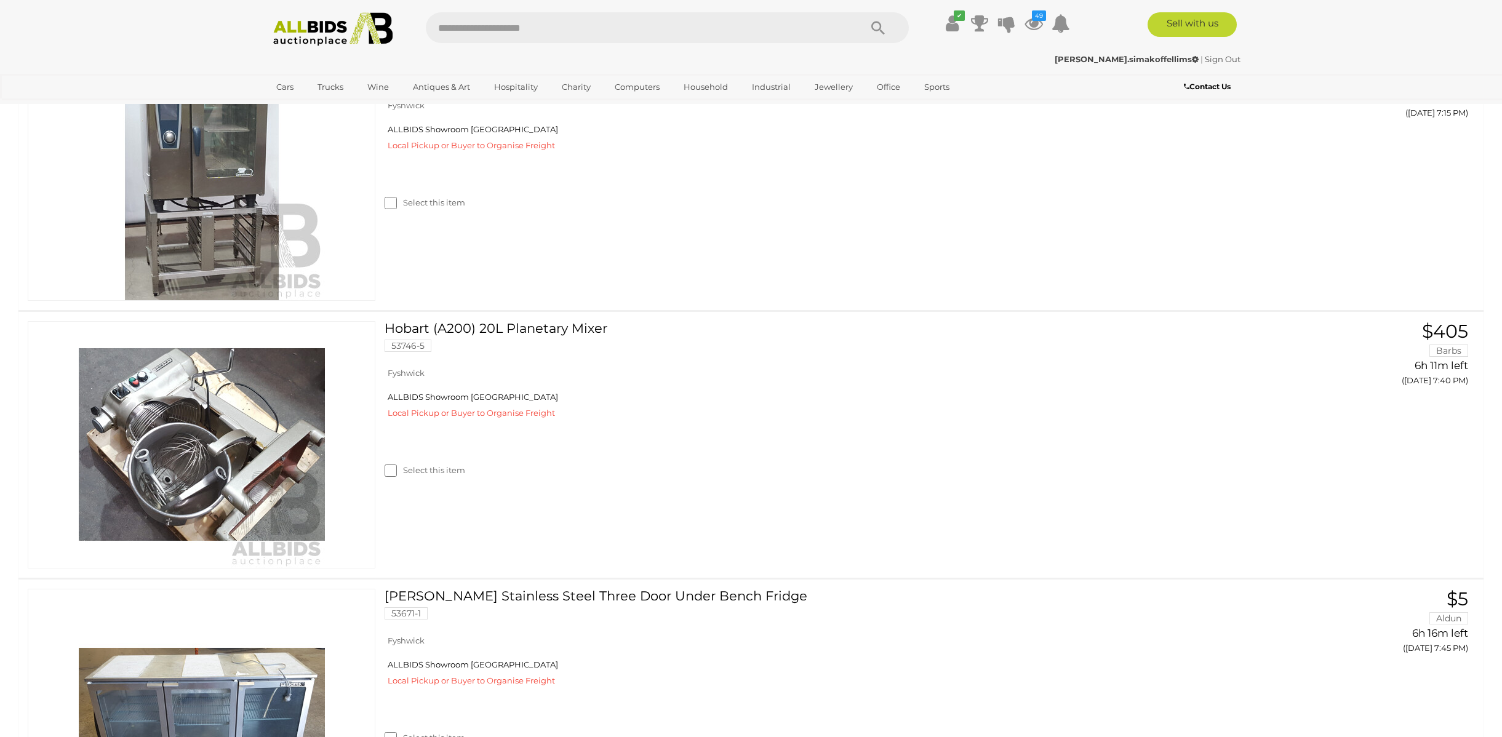
scroll to position [6836, 0]
